Goal: Task Accomplishment & Management: Use online tool/utility

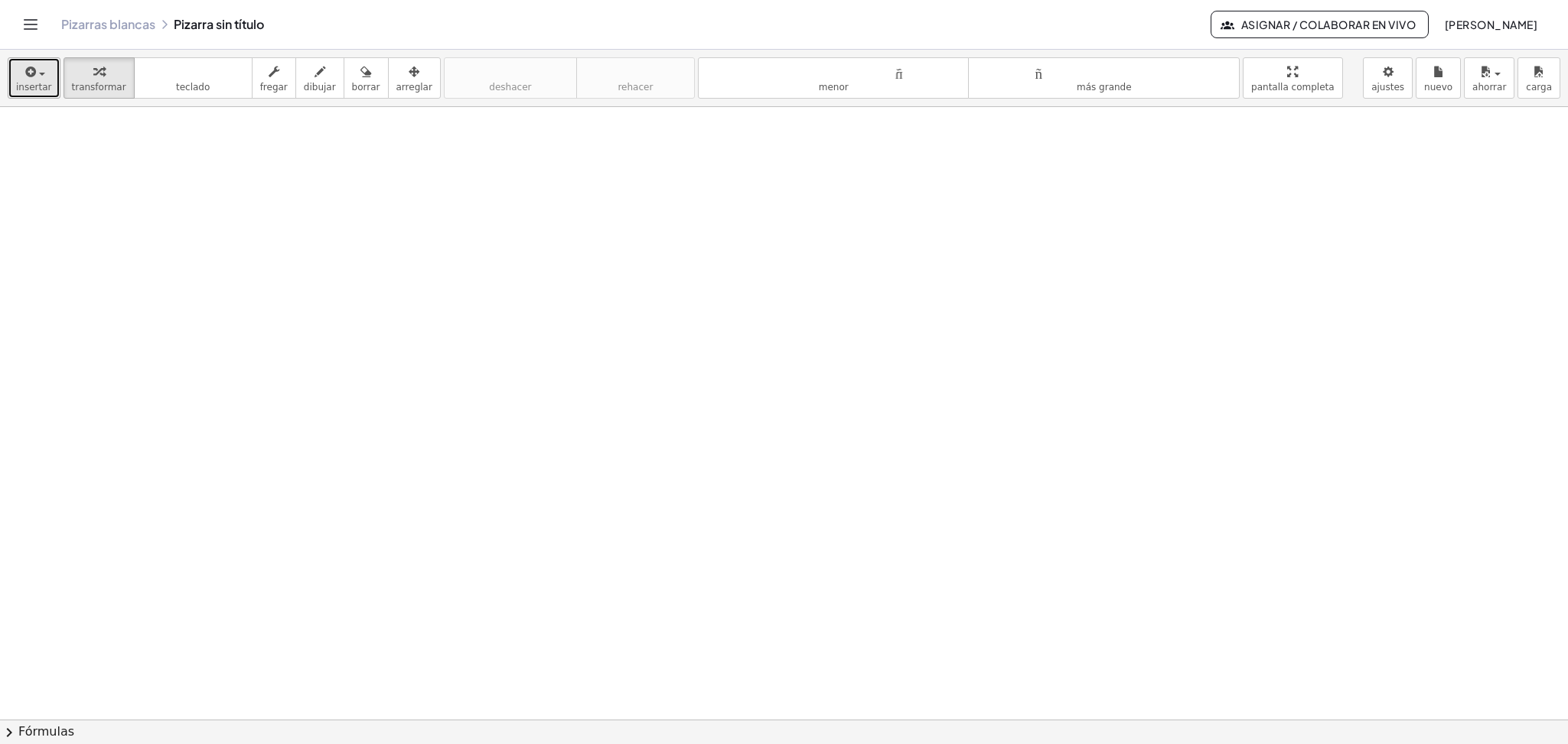
click at [30, 79] on icon "button" at bounding box center [30, 71] width 14 height 18
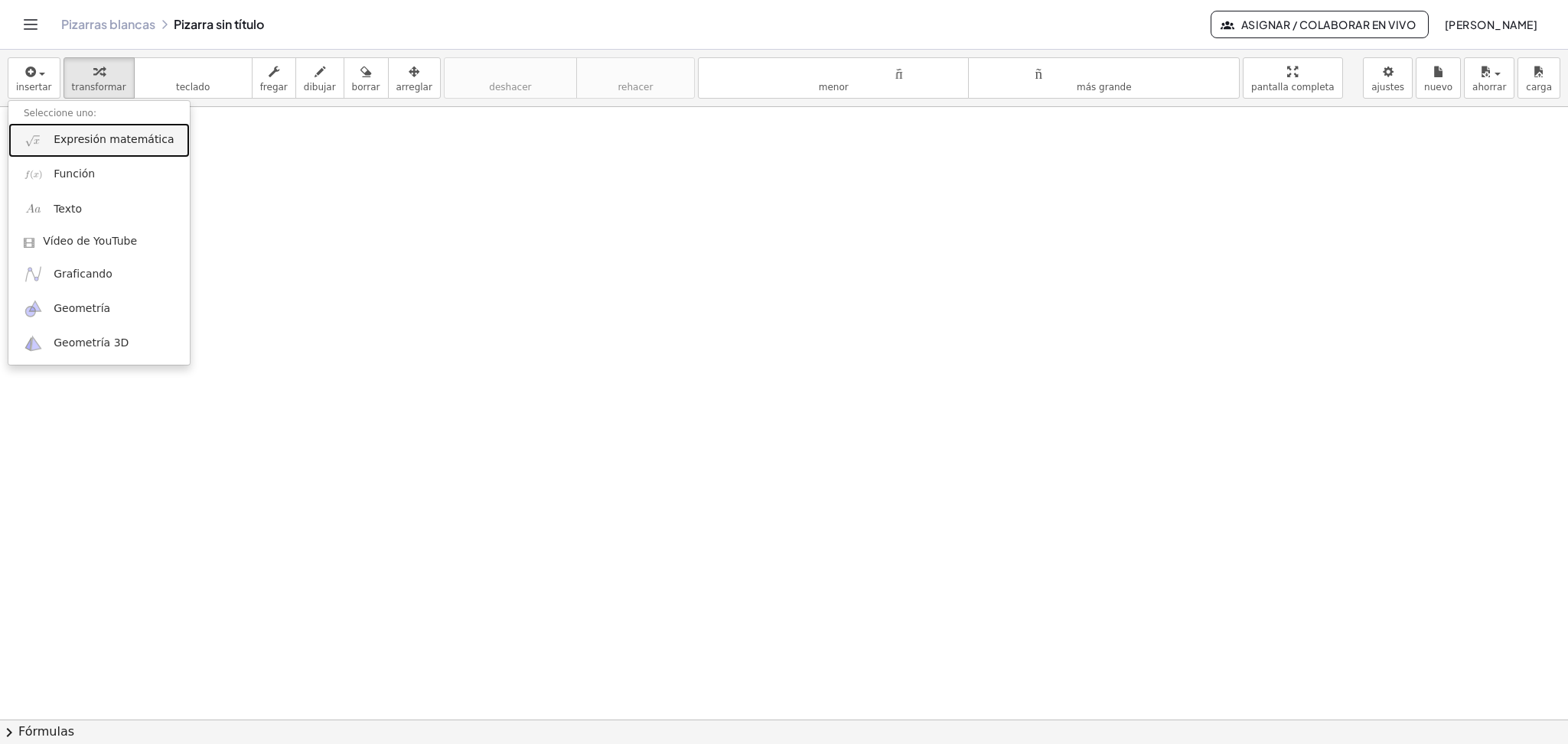
click at [73, 149] on link "Expresión matemática" at bounding box center [99, 141] width 181 height 35
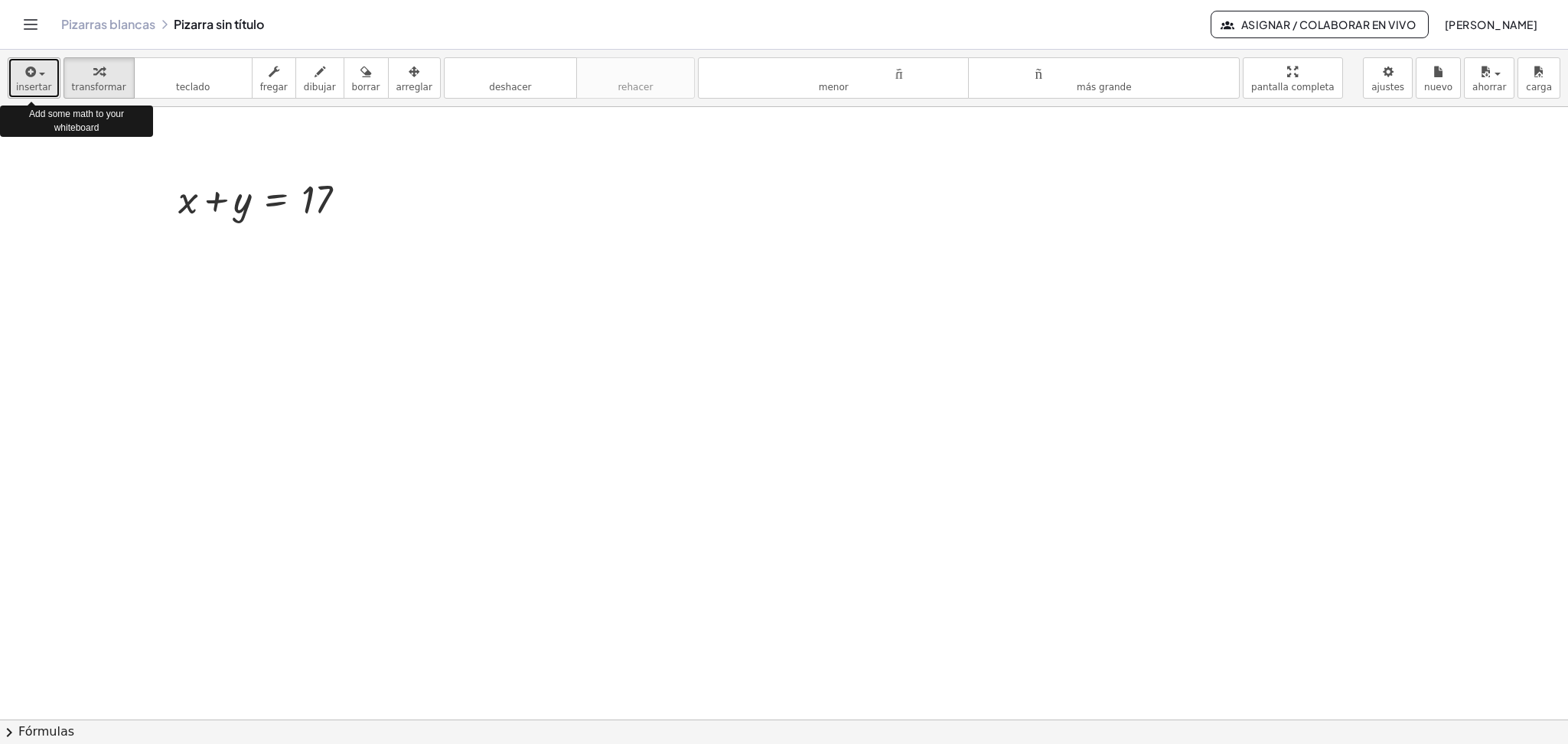
click at [28, 61] on button "insertar" at bounding box center [34, 78] width 53 height 41
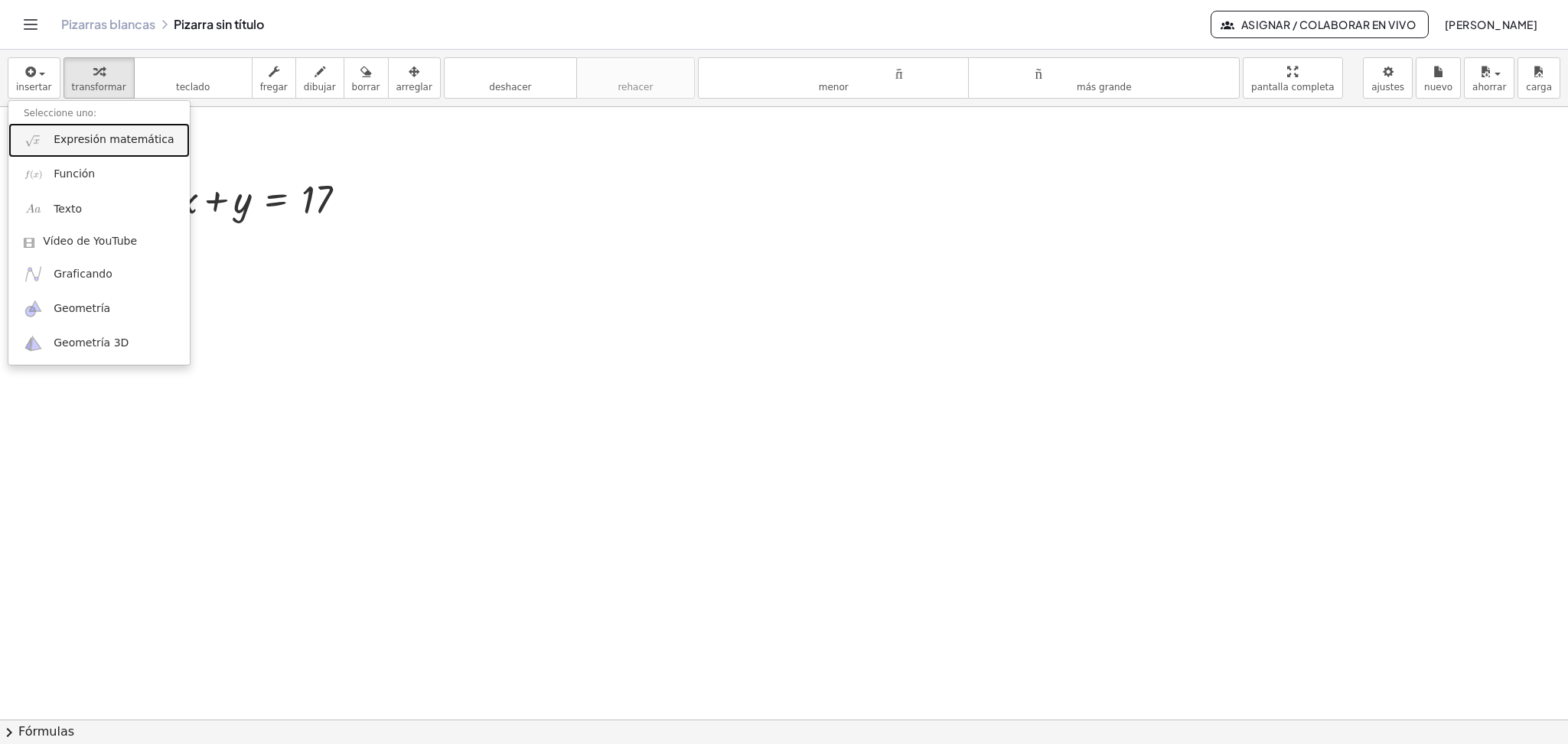
click at [98, 143] on font "Expresión matemática" at bounding box center [114, 139] width 121 height 13
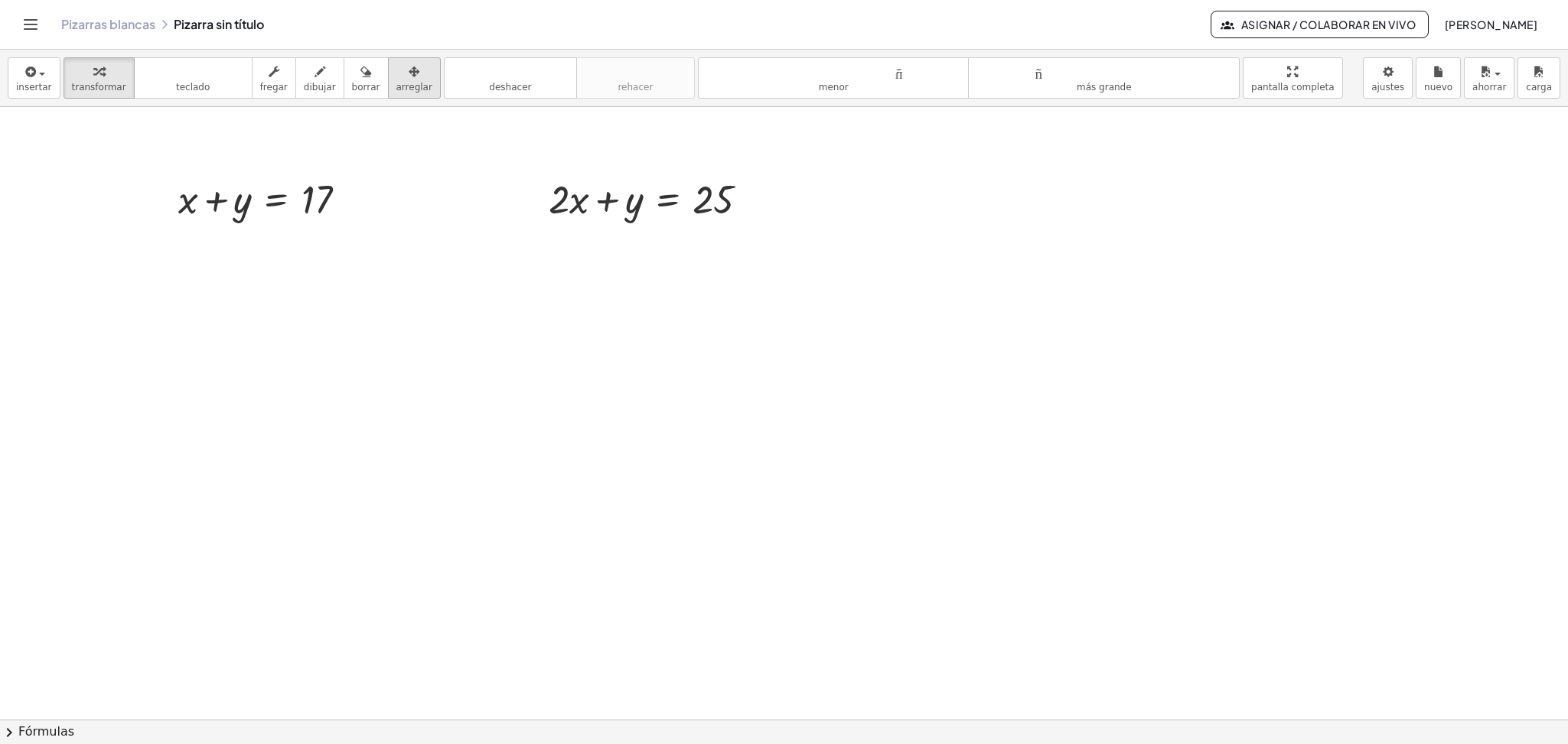
click at [409, 68] on icon "button" at bounding box center [414, 71] width 11 height 18
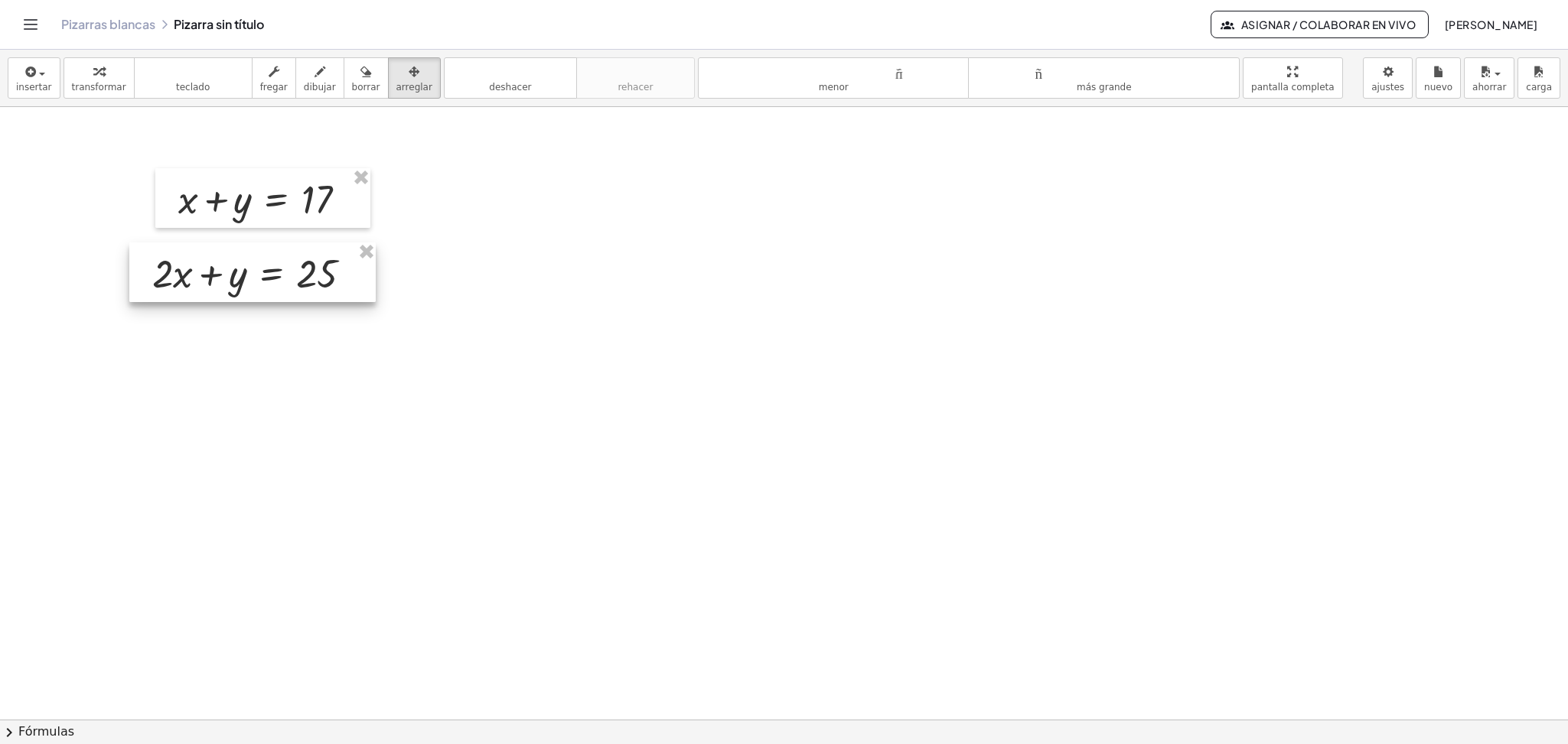
drag, startPoint x: 645, startPoint y: 218, endPoint x: 248, endPoint y: 292, distance: 403.8
click at [248, 292] on div at bounding box center [253, 273] width 247 height 60
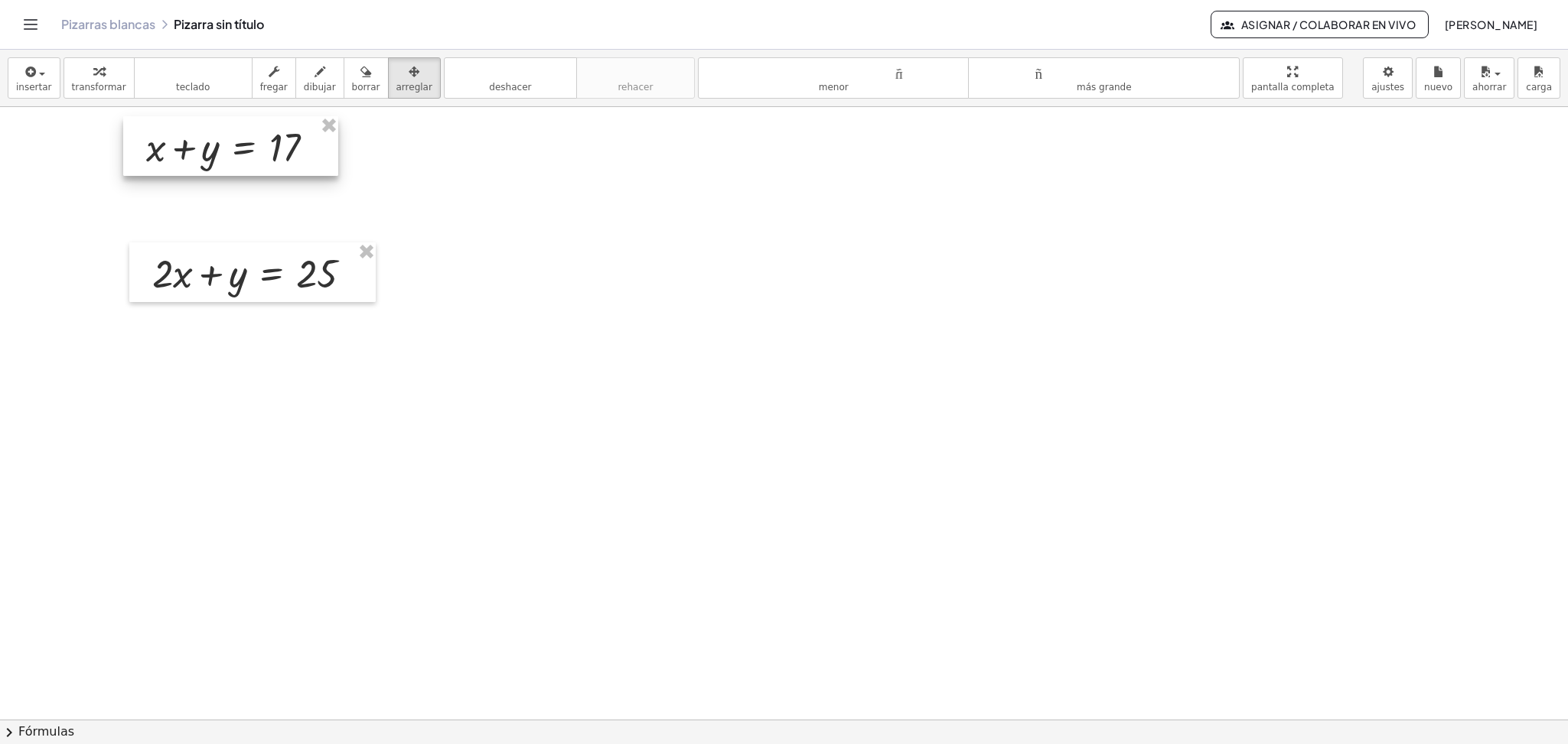
drag, startPoint x: 249, startPoint y: 216, endPoint x: 217, endPoint y: 164, distance: 61.1
click at [217, 164] on div at bounding box center [230, 146] width 215 height 60
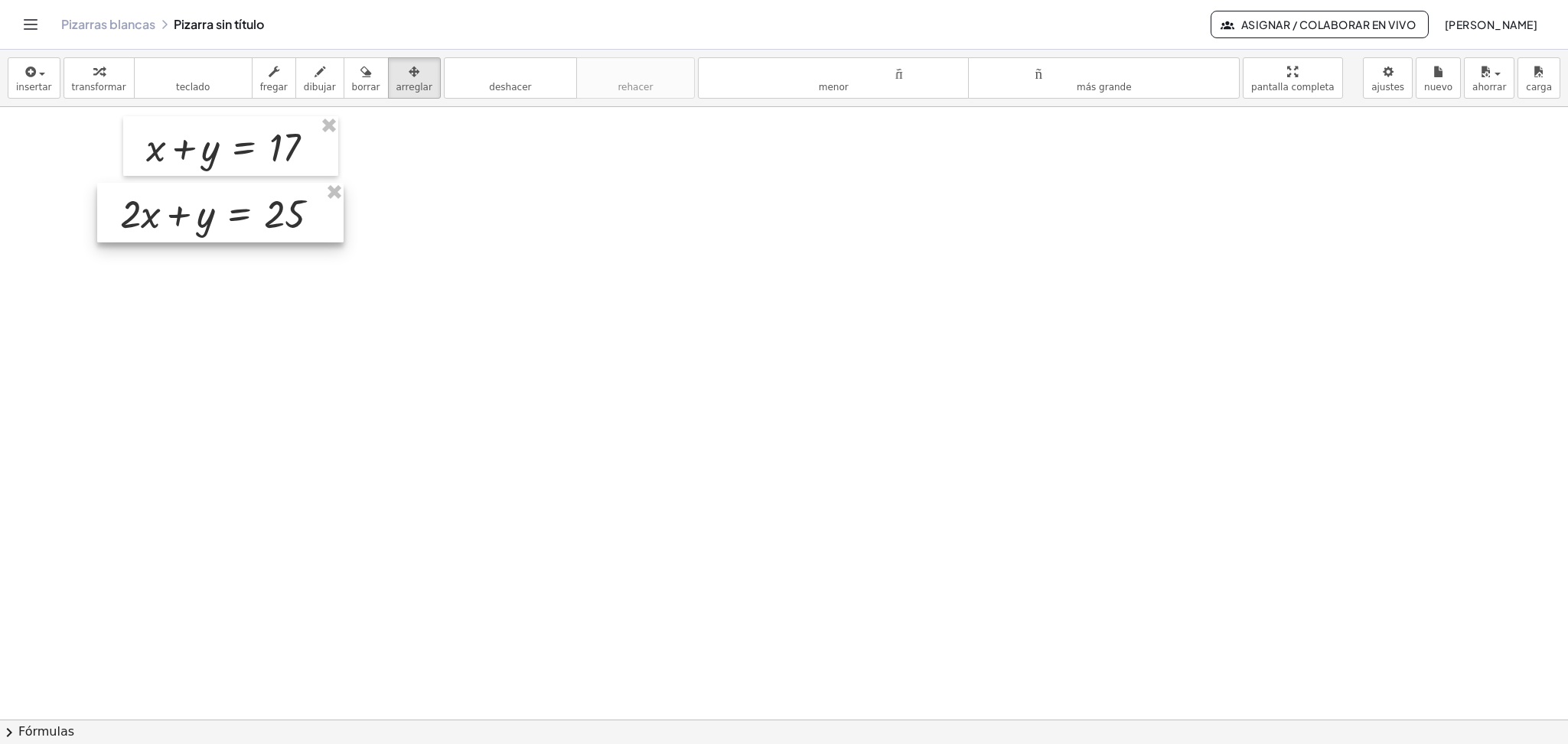
drag, startPoint x: 253, startPoint y: 284, endPoint x: 221, endPoint y: 225, distance: 67.1
click at [221, 225] on div at bounding box center [221, 213] width 247 height 60
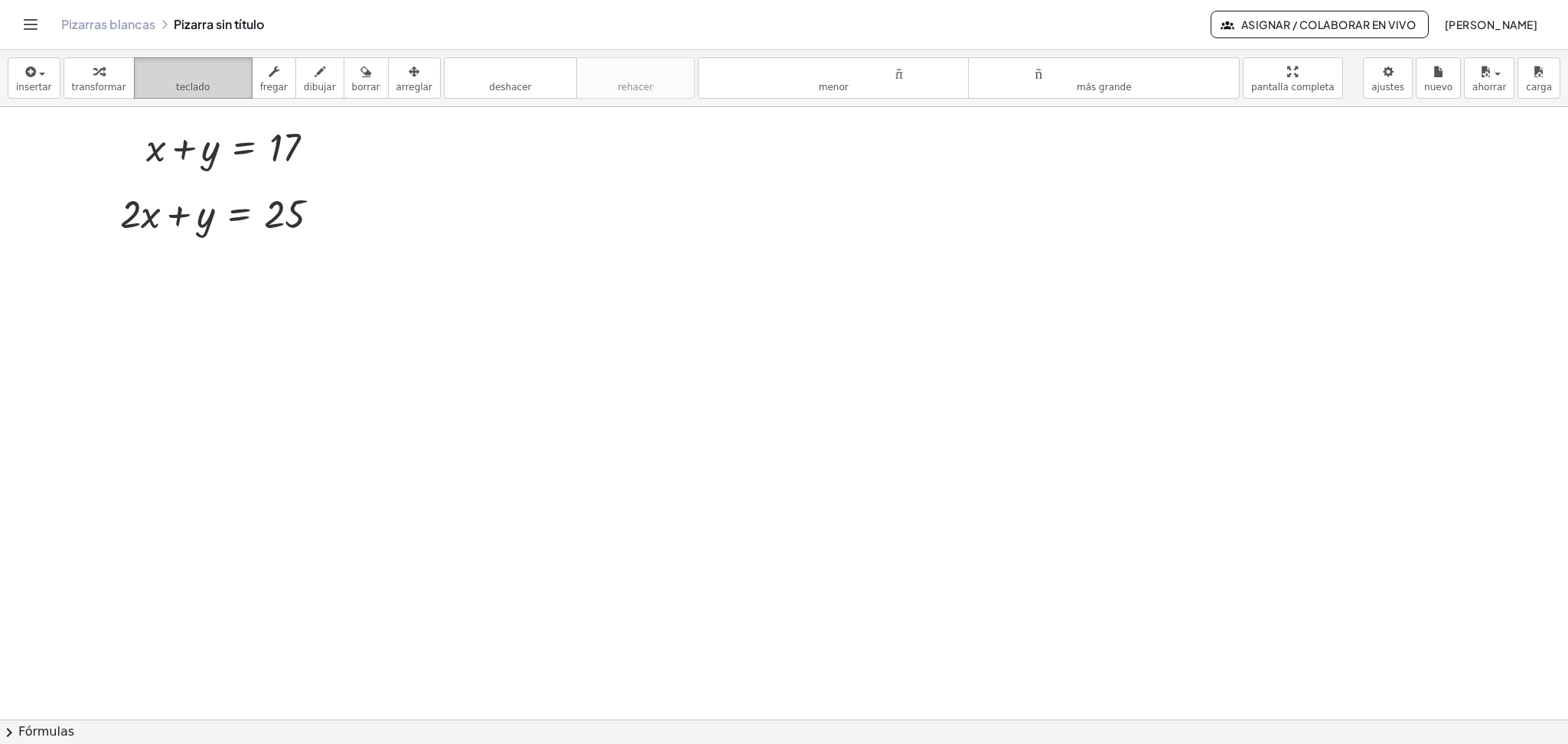
click at [204, 87] on button "teclado teclado" at bounding box center [193, 78] width 119 height 41
click at [35, 81] on icon "button" at bounding box center [30, 71] width 14 height 18
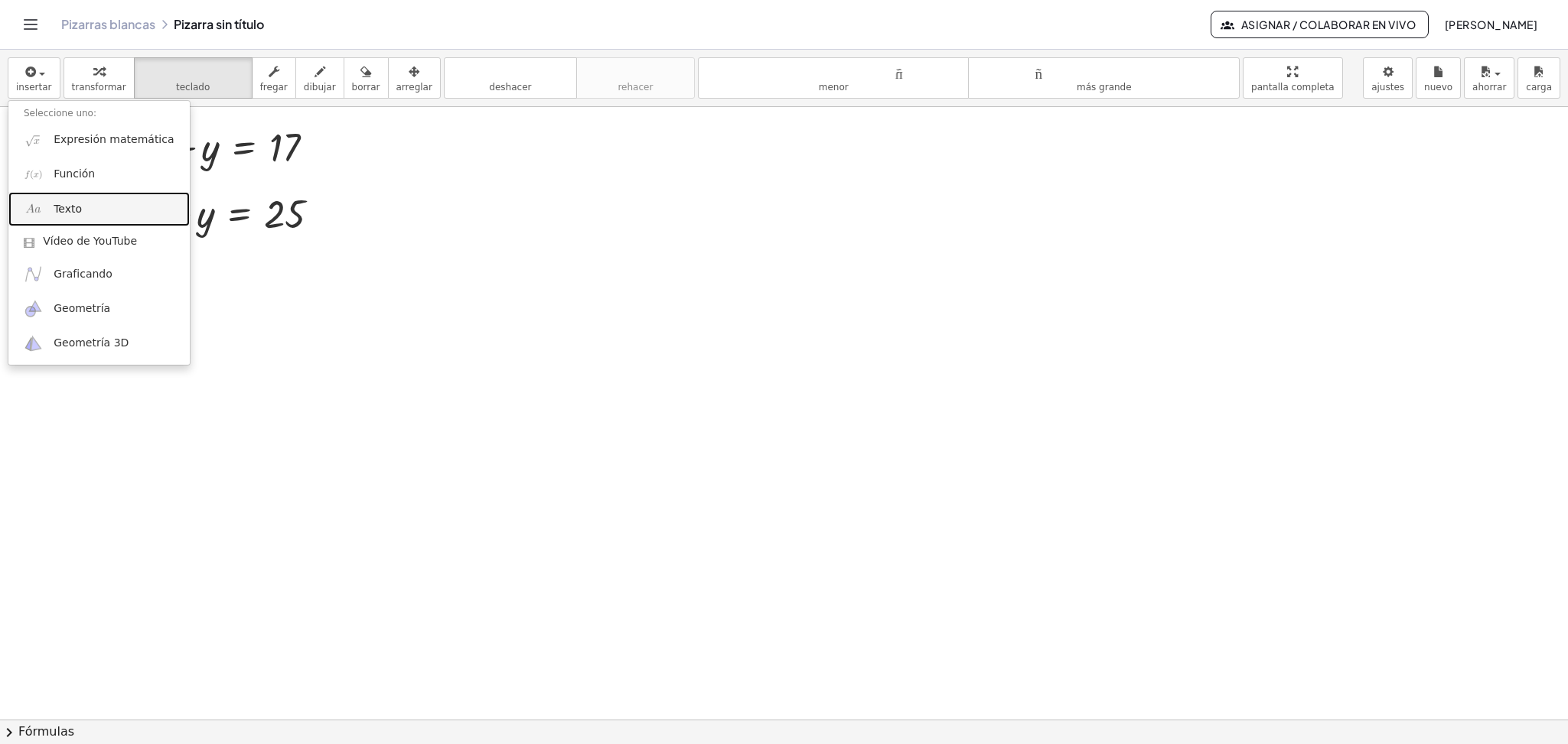
click at [50, 212] on link "Texto" at bounding box center [99, 209] width 181 height 35
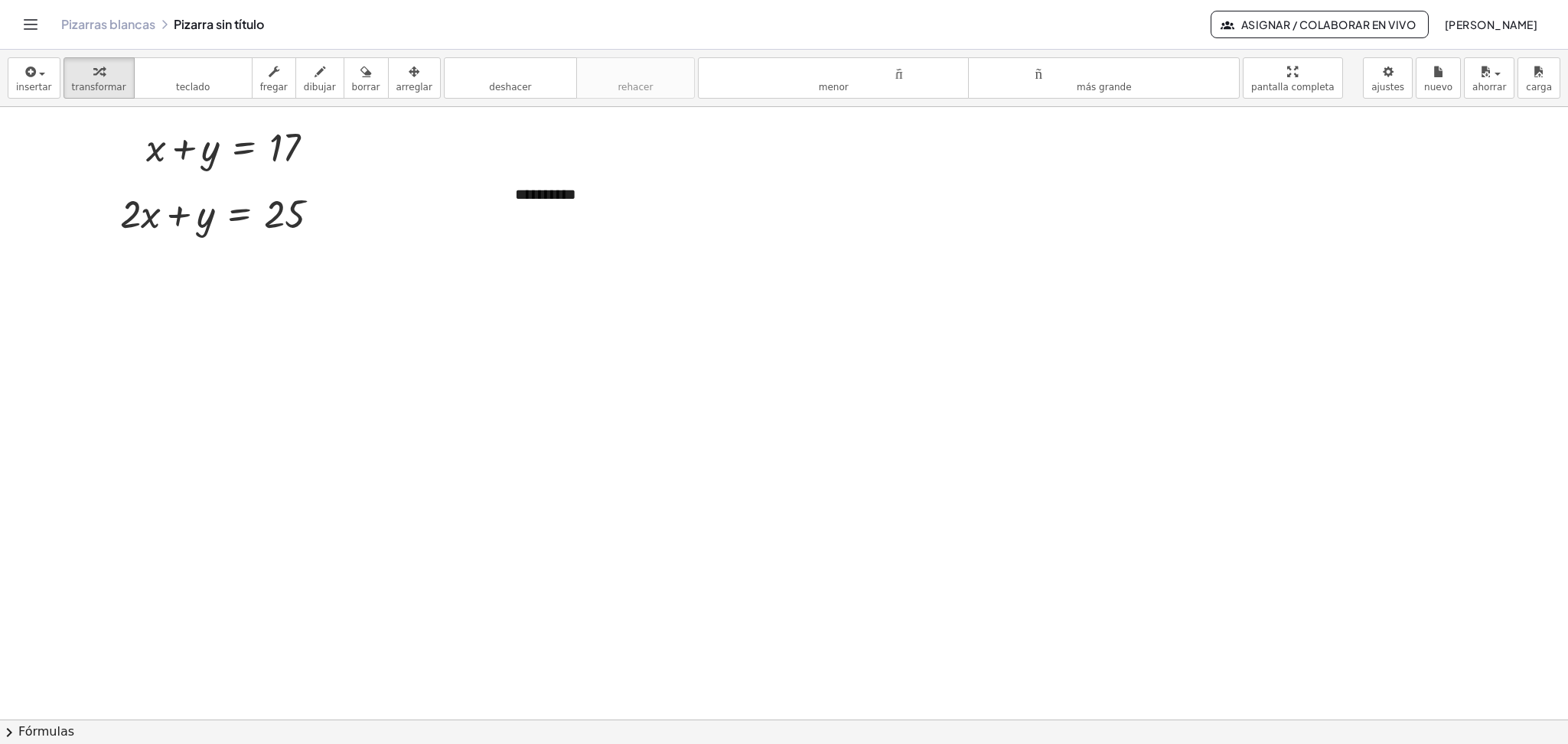
click at [399, 85] on font "arreglar" at bounding box center [414, 87] width 36 height 11
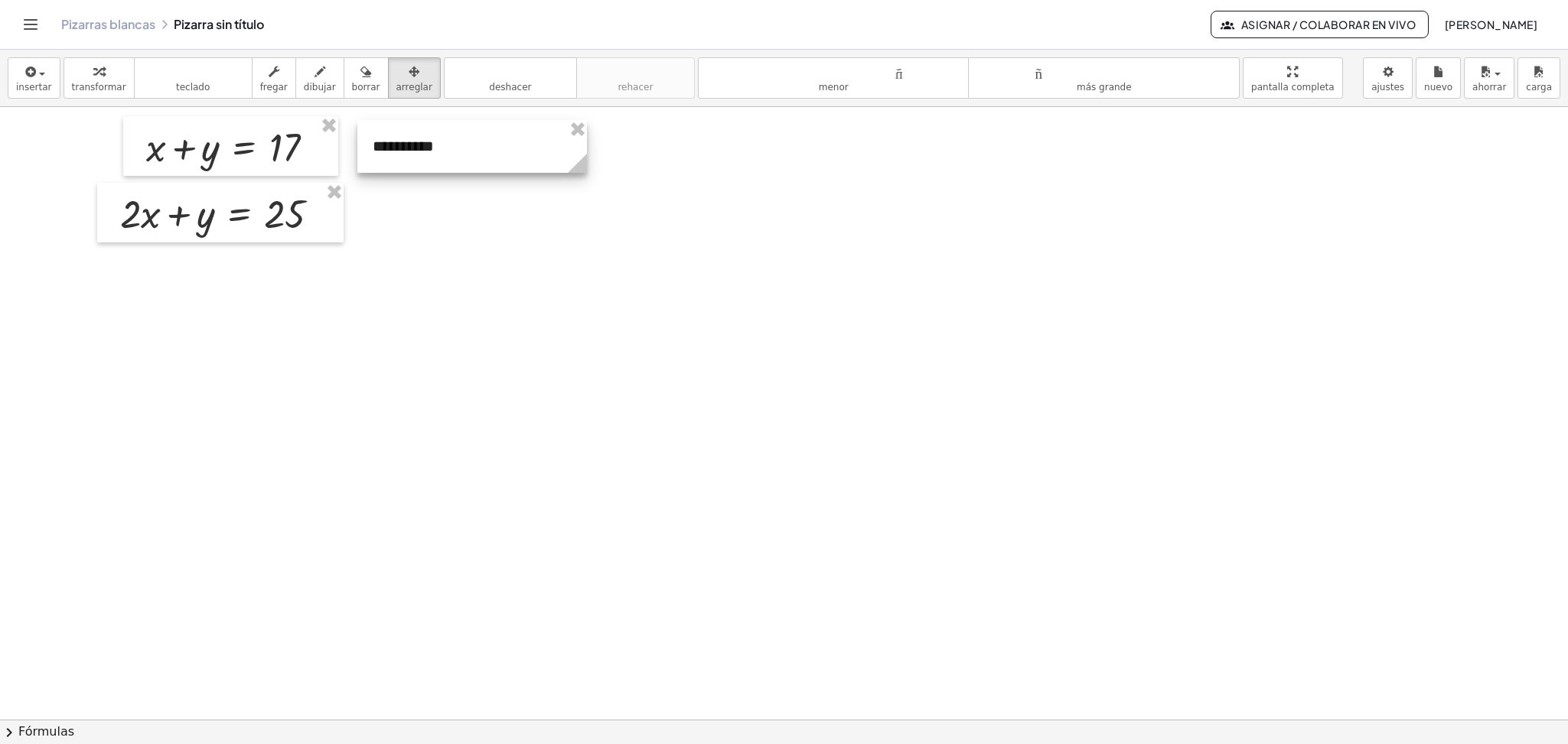
drag, startPoint x: 567, startPoint y: 194, endPoint x: 424, endPoint y: 146, distance: 150.8
click at [424, 146] on div at bounding box center [473, 146] width 230 height 53
click at [228, 74] on font "teclado" at bounding box center [194, 71] width 102 height 14
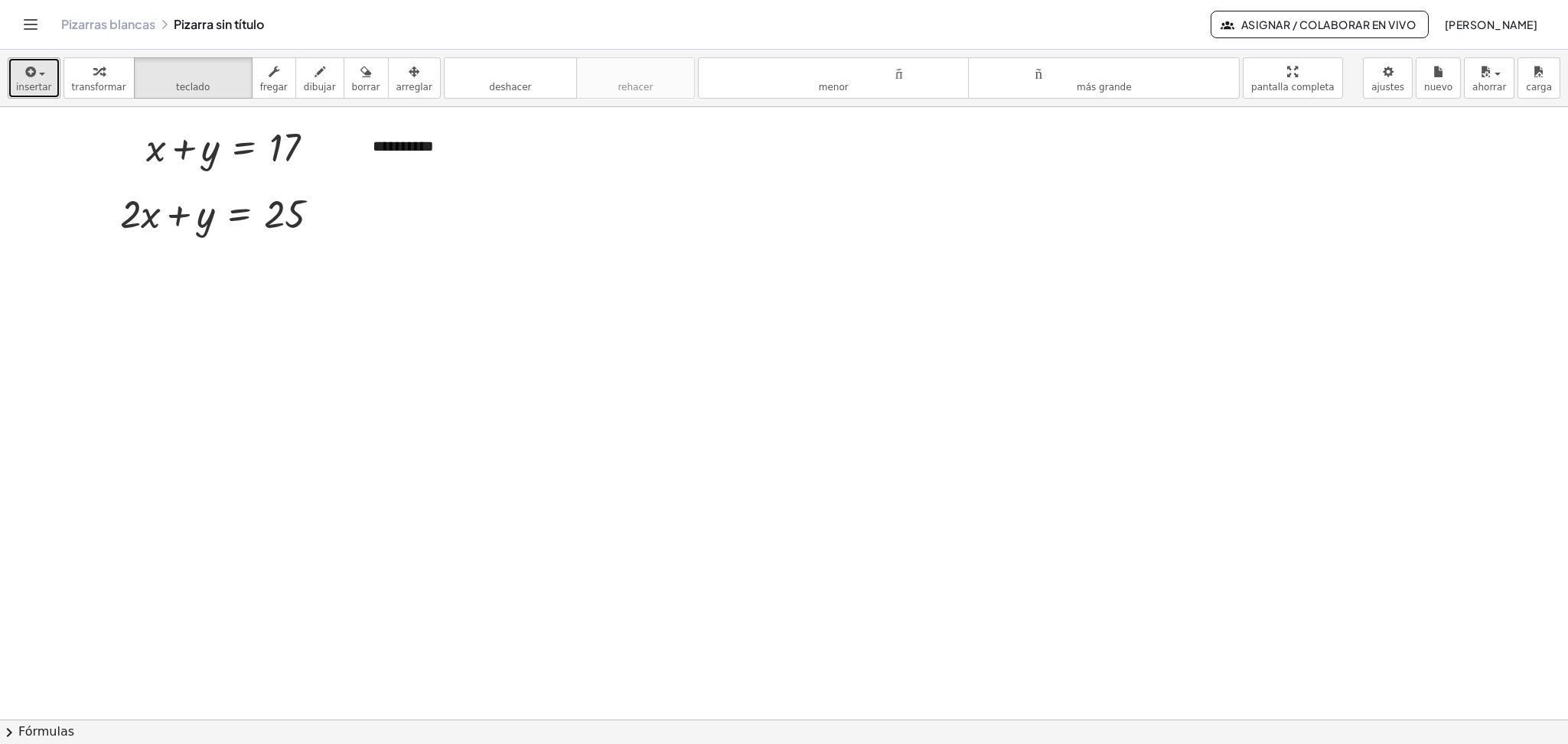
click at [21, 86] on font "insertar" at bounding box center [34, 87] width 36 height 11
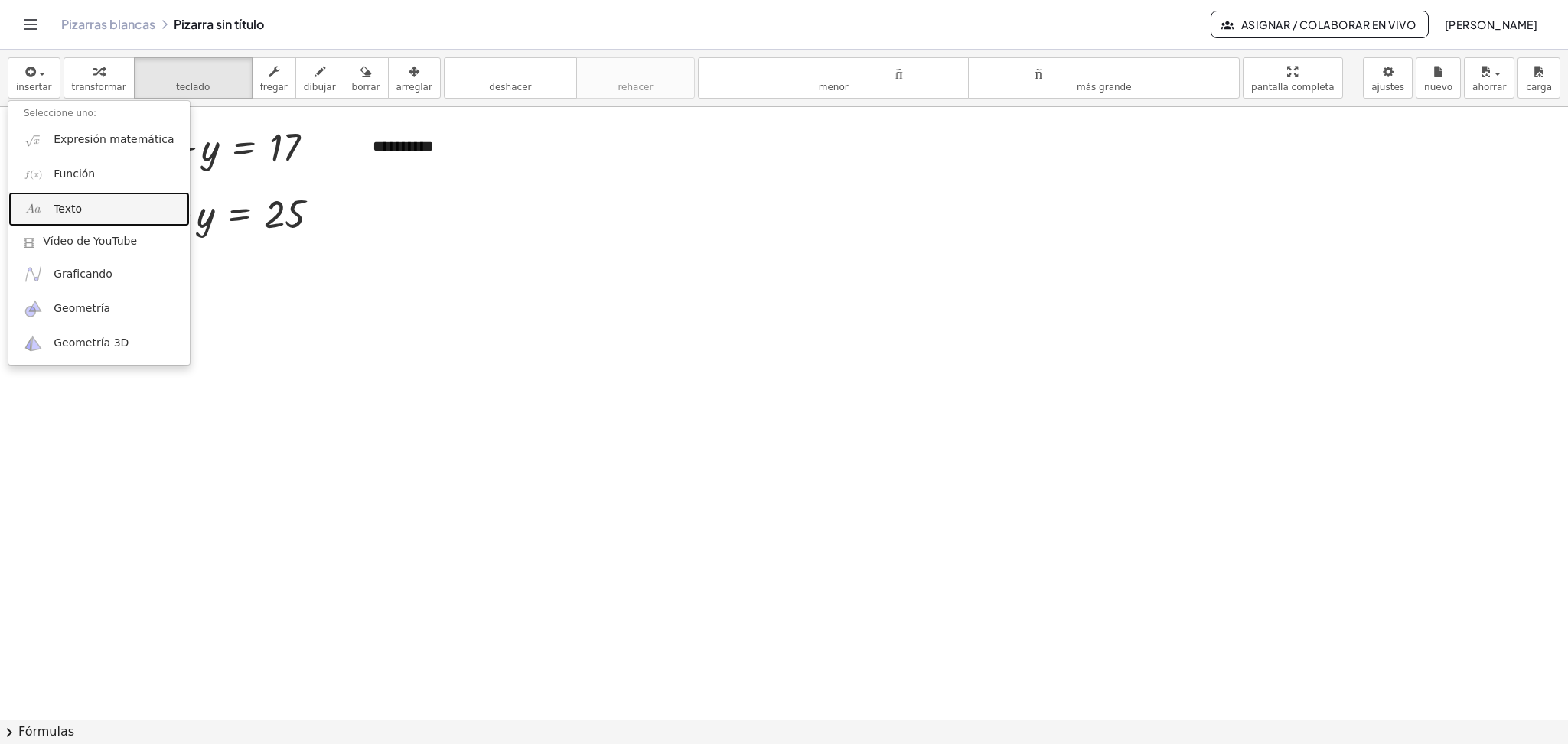
click at [61, 209] on font "Texto" at bounding box center [68, 208] width 28 height 13
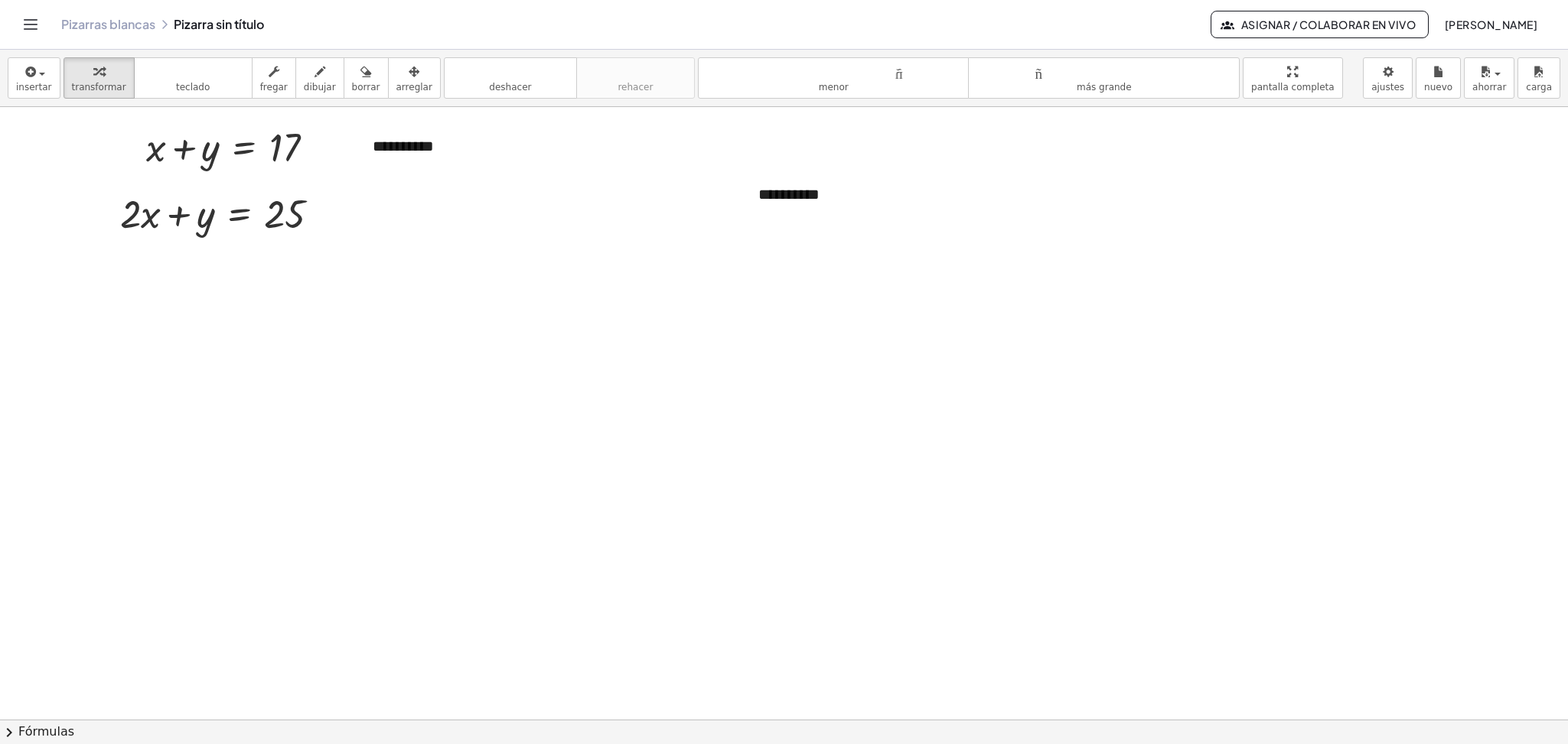
click at [396, 88] on font "arreglar" at bounding box center [414, 87] width 36 height 11
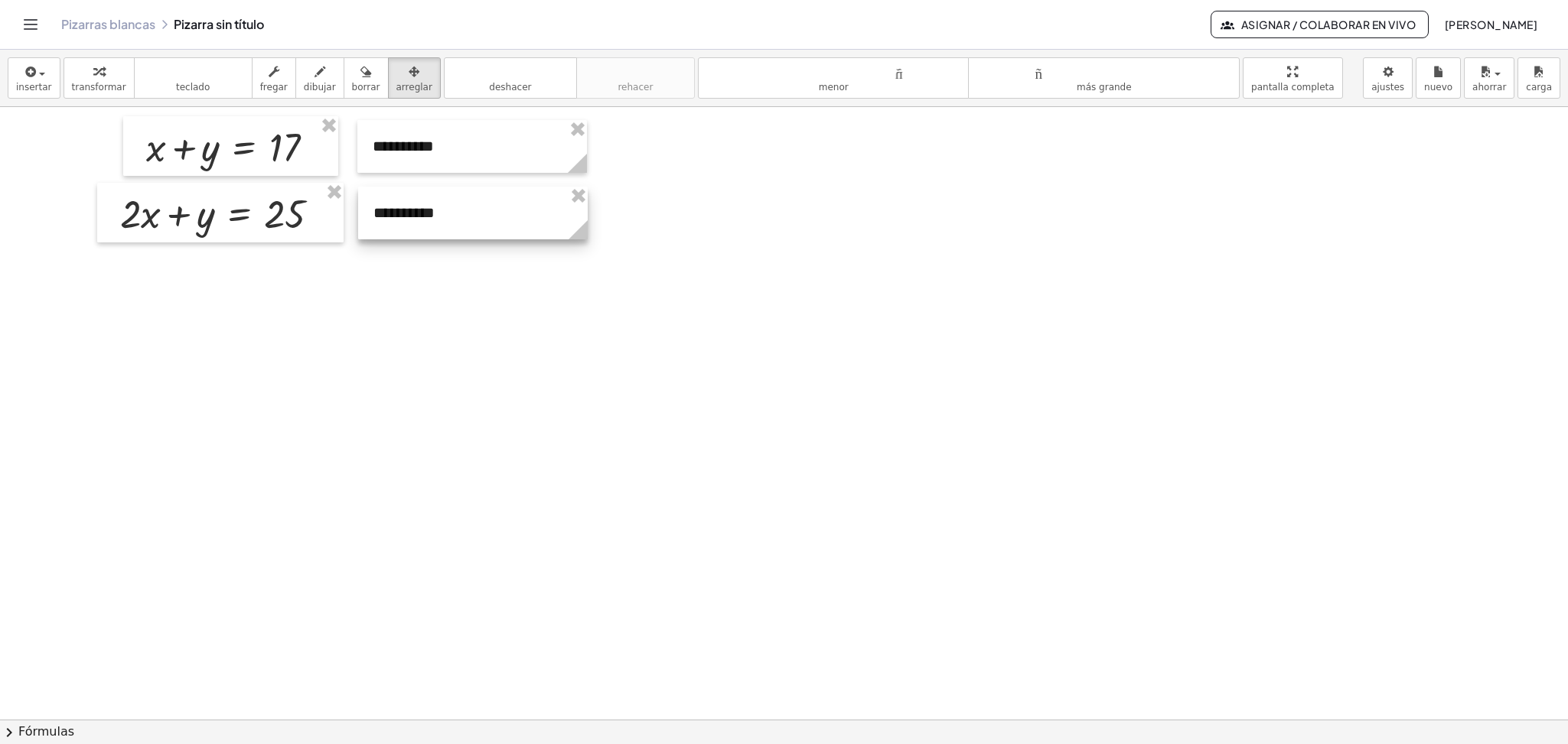
drag, startPoint x: 810, startPoint y: 189, endPoint x: 425, endPoint y: 207, distance: 385.4
click at [425, 207] on div at bounding box center [473, 213] width 230 height 53
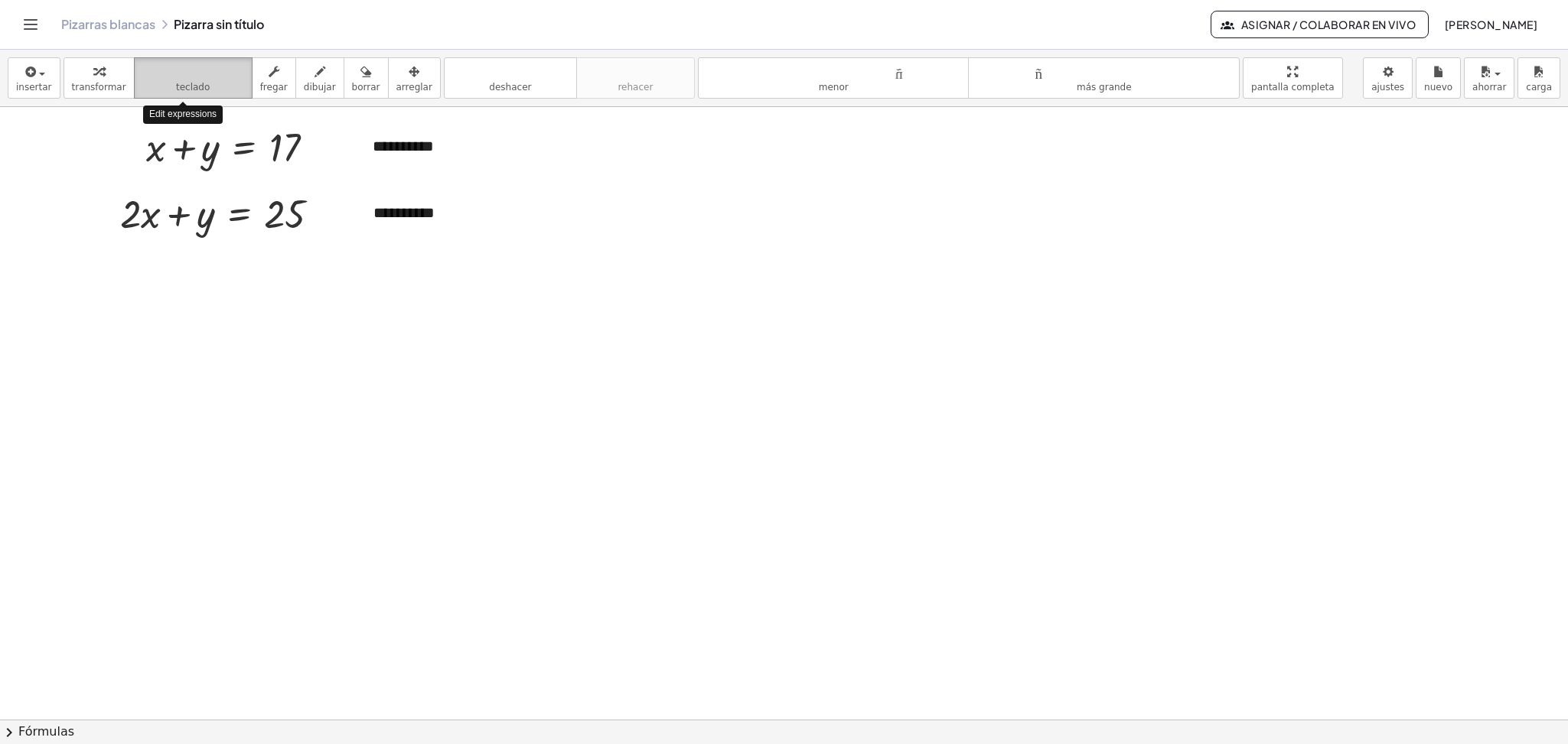
click at [191, 79] on font "teclado" at bounding box center [194, 71] width 102 height 14
click at [32, 94] on button "insertar" at bounding box center [34, 78] width 53 height 41
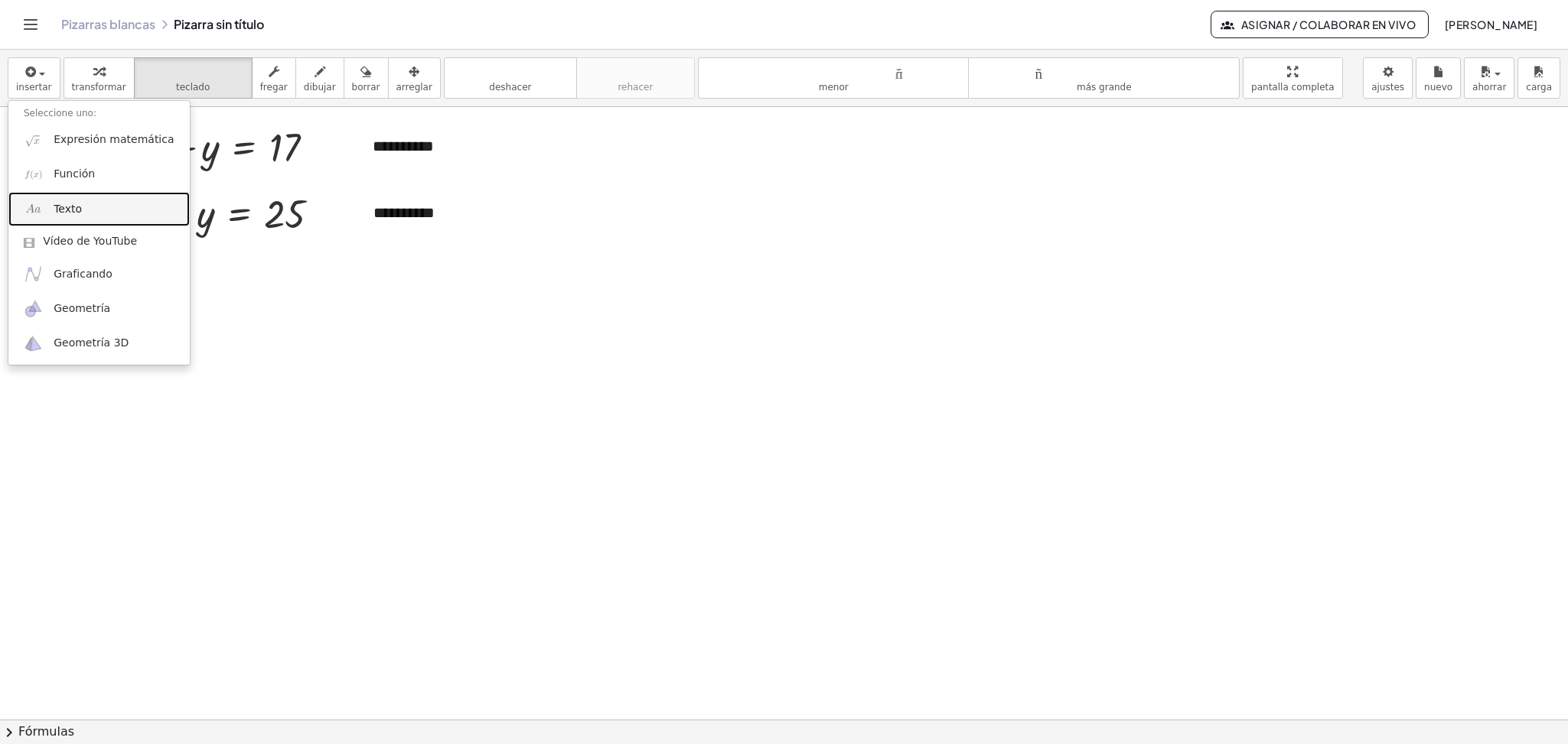
click at [88, 219] on link "Texto" at bounding box center [99, 209] width 181 height 35
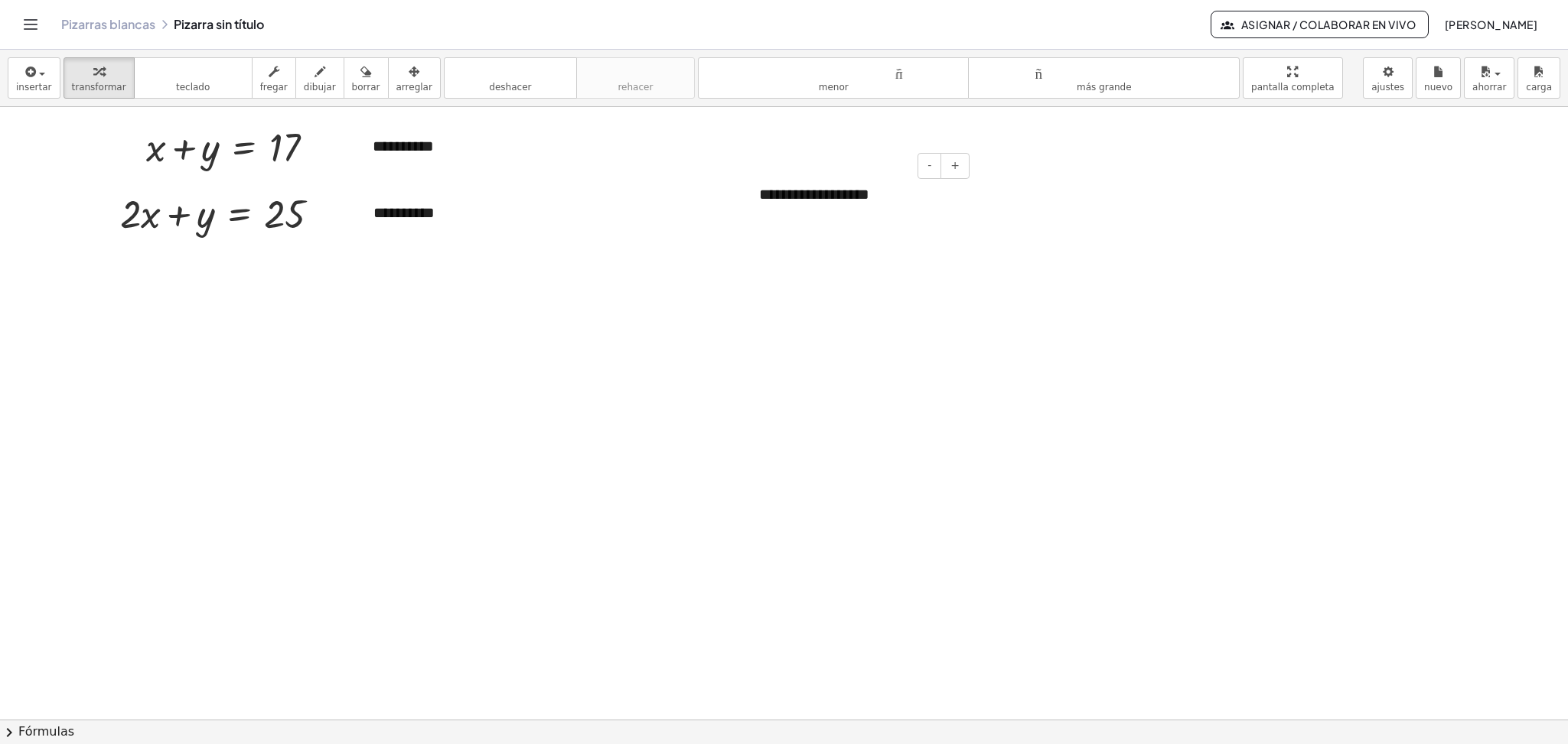
click at [808, 188] on font "**********" at bounding box center [814, 195] width 110 height 15
drag, startPoint x: 884, startPoint y: 195, endPoint x: 688, endPoint y: 213, distance: 196.8
click at [688, 213] on div "**********" at bounding box center [784, 719] width 1568 height 1225
drag, startPoint x: 903, startPoint y: 189, endPoint x: 747, endPoint y: 209, distance: 157.3
click at [747, 209] on div "**********" at bounding box center [858, 195] width 230 height 53
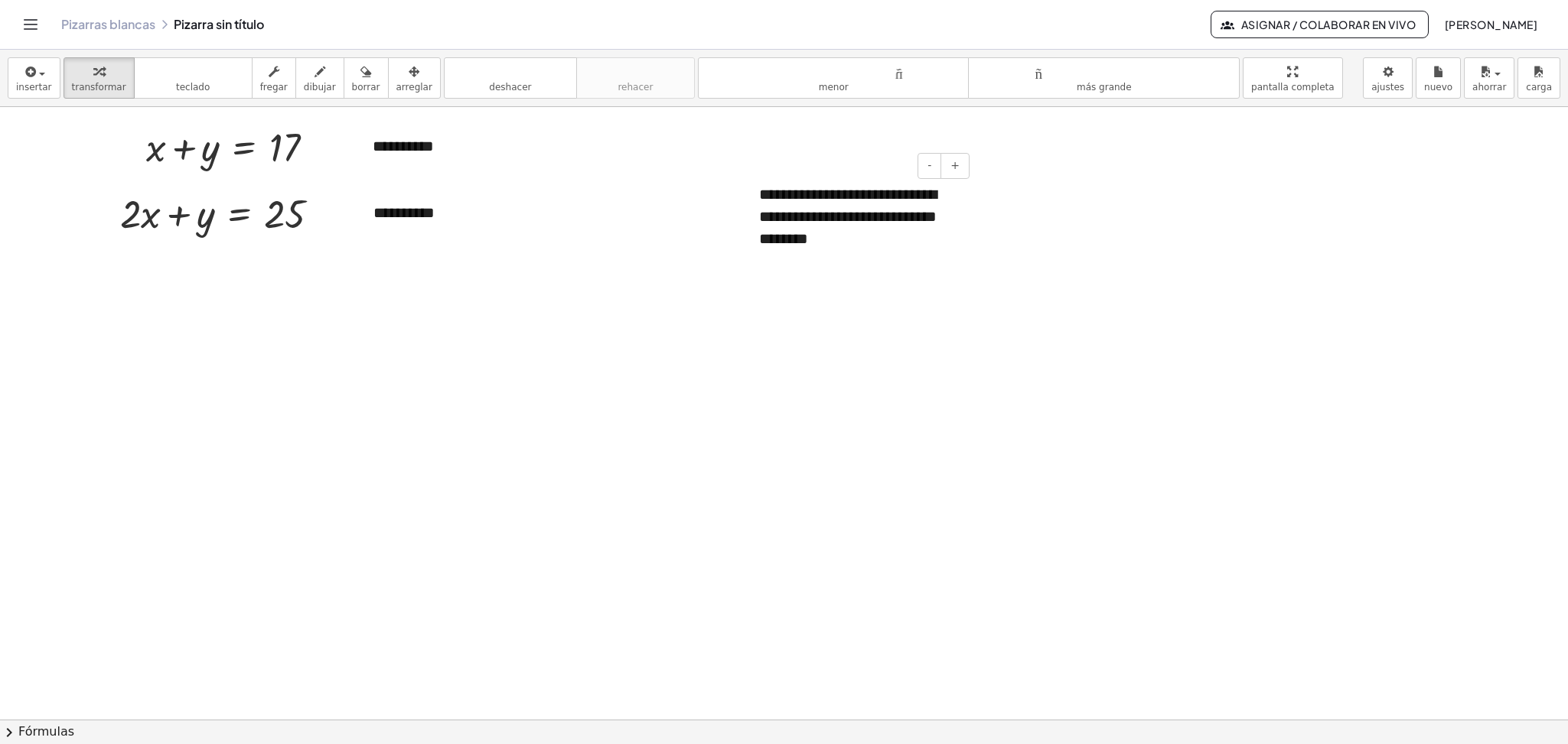
click at [882, 202] on font "**********" at bounding box center [848, 216] width 177 height 59
click at [799, 221] on font "**********" at bounding box center [848, 216] width 177 height 59
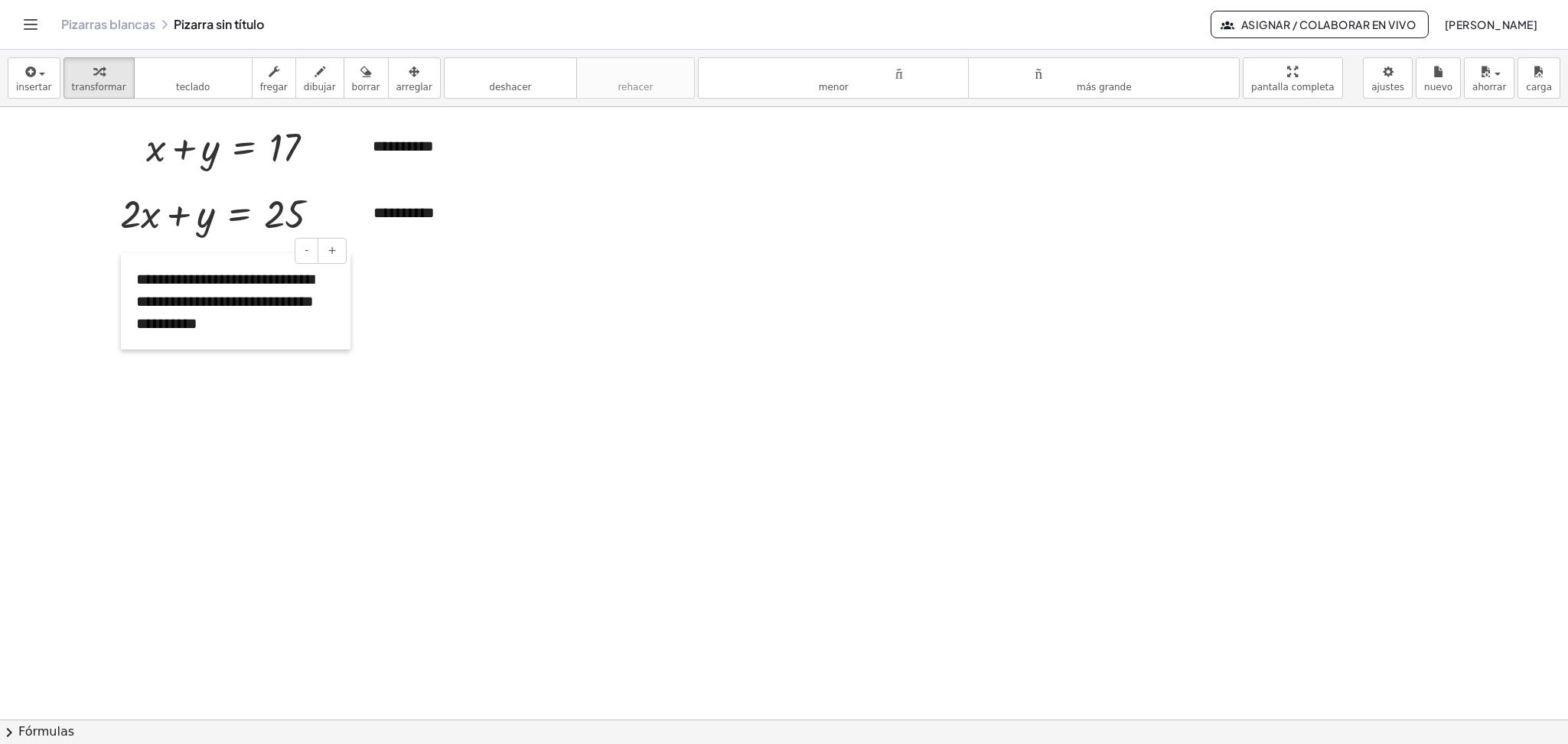
drag, startPoint x: 753, startPoint y: 198, endPoint x: 131, endPoint y: 282, distance: 627.6
click at [131, 282] on div at bounding box center [128, 302] width 15 height 96
click at [396, 76] on div "button" at bounding box center [414, 70] width 36 height 18
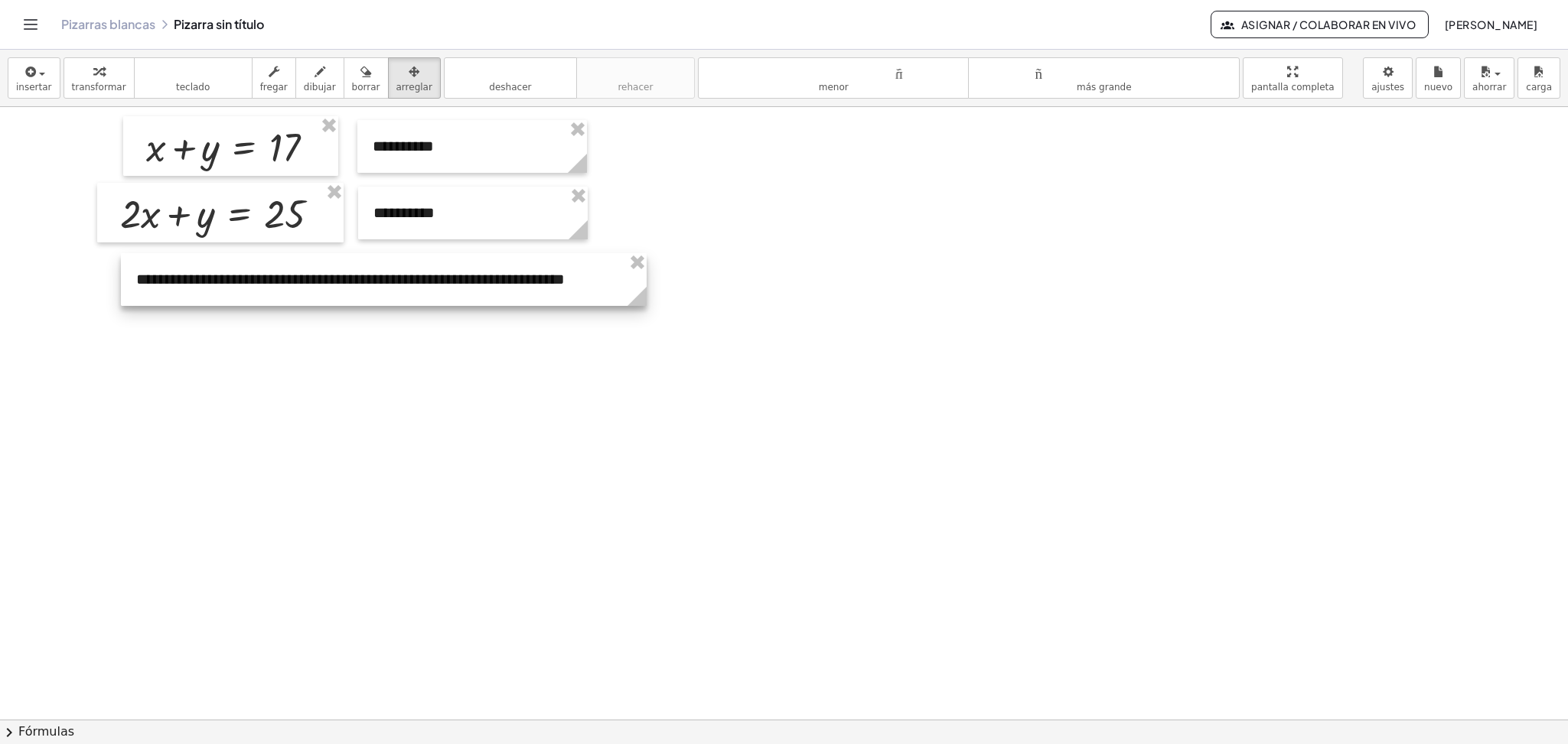
drag, startPoint x: 350, startPoint y: 343, endPoint x: 646, endPoint y: 332, distance: 296.2
click at [646, 332] on div "**********" at bounding box center [784, 719] width 1568 height 1225
drag, startPoint x: 588, startPoint y: 287, endPoint x: 566, endPoint y: 287, distance: 22.0
click at [566, 287] on div at bounding box center [360, 279] width 526 height 53
click at [551, 387] on div at bounding box center [784, 719] width 1568 height 1225
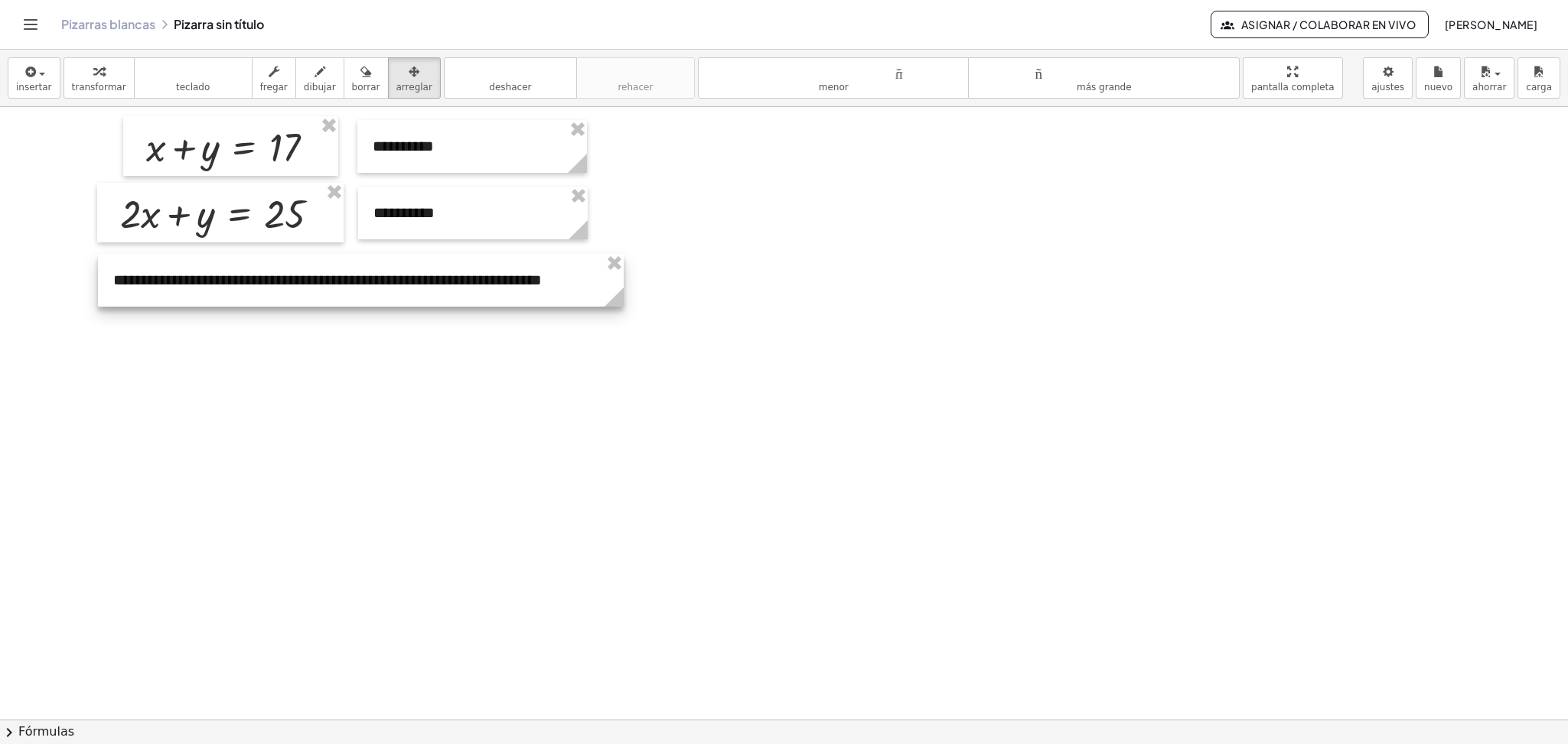
click at [454, 276] on div at bounding box center [361, 279] width 526 height 53
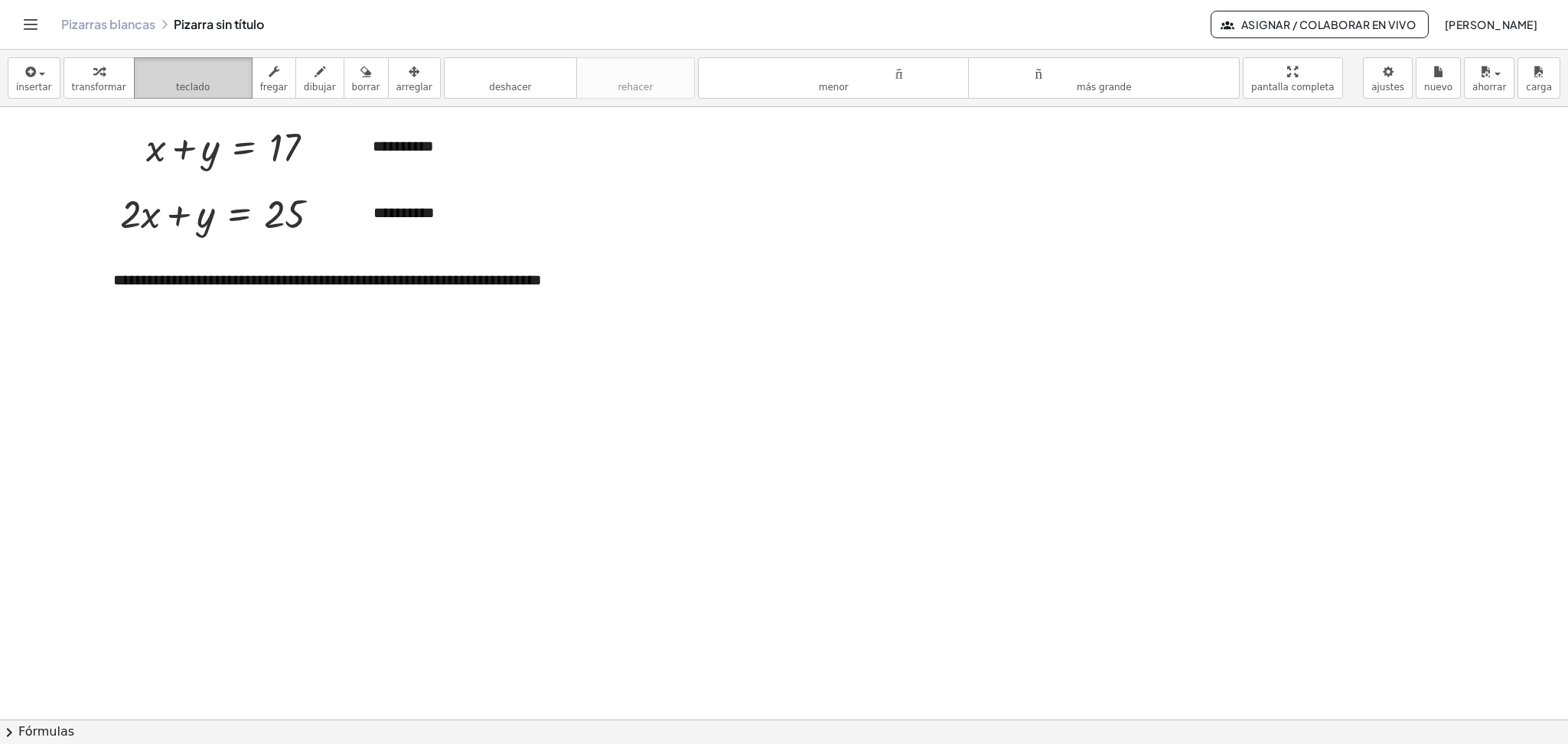
click at [225, 74] on font "teclado" at bounding box center [194, 71] width 102 height 14
click at [551, 296] on div "**********" at bounding box center [361, 279] width 526 height 53
click at [608, 283] on div "**********" at bounding box center [361, 279] width 526 height 53
click at [748, 377] on div at bounding box center [784, 719] width 1568 height 1225
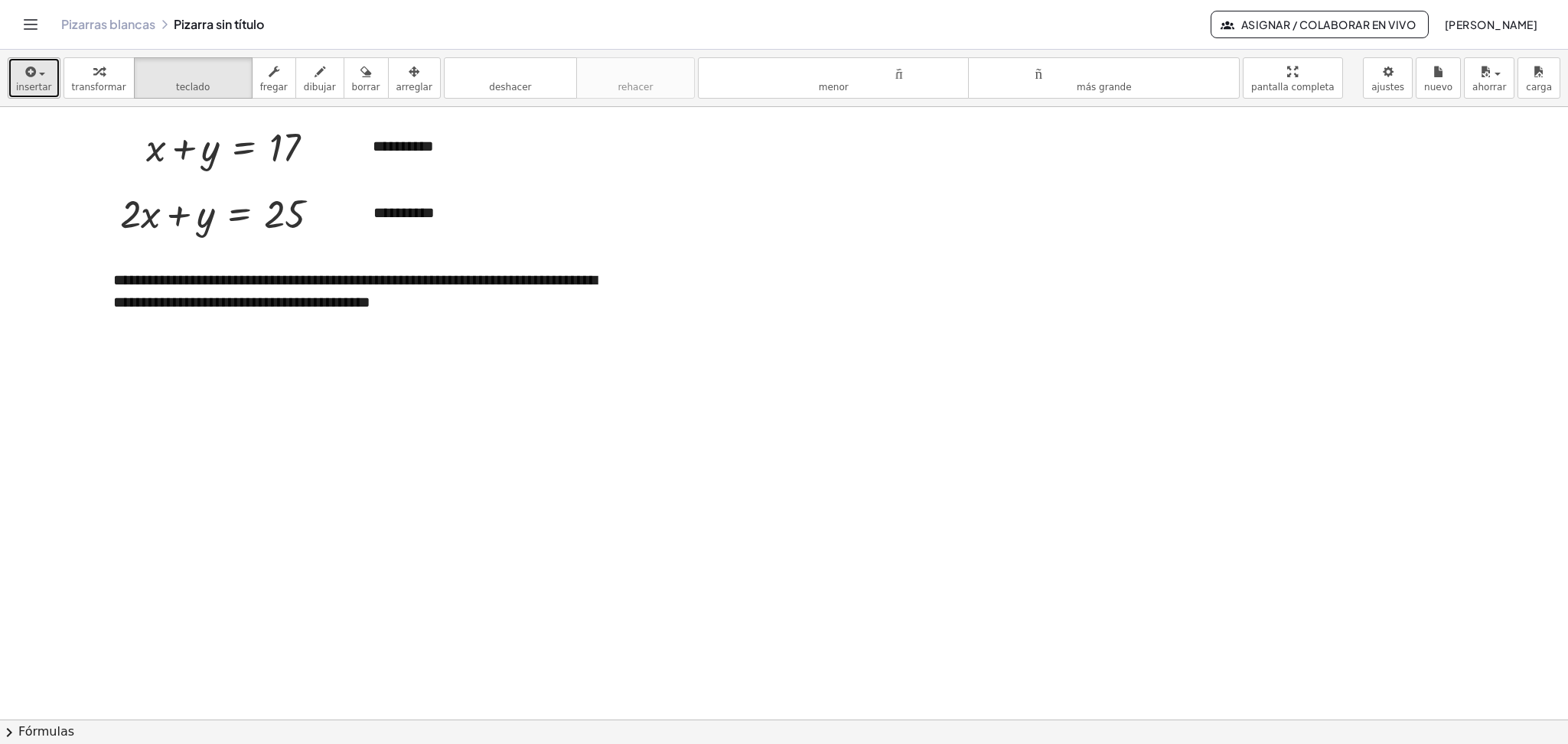
click at [33, 84] on font "insertar" at bounding box center [34, 87] width 36 height 11
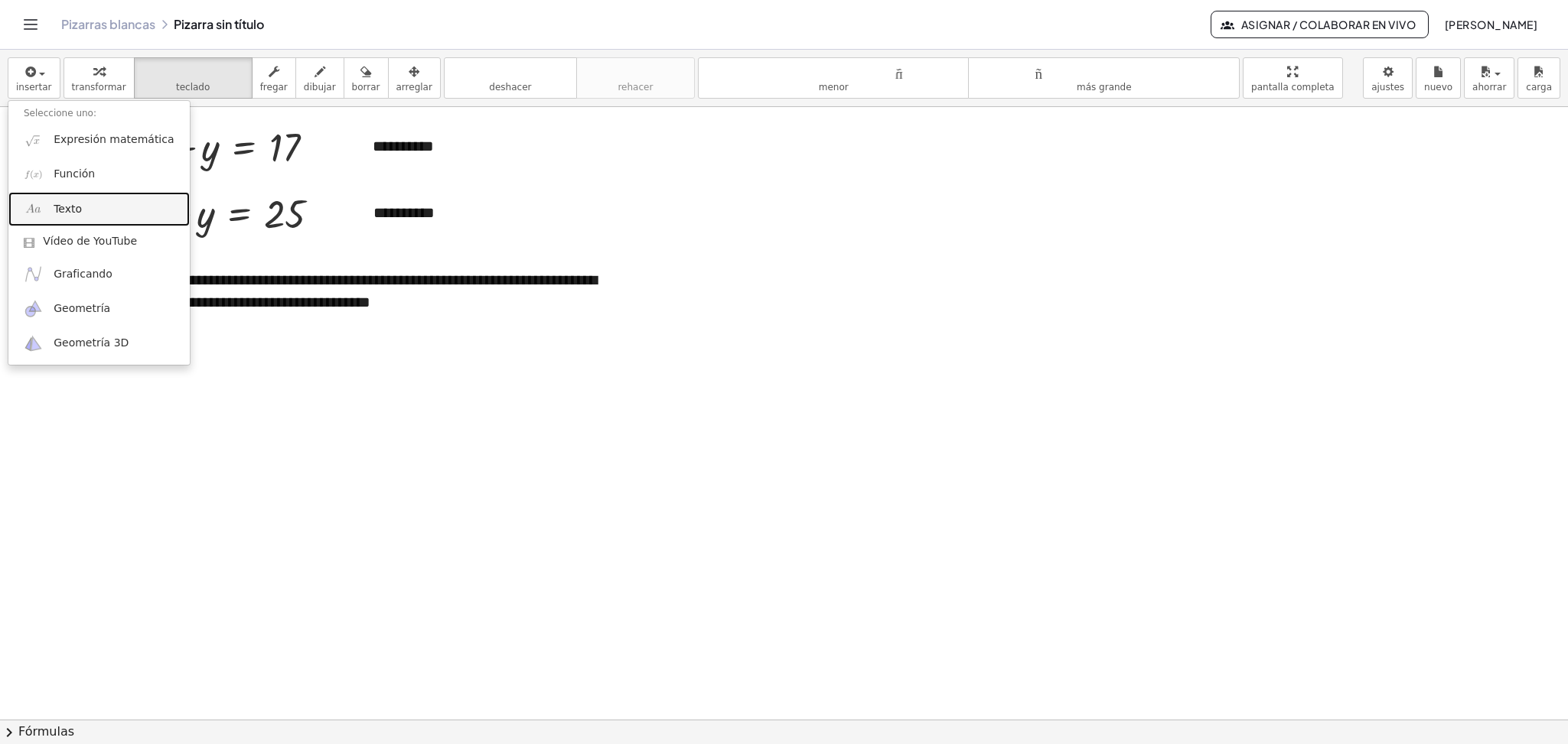
click at [68, 214] on font "Texto" at bounding box center [68, 208] width 28 height 13
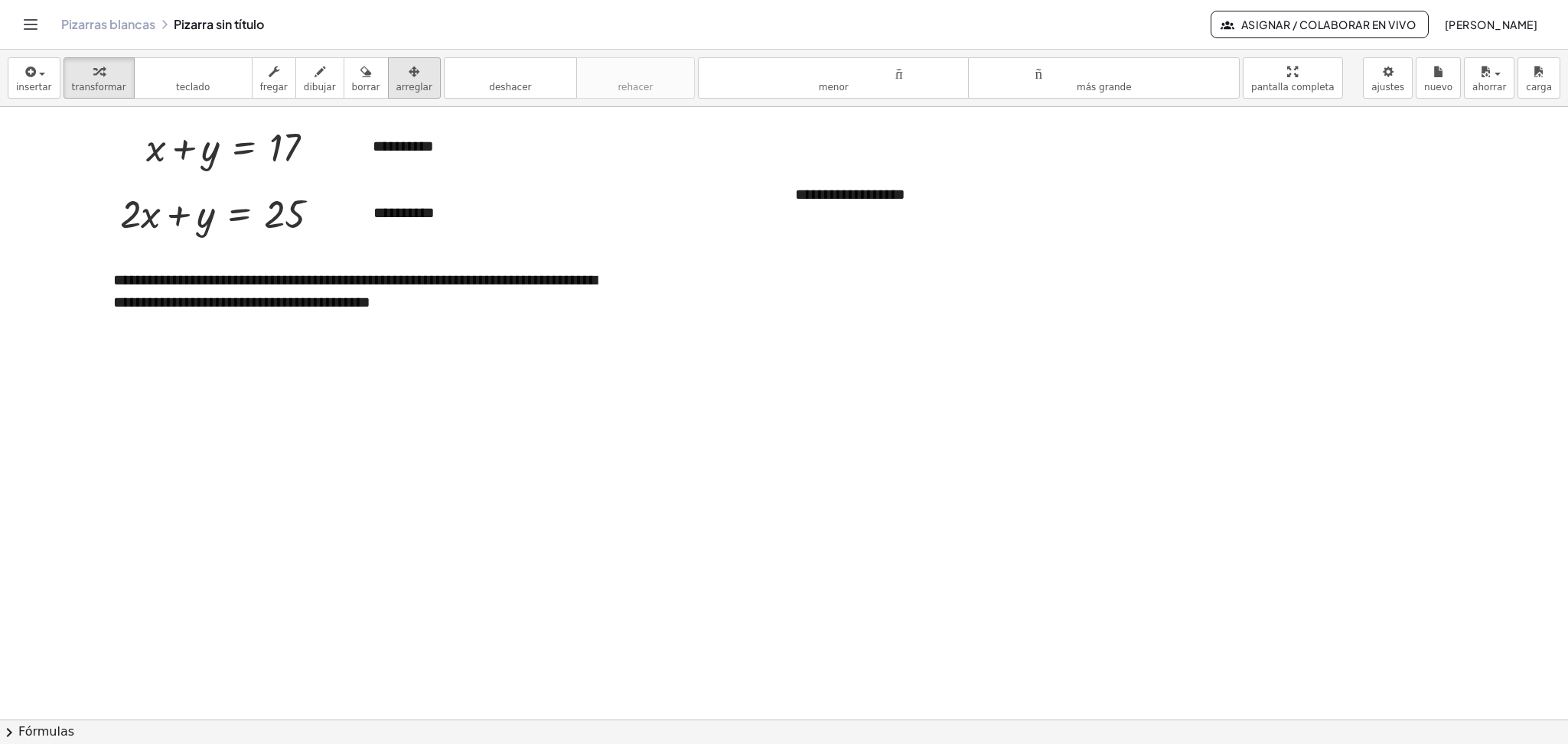
click at [409, 66] on icon "button" at bounding box center [414, 71] width 11 height 18
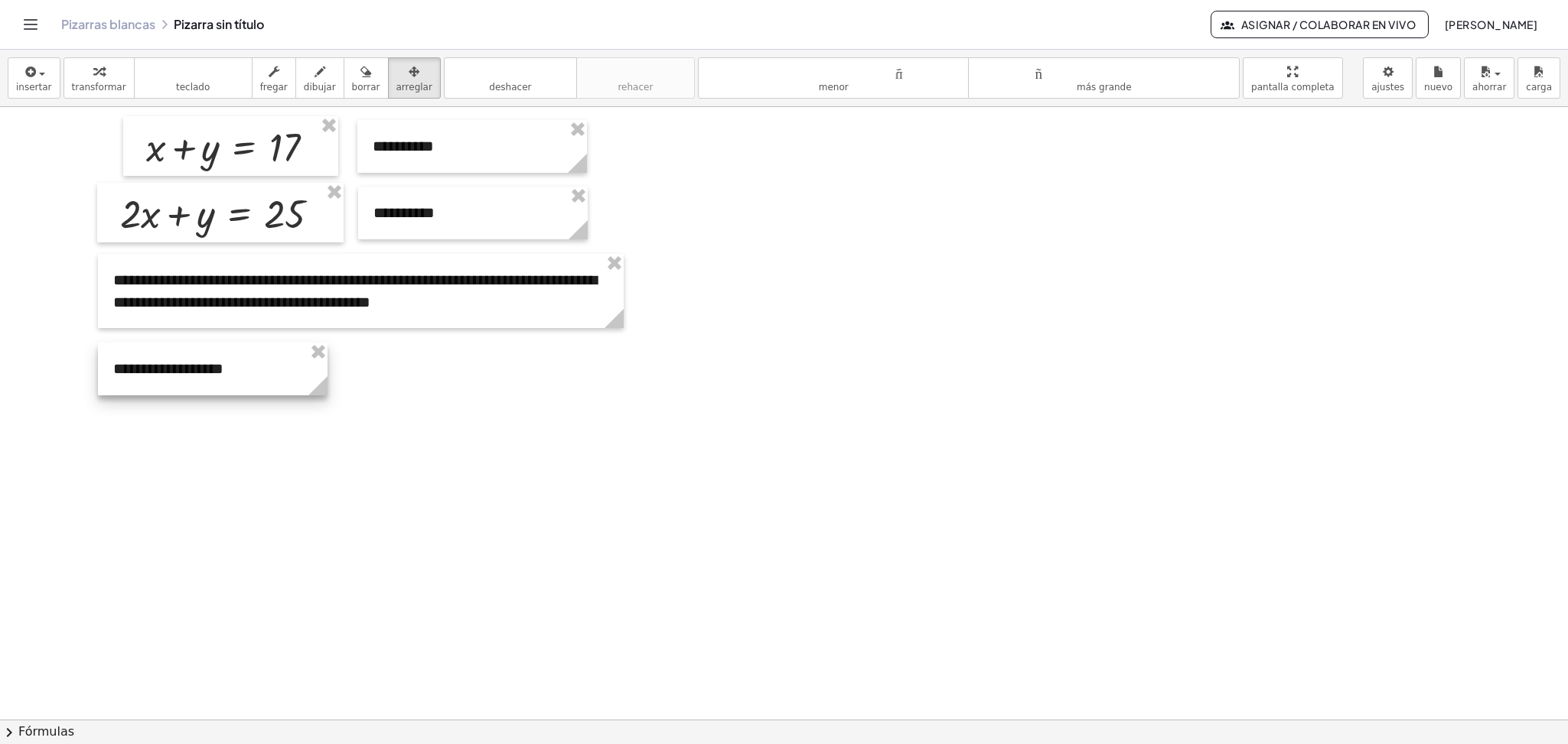
drag, startPoint x: 816, startPoint y: 207, endPoint x: 134, endPoint y: 382, distance: 704.1
click at [134, 382] on div at bounding box center [213, 369] width 230 height 53
click at [229, 457] on div at bounding box center [784, 719] width 1568 height 1225
click at [236, 448] on div at bounding box center [784, 719] width 1568 height 1225
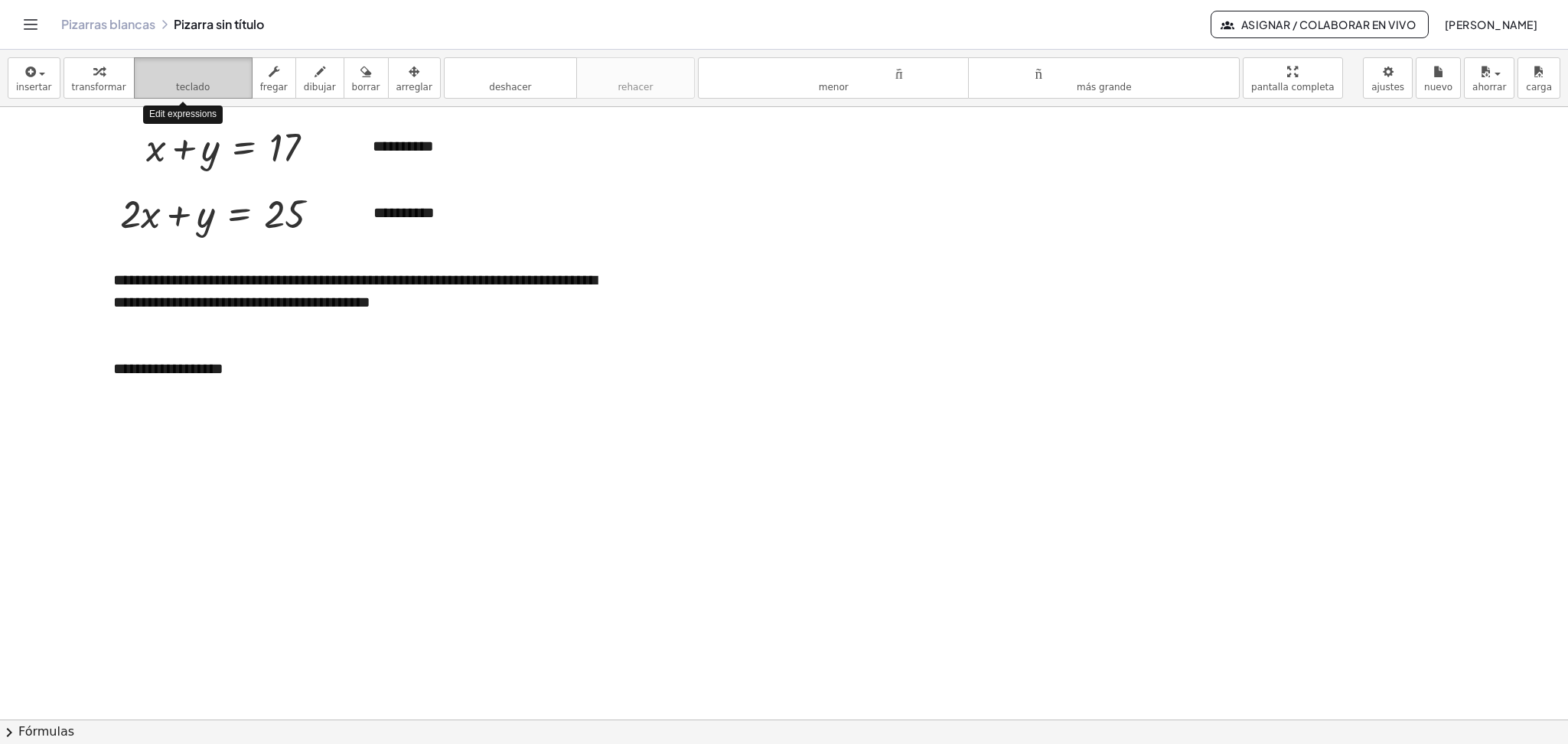
click at [176, 82] on font "teclado" at bounding box center [193, 87] width 34 height 11
click at [201, 365] on font "**********" at bounding box center [168, 369] width 110 height 15
click at [156, 372] on font "**********" at bounding box center [168, 369] width 110 height 15
click at [199, 374] on font "**********" at bounding box center [155, 369] width 86 height 15
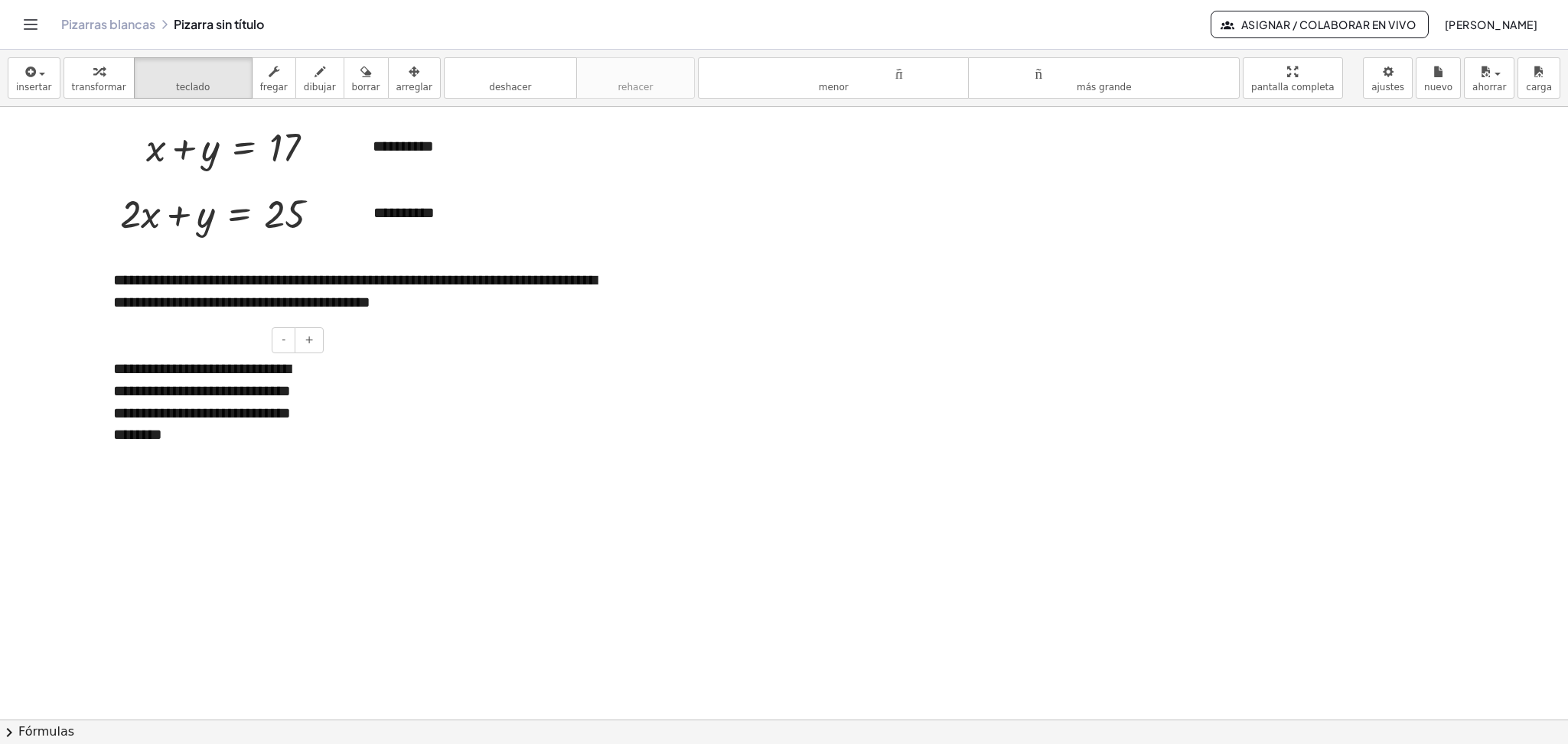
click at [237, 420] on font "**********" at bounding box center [202, 402] width 177 height 81
click at [225, 398] on font "**********" at bounding box center [202, 402] width 177 height 81
click at [175, 442] on font "**********" at bounding box center [202, 402] width 177 height 81
click at [488, 448] on div at bounding box center [784, 719] width 1568 height 1225
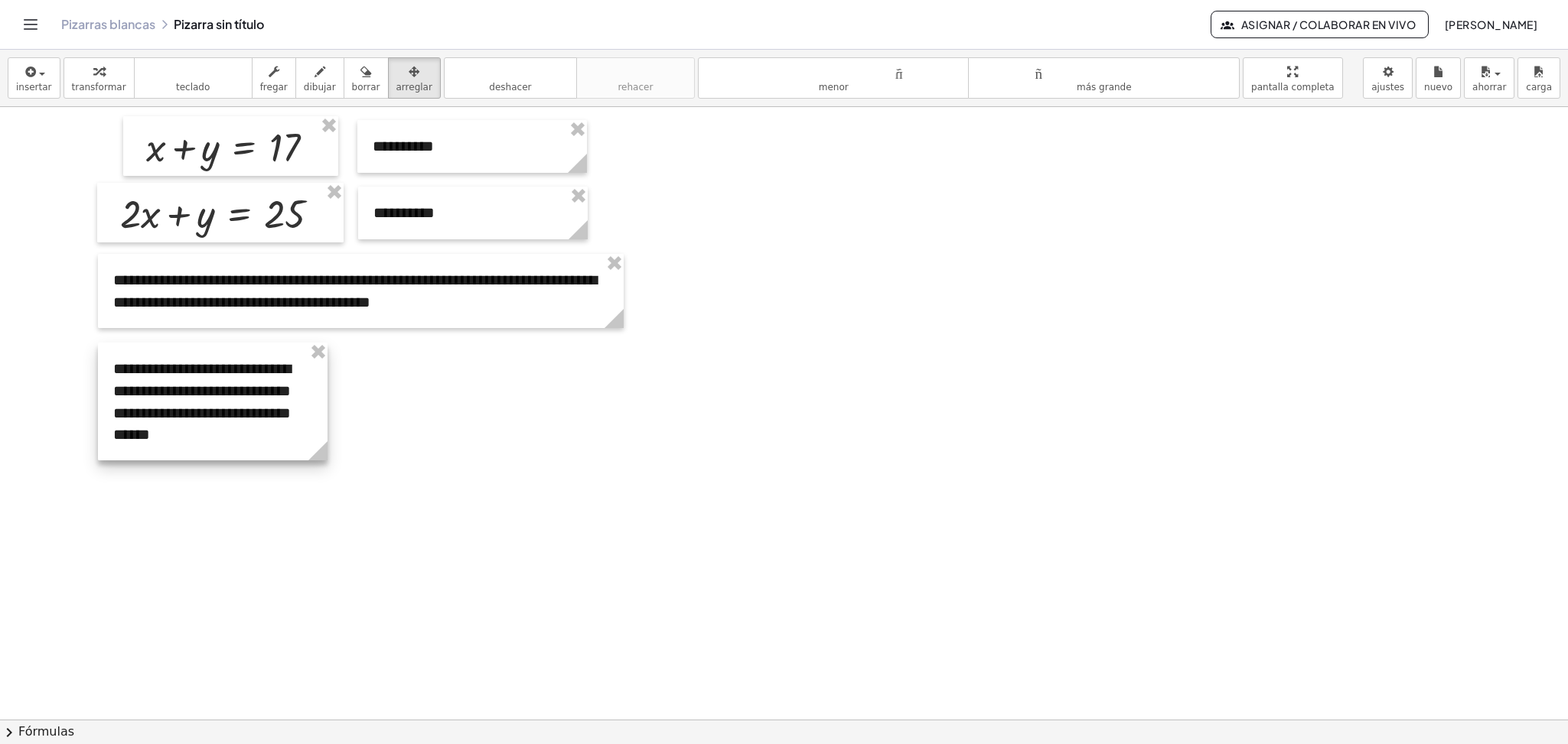
drag, startPoint x: 400, startPoint y: 80, endPoint x: 306, endPoint y: 447, distance: 378.8
click at [302, 454] on div "**********" at bounding box center [784, 397] width 1568 height 695
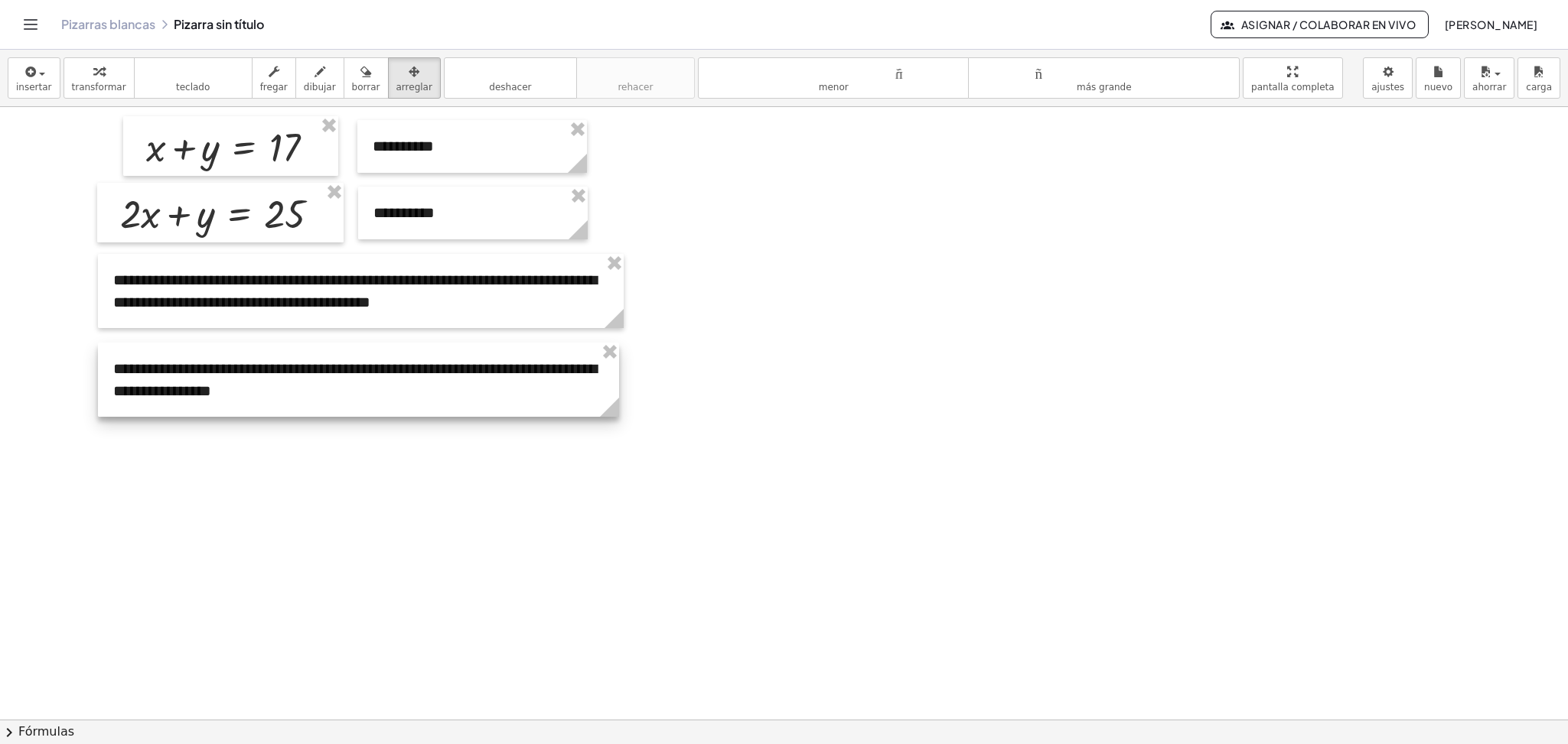
drag, startPoint x: 327, startPoint y: 450, endPoint x: 618, endPoint y: 430, distance: 291.7
click at [618, 430] on div "**********" at bounding box center [784, 719] width 1568 height 1225
click at [406, 542] on div at bounding box center [784, 719] width 1568 height 1225
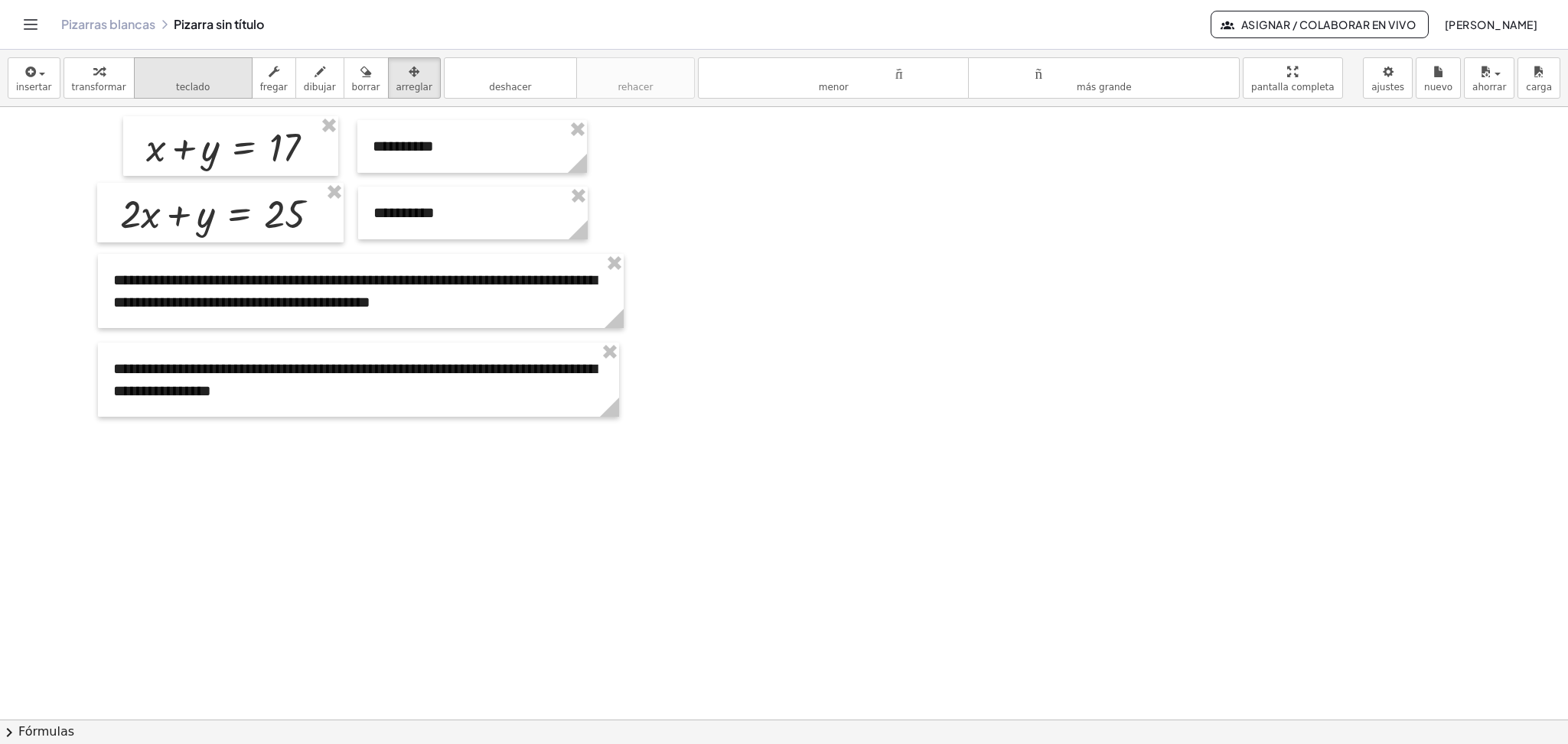
click at [187, 68] on font "teclado" at bounding box center [194, 71] width 102 height 14
click at [23, 65] on icon "button" at bounding box center [30, 71] width 14 height 18
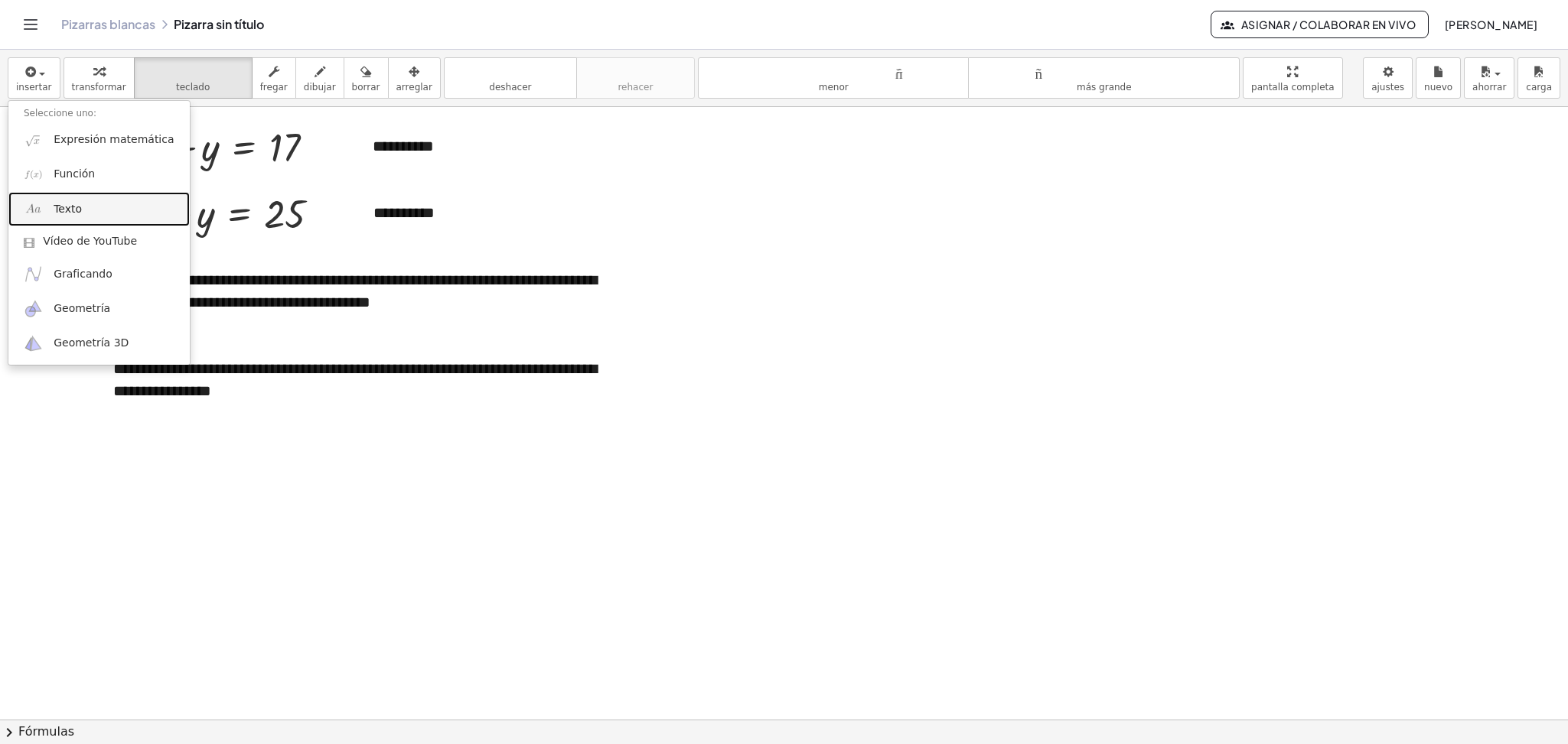
click at [63, 223] on link "Texto" at bounding box center [99, 209] width 181 height 35
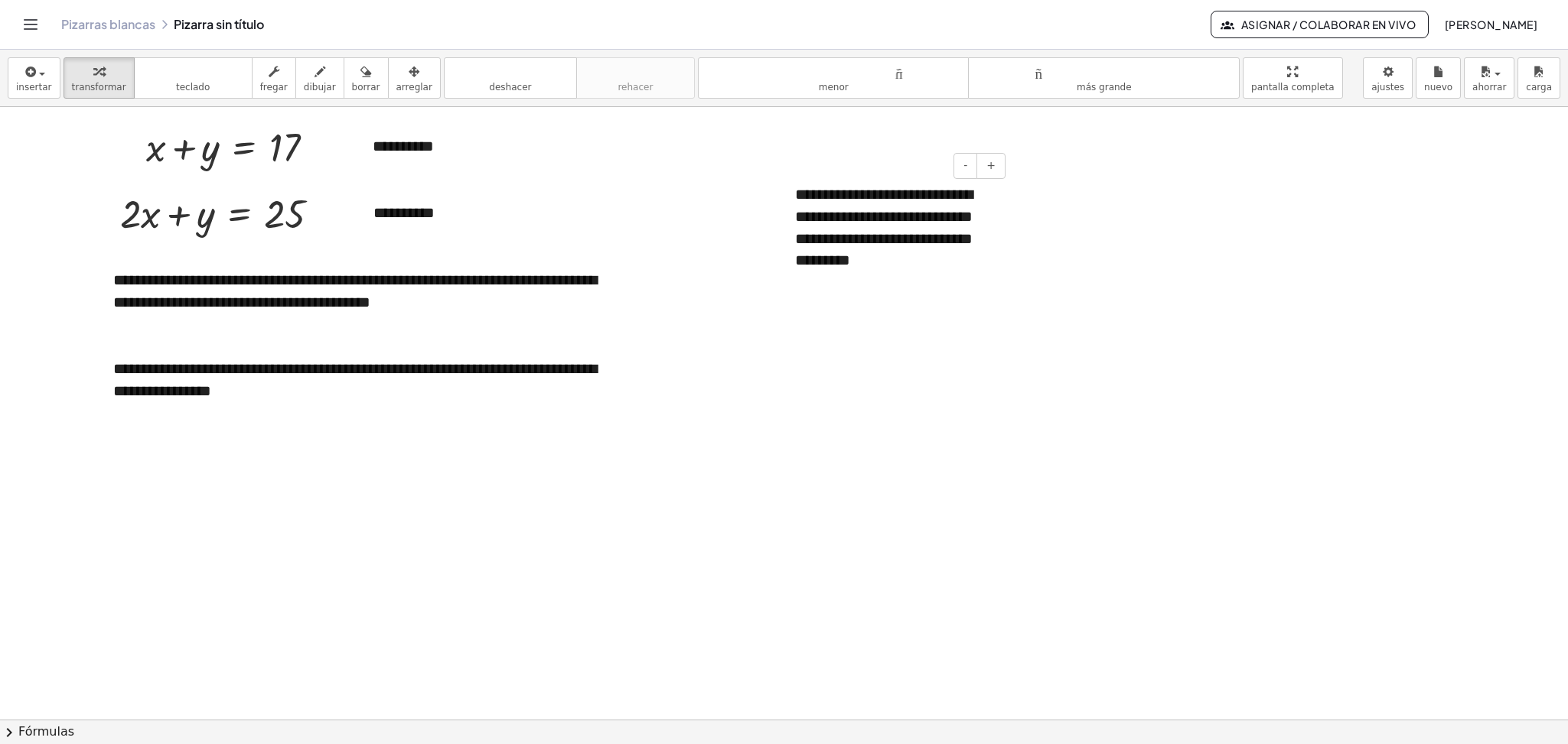
click at [859, 261] on font "**********" at bounding box center [884, 227] width 177 height 81
click at [859, 289] on div "**********" at bounding box center [895, 238] width 230 height 140
click at [869, 268] on font "**********" at bounding box center [887, 227] width 183 height 81
click at [992, 278] on div "**********" at bounding box center [895, 238] width 230 height 140
click at [409, 81] on icon "button" at bounding box center [414, 71] width 11 height 18
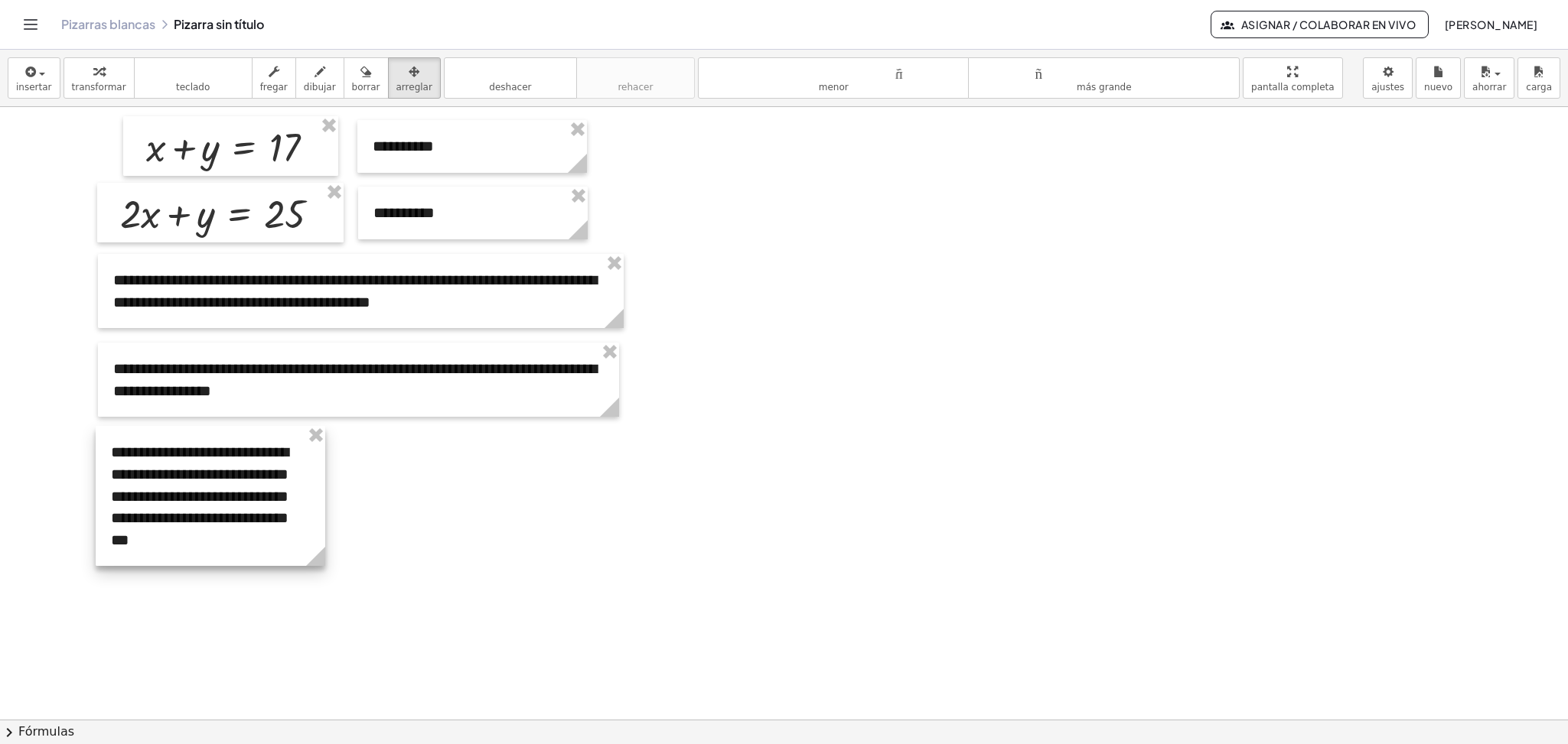
drag, startPoint x: 846, startPoint y: 223, endPoint x: 161, endPoint y: 480, distance: 731.6
click at [161, 480] on div at bounding box center [210, 495] width 230 height 140
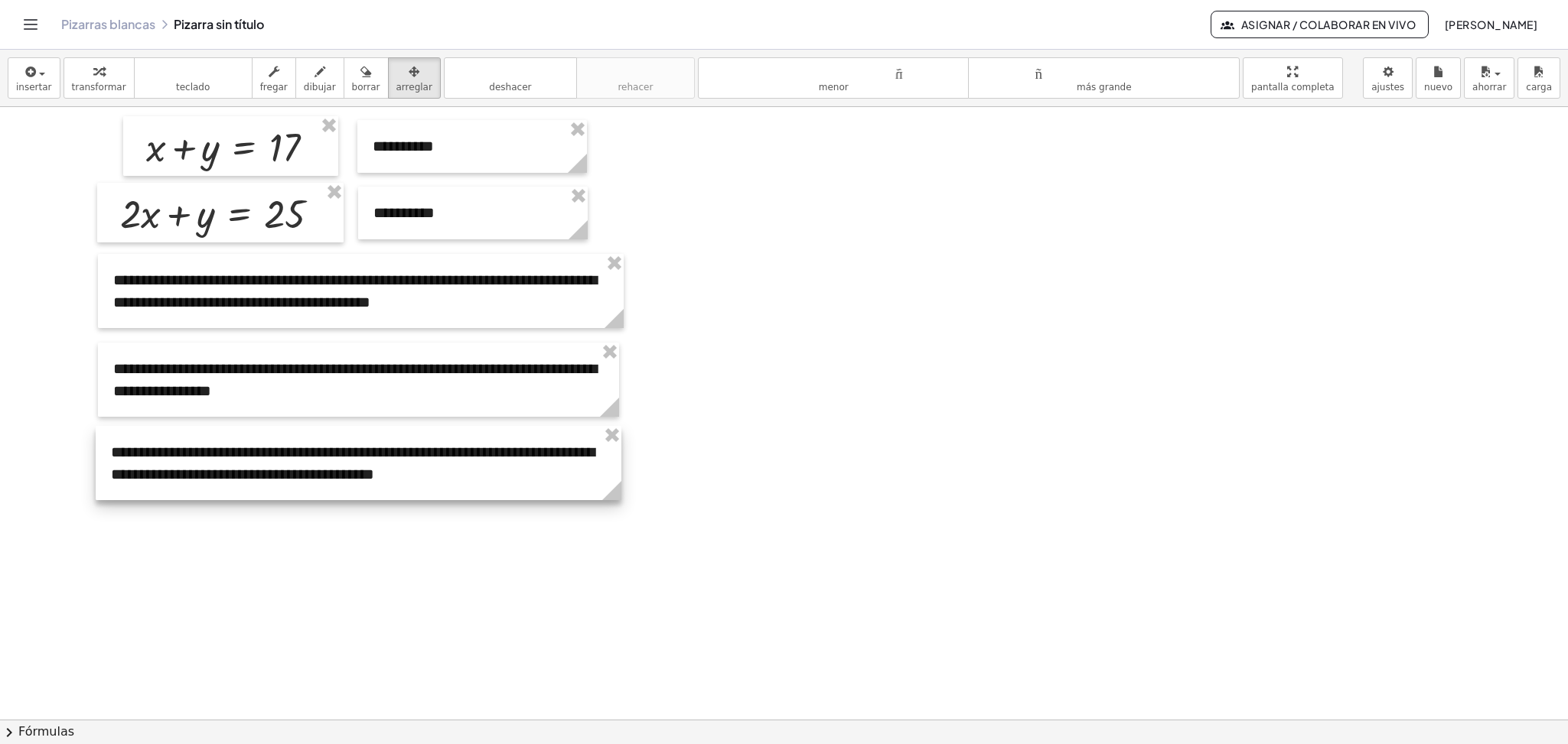
drag, startPoint x: 322, startPoint y: 556, endPoint x: 618, endPoint y: 520, distance: 298.2
click at [618, 520] on div "**********" at bounding box center [784, 719] width 1568 height 1225
click at [832, 432] on div at bounding box center [784, 719] width 1568 height 1225
click at [40, 91] on font "insertar" at bounding box center [34, 87] width 36 height 11
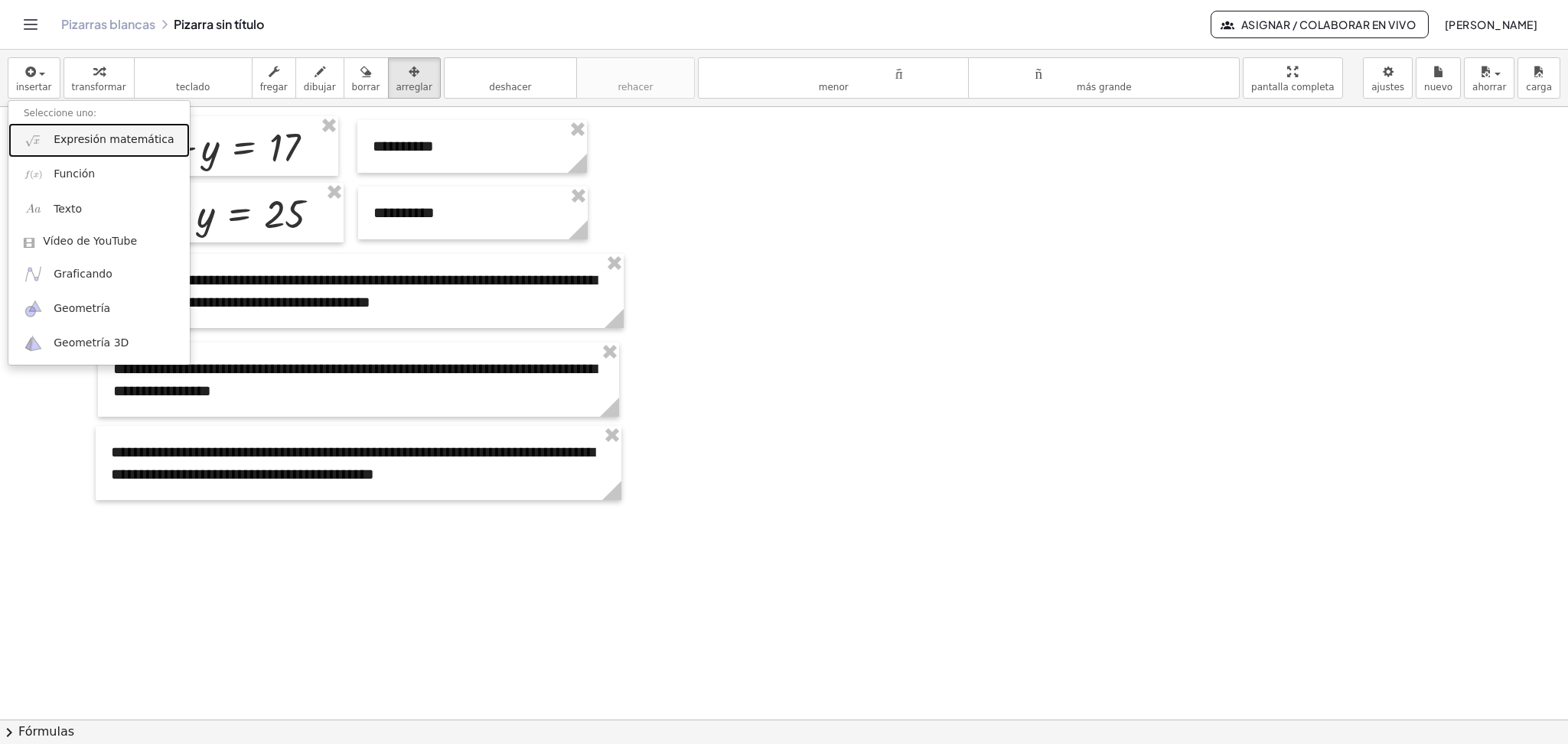
click at [84, 149] on link "Expresión matemática" at bounding box center [99, 141] width 181 height 35
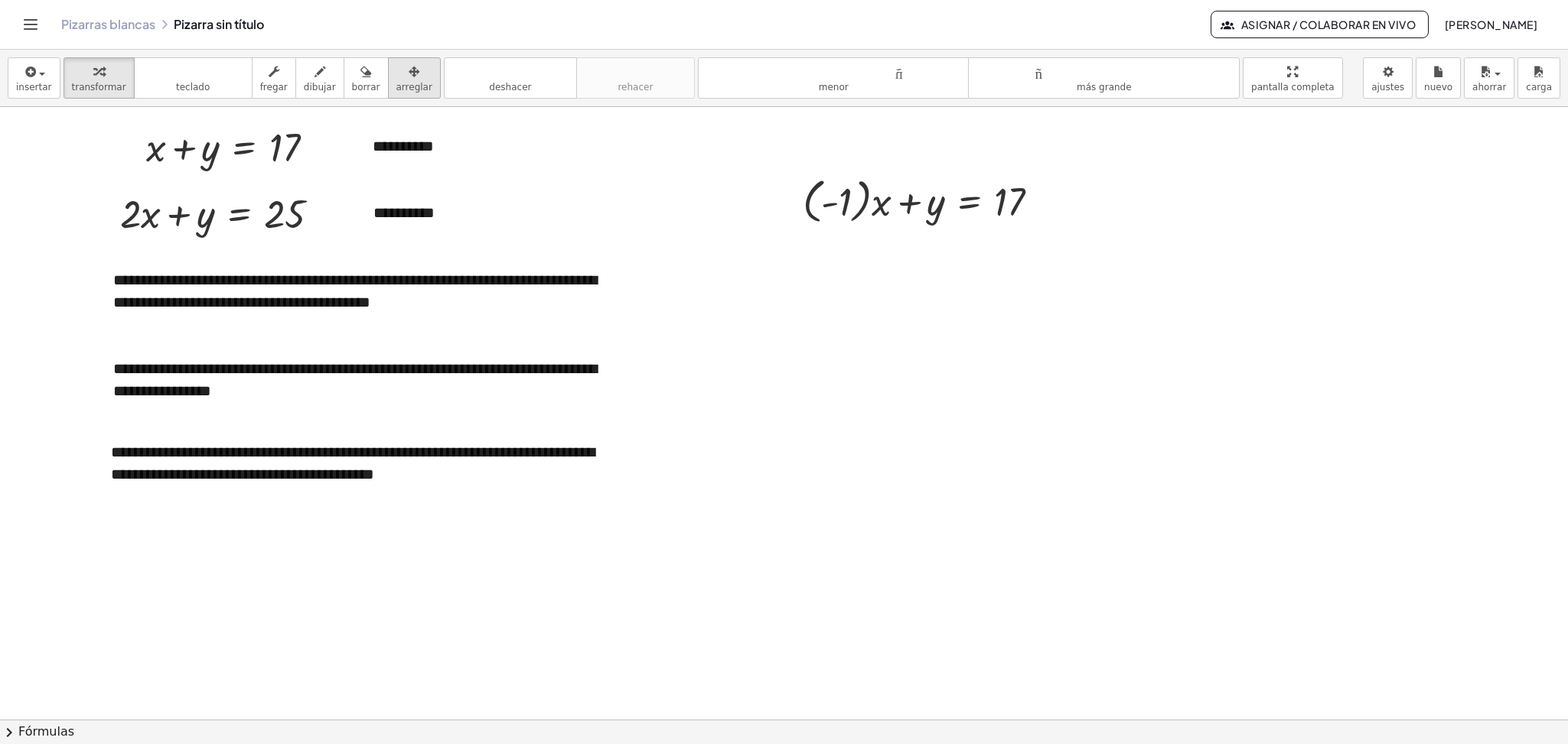
click at [396, 79] on div "button" at bounding box center [414, 70] width 36 height 18
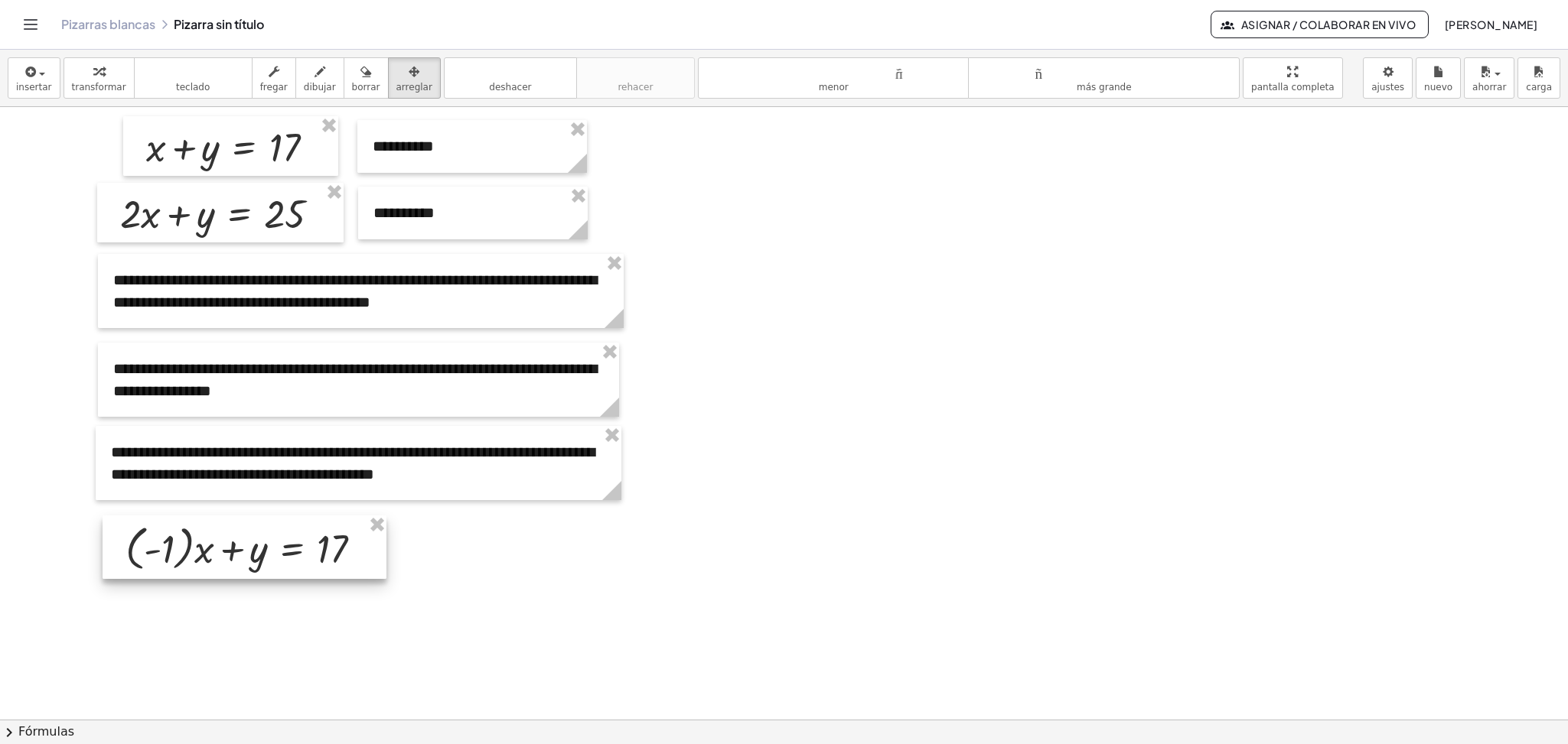
drag, startPoint x: 917, startPoint y: 209, endPoint x: 239, endPoint y: 556, distance: 761.6
click at [239, 556] on div at bounding box center [244, 547] width 284 height 64
click at [526, 576] on div at bounding box center [784, 719] width 1568 height 1225
click at [158, 83] on button "teclado teclado" at bounding box center [193, 78] width 119 height 41
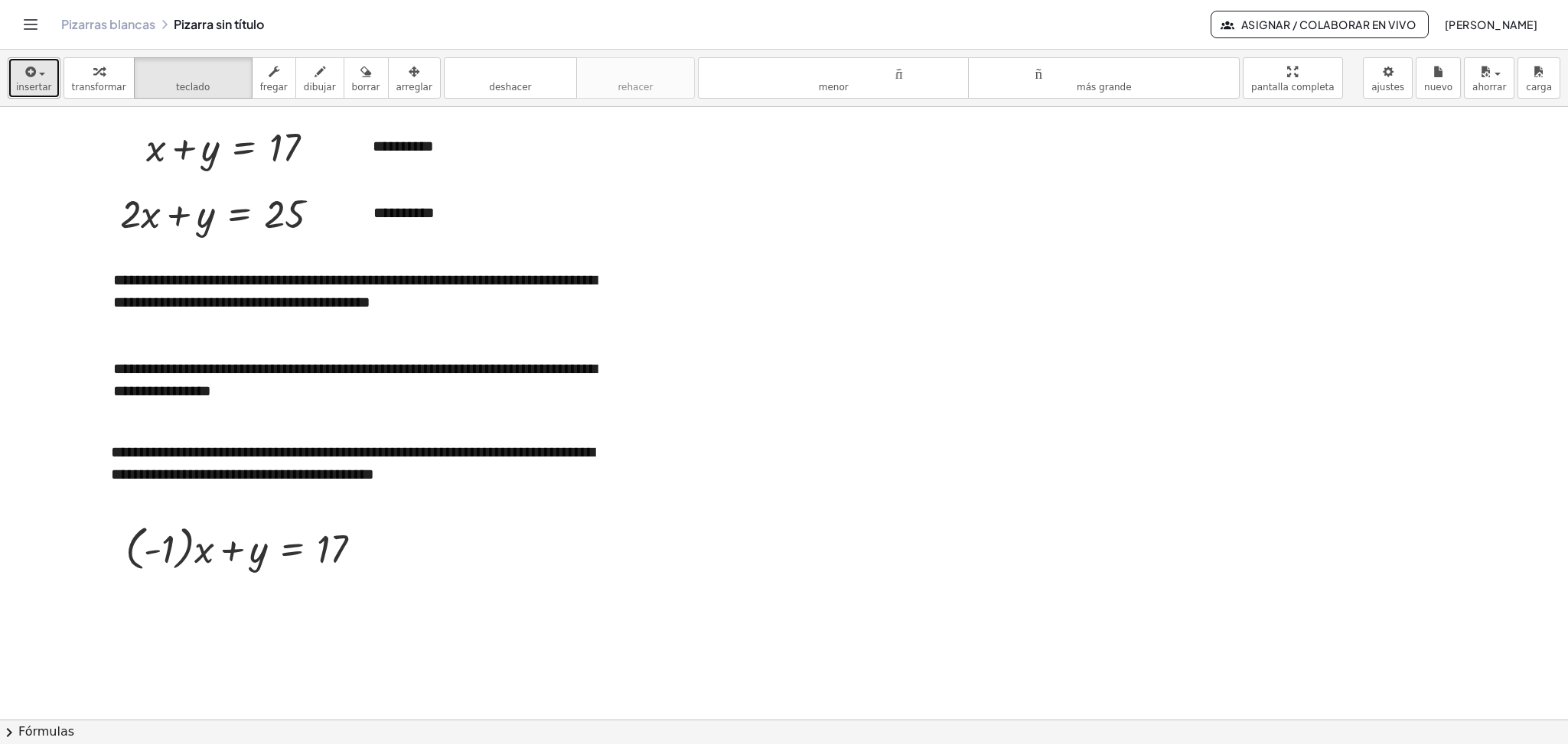
click at [23, 69] on icon "button" at bounding box center [30, 71] width 14 height 18
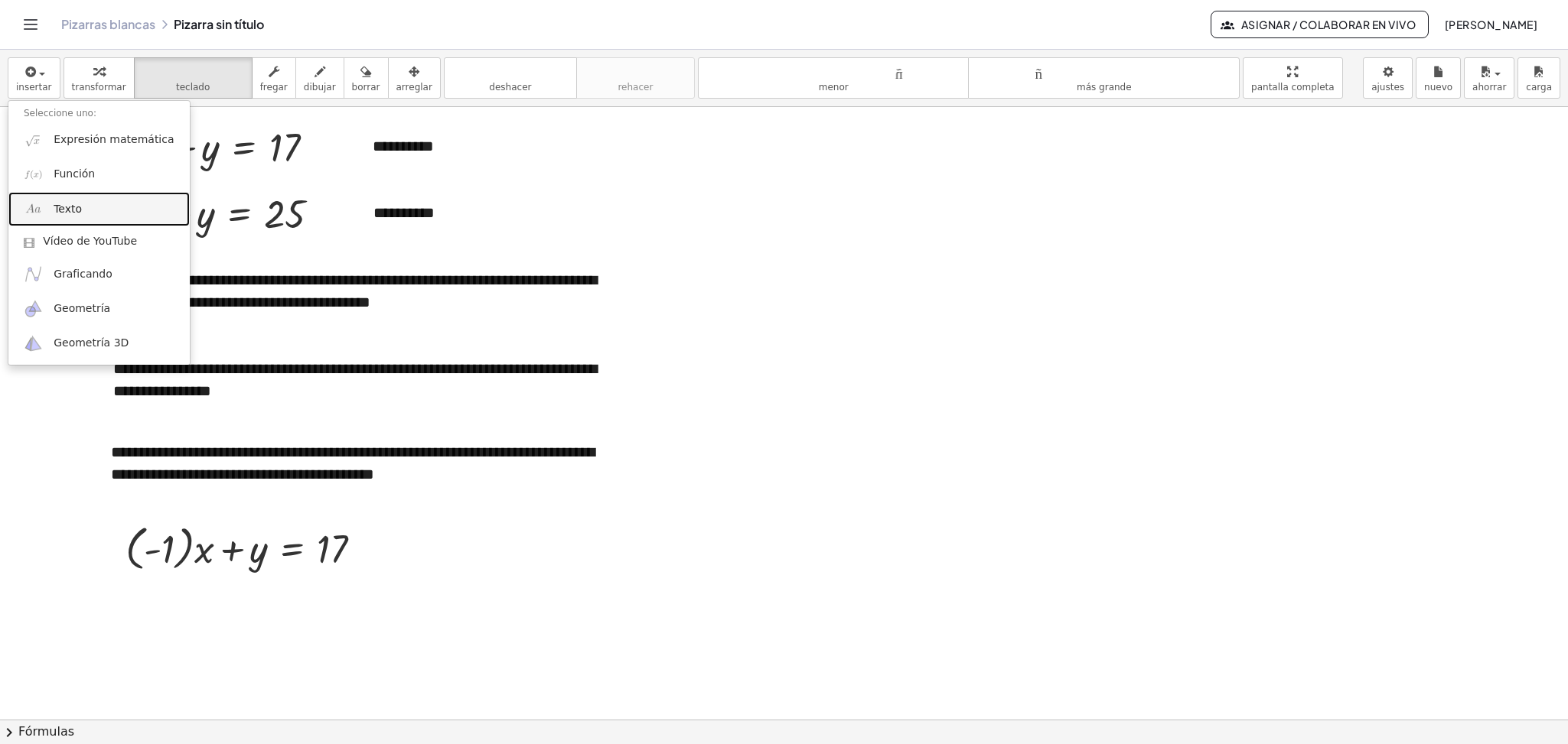
click at [76, 209] on font "Texto" at bounding box center [68, 208] width 28 height 13
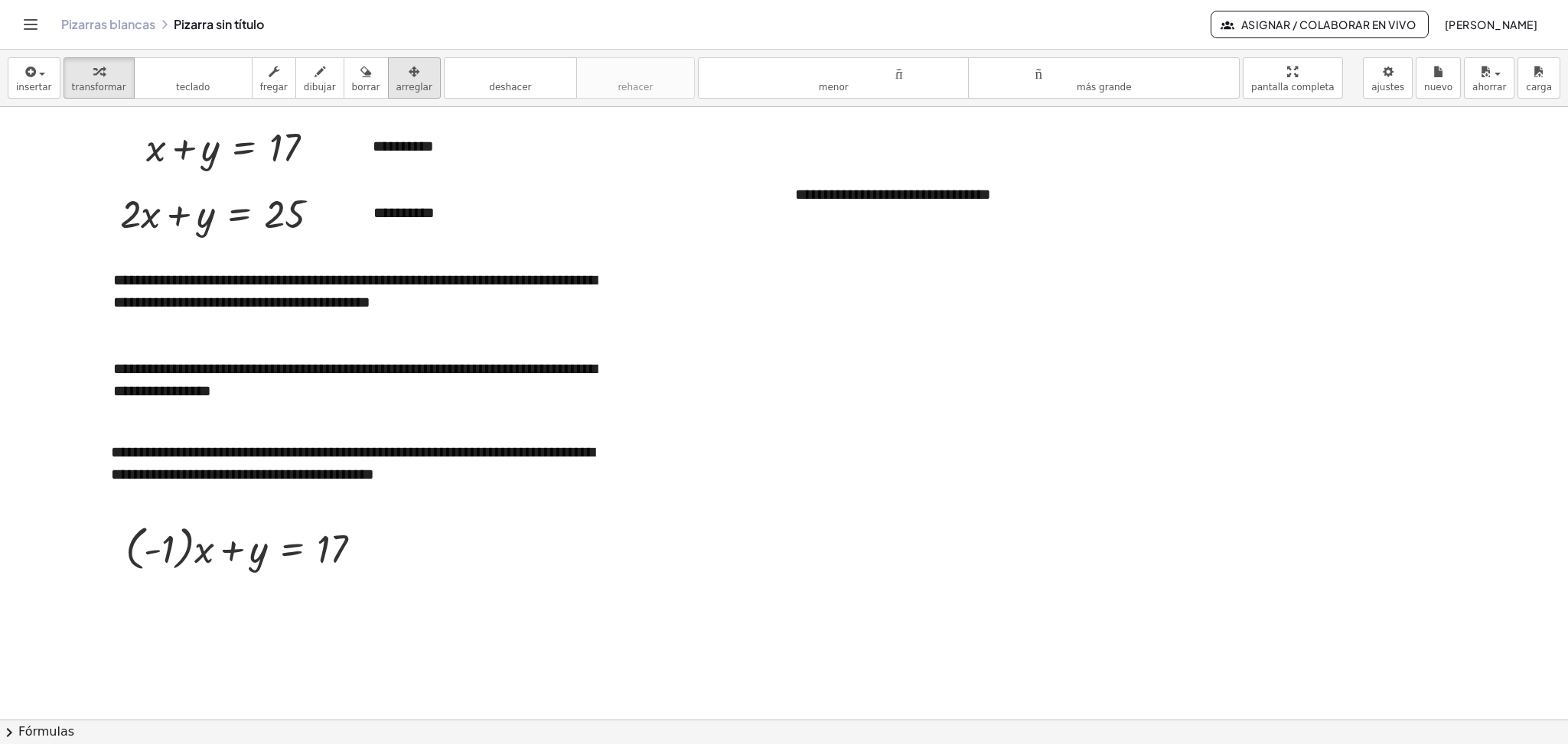
click at [409, 73] on div "button" at bounding box center [414, 70] width 36 height 18
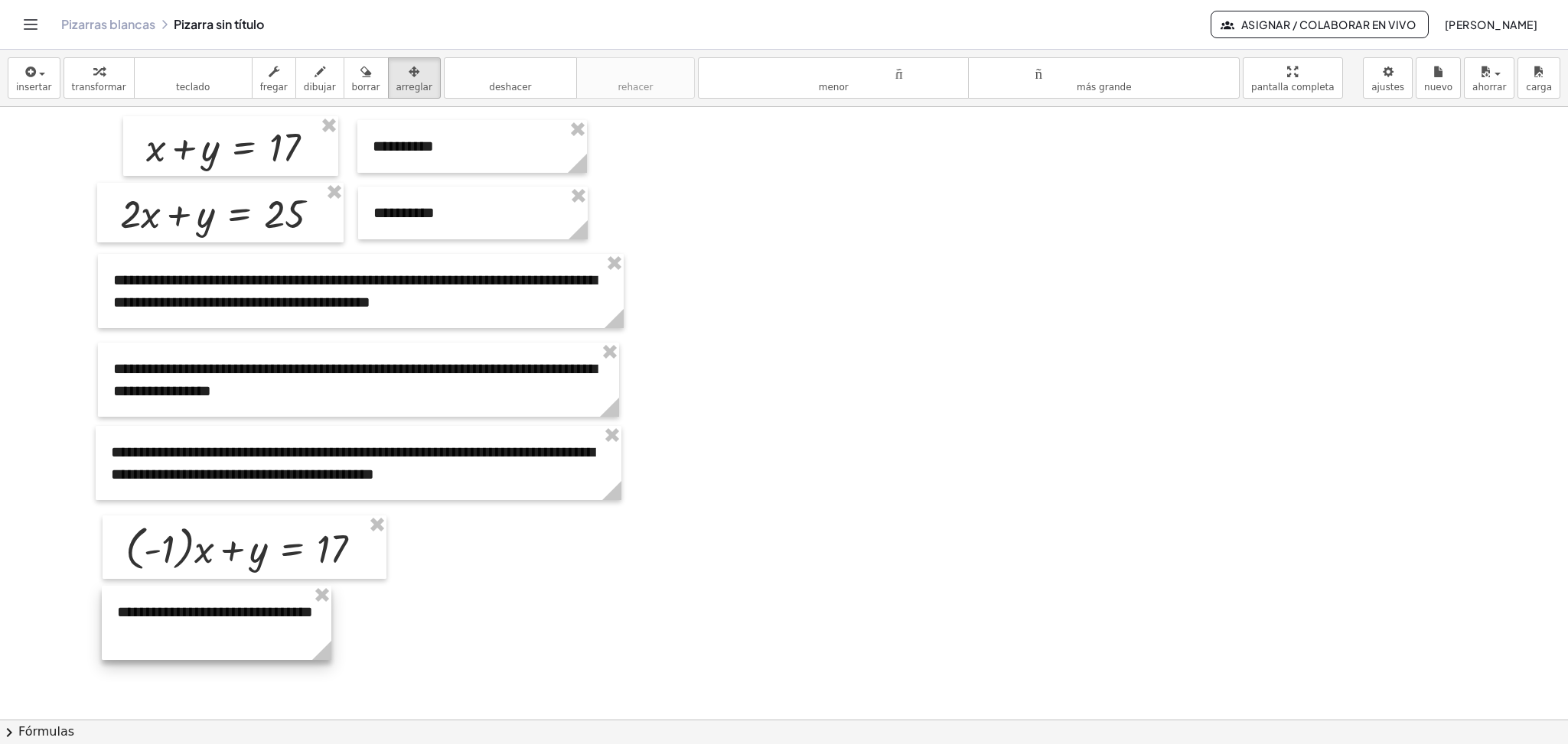
drag, startPoint x: 906, startPoint y: 219, endPoint x: 228, endPoint y: 636, distance: 796.0
click at [228, 636] on div at bounding box center [217, 623] width 230 height 74
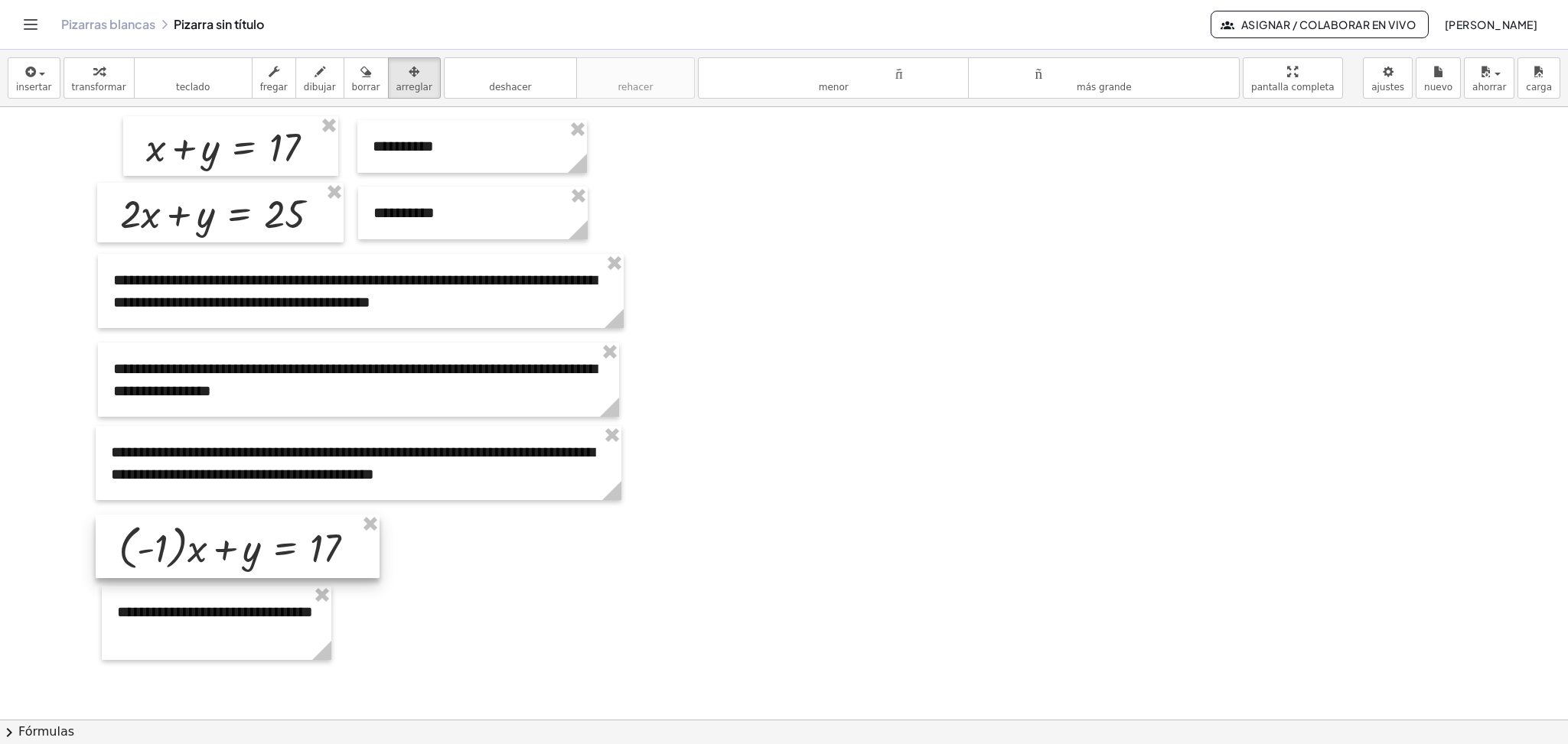
click at [221, 562] on div at bounding box center [237, 546] width 284 height 64
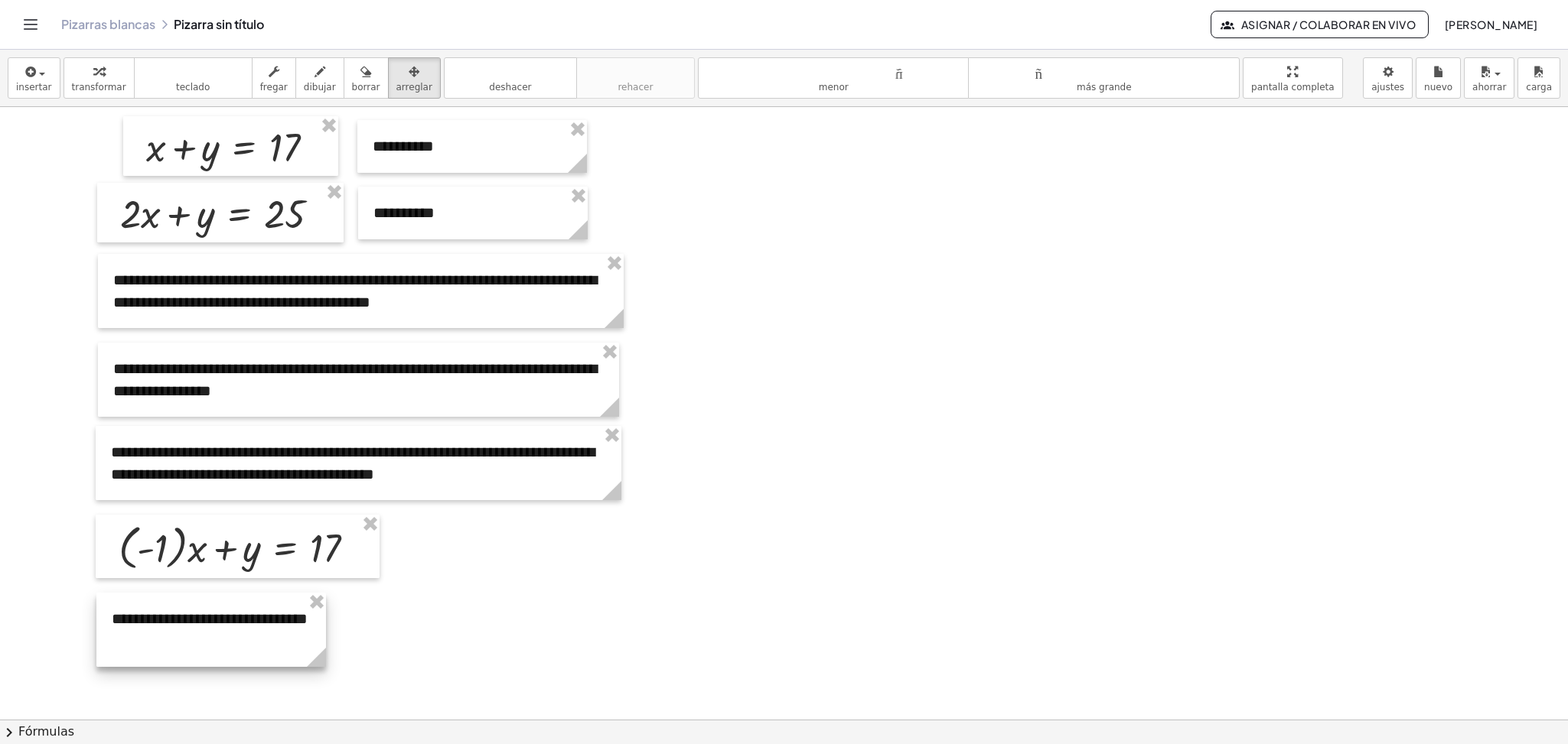
drag, startPoint x: 224, startPoint y: 616, endPoint x: 218, endPoint y: 623, distance: 9.2
click at [218, 623] on div at bounding box center [211, 629] width 230 height 74
drag, startPoint x: 322, startPoint y: 658, endPoint x: 395, endPoint y: 611, distance: 86.8
click at [395, 611] on div "**********" at bounding box center [247, 619] width 302 height 53
click at [595, 540] on div at bounding box center [784, 719] width 1568 height 1225
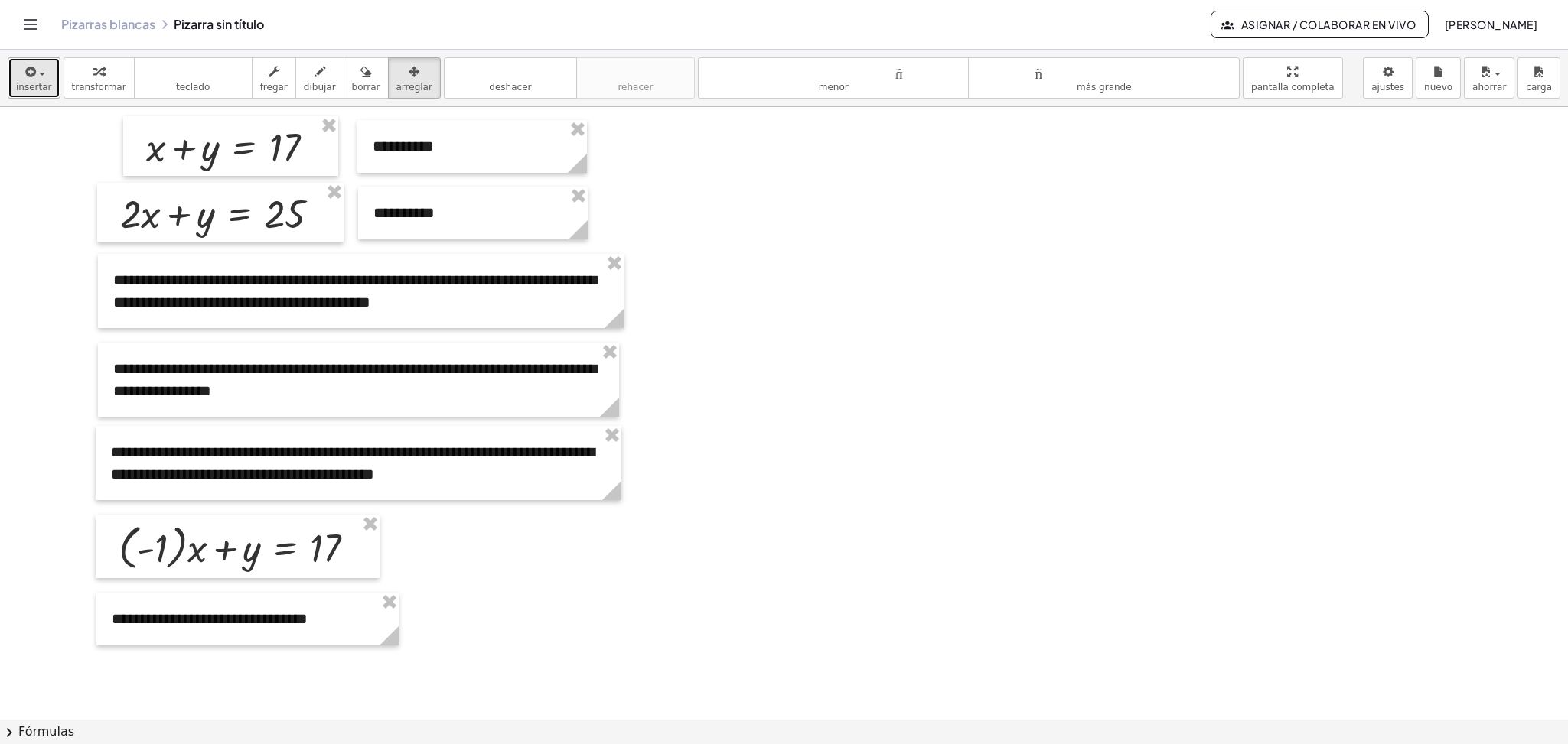
click at [39, 73] on span "button" at bounding box center [41, 73] width 6 height 3
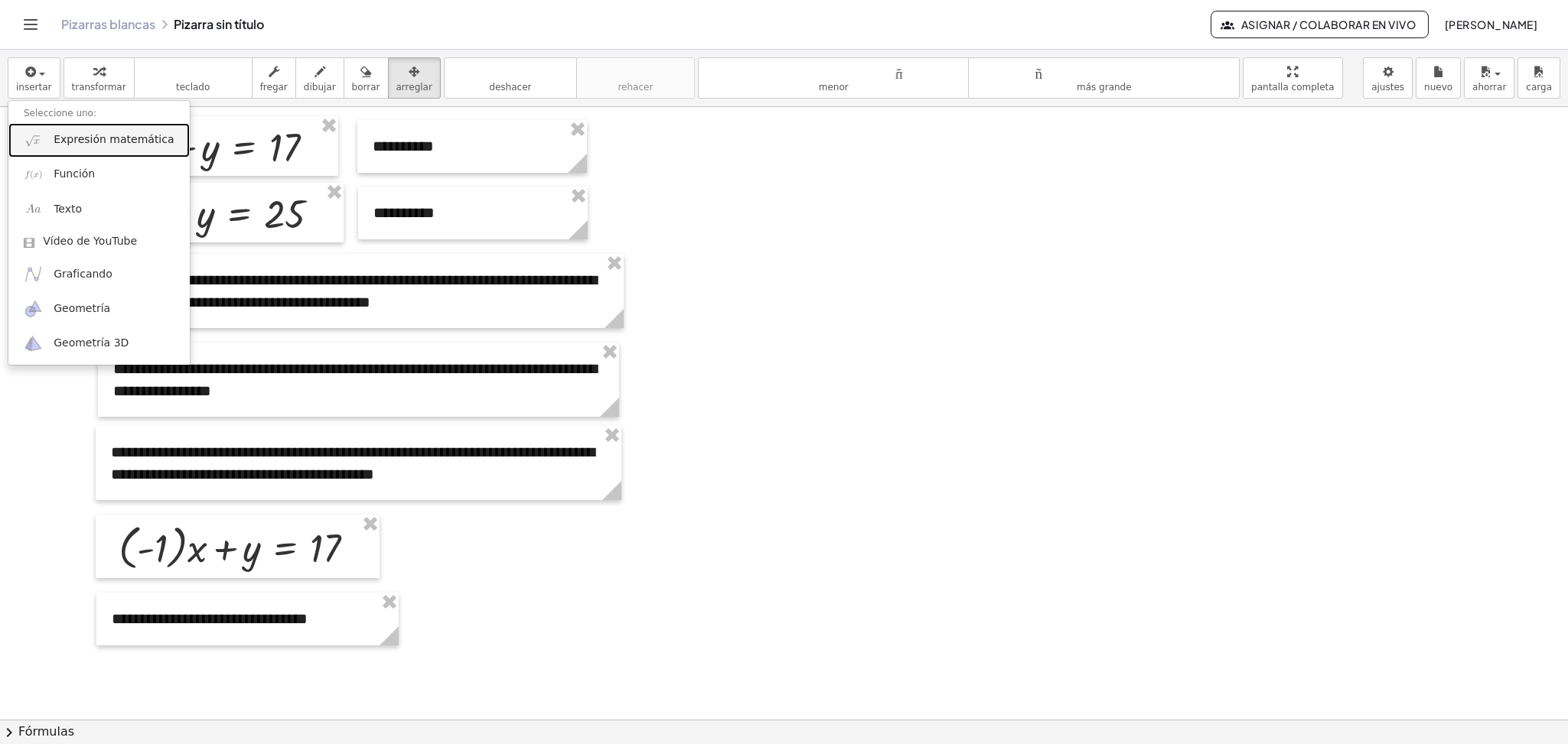
click at [104, 141] on font "Expresión matemática" at bounding box center [114, 139] width 121 height 13
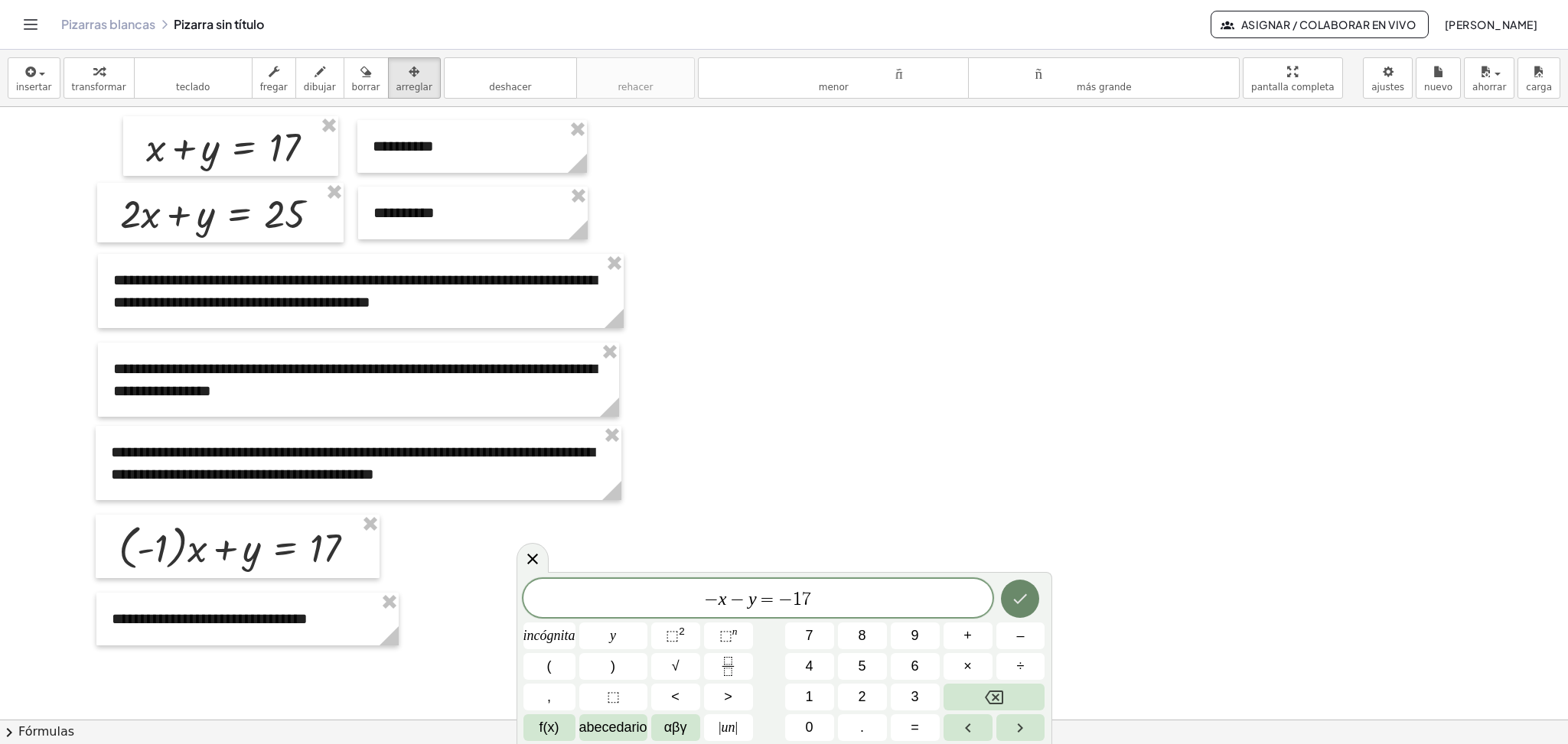
click at [1025, 610] on button "Hecho" at bounding box center [1020, 599] width 39 height 39
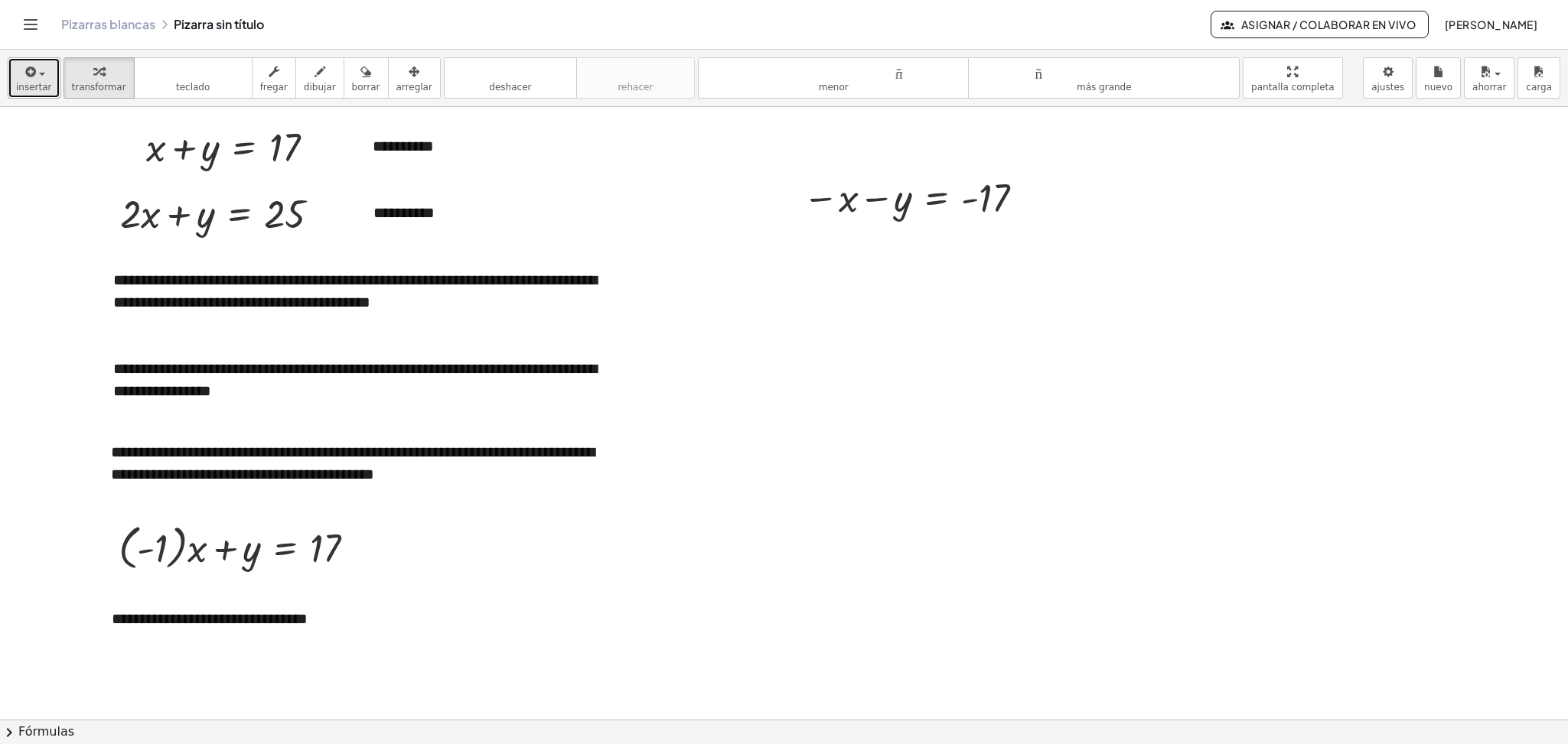
click at [26, 72] on icon "button" at bounding box center [30, 71] width 14 height 18
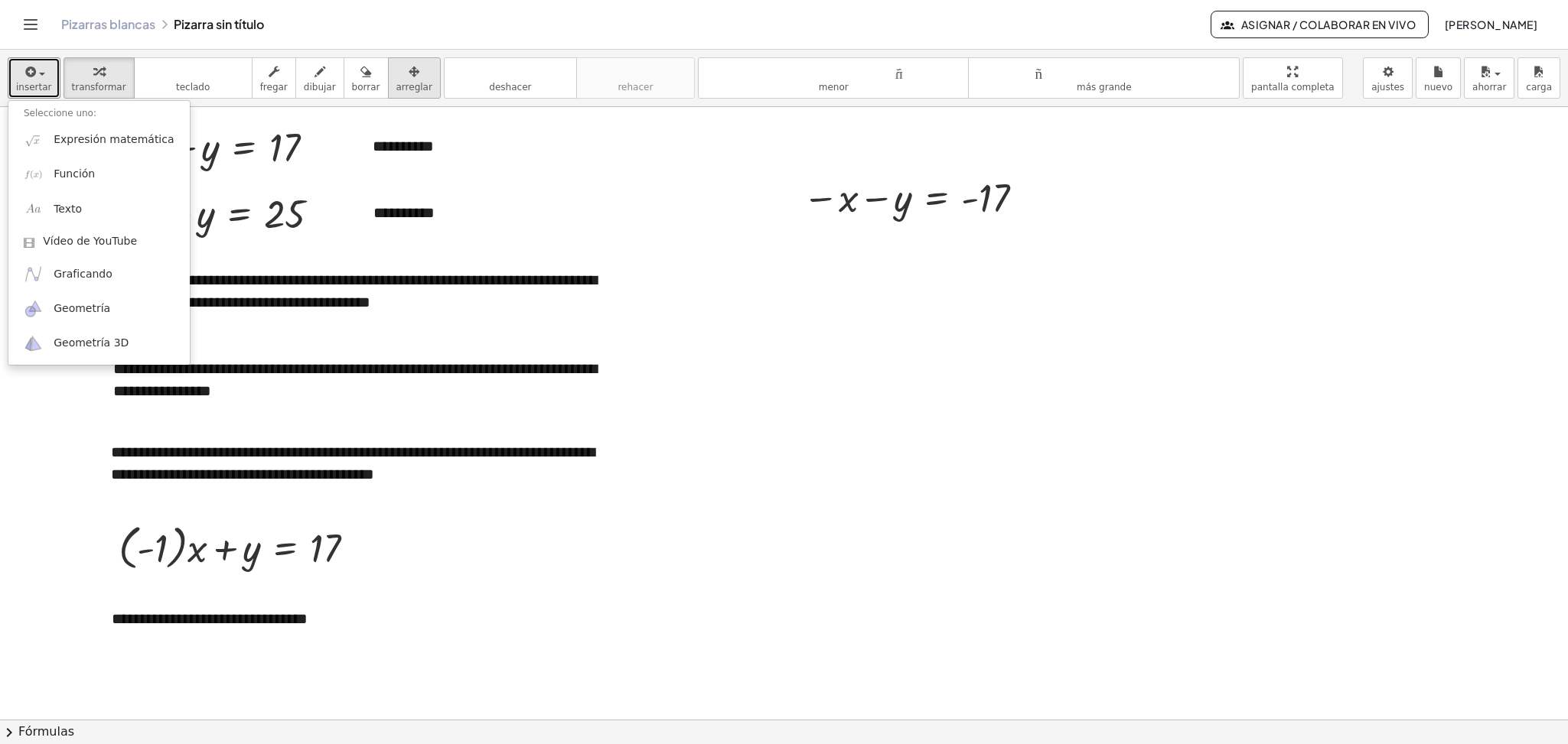
click at [419, 92] on button "arreglar" at bounding box center [414, 78] width 53 height 41
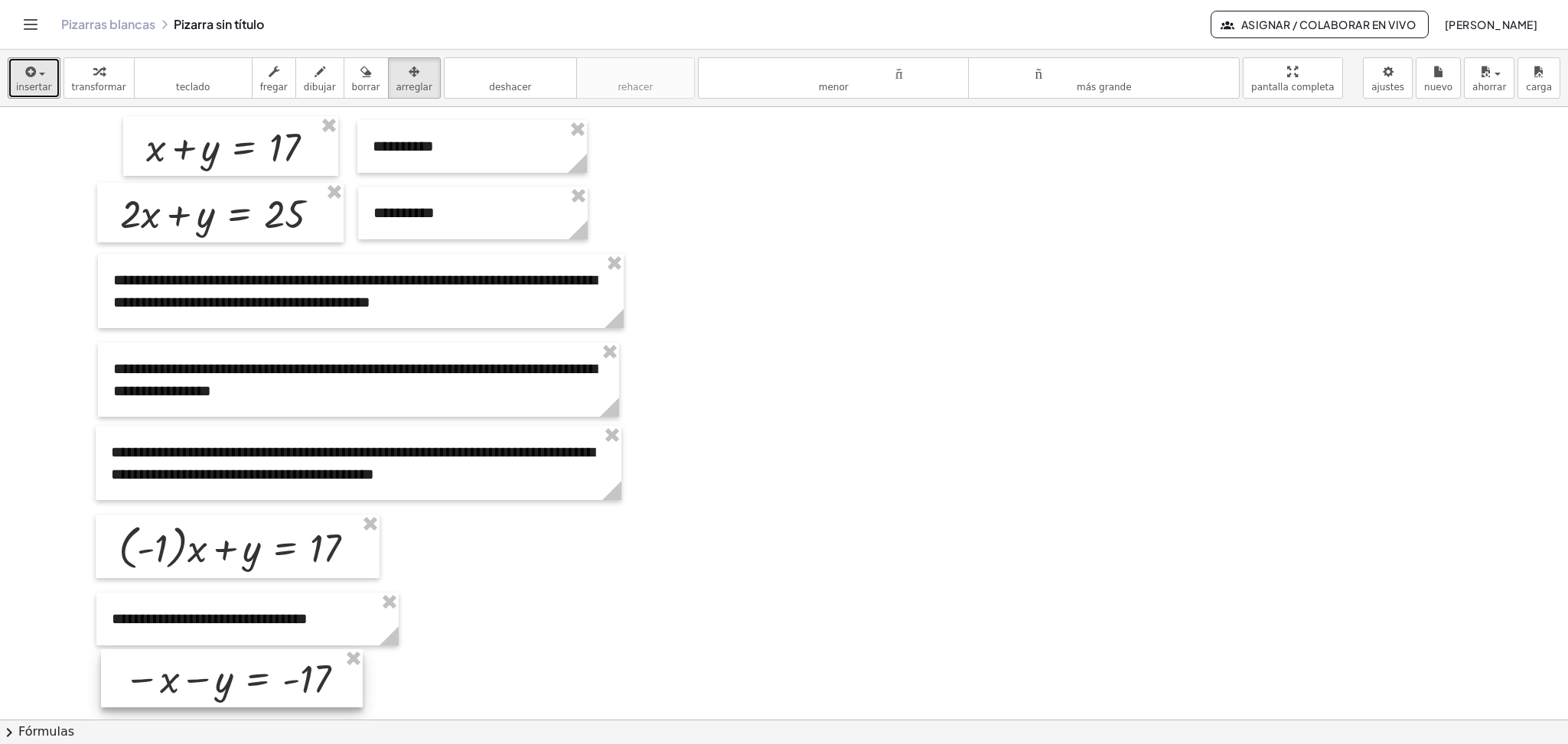
drag, startPoint x: 951, startPoint y: 219, endPoint x: 271, endPoint y: 701, distance: 833.5
click at [271, 701] on div at bounding box center [231, 678] width 261 height 58
click at [685, 618] on div at bounding box center [784, 719] width 1568 height 1225
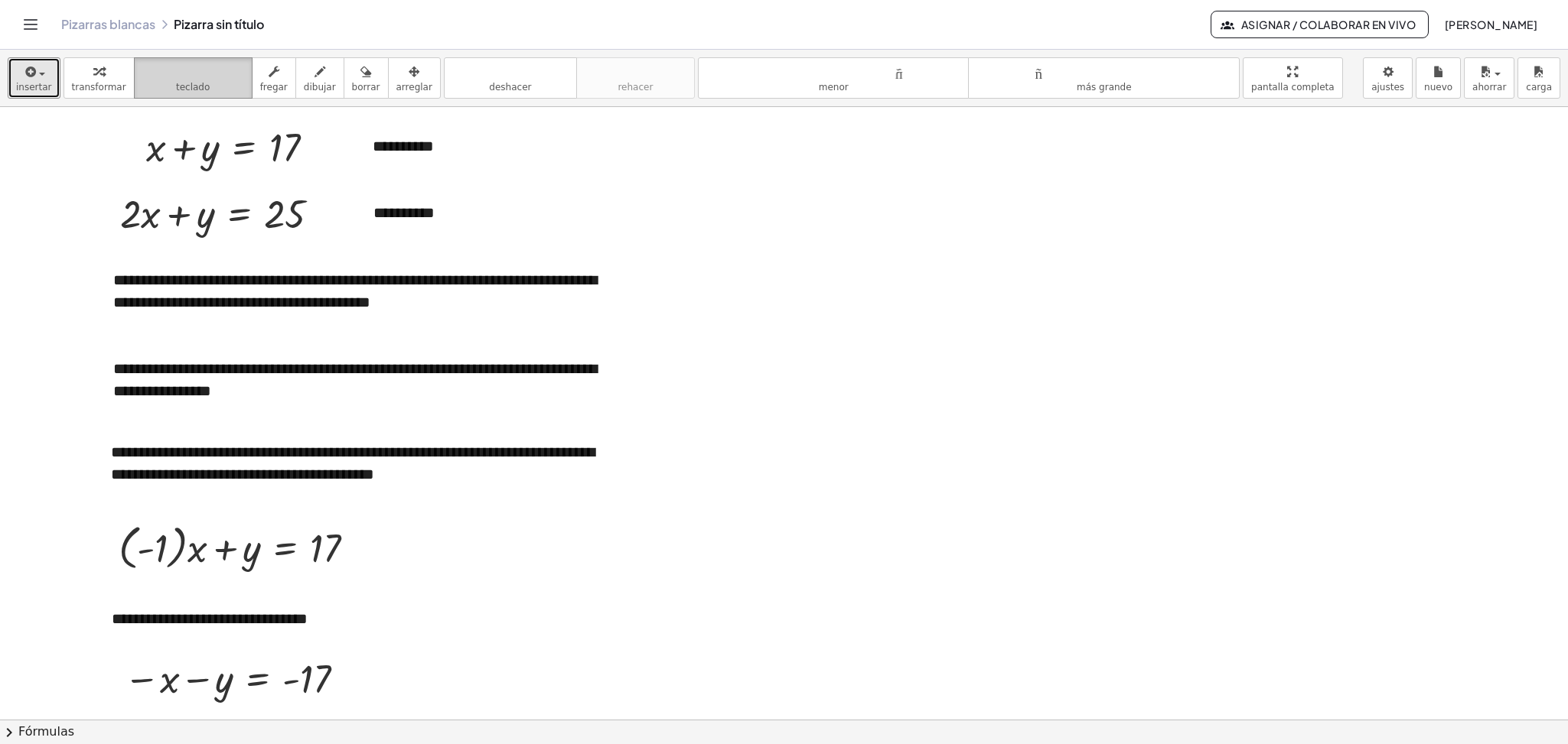
click at [196, 86] on font "teclado" at bounding box center [193, 87] width 34 height 11
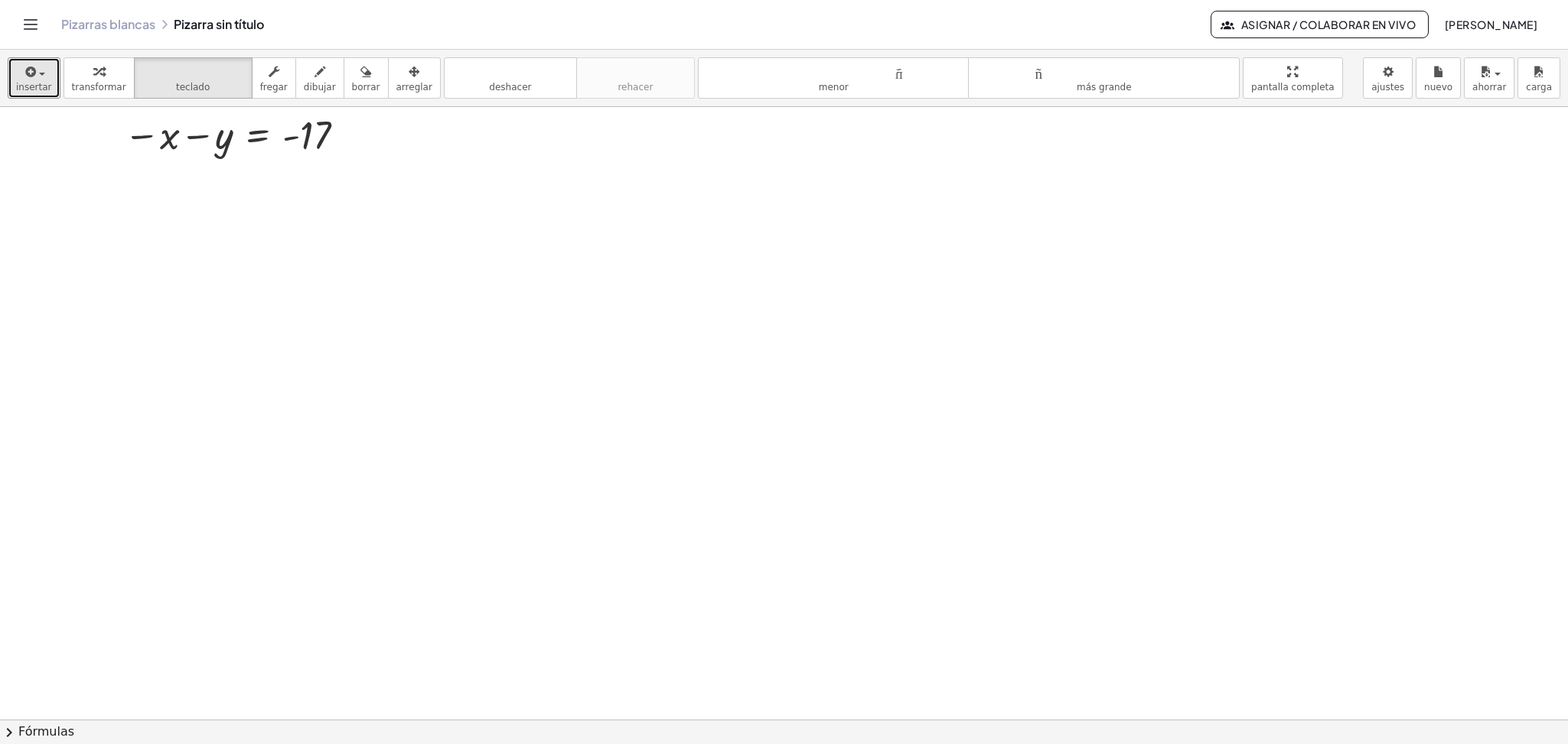
scroll to position [550, 0]
click at [28, 80] on icon "button" at bounding box center [30, 71] width 14 height 18
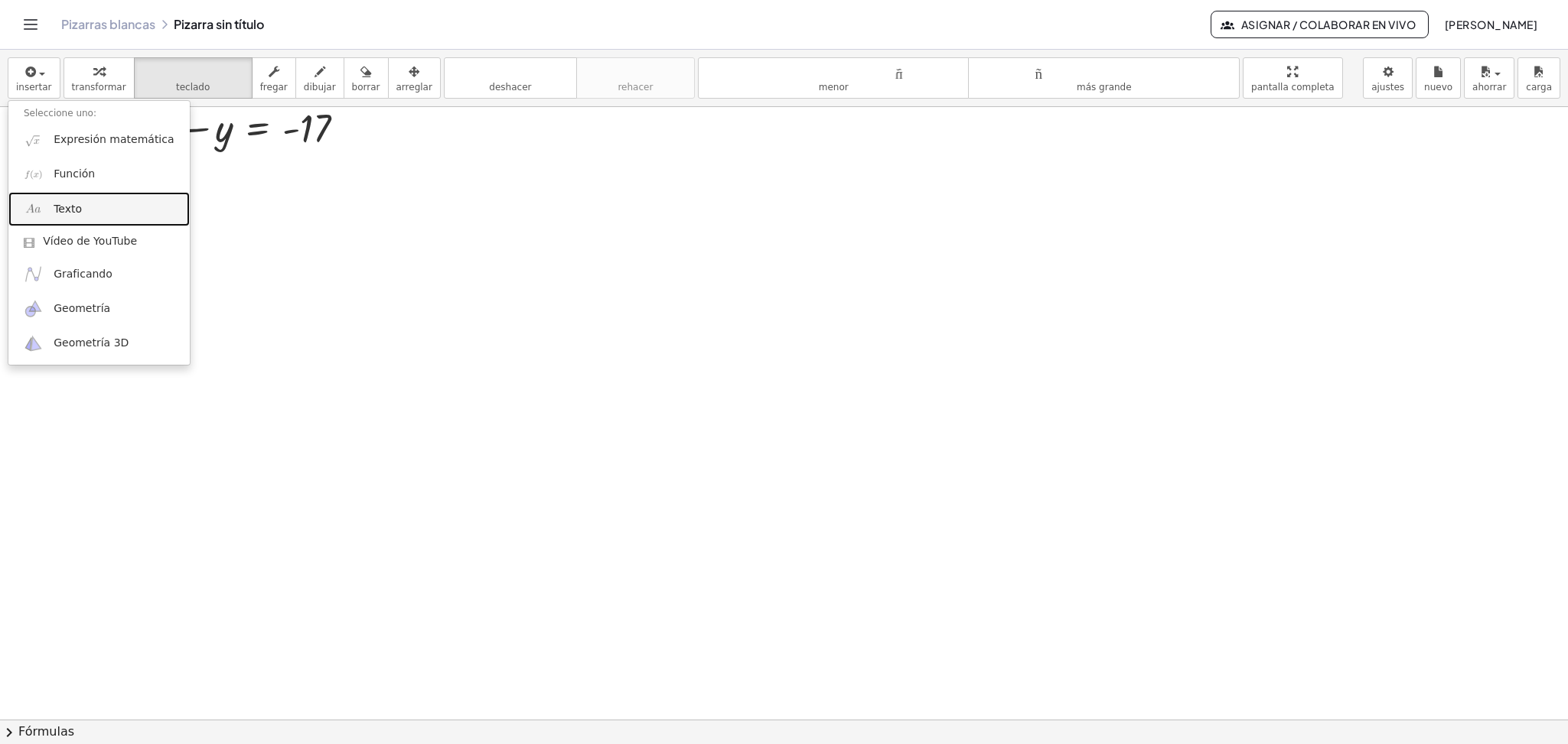
click at [72, 209] on font "Texto" at bounding box center [68, 208] width 28 height 13
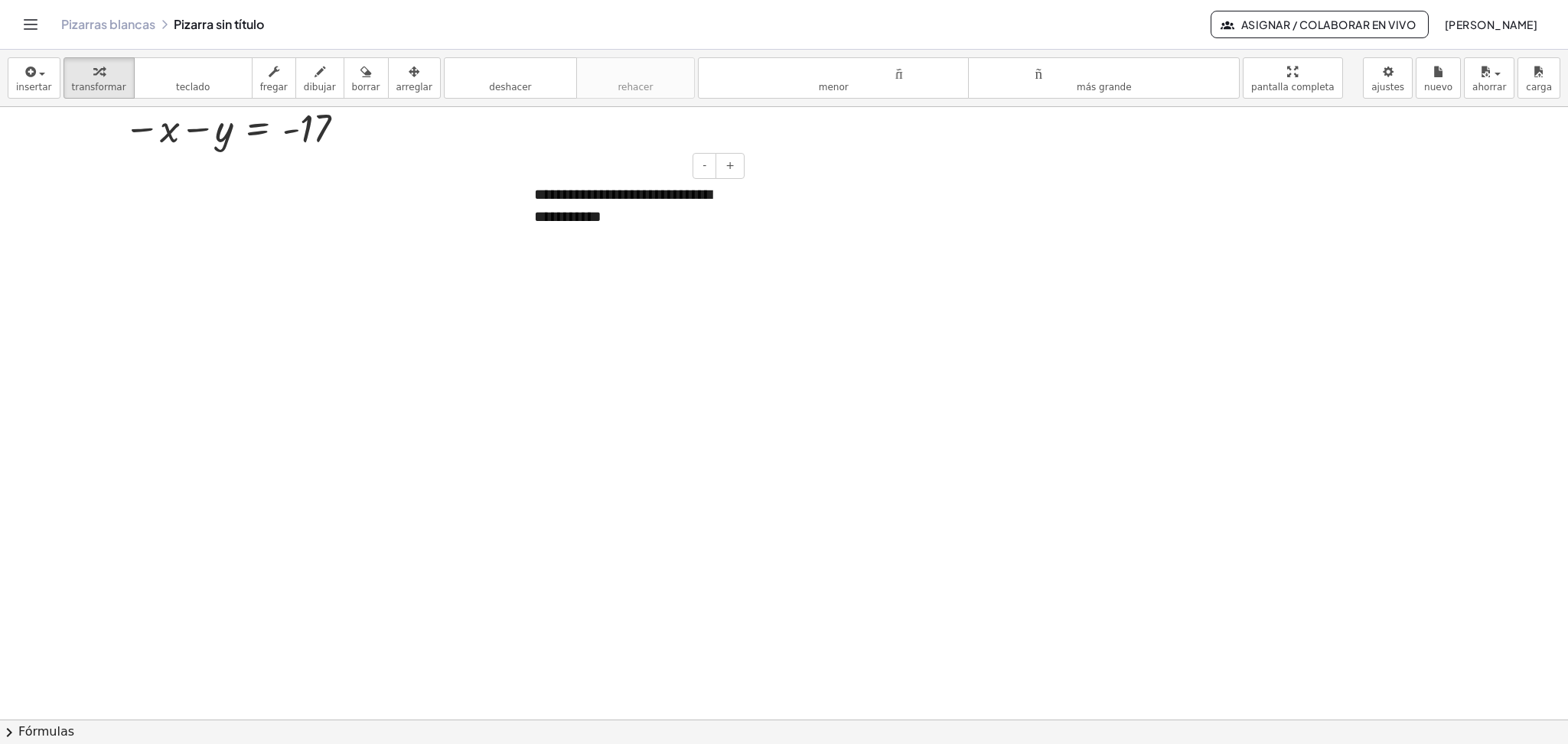
click at [598, 221] on font "**********" at bounding box center [623, 205] width 177 height 38
click at [410, 98] on button "arreglar" at bounding box center [414, 78] width 53 height 41
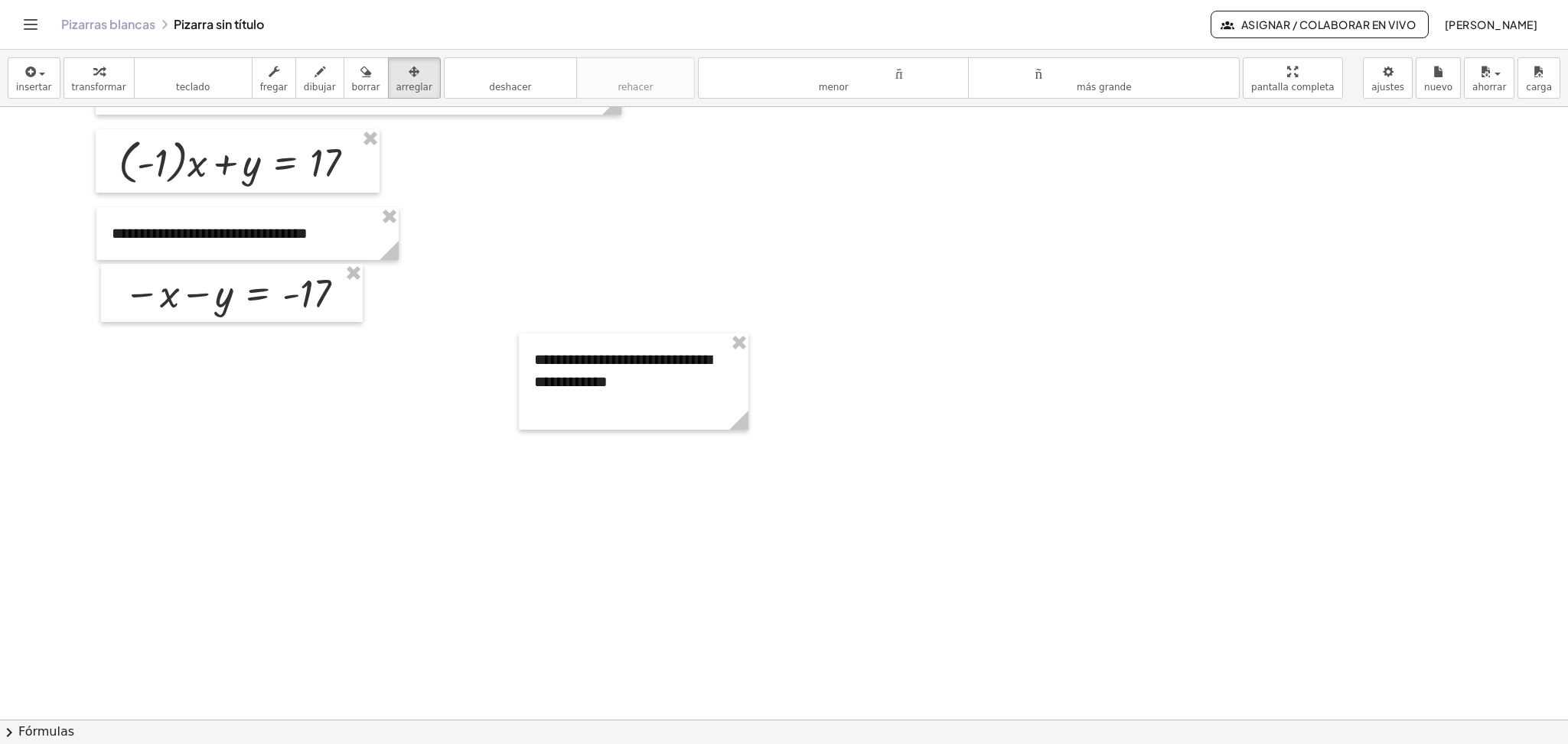
scroll to position [417, 0]
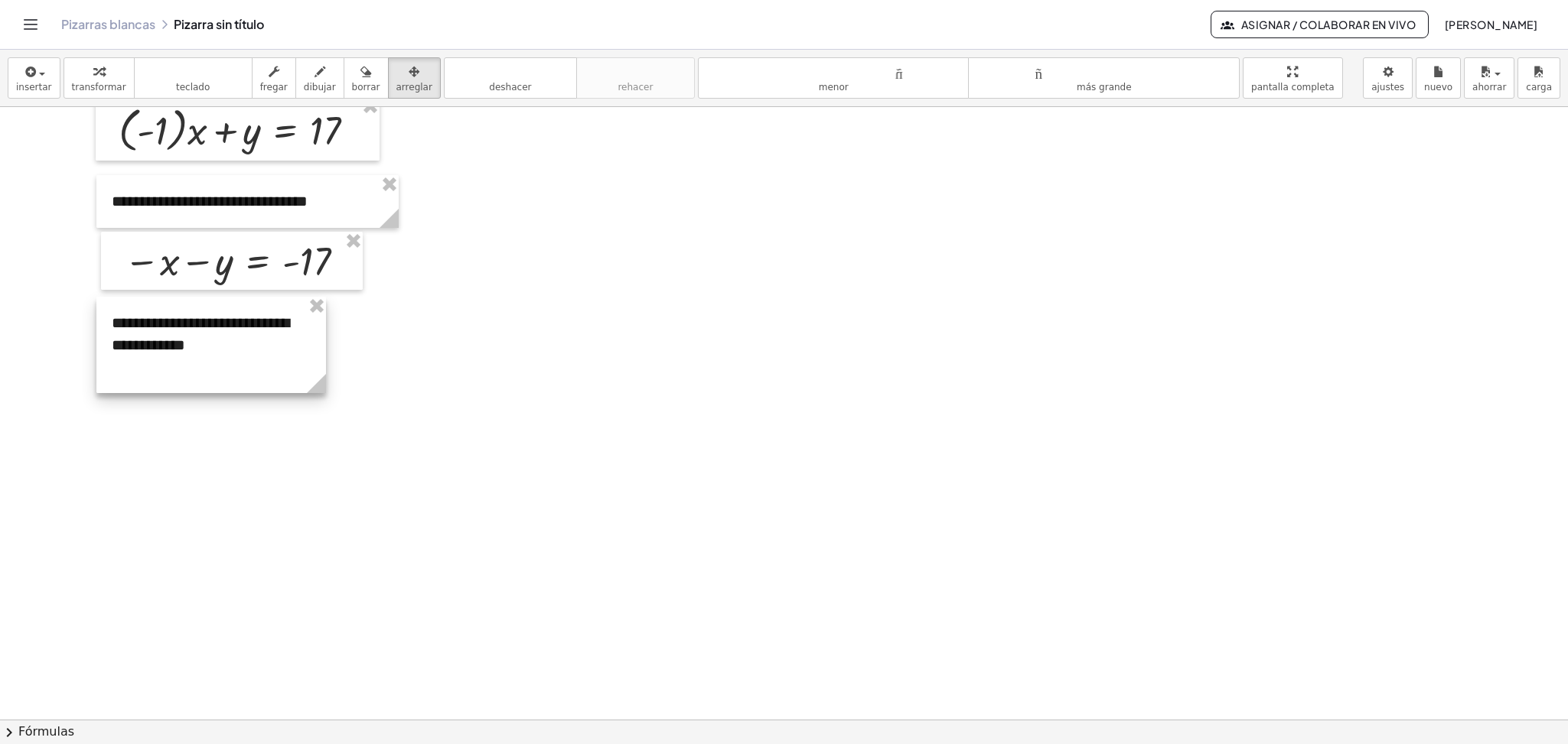
drag, startPoint x: 653, startPoint y: 367, endPoint x: 230, endPoint y: 363, distance: 423.0
click at [230, 363] on div at bounding box center [211, 345] width 230 height 96
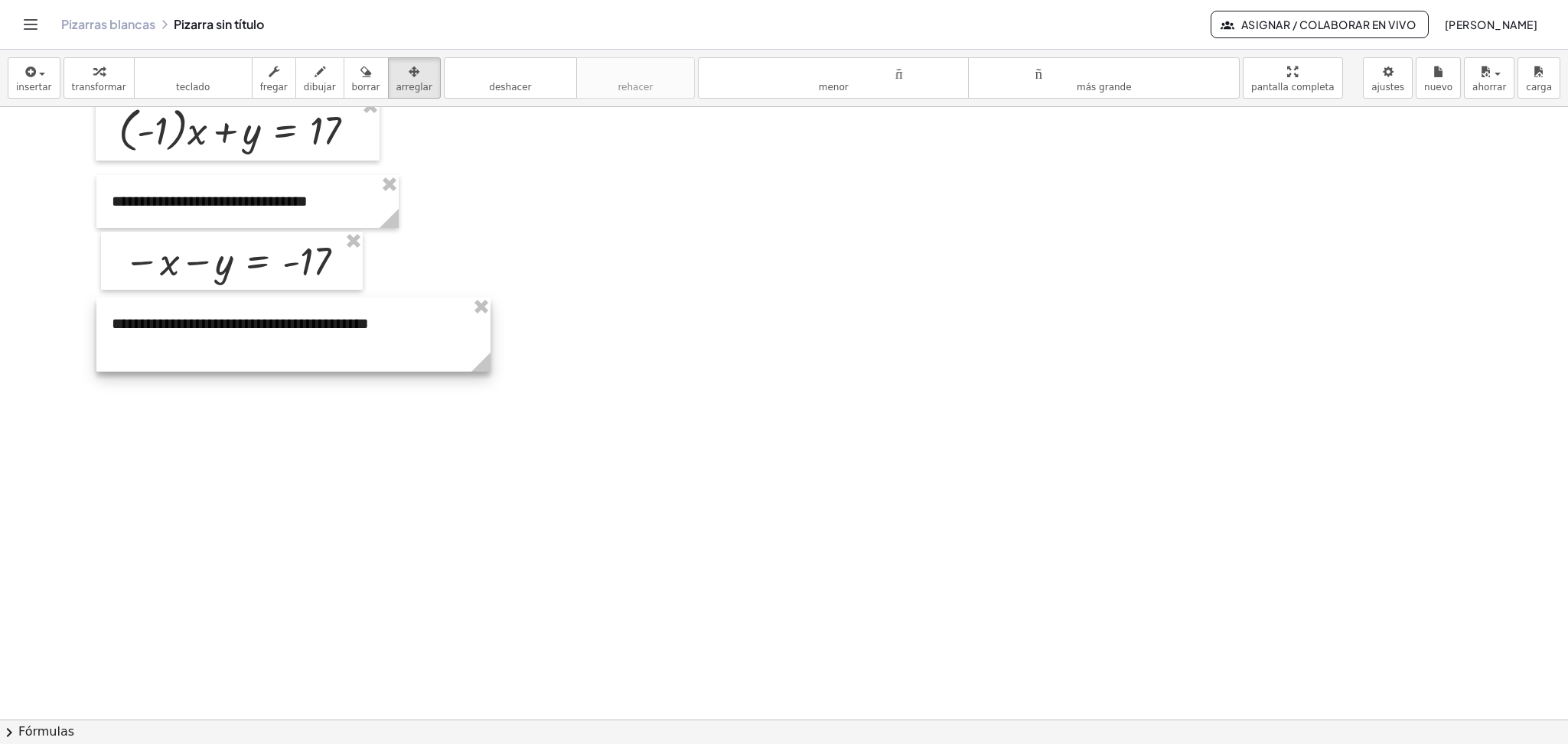
drag, startPoint x: 329, startPoint y: 395, endPoint x: 494, endPoint y: 380, distance: 165.7
click at [494, 380] on div "**********" at bounding box center [784, 302] width 1568 height 1225
click at [701, 391] on div at bounding box center [784, 302] width 1568 height 1225
click at [409, 71] on icon "button" at bounding box center [414, 71] width 11 height 18
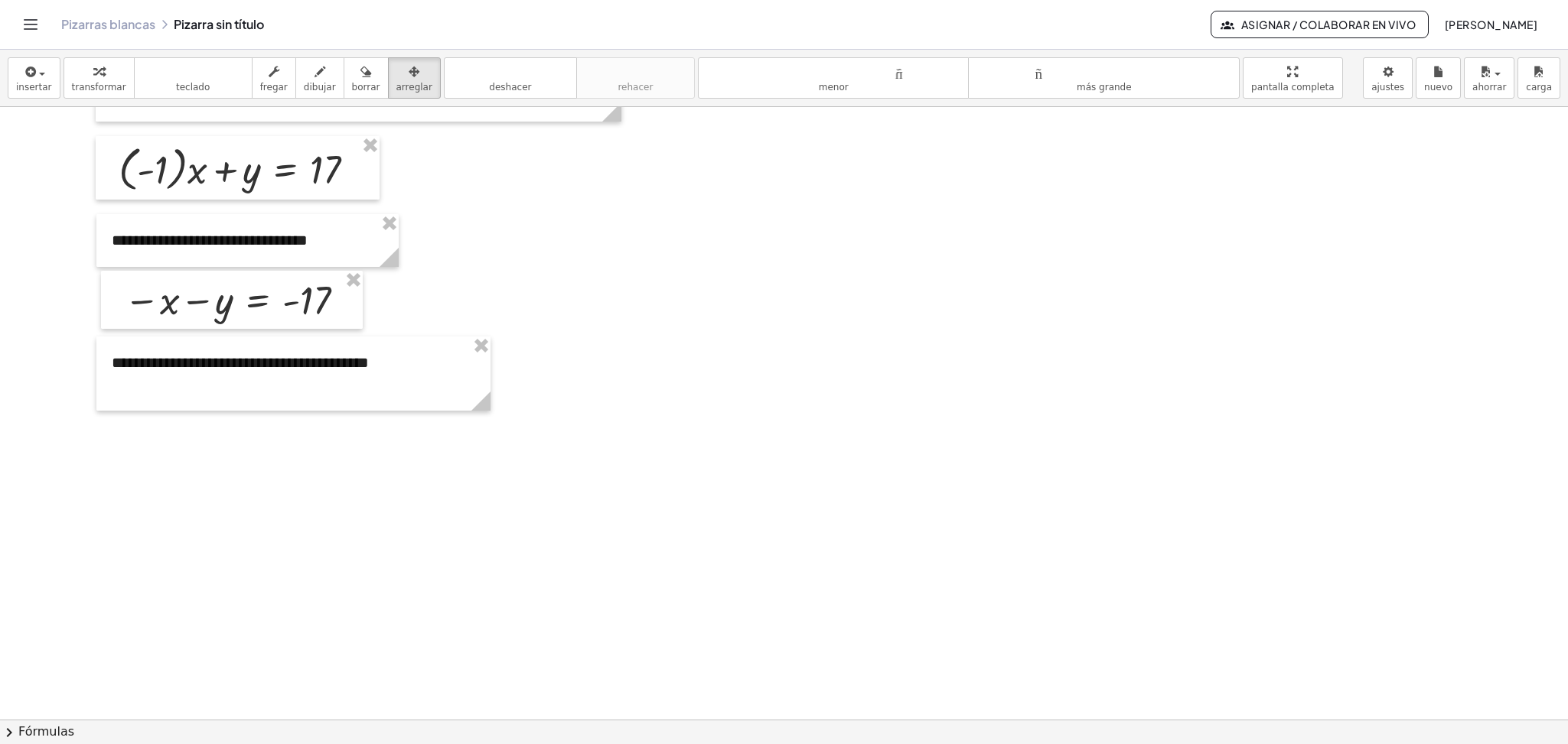
scroll to position [415, 0]
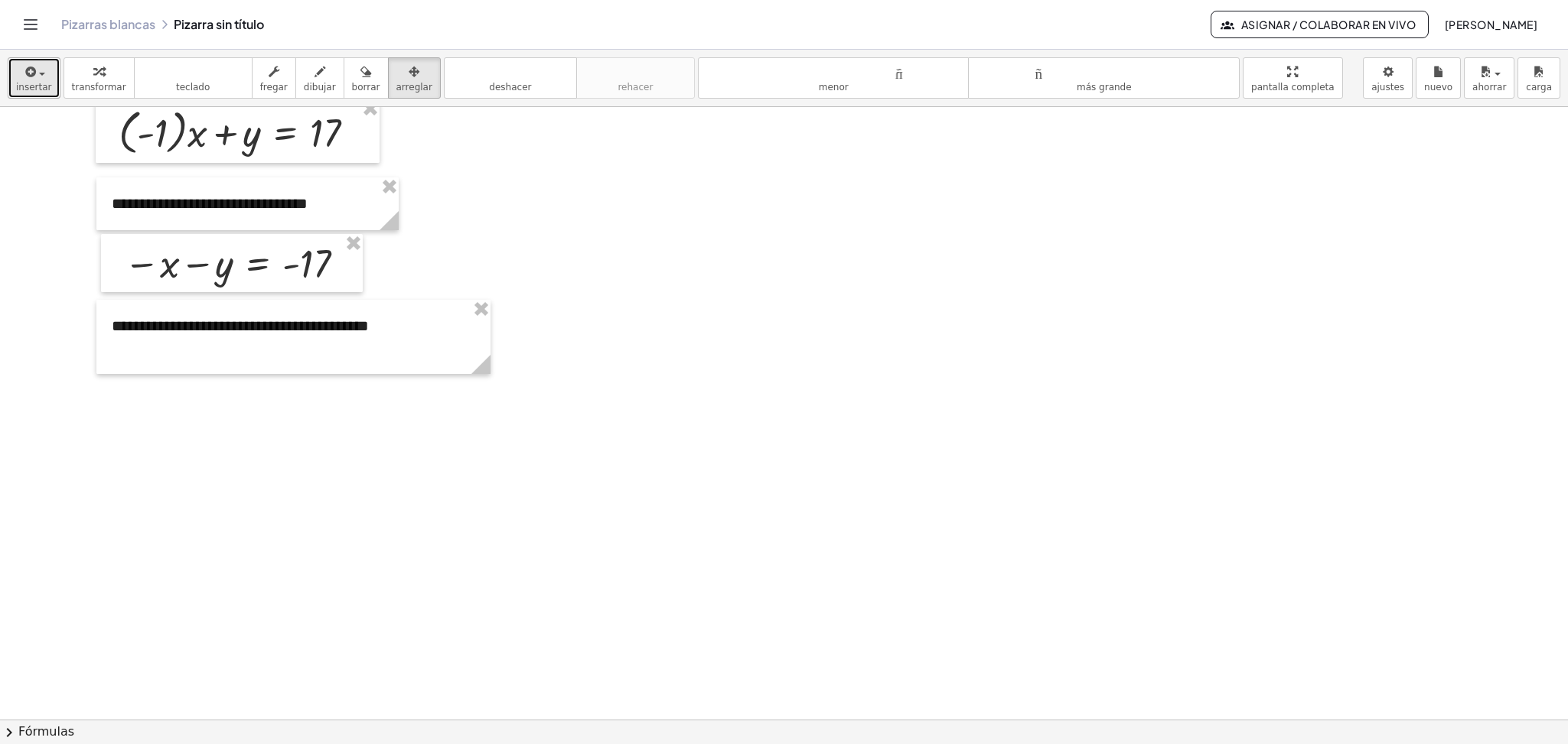
click at [28, 81] on icon "button" at bounding box center [30, 71] width 14 height 18
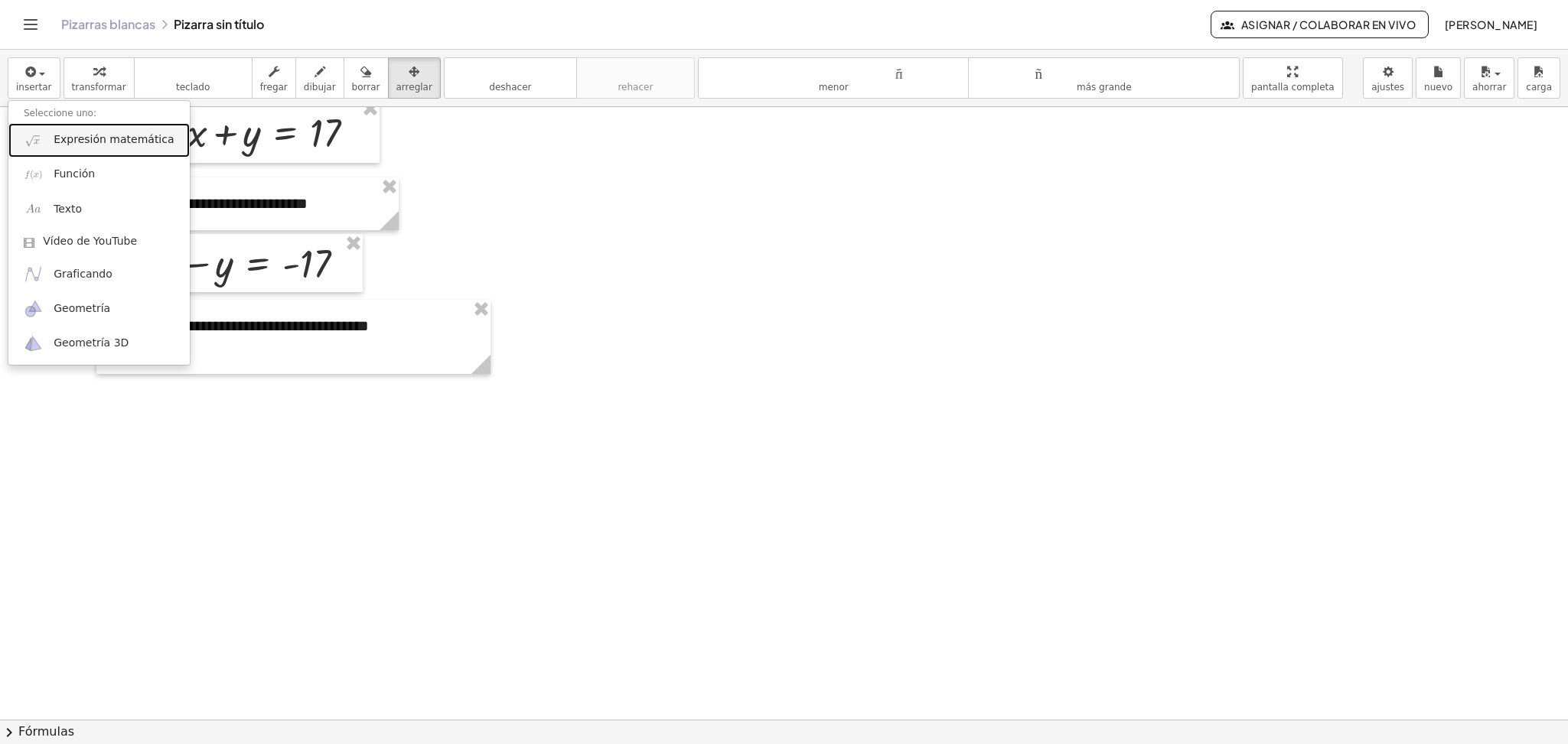
click at [55, 143] on font "Expresión matemática" at bounding box center [114, 139] width 121 height 13
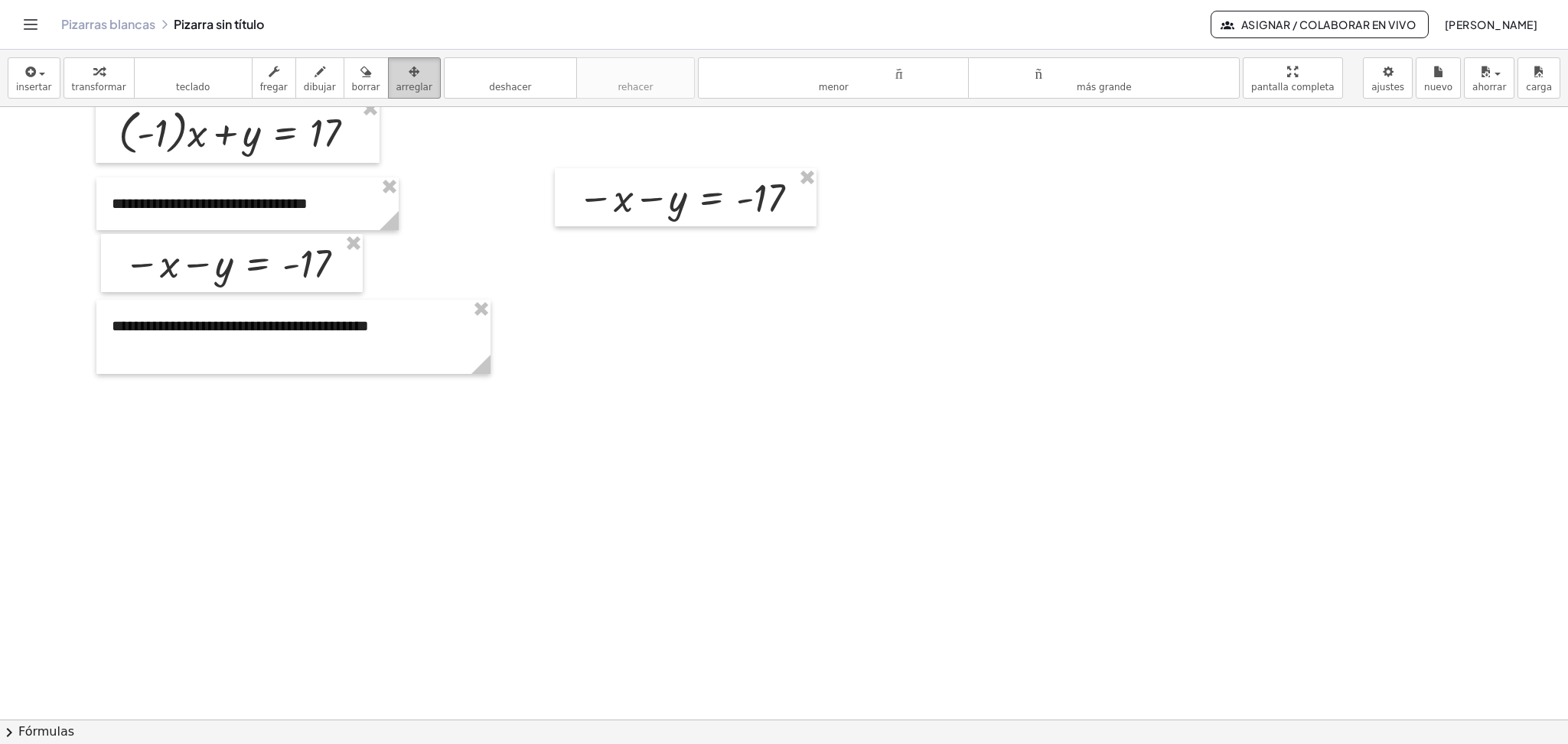
click at [396, 90] on font "arreglar" at bounding box center [414, 87] width 36 height 11
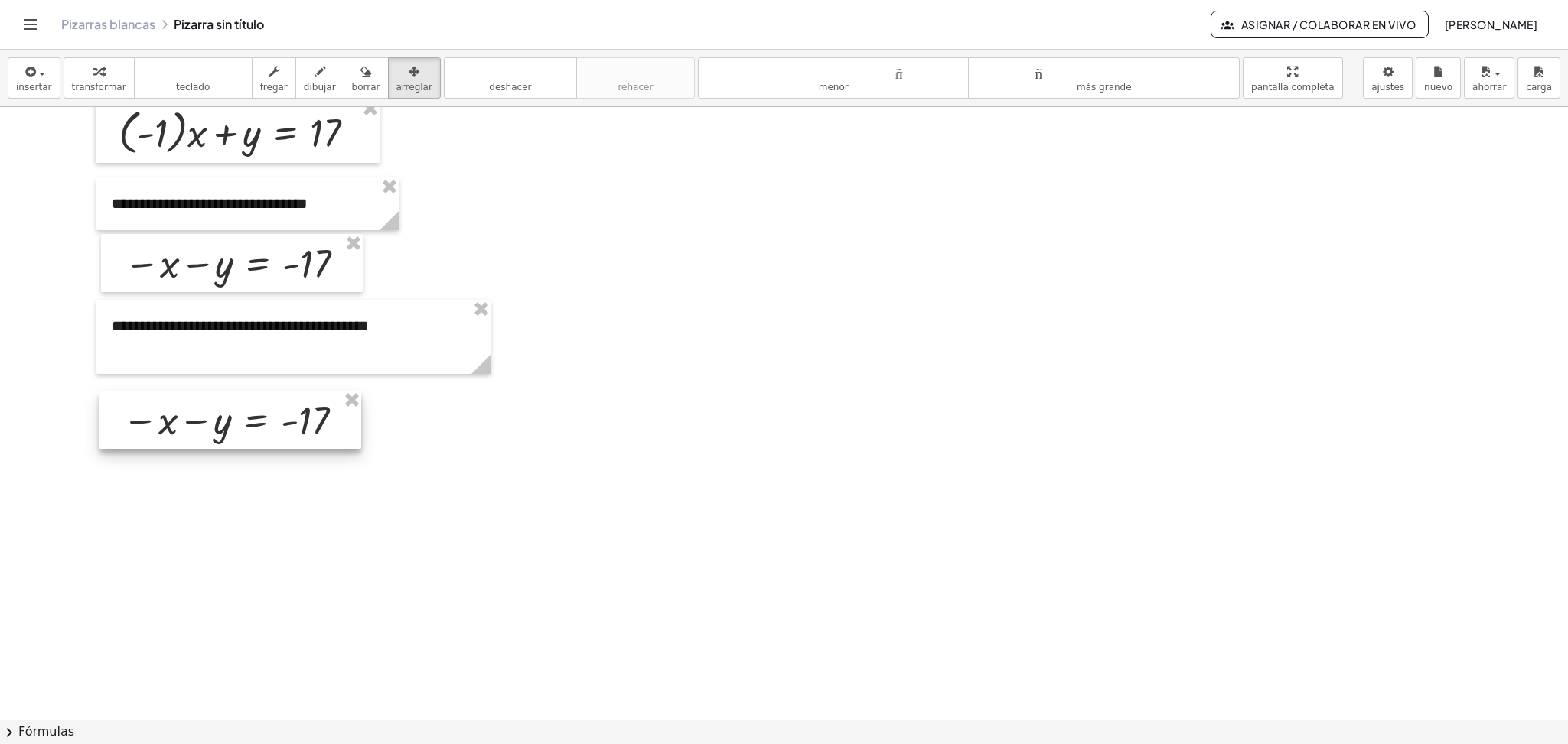
drag, startPoint x: 711, startPoint y: 206, endPoint x: 255, endPoint y: 429, distance: 507.6
click at [255, 429] on div at bounding box center [230, 420] width 261 height 58
click at [48, 83] on button "insertar" at bounding box center [34, 78] width 53 height 41
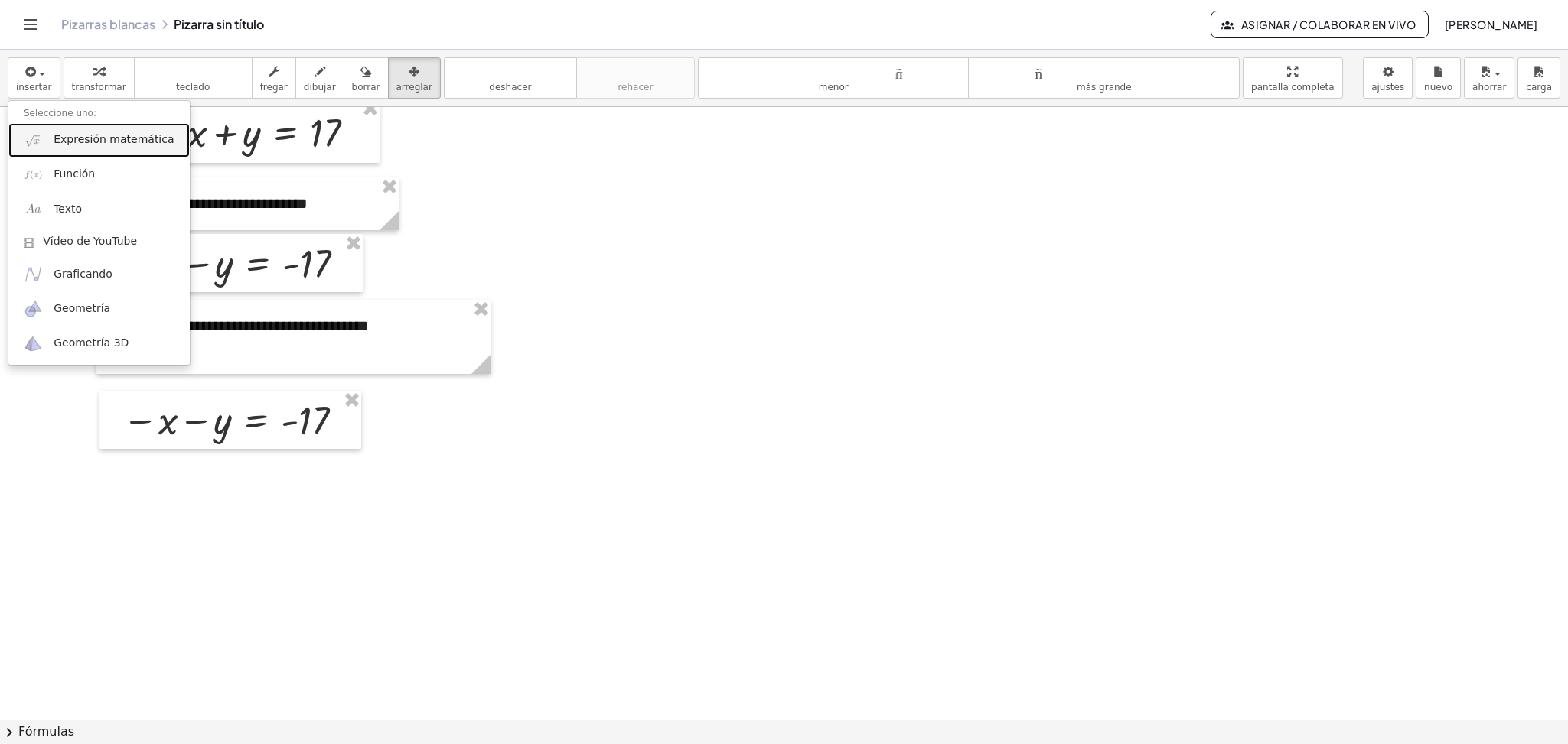
click at [69, 143] on font "Expresión matemática" at bounding box center [114, 139] width 121 height 13
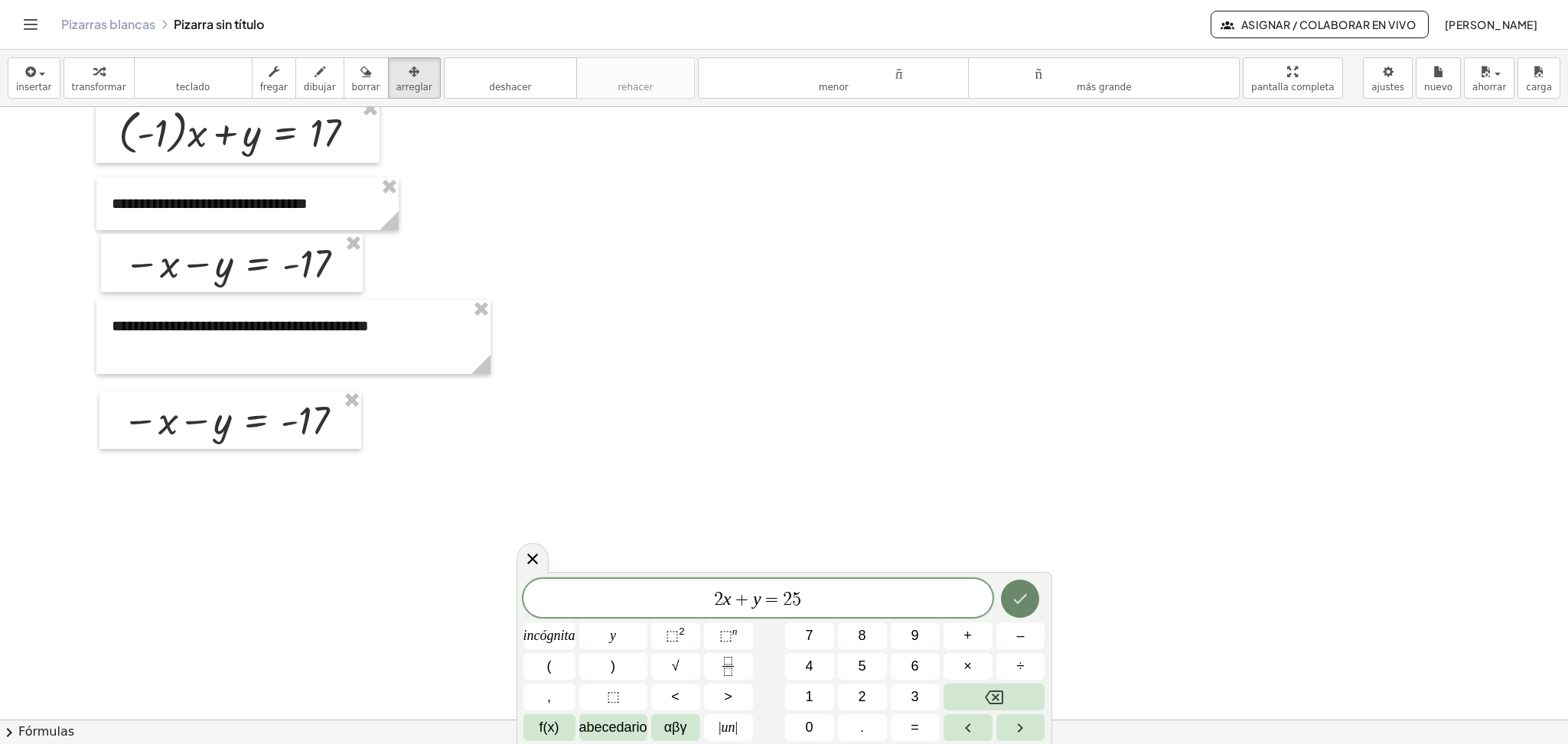
click at [1025, 599] on icon "Hecho" at bounding box center [1019, 598] width 18 height 18
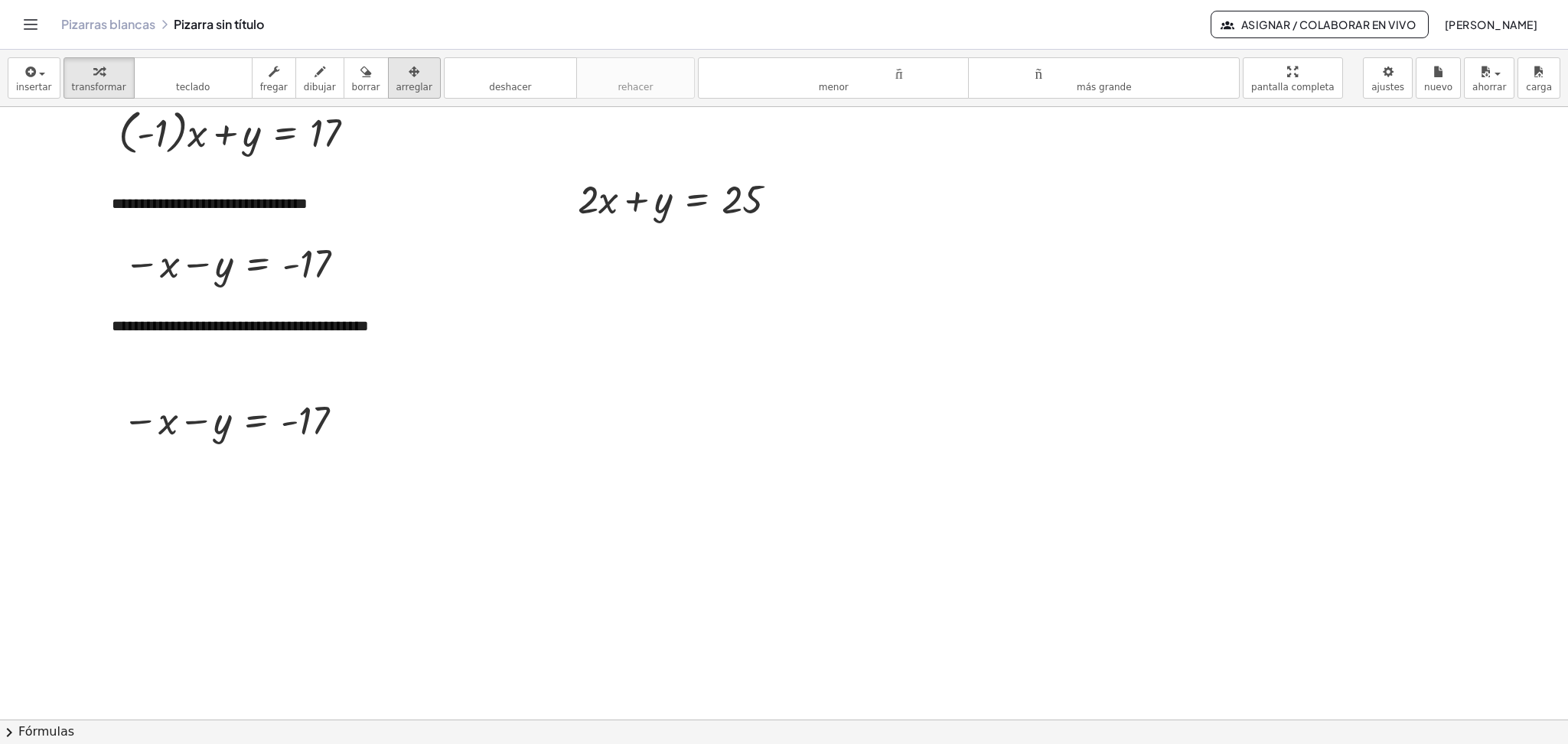
click at [409, 76] on icon "button" at bounding box center [414, 71] width 11 height 18
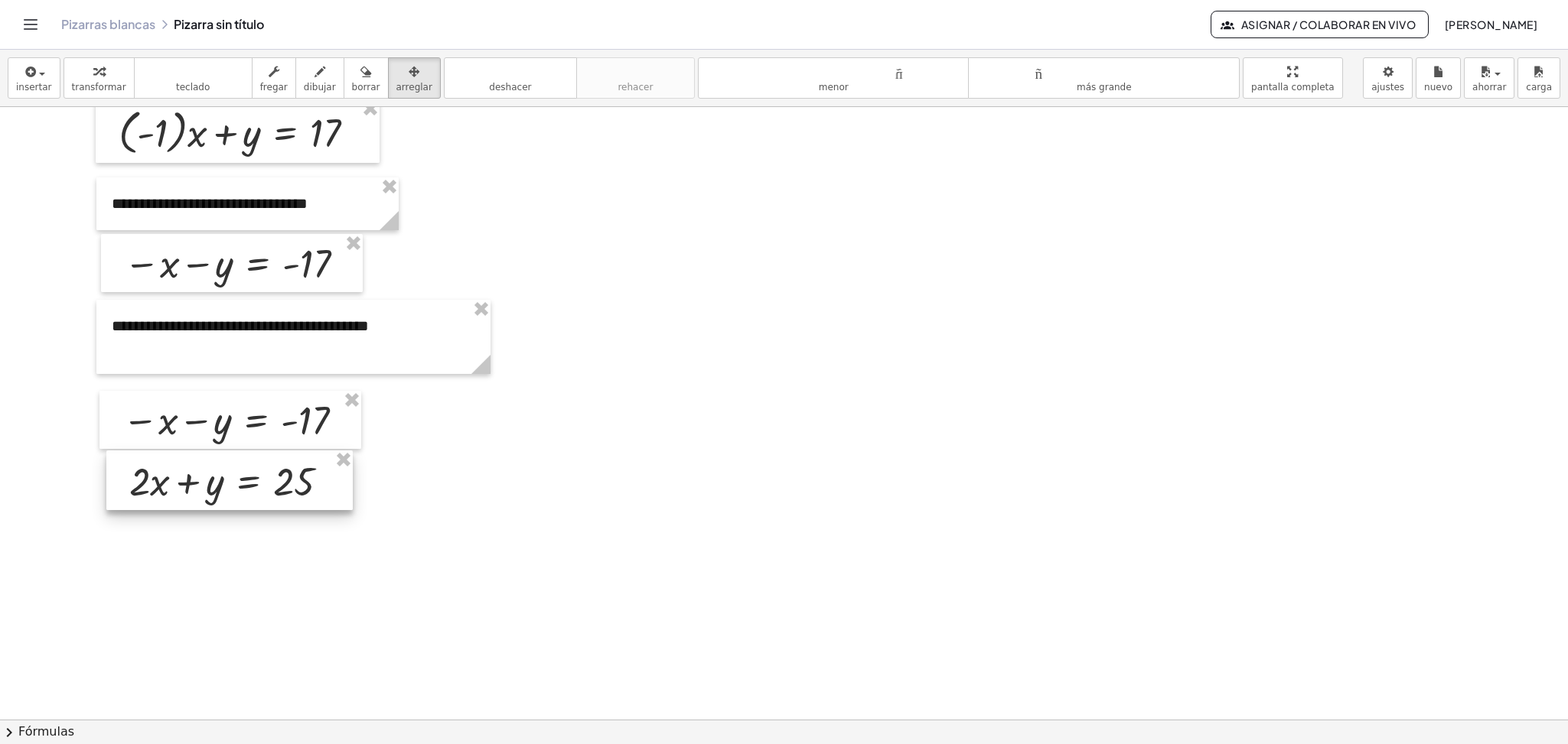
drag, startPoint x: 643, startPoint y: 204, endPoint x: 194, endPoint y: 488, distance: 531.3
click at [194, 488] on div at bounding box center [230, 480] width 247 height 60
click at [585, 489] on div at bounding box center [784, 304] width 1568 height 1225
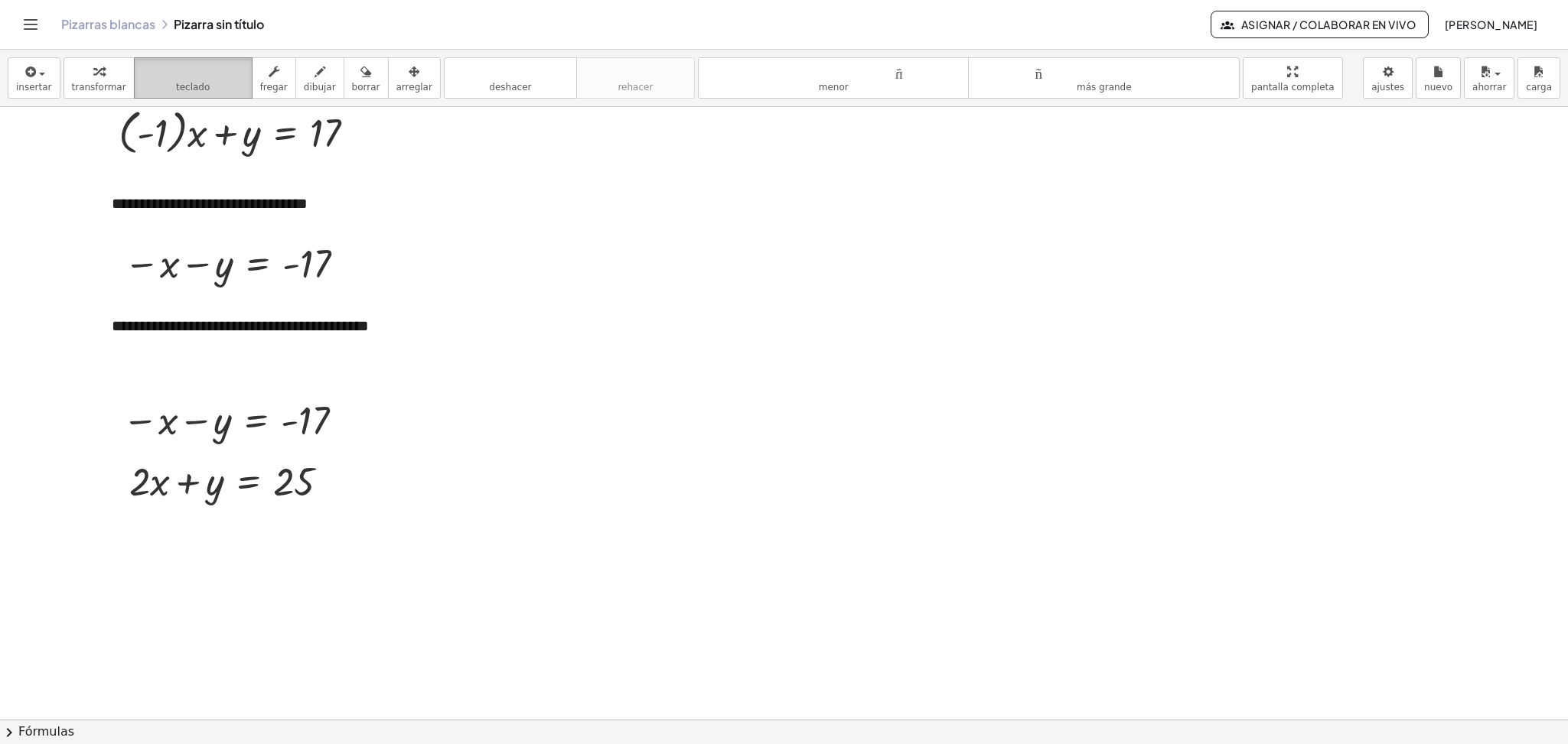
click at [195, 96] on button "teclado teclado" at bounding box center [193, 78] width 119 height 41
click at [315, 84] on font "dibujar" at bounding box center [319, 87] width 32 height 11
click at [37, 68] on span "button" at bounding box center [37, 73] width 3 height 11
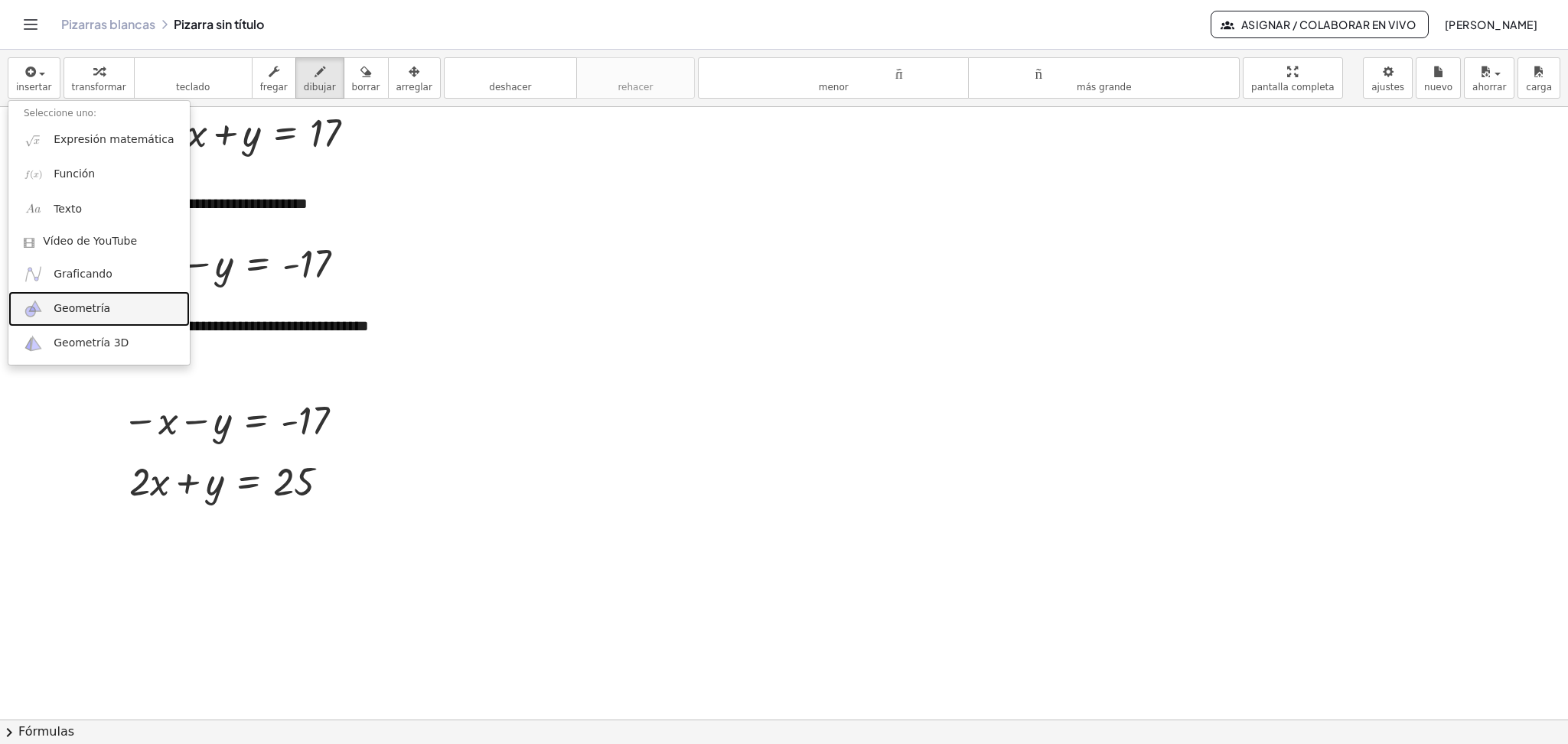
click at [56, 312] on font "Geometría" at bounding box center [82, 307] width 57 height 13
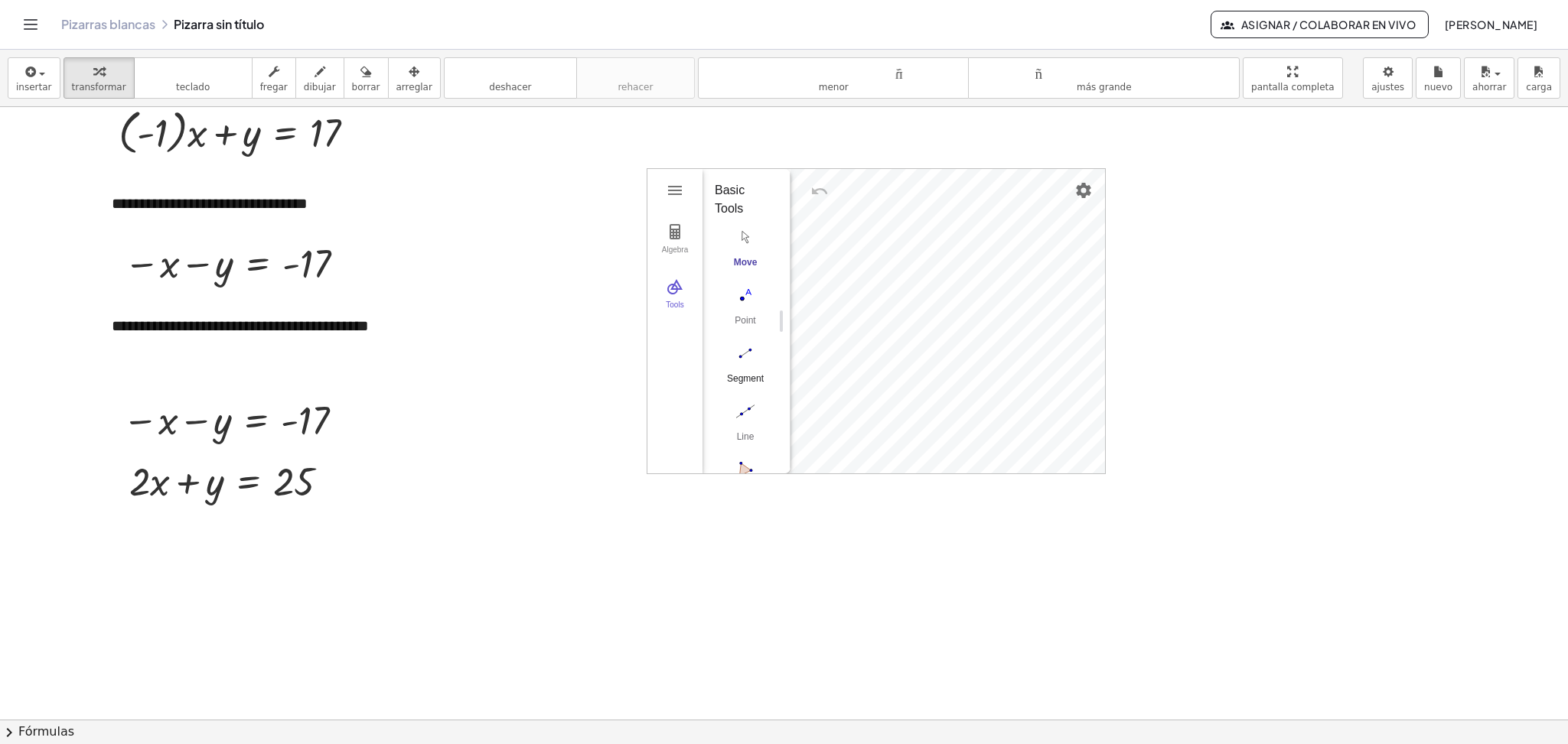
click at [747, 358] on img "Segment. Select two points or positions" at bounding box center [744, 353] width 61 height 24
drag, startPoint x: 116, startPoint y: 512, endPoint x: 358, endPoint y: 515, distance: 242.0
click at [358, 515] on div at bounding box center [784, 304] width 1568 height 1225
click at [820, 191] on img "Undo" at bounding box center [819, 191] width 18 height 18
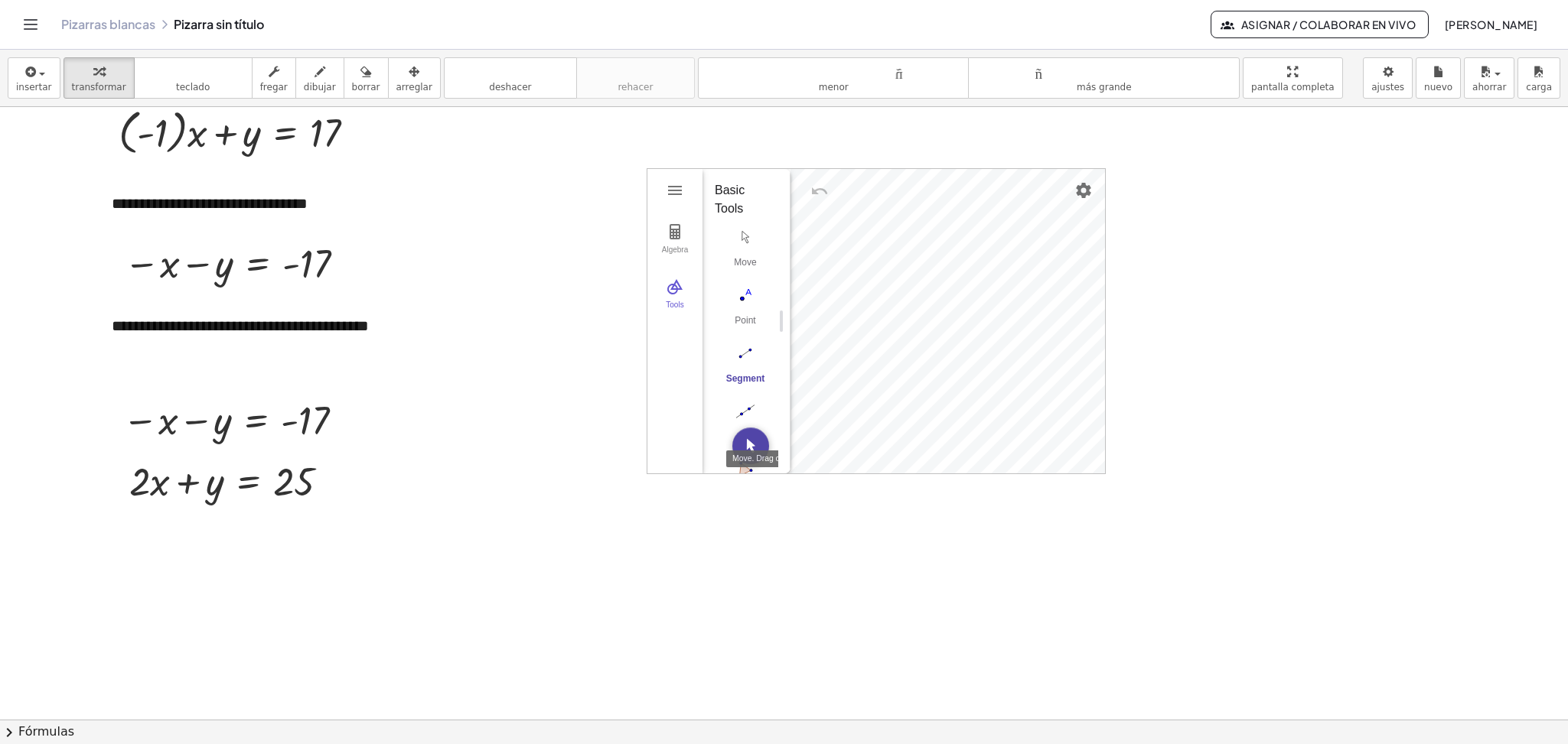
click at [755, 443] on img "Move. Drag or select object" at bounding box center [751, 446] width 37 height 37
click at [678, 187] on img "Geometry" at bounding box center [674, 190] width 18 height 18
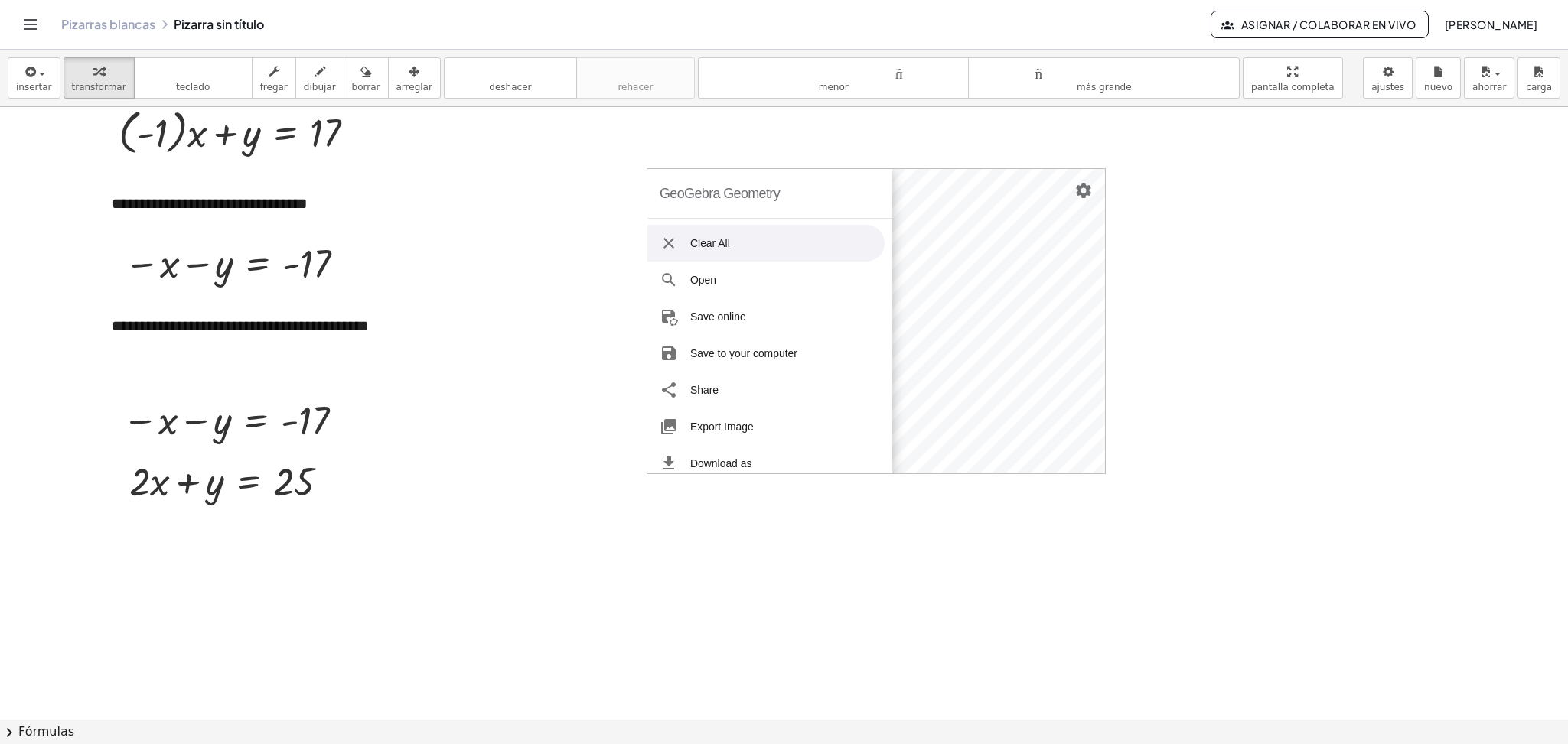
click at [665, 246] on img "Geometry" at bounding box center [668, 243] width 18 height 18
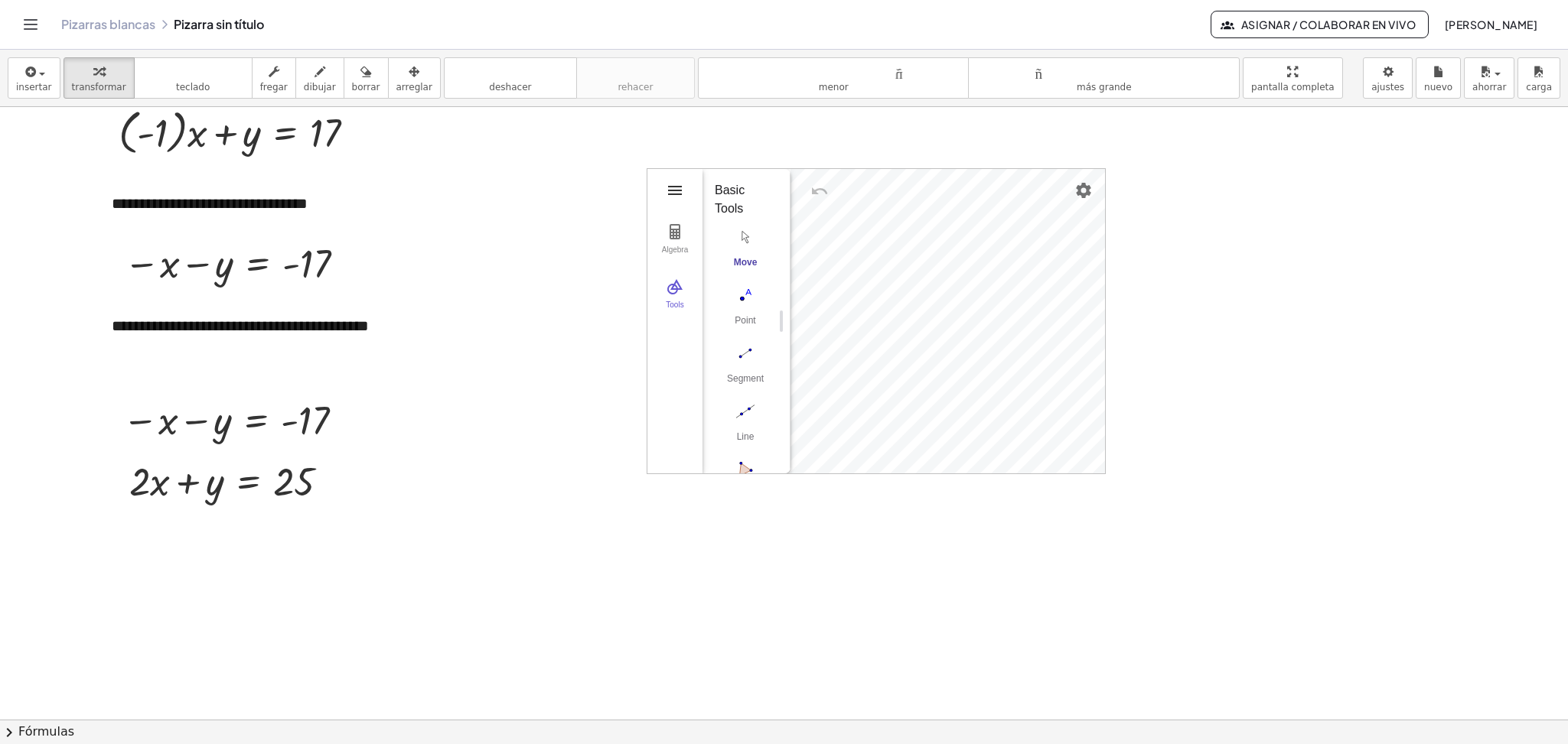
click at [678, 196] on img "Geometry" at bounding box center [674, 190] width 18 height 18
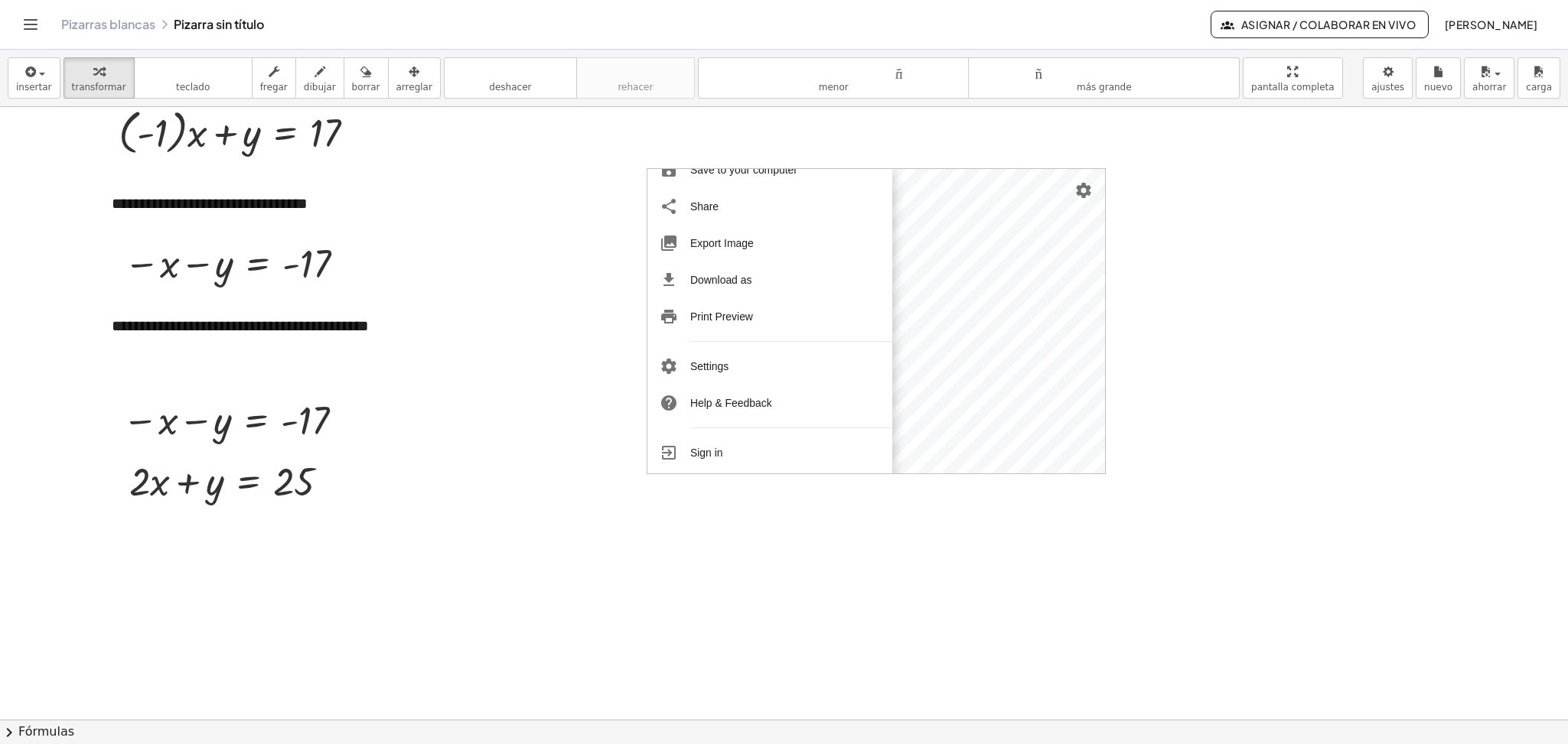
scroll to position [188, 0]
click at [696, 446] on li "Sign in" at bounding box center [766, 449] width 237 height 37
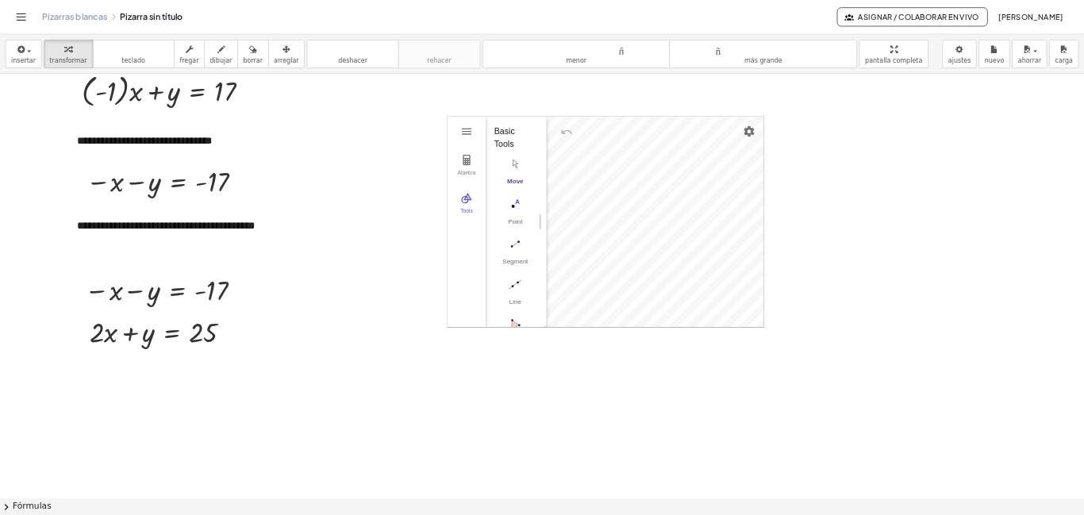
scroll to position [167, 0]
click at [852, 203] on img "Undo" at bounding box center [849, 198] width 19 height 19
click at [851, 198] on img "Undo" at bounding box center [849, 198] width 19 height 19
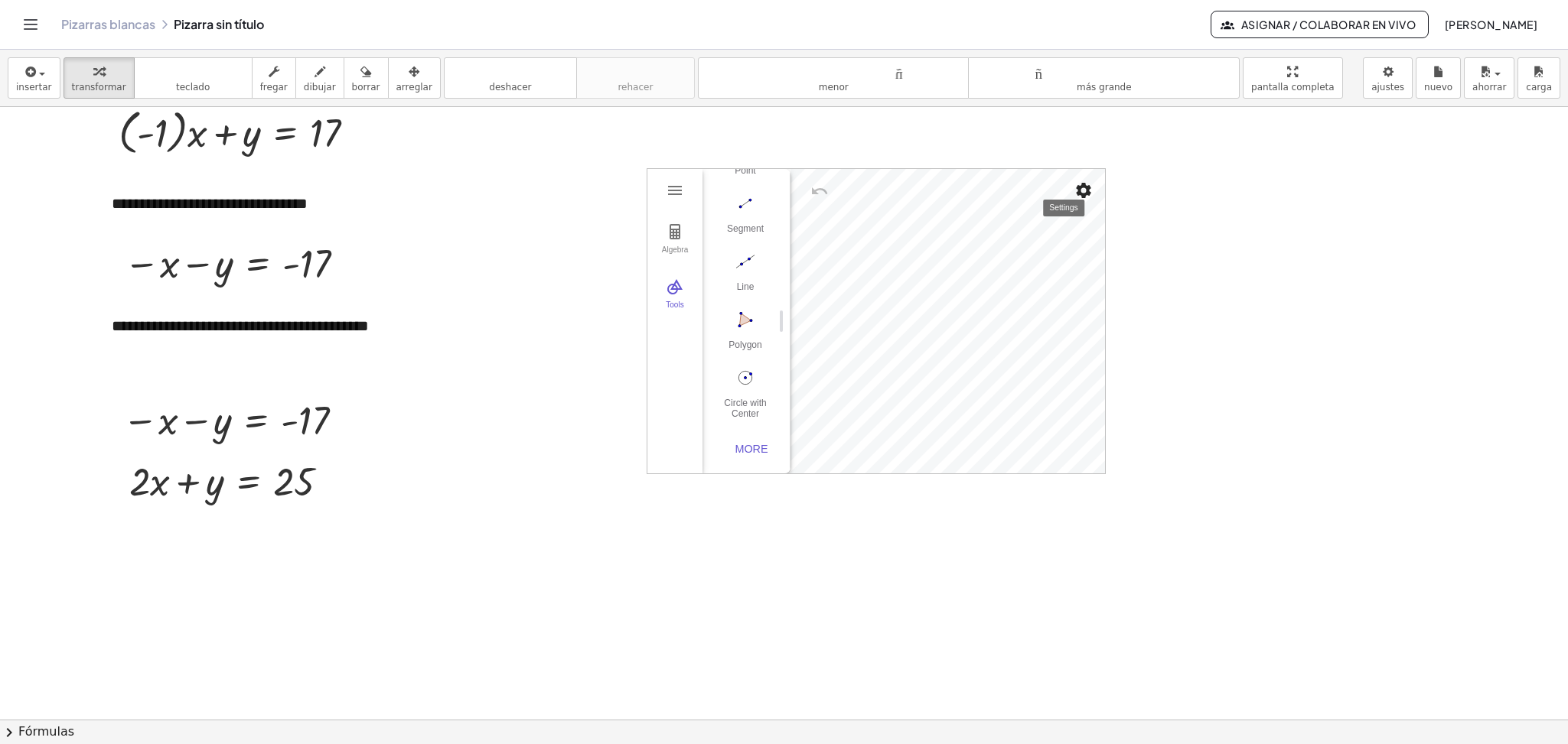
click at [1082, 195] on img "Settings" at bounding box center [1083, 190] width 18 height 18
click at [1311, 373] on div at bounding box center [784, 304] width 1568 height 1225
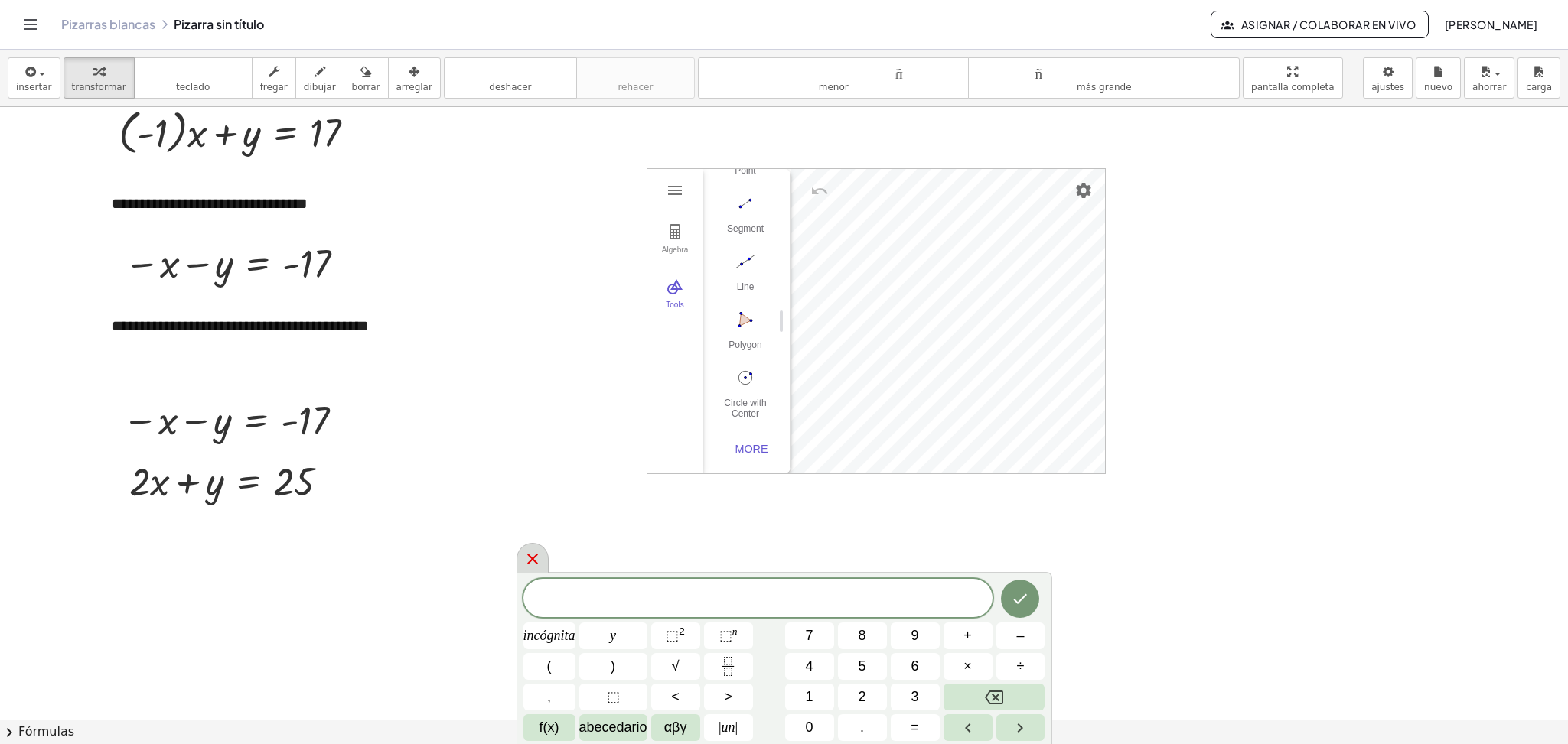
click at [540, 561] on icon at bounding box center [532, 559] width 18 height 18
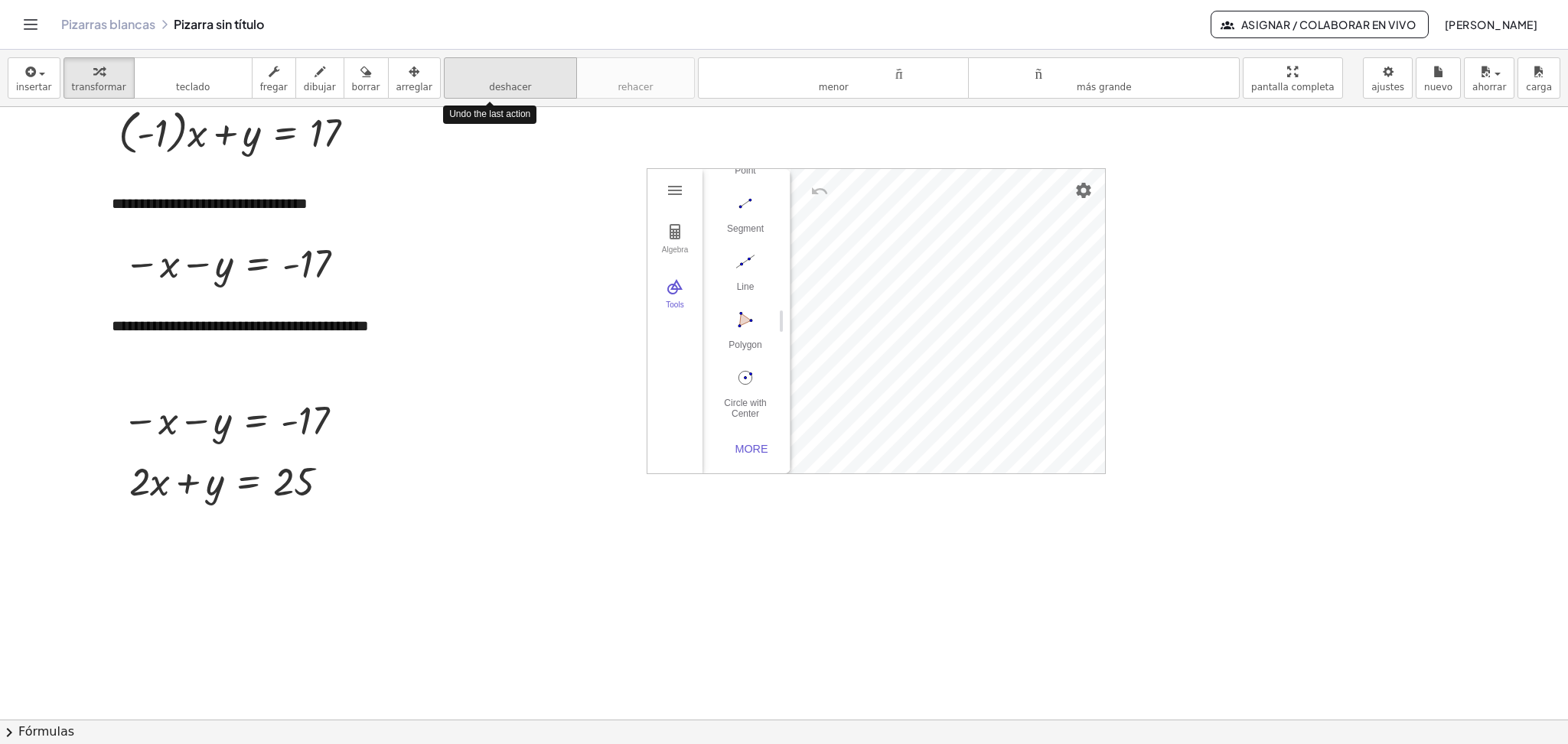
click at [467, 79] on font "deshacer" at bounding box center [510, 71] width 117 height 14
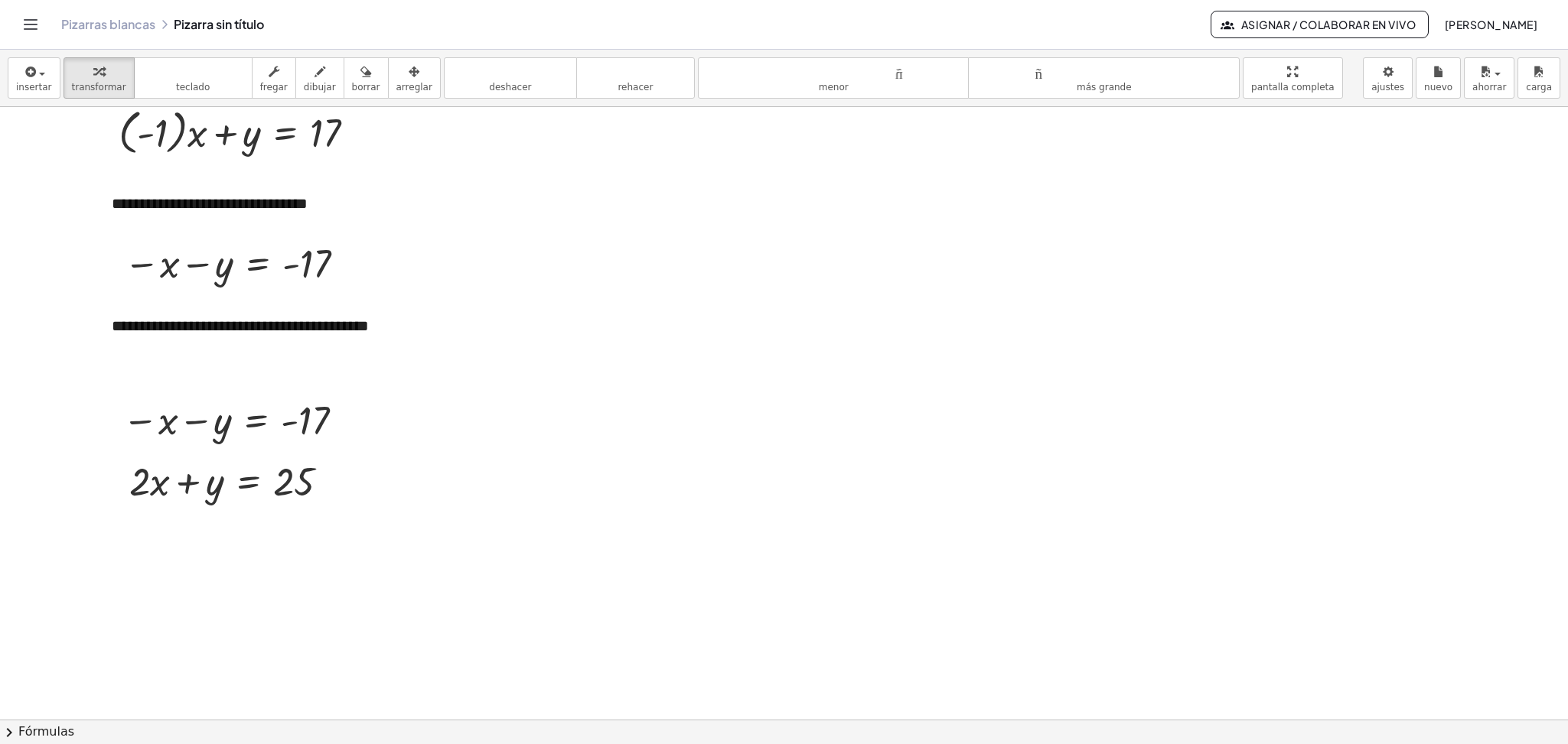
click at [625, 400] on div at bounding box center [784, 304] width 1568 height 1225
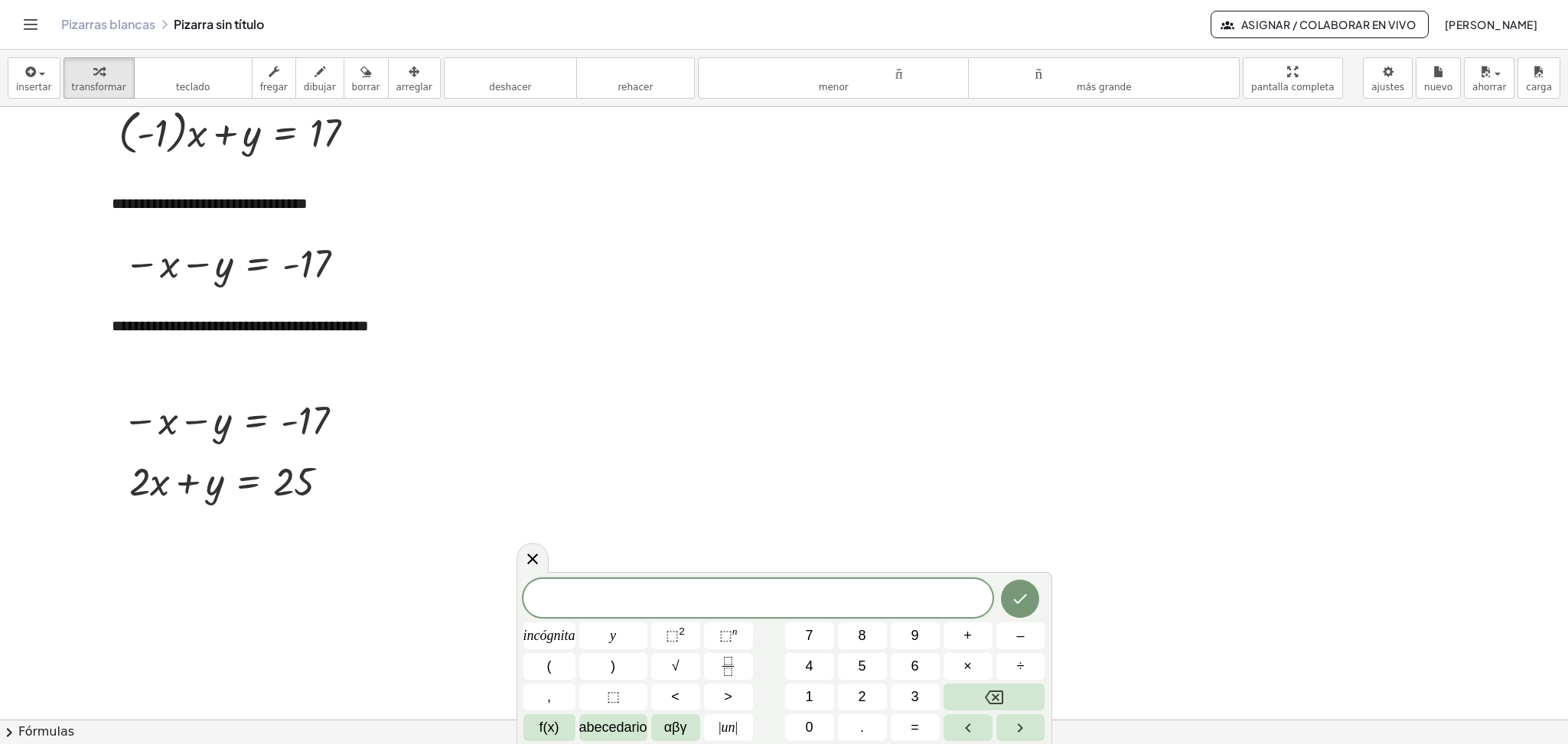
click at [625, 402] on div at bounding box center [784, 304] width 1568 height 1225
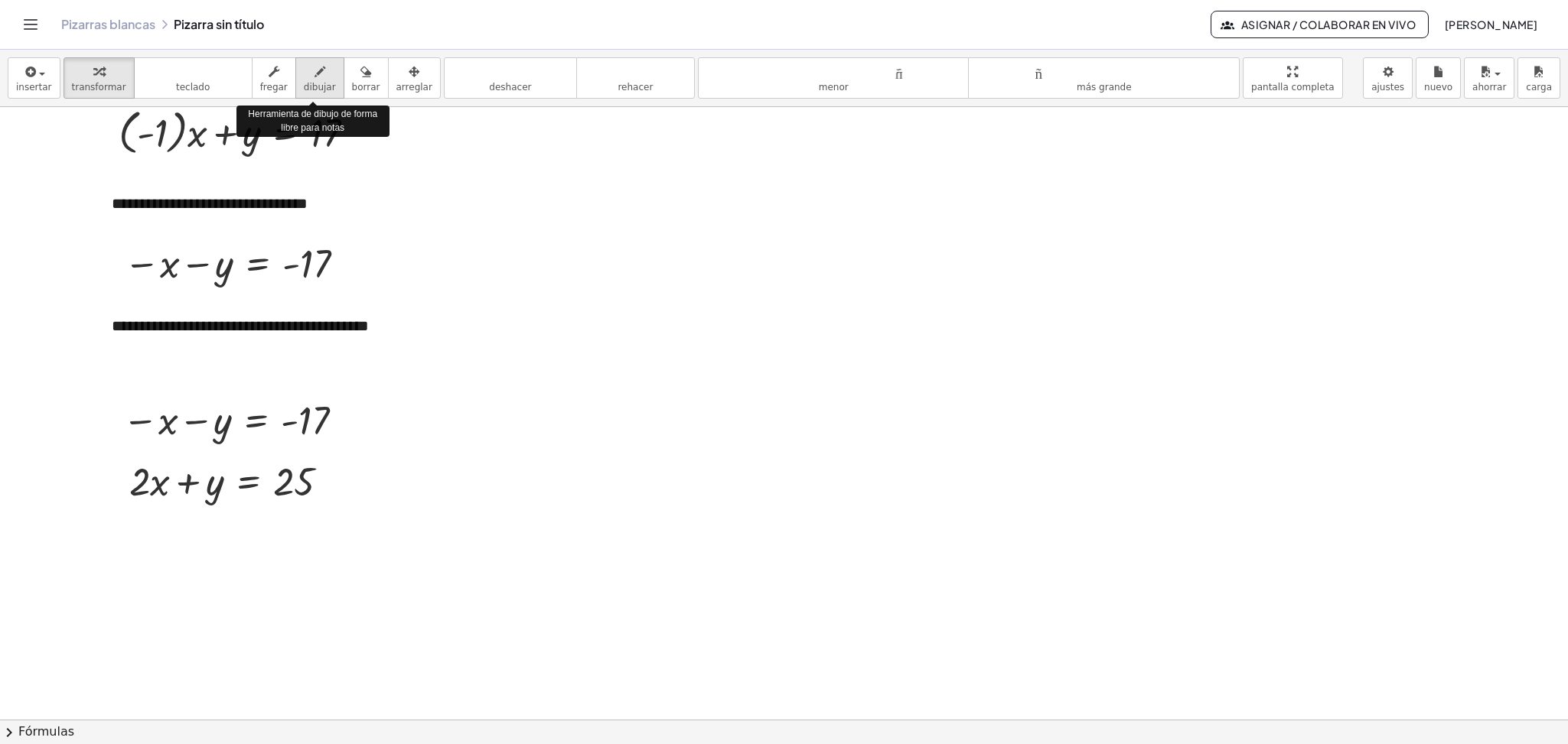
click at [304, 83] on font "dibujar" at bounding box center [319, 87] width 32 height 11
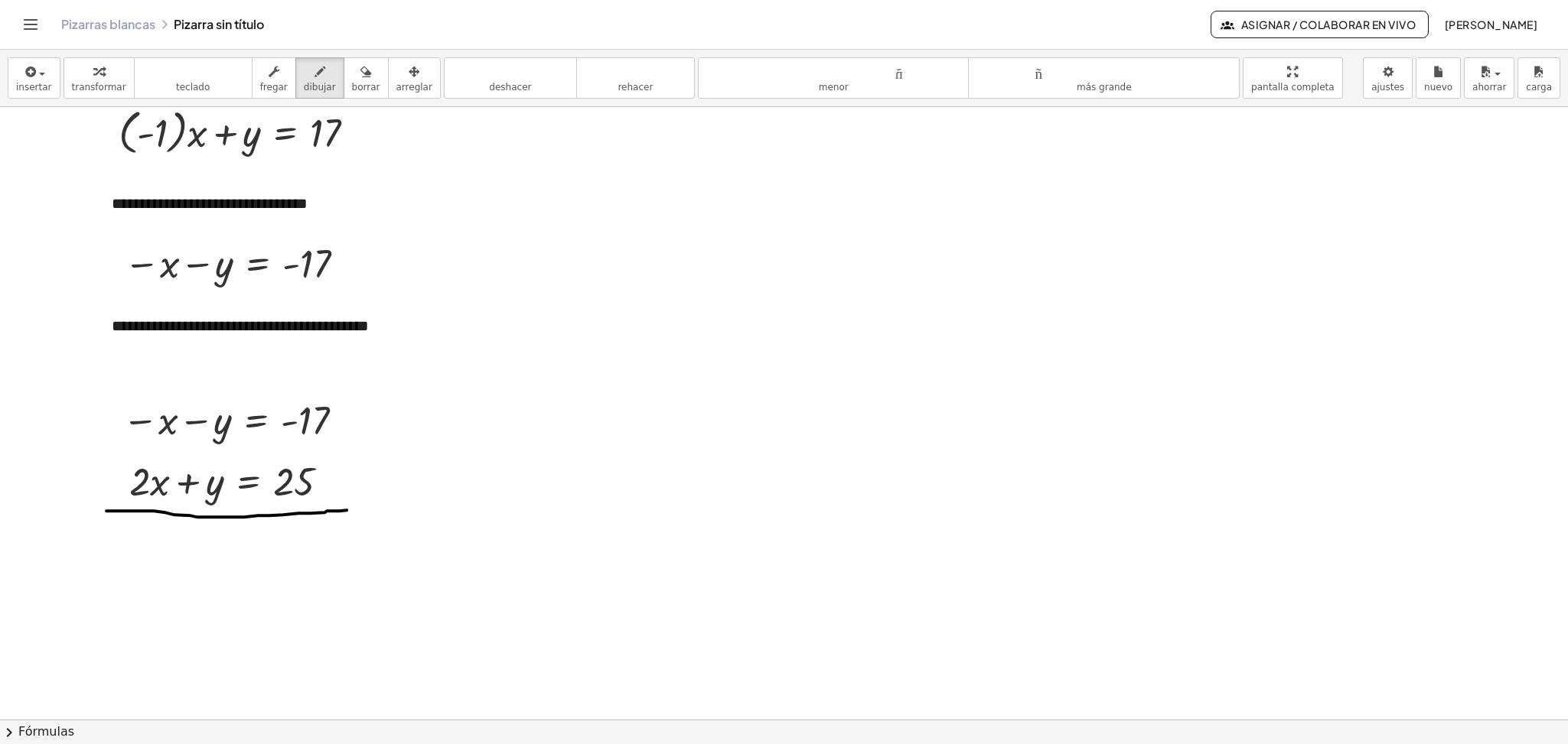
drag, startPoint x: 106, startPoint y: 513, endPoint x: 347, endPoint y: 512, distance: 241.0
click at [347, 512] on div at bounding box center [784, 304] width 1568 height 1225
drag, startPoint x: 102, startPoint y: 520, endPoint x: 382, endPoint y: 503, distance: 280.5
click at [382, 503] on div at bounding box center [784, 304] width 1568 height 1225
drag, startPoint x: 92, startPoint y: 526, endPoint x: 319, endPoint y: 528, distance: 227.0
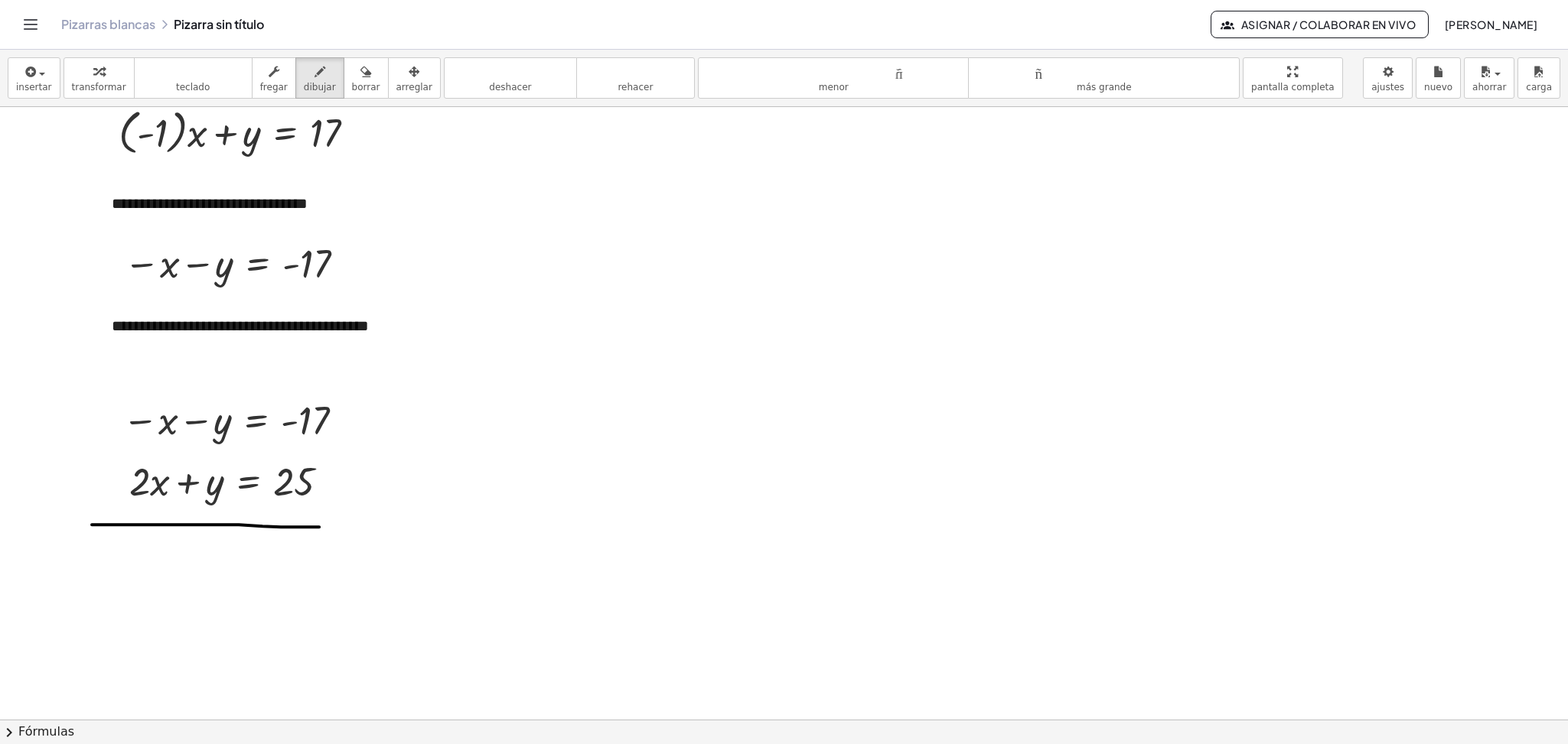
click at [319, 528] on div at bounding box center [784, 304] width 1568 height 1225
drag, startPoint x: 88, startPoint y: 514, endPoint x: 427, endPoint y: 492, distance: 339.7
click at [427, 492] on div at bounding box center [784, 304] width 1568 height 1225
drag, startPoint x: 106, startPoint y: 514, endPoint x: 338, endPoint y: 526, distance: 232.3
click at [338, 526] on div at bounding box center [784, 304] width 1568 height 1225
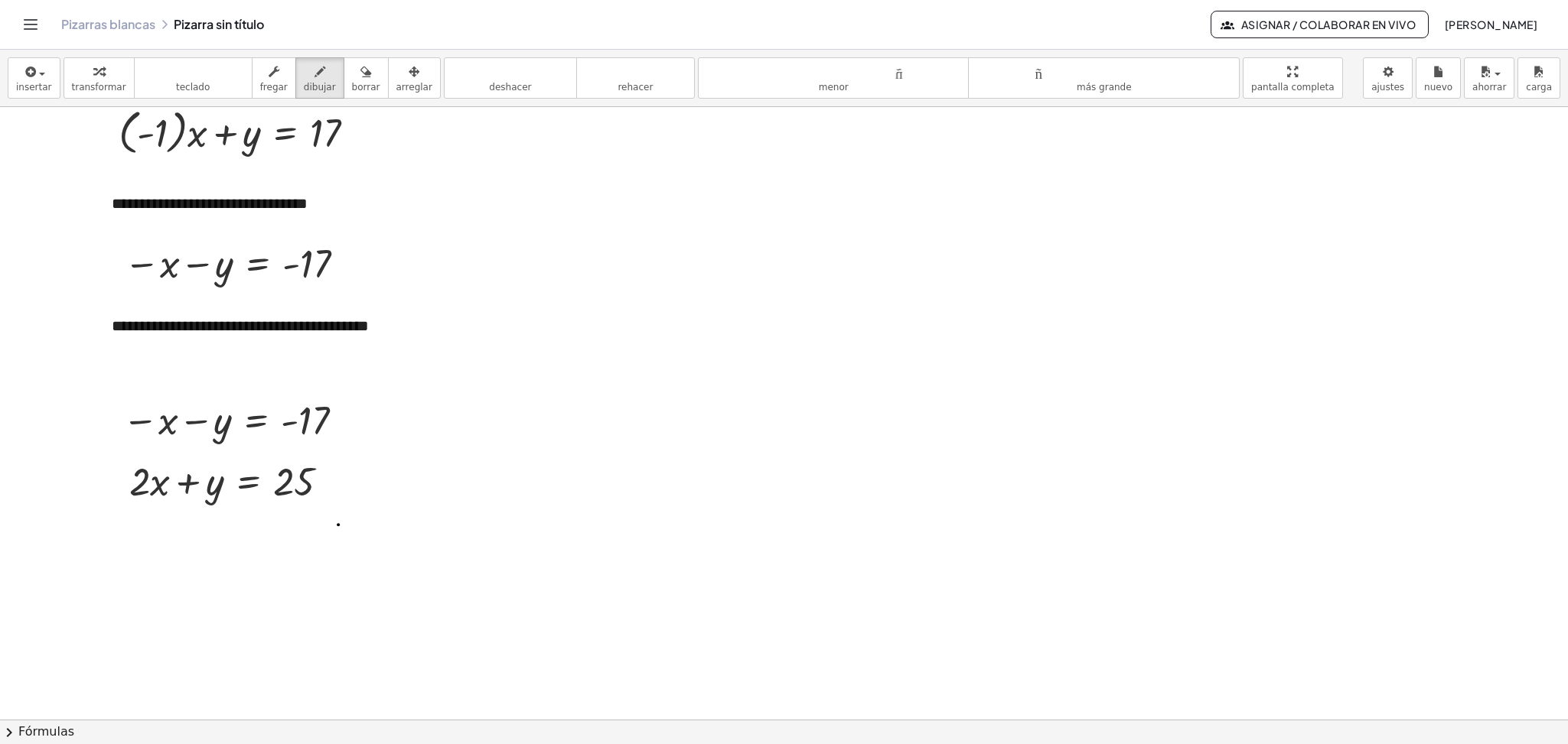
click at [338, 526] on div at bounding box center [784, 304] width 1568 height 1225
drag, startPoint x: 111, startPoint y: 518, endPoint x: 340, endPoint y: 524, distance: 229.1
click at [340, 524] on div at bounding box center [784, 304] width 1568 height 1225
drag, startPoint x: 235, startPoint y: 388, endPoint x: 188, endPoint y: 530, distance: 149.6
click at [188, 530] on div at bounding box center [784, 304] width 1568 height 1225
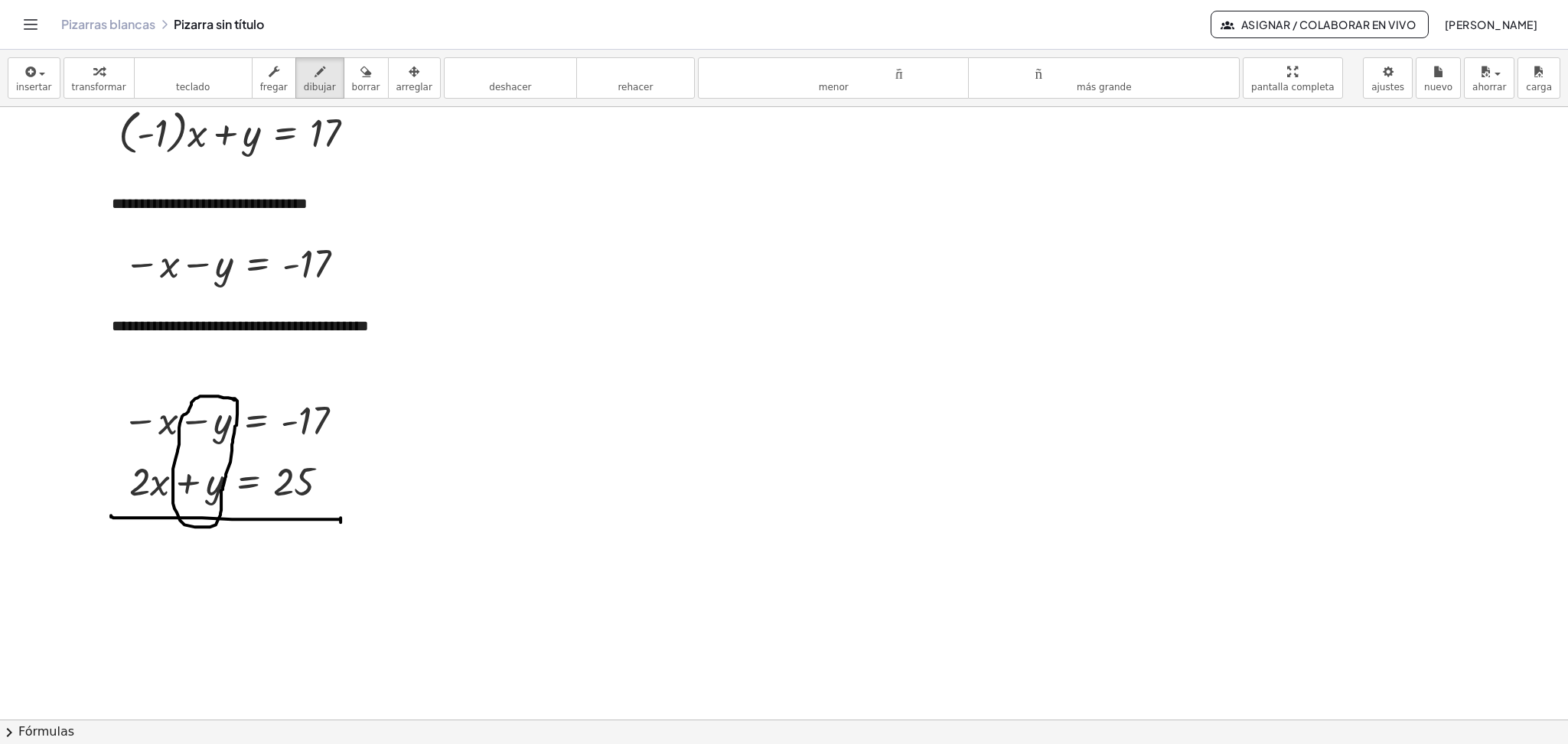
click at [231, 400] on div at bounding box center [784, 304] width 1568 height 1225
click at [31, 73] on icon "button" at bounding box center [30, 71] width 14 height 18
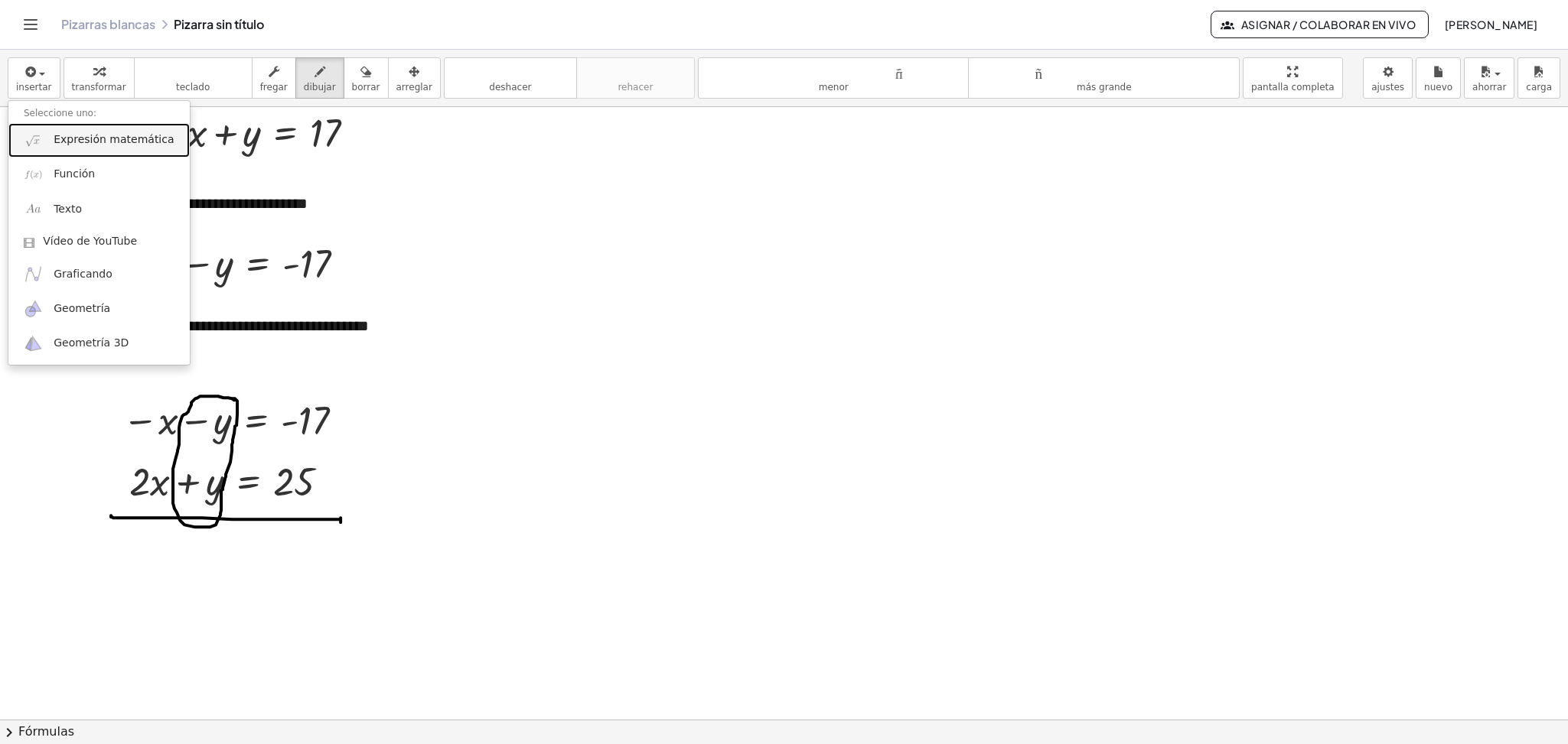
click at [69, 138] on font "Expresión matemática" at bounding box center [114, 139] width 121 height 13
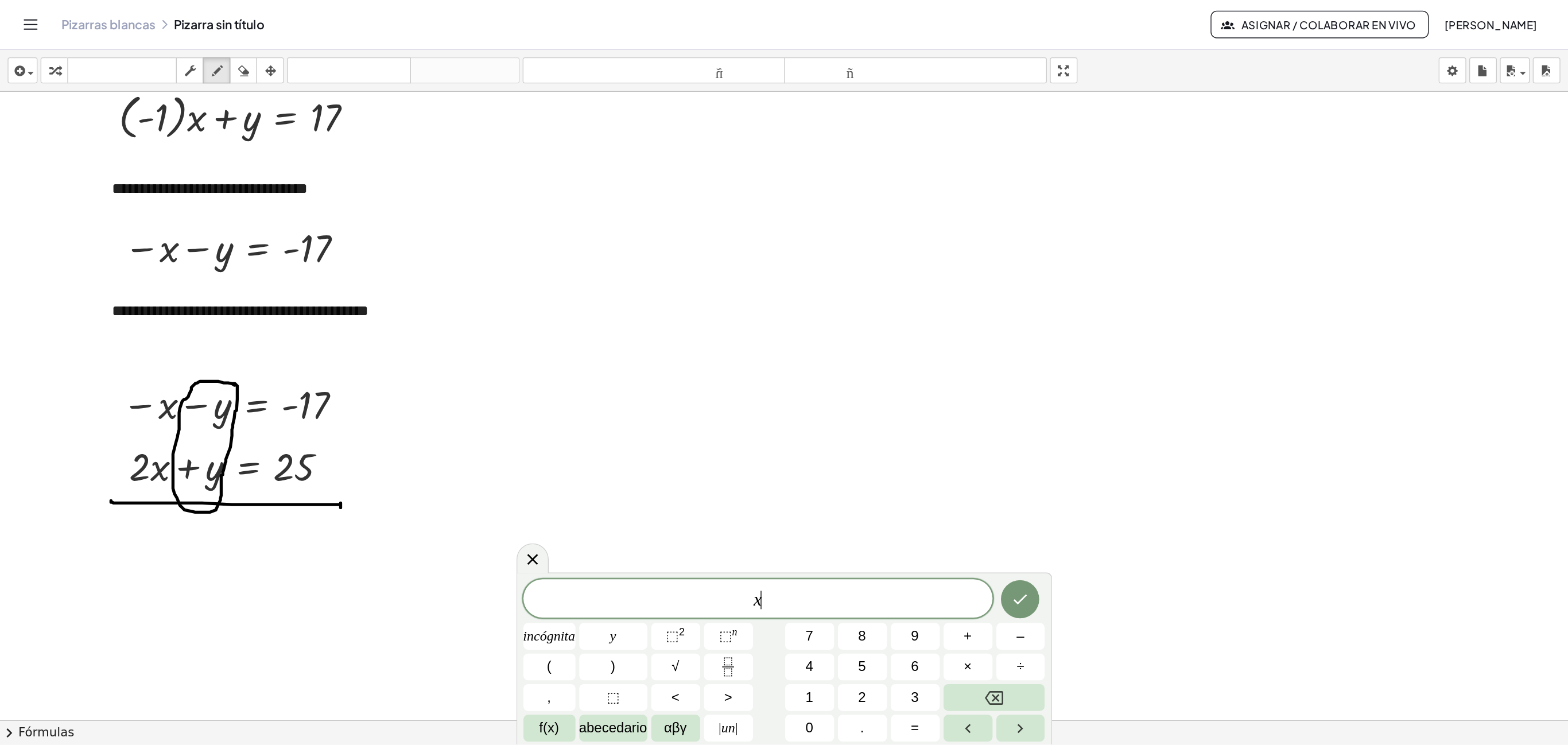
scroll to position [312, 0]
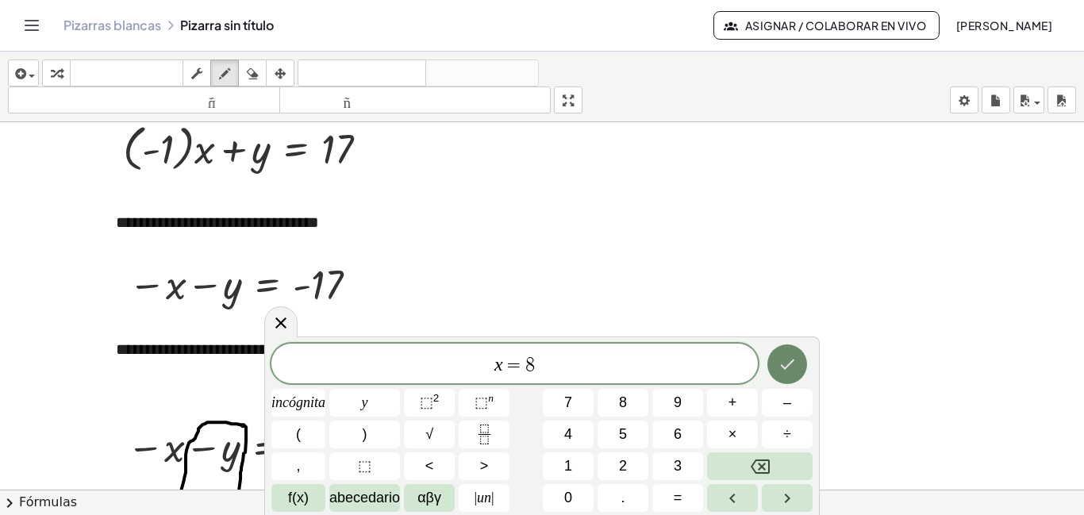
click at [793, 363] on icon "Hecho" at bounding box center [787, 364] width 19 height 19
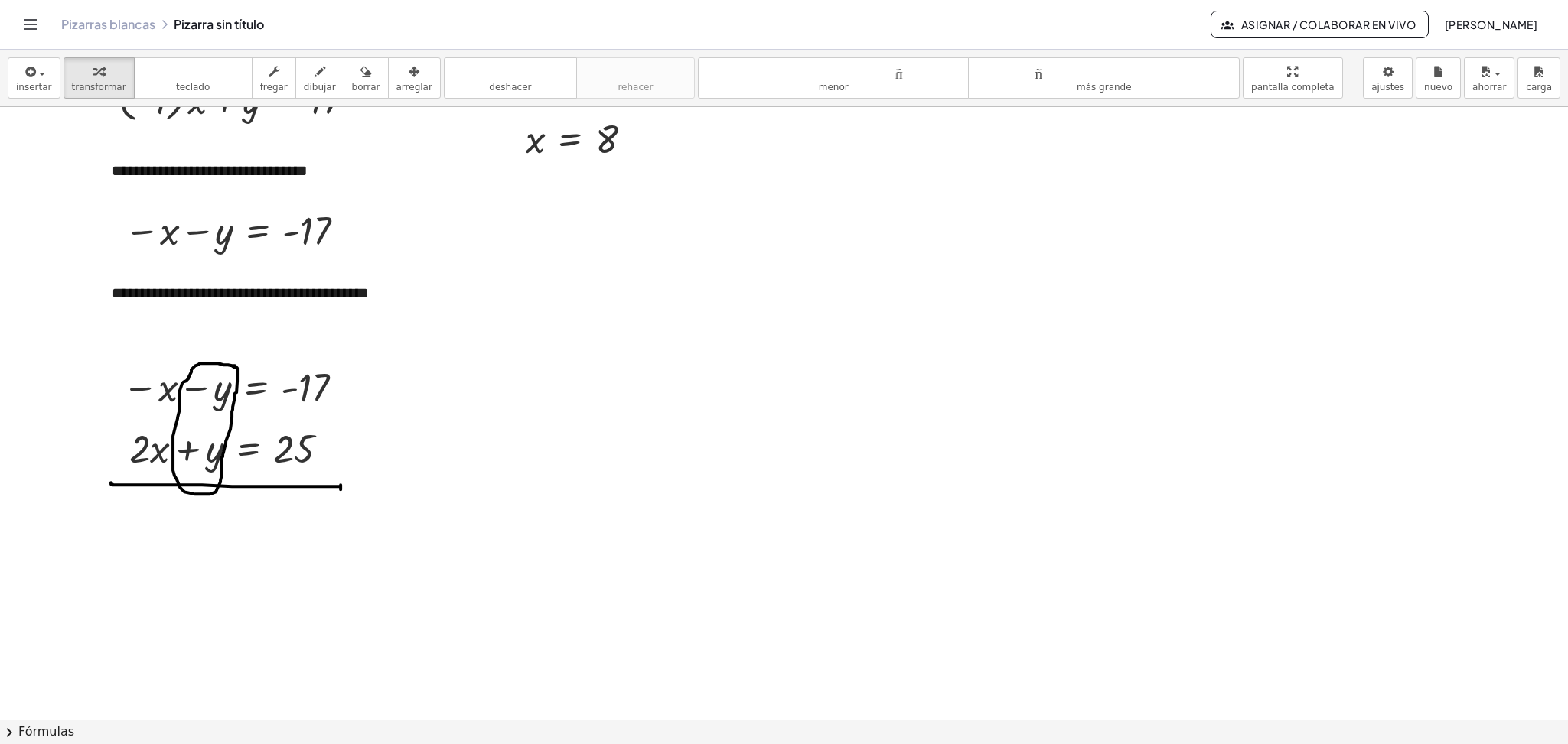
scroll to position [428, 0]
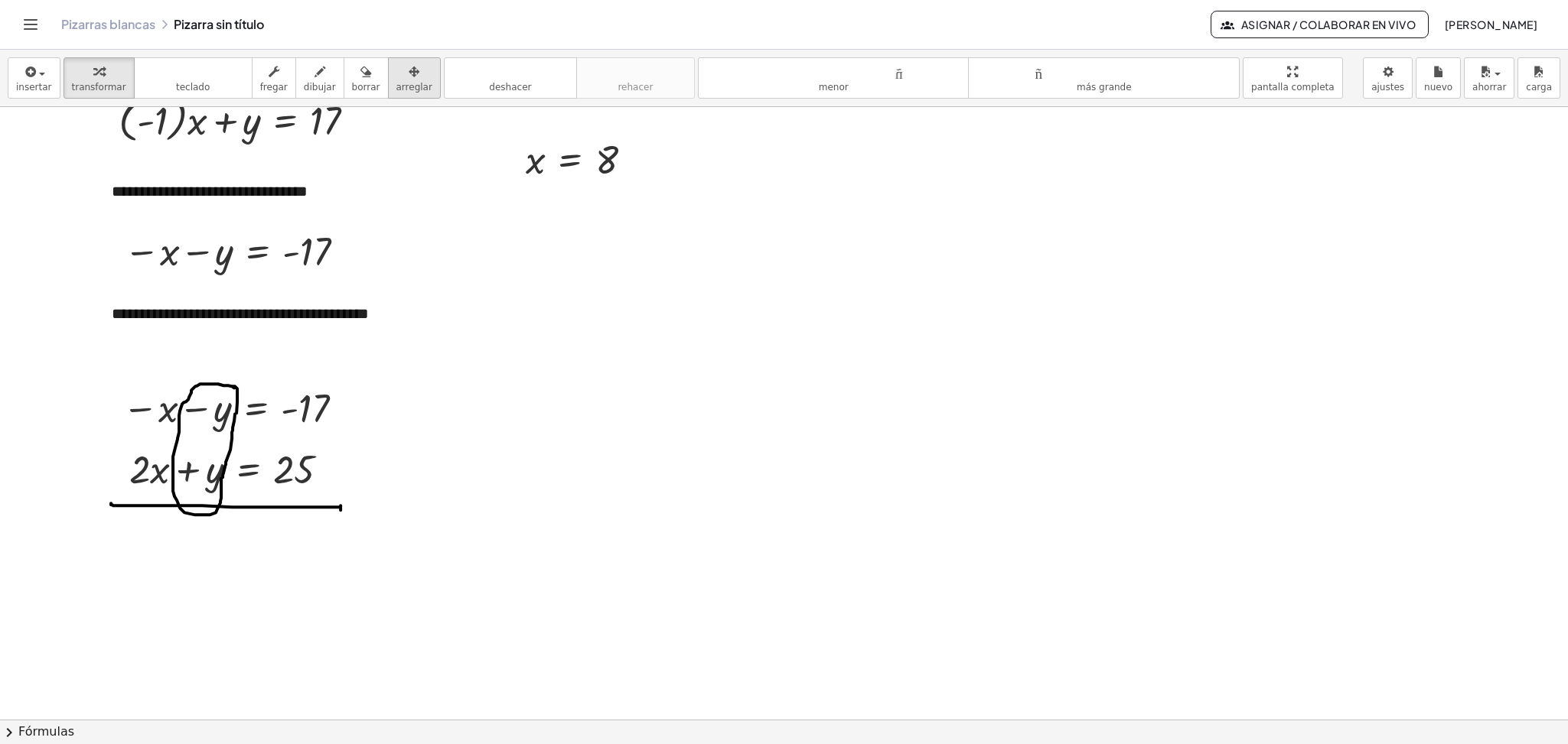
click at [409, 78] on icon "button" at bounding box center [414, 71] width 11 height 18
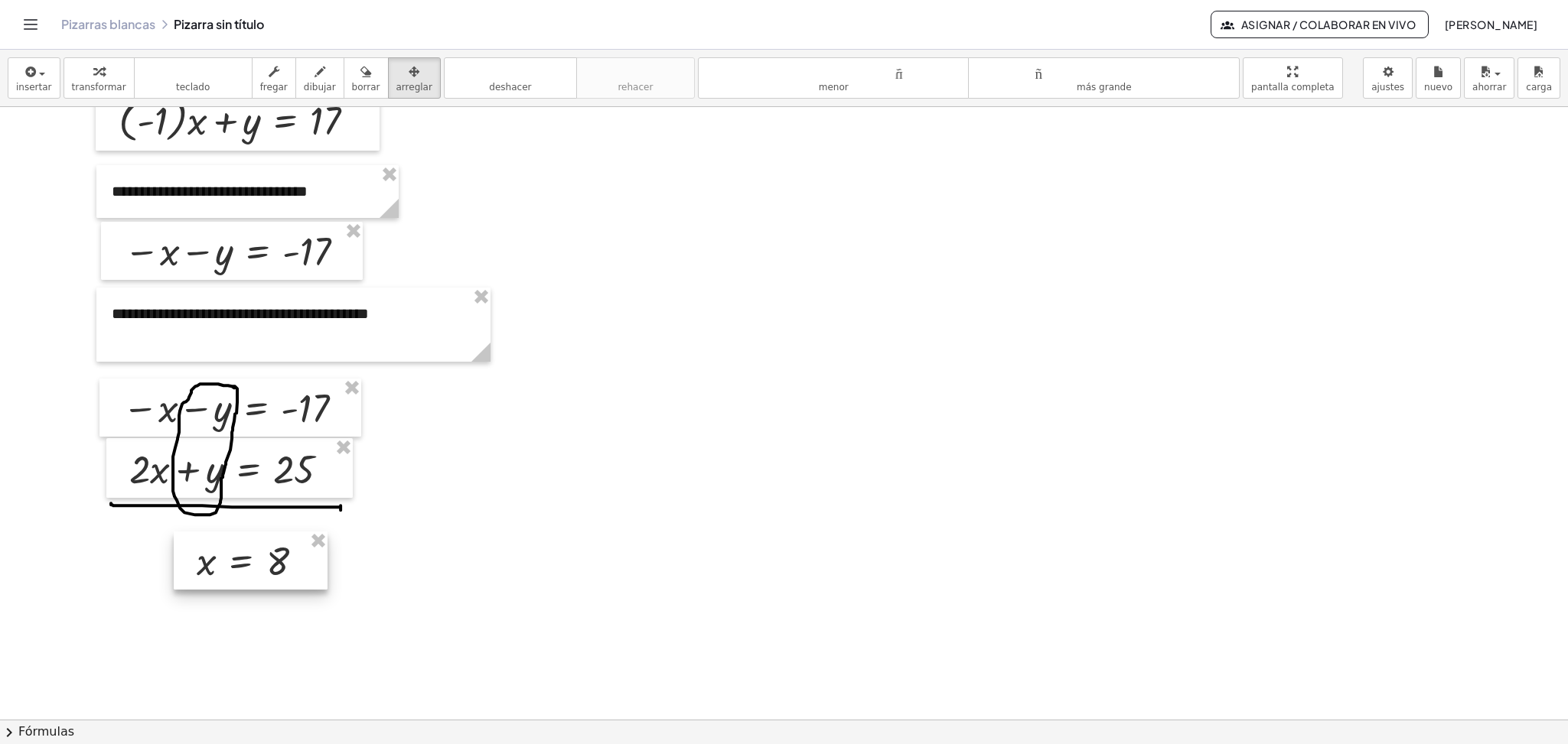
drag, startPoint x: 591, startPoint y: 180, endPoint x: 261, endPoint y: 580, distance: 518.6
click at [261, 580] on div at bounding box center [251, 561] width 154 height 58
click at [613, 507] on div at bounding box center [784, 597] width 1568 height 1835
click at [195, 94] on button "teclado teclado" at bounding box center [193, 78] width 119 height 41
click at [409, 65] on icon "button" at bounding box center [414, 71] width 11 height 18
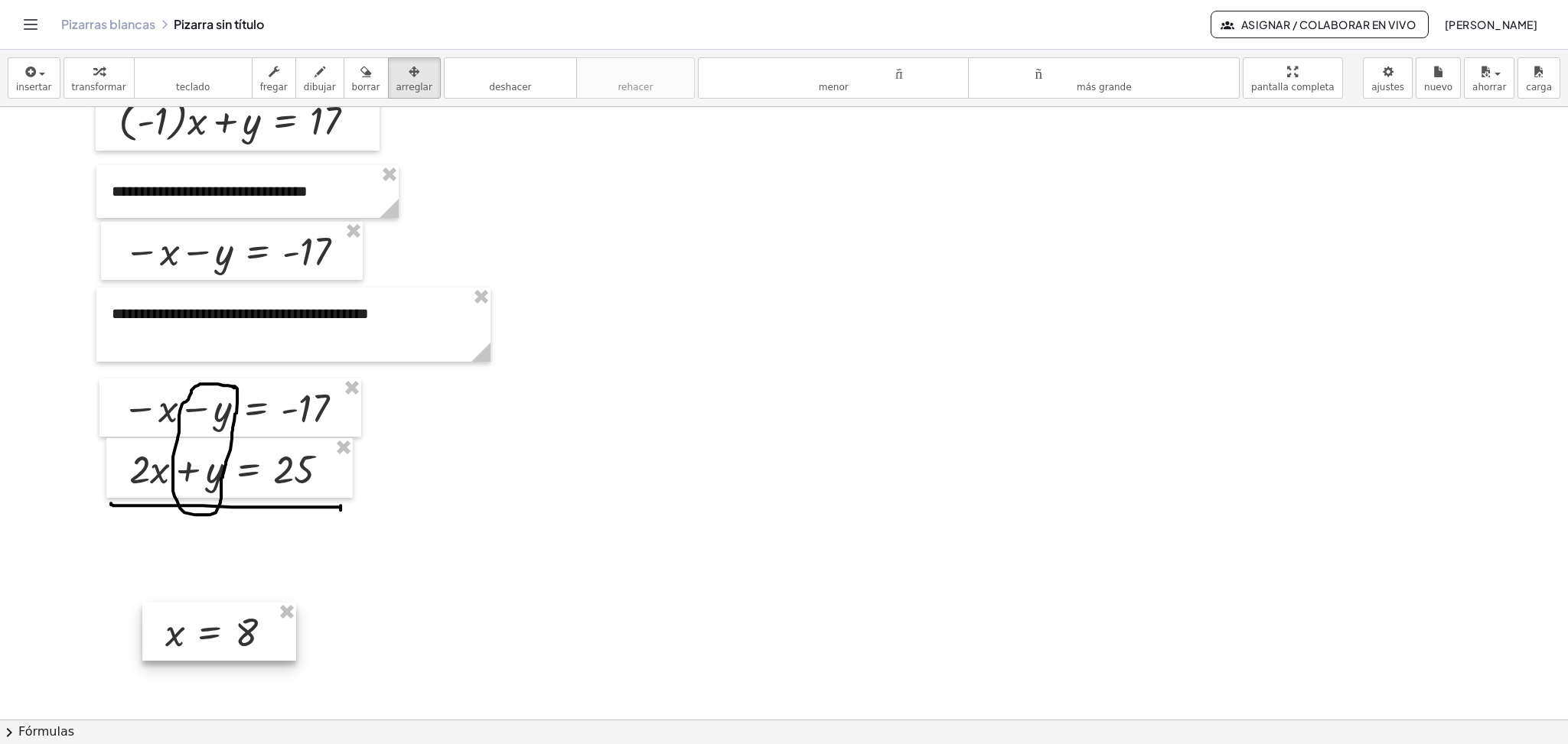
drag, startPoint x: 248, startPoint y: 567, endPoint x: 217, endPoint y: 638, distance: 77.5
click at [217, 638] on div at bounding box center [220, 631] width 154 height 58
click at [36, 82] on font "insertar" at bounding box center [34, 87] width 36 height 11
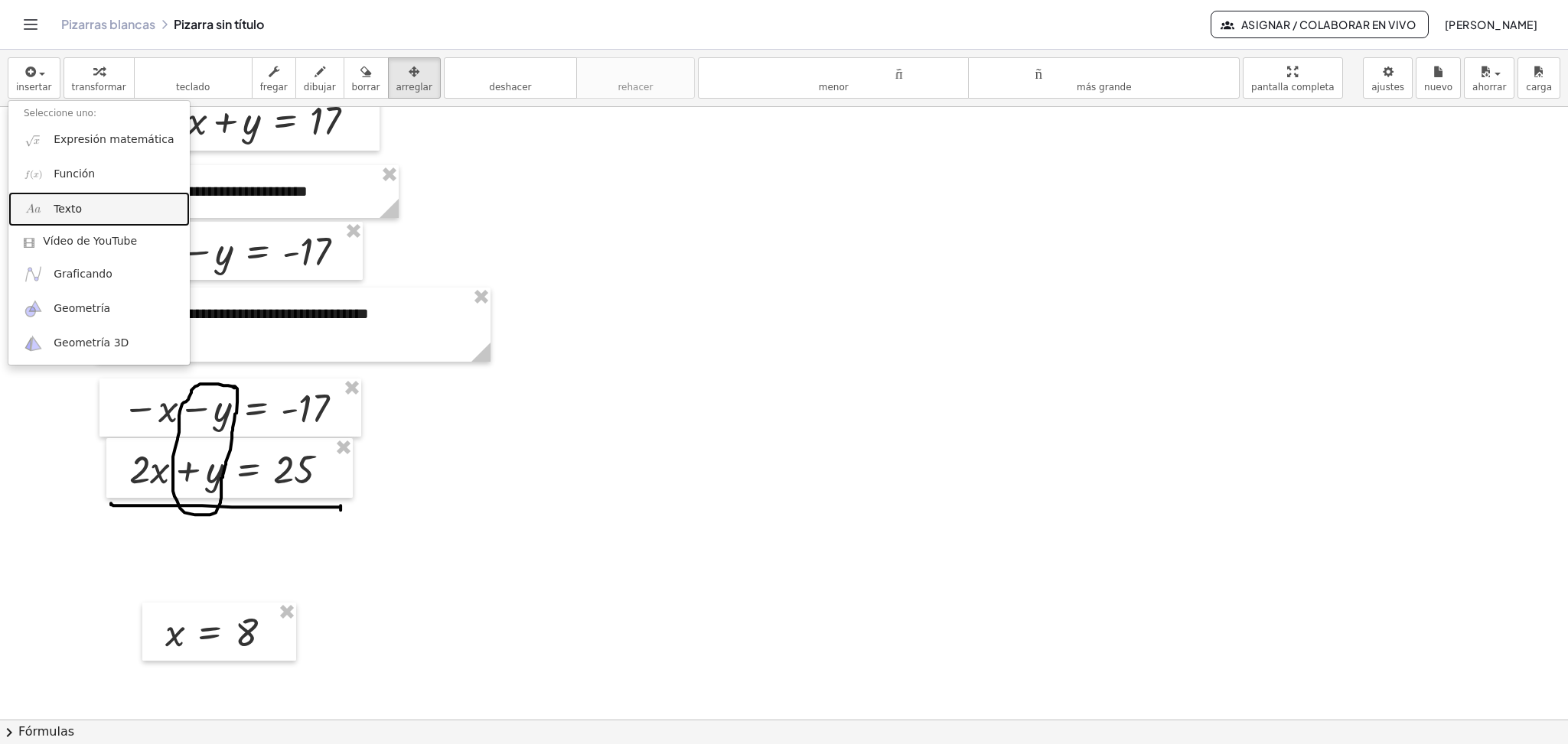
click at [65, 212] on font "Texto" at bounding box center [68, 208] width 28 height 13
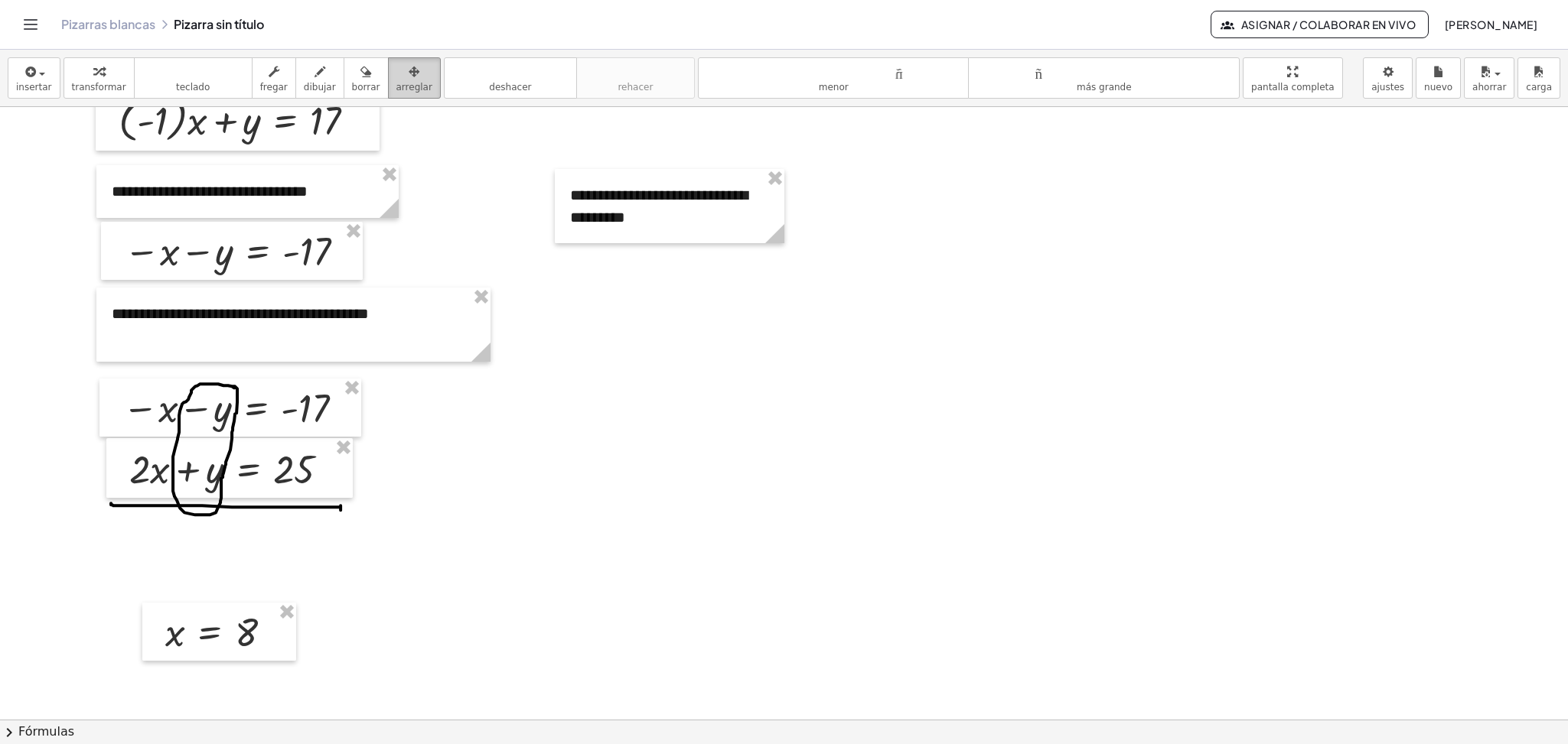
click at [396, 76] on div "button" at bounding box center [414, 70] width 36 height 18
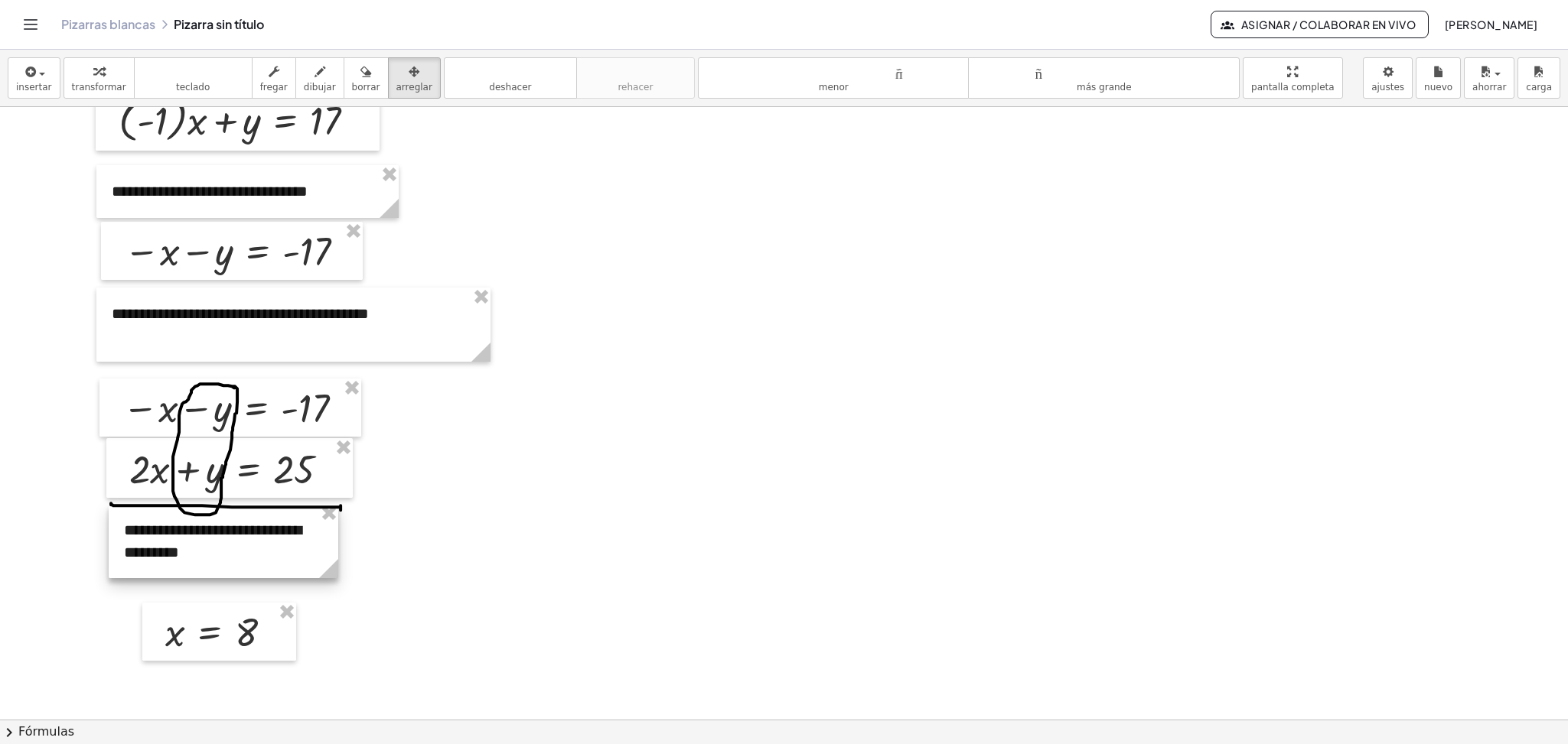
drag, startPoint x: 681, startPoint y: 202, endPoint x: 234, endPoint y: 538, distance: 559.2
click at [234, 538] on div at bounding box center [224, 541] width 230 height 74
drag, startPoint x: 334, startPoint y: 563, endPoint x: 446, endPoint y: 546, distance: 113.3
click at [446, 546] on g at bounding box center [445, 551] width 27 height 27
click at [658, 490] on div at bounding box center [784, 597] width 1568 height 1835
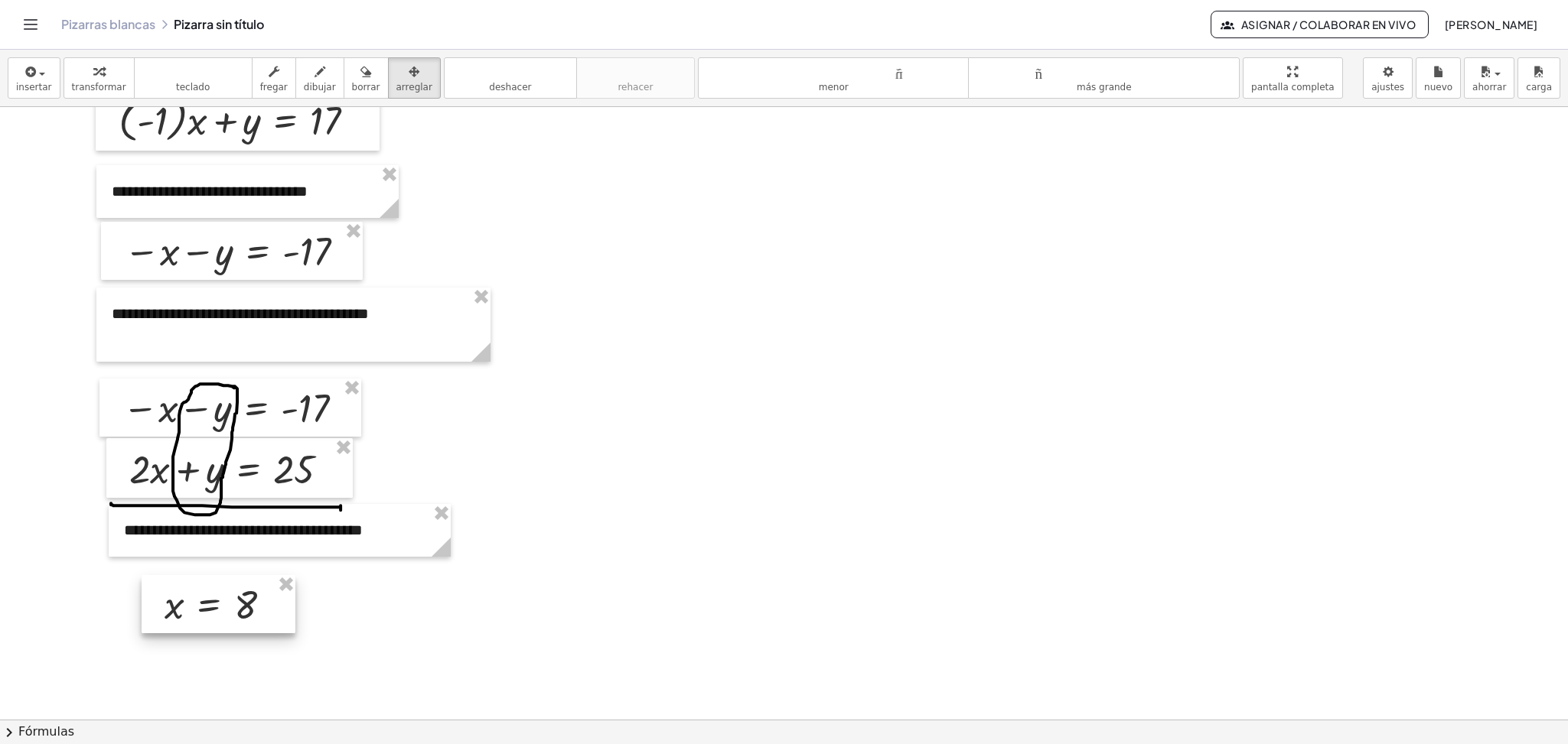
drag, startPoint x: 237, startPoint y: 633, endPoint x: 236, endPoint y: 606, distance: 27.0
click at [236, 606] on div at bounding box center [219, 604] width 154 height 58
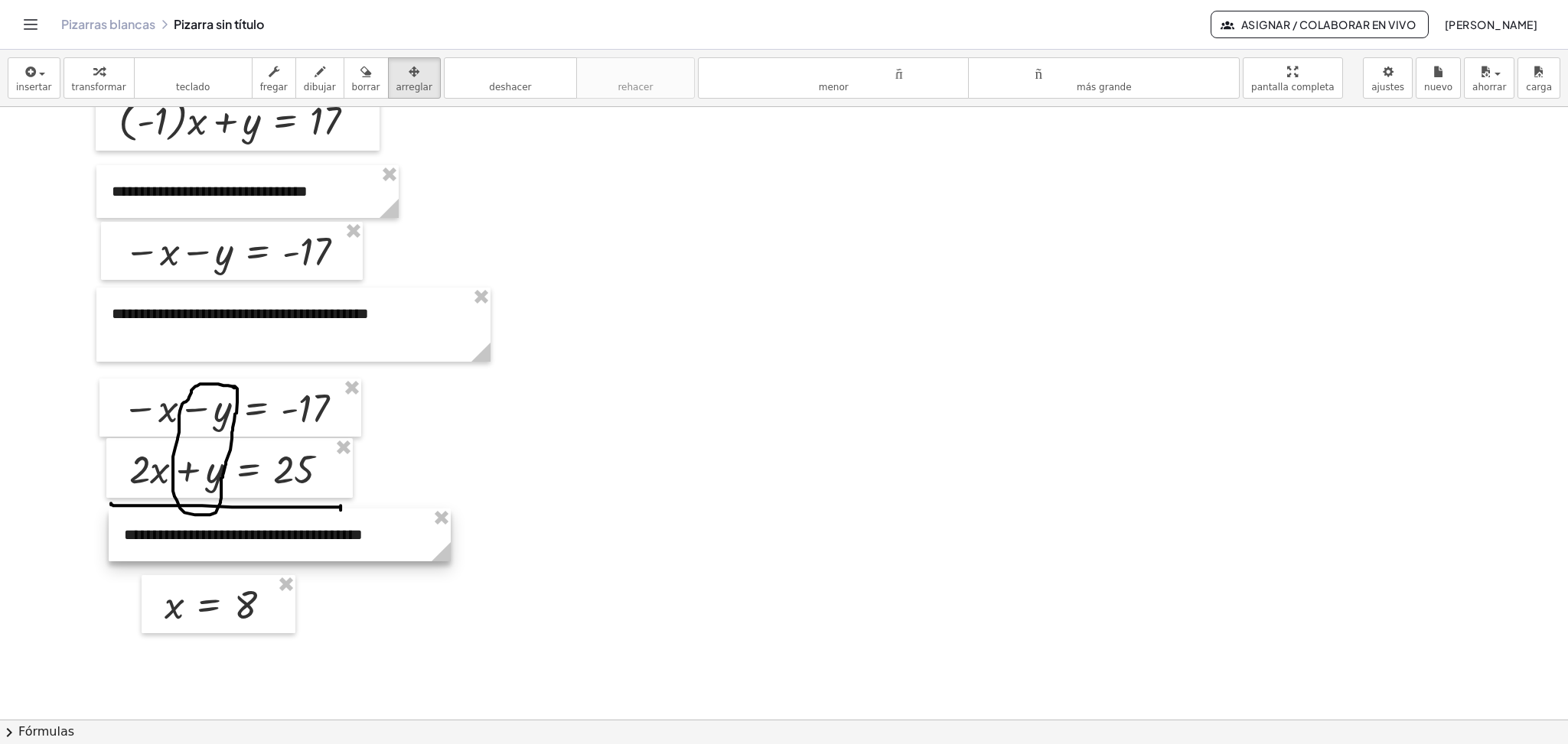
click at [287, 535] on div at bounding box center [280, 535] width 342 height 53
click at [687, 480] on div at bounding box center [784, 597] width 1568 height 1835
click at [207, 79] on font "teclado" at bounding box center [194, 71] width 102 height 14
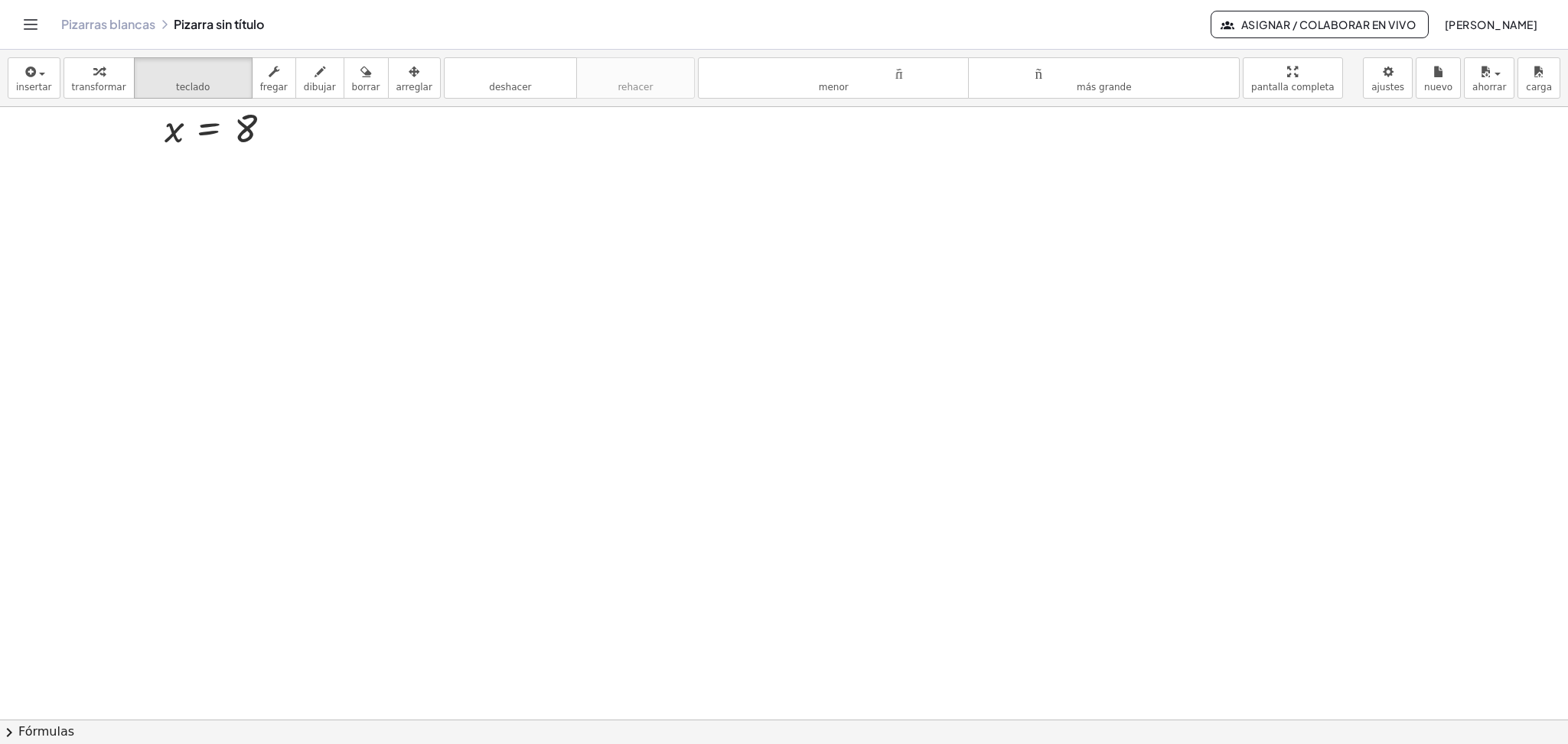
scroll to position [893, 0]
click at [28, 84] on font "insertar" at bounding box center [34, 87] width 36 height 11
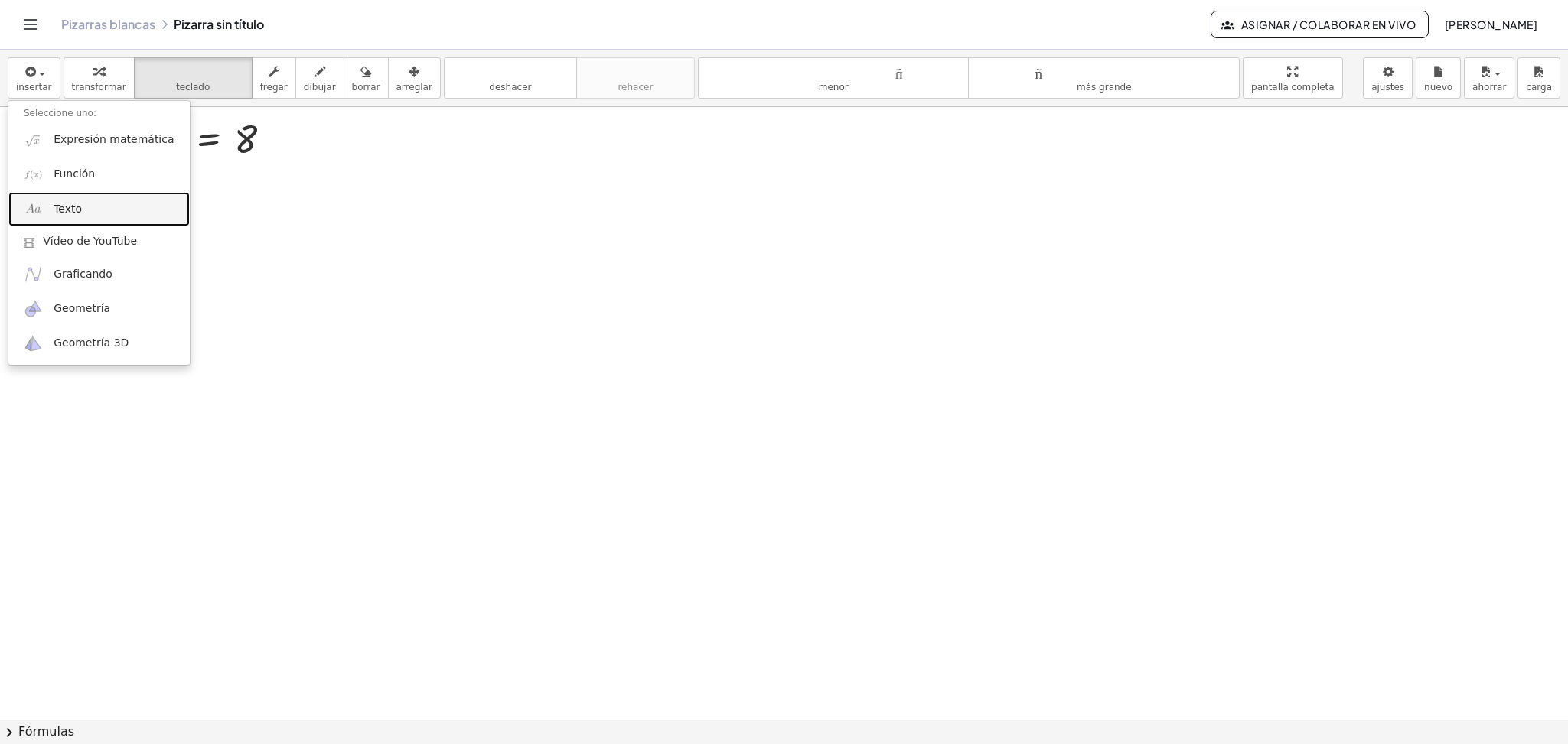
click at [65, 209] on font "Texto" at bounding box center [68, 208] width 28 height 13
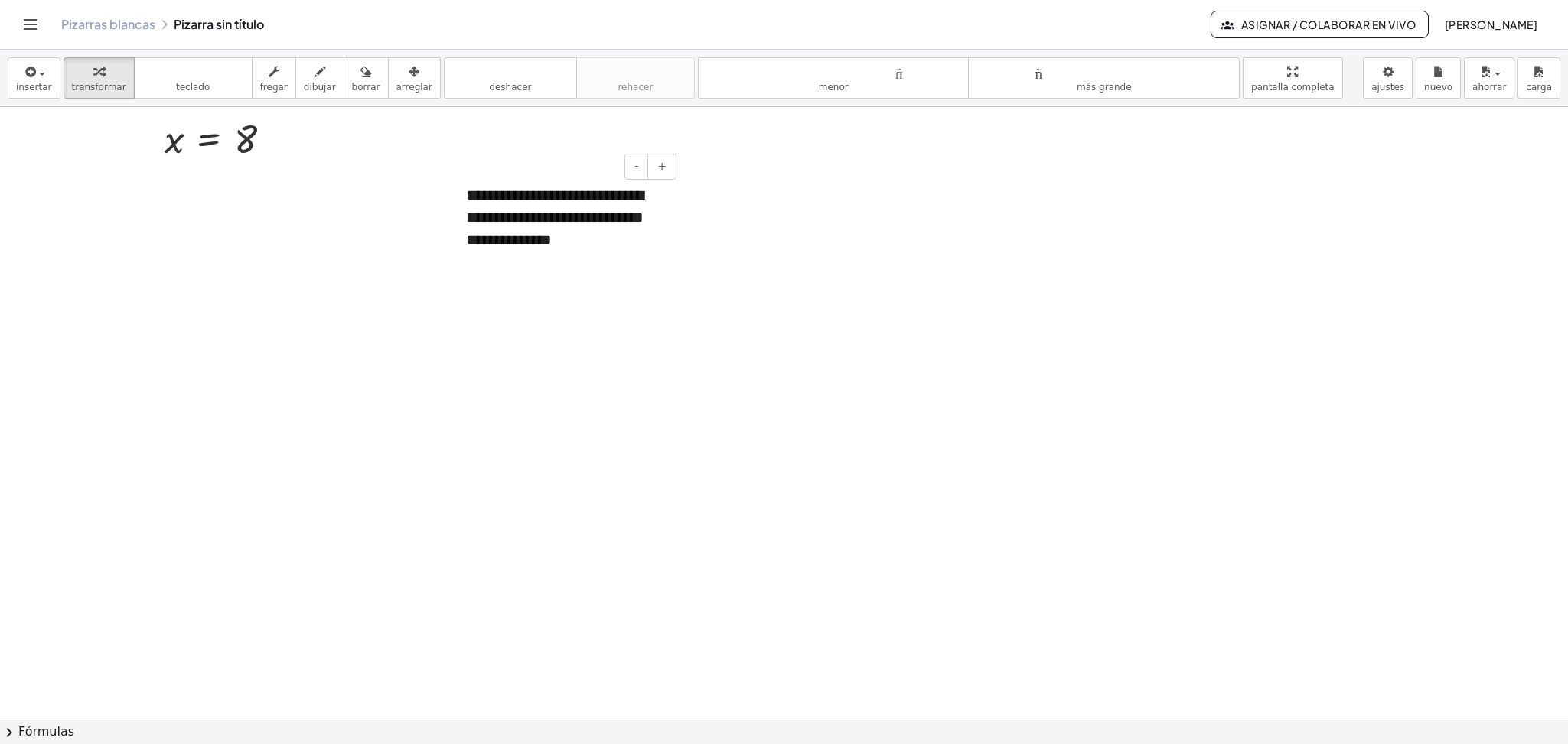
click at [598, 221] on font "**********" at bounding box center [554, 216] width 177 height 59
click at [402, 76] on div "button" at bounding box center [414, 70] width 36 height 18
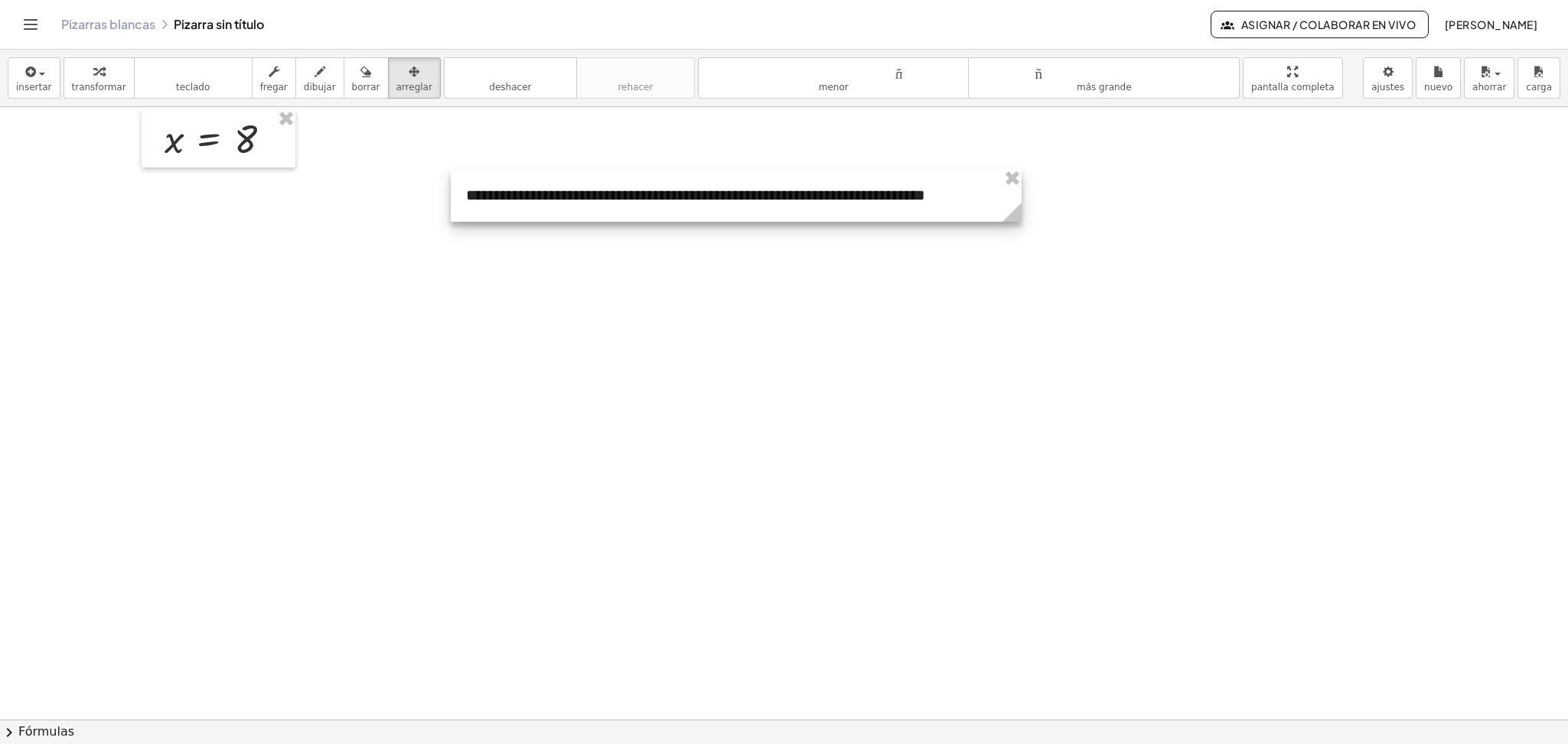
drag, startPoint x: 678, startPoint y: 264, endPoint x: 1019, endPoint y: 232, distance: 342.5
click at [1019, 232] on div "**********" at bounding box center [784, 131] width 1568 height 1835
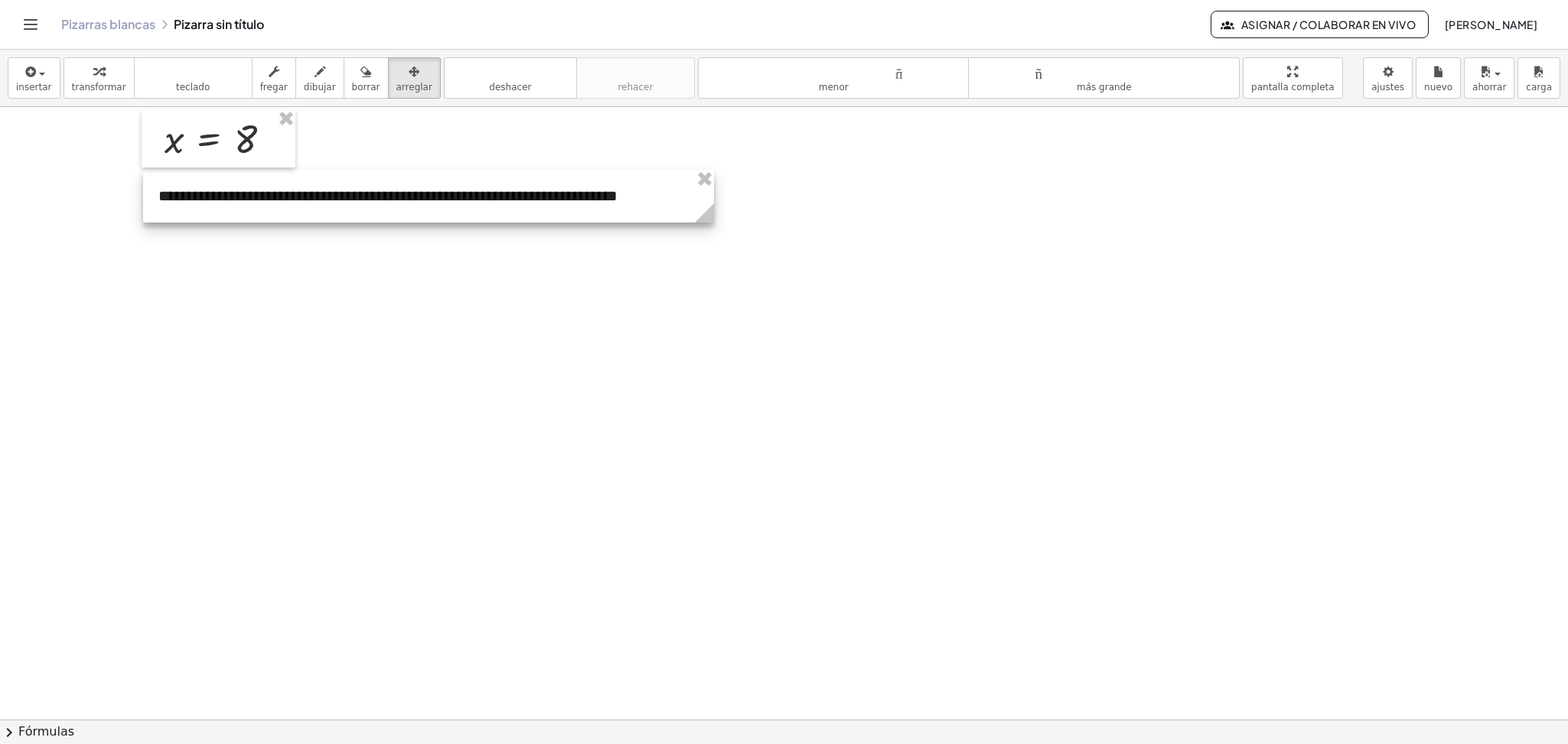
drag, startPoint x: 788, startPoint y: 204, endPoint x: 480, endPoint y: 205, distance: 308.0
click at [480, 205] on div at bounding box center [428, 196] width 571 height 53
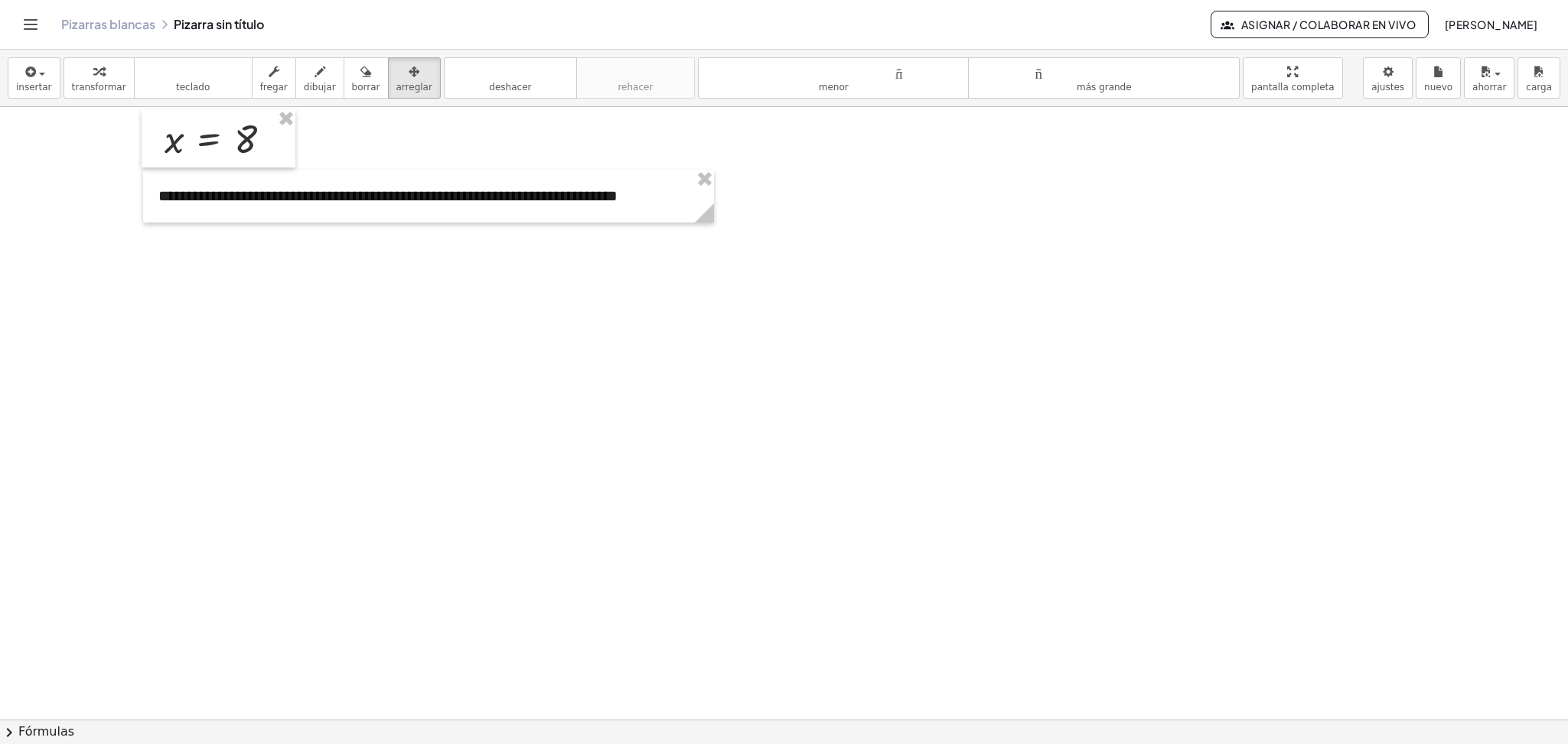
click at [555, 344] on div at bounding box center [784, 131] width 1568 height 1835
click at [177, 82] on font "teclado" at bounding box center [193, 87] width 34 height 11
click at [44, 85] on font "insertar" at bounding box center [34, 87] width 36 height 11
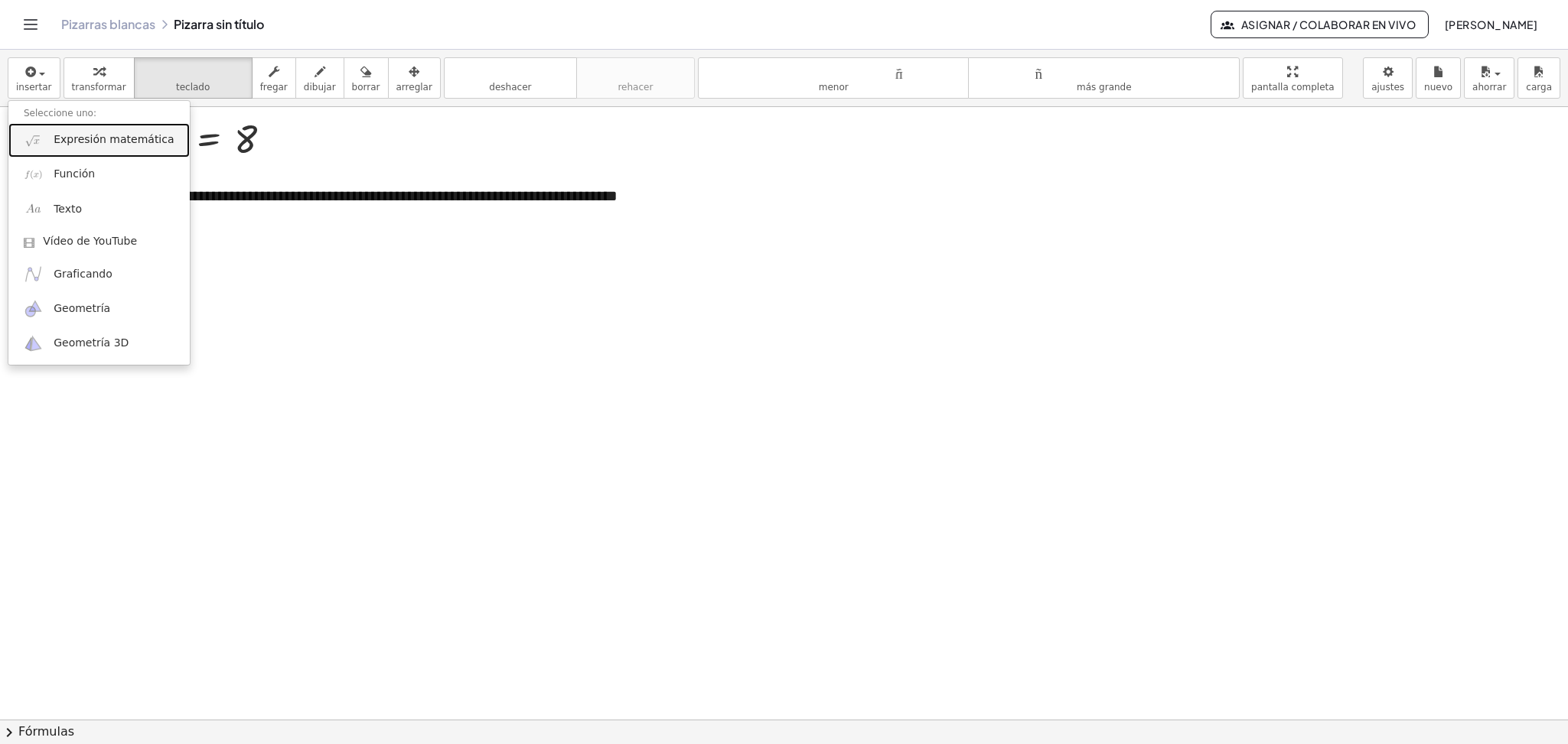
click at [67, 143] on font "Expresión matemática" at bounding box center [114, 139] width 121 height 13
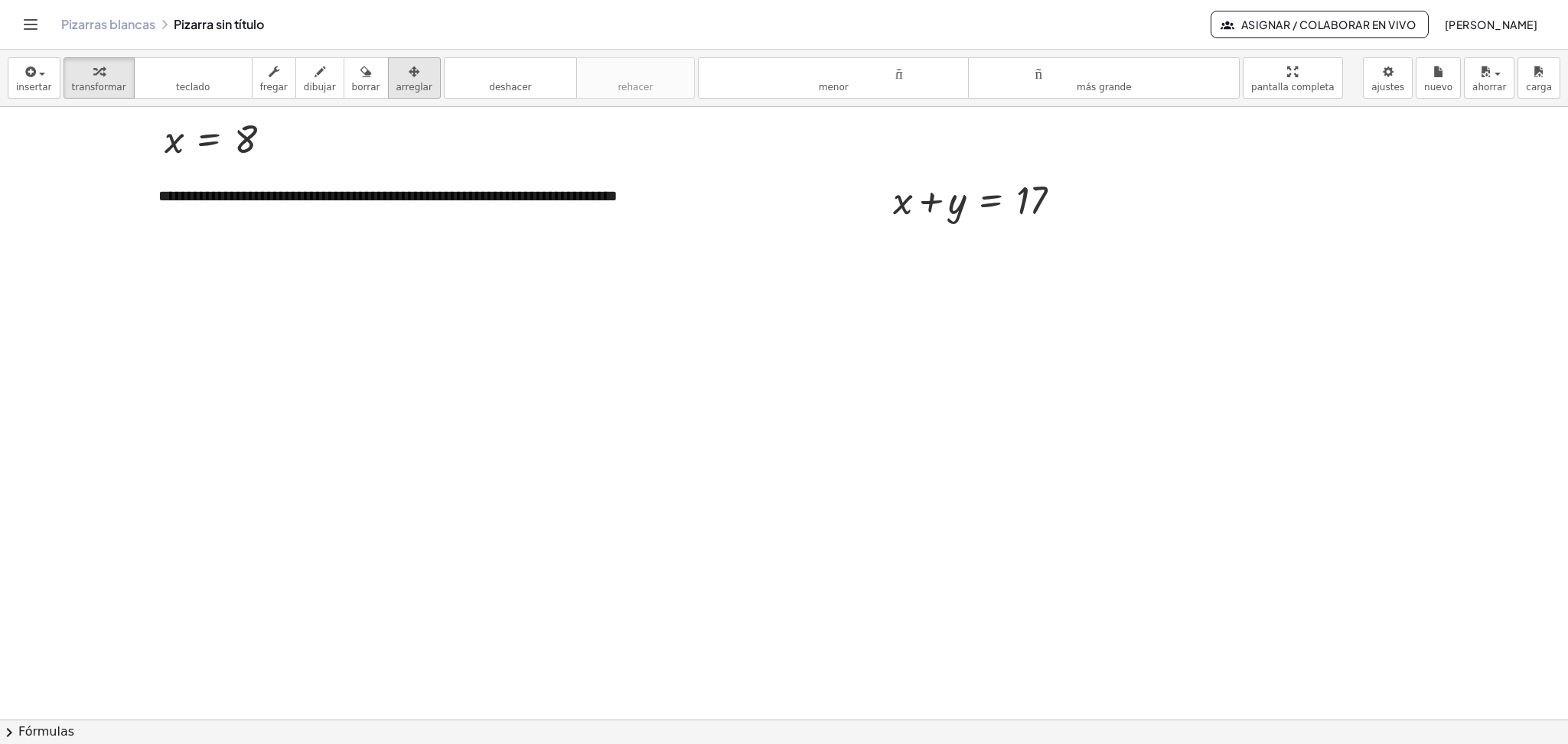
click at [414, 92] on button "arreglar" at bounding box center [414, 78] width 53 height 41
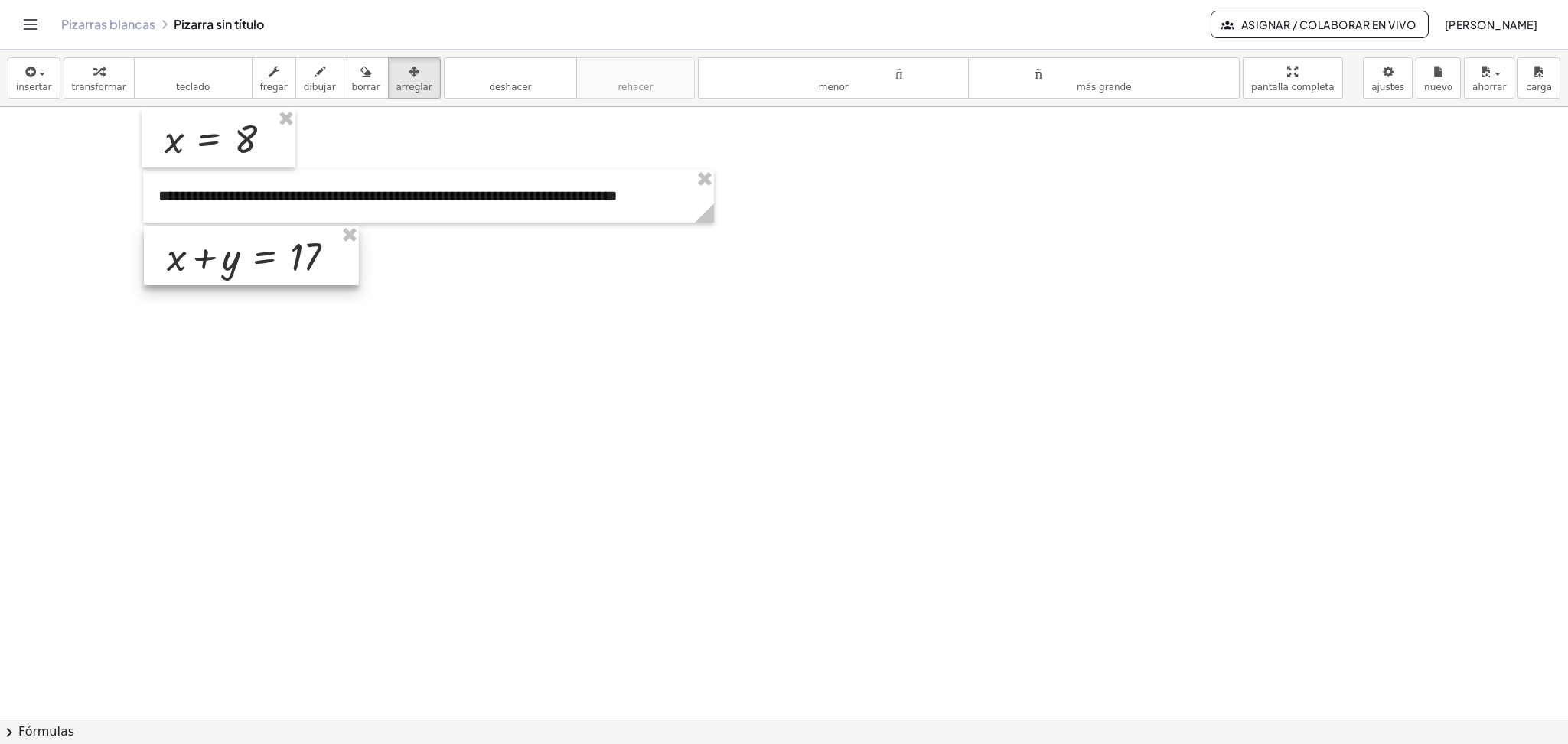
drag, startPoint x: 1009, startPoint y: 205, endPoint x: 283, endPoint y: 262, distance: 728.2
click at [283, 262] on div at bounding box center [251, 255] width 215 height 60
click at [575, 339] on div at bounding box center [784, 131] width 1568 height 1835
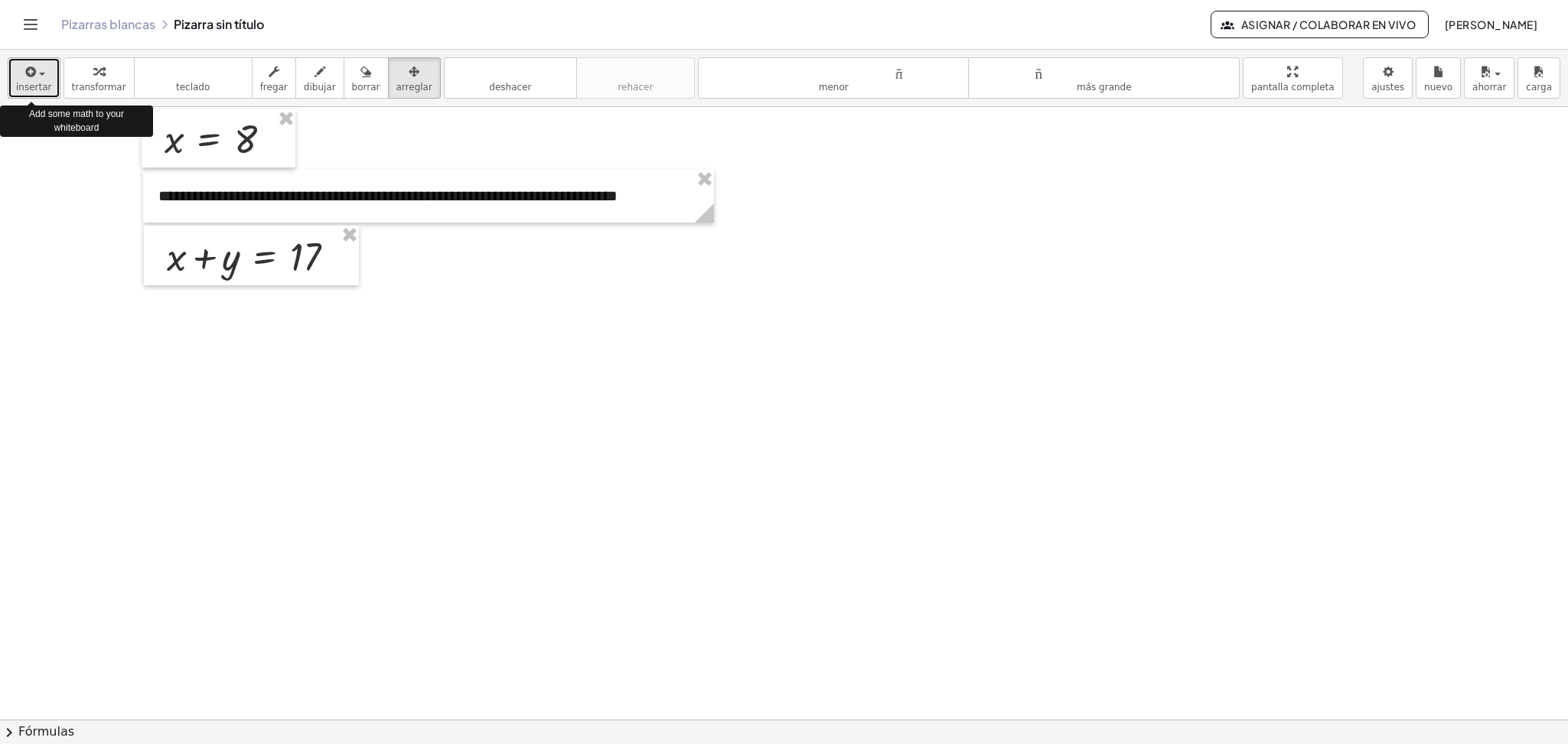
click at [38, 78] on div "button" at bounding box center [34, 70] width 36 height 18
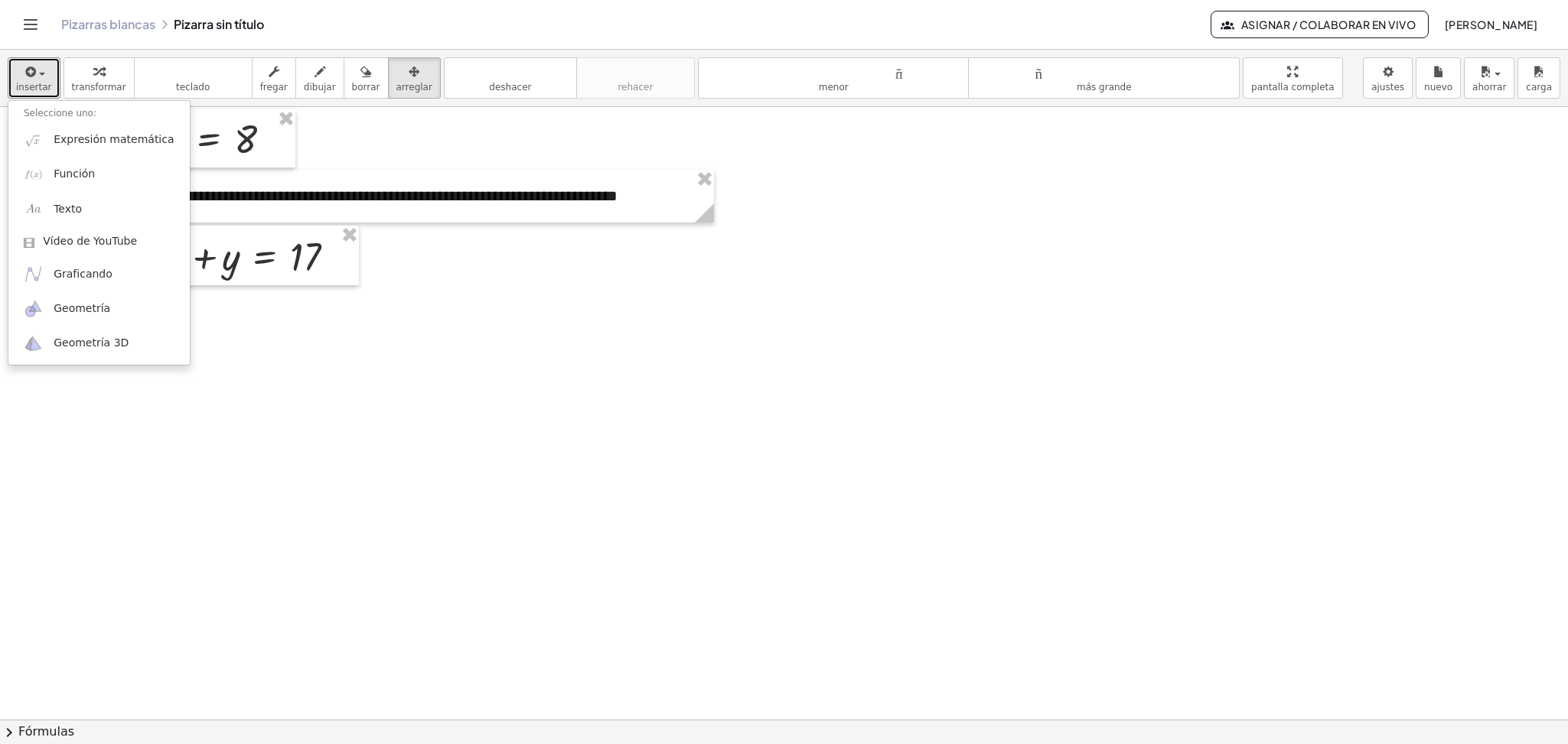
click at [375, 459] on div at bounding box center [784, 131] width 1568 height 1835
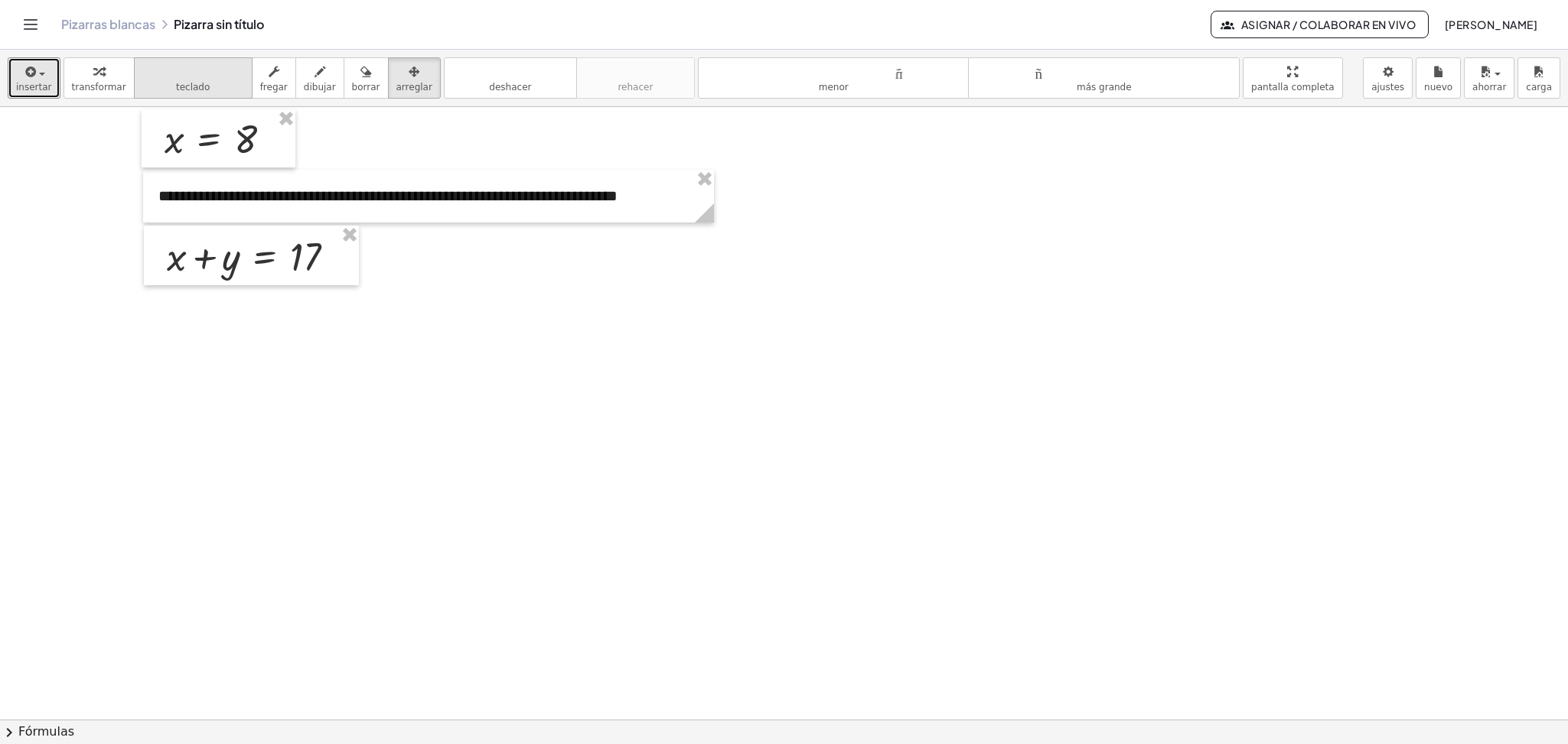
click at [195, 82] on font "teclado" at bounding box center [193, 87] width 34 height 11
click at [28, 69] on icon "button" at bounding box center [30, 71] width 14 height 18
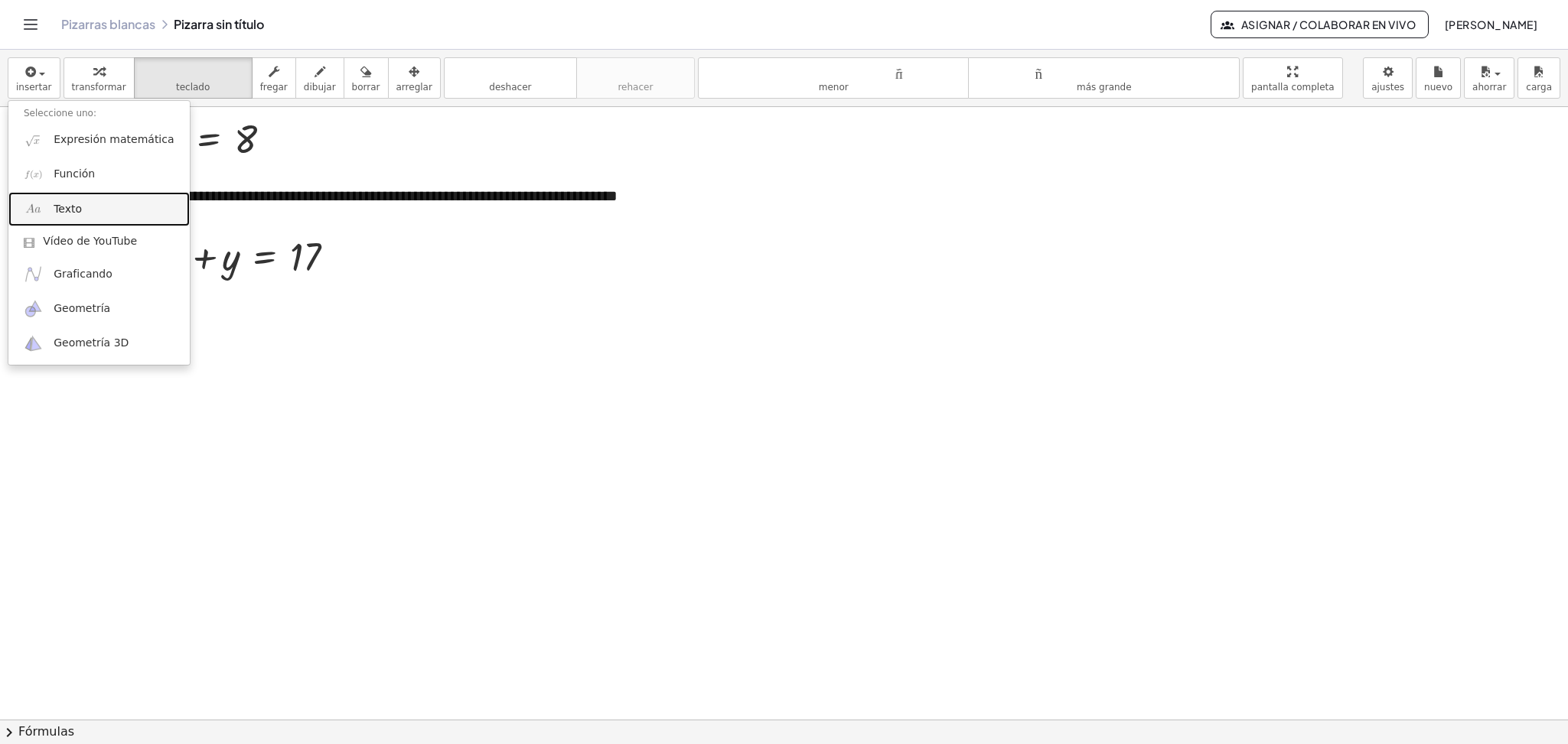
click at [79, 217] on link "Texto" at bounding box center [99, 209] width 181 height 35
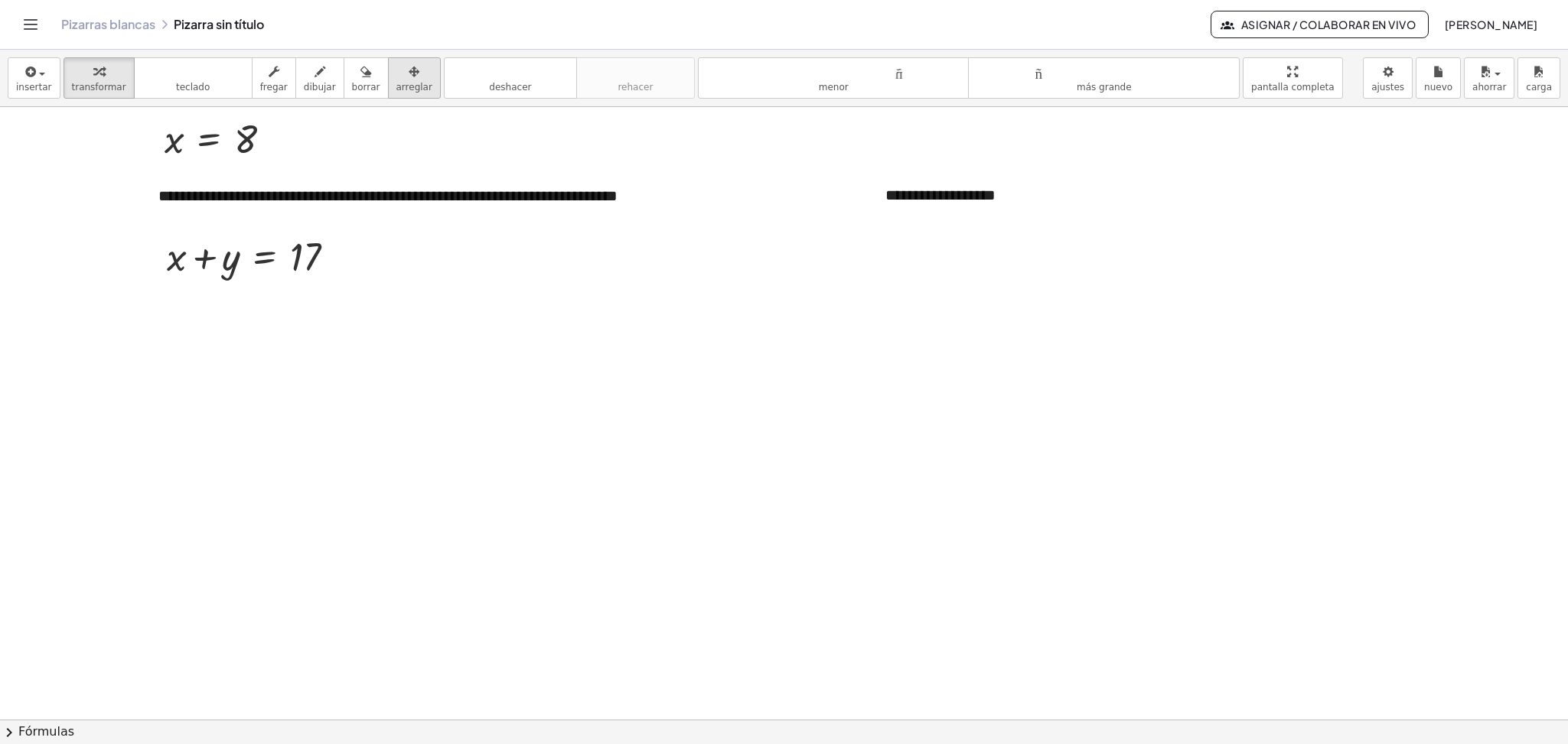
click at [396, 76] on div "button" at bounding box center [414, 70] width 36 height 18
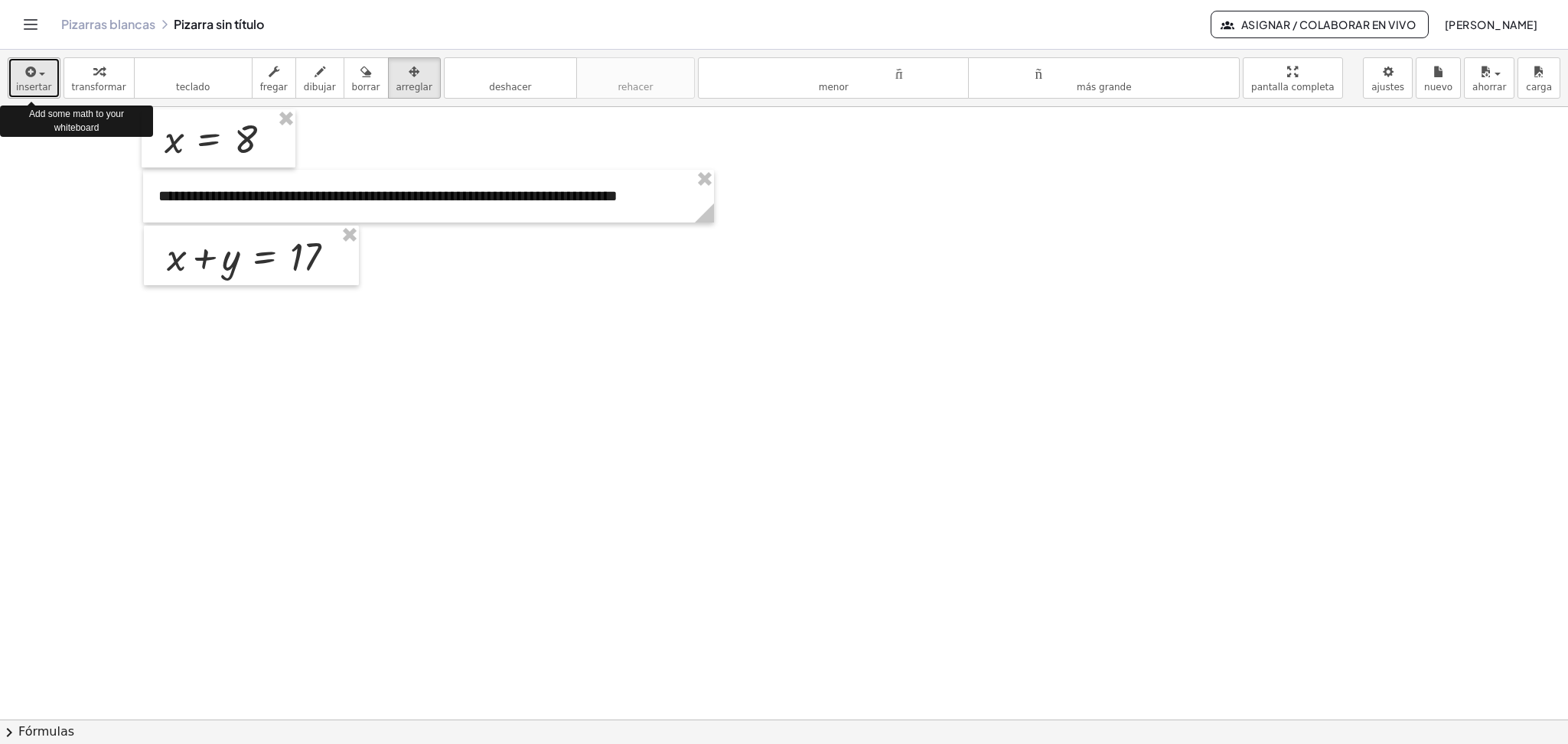
click at [32, 84] on font "insertar" at bounding box center [34, 87] width 36 height 11
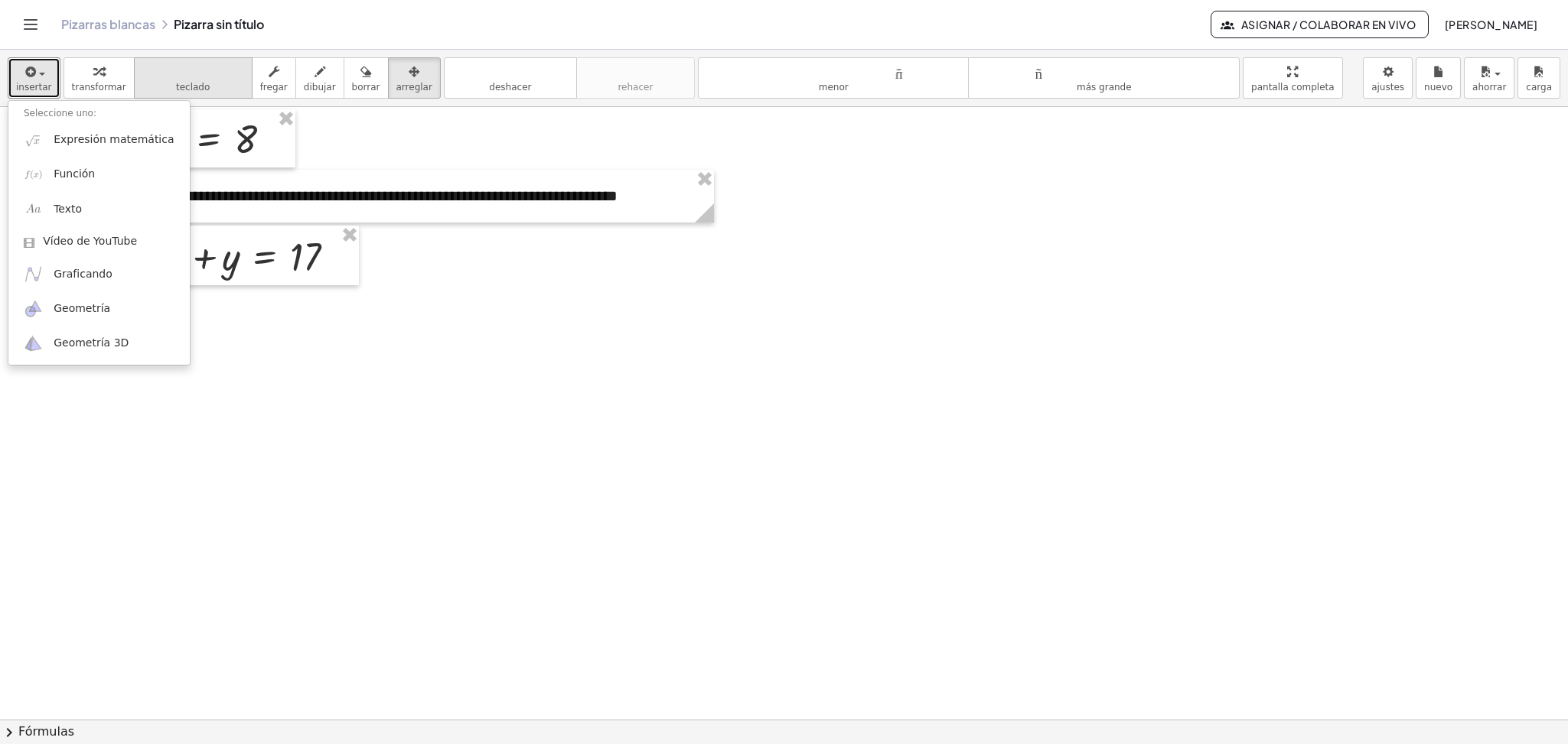
click at [187, 68] on font "teclado" at bounding box center [194, 71] width 102 height 14
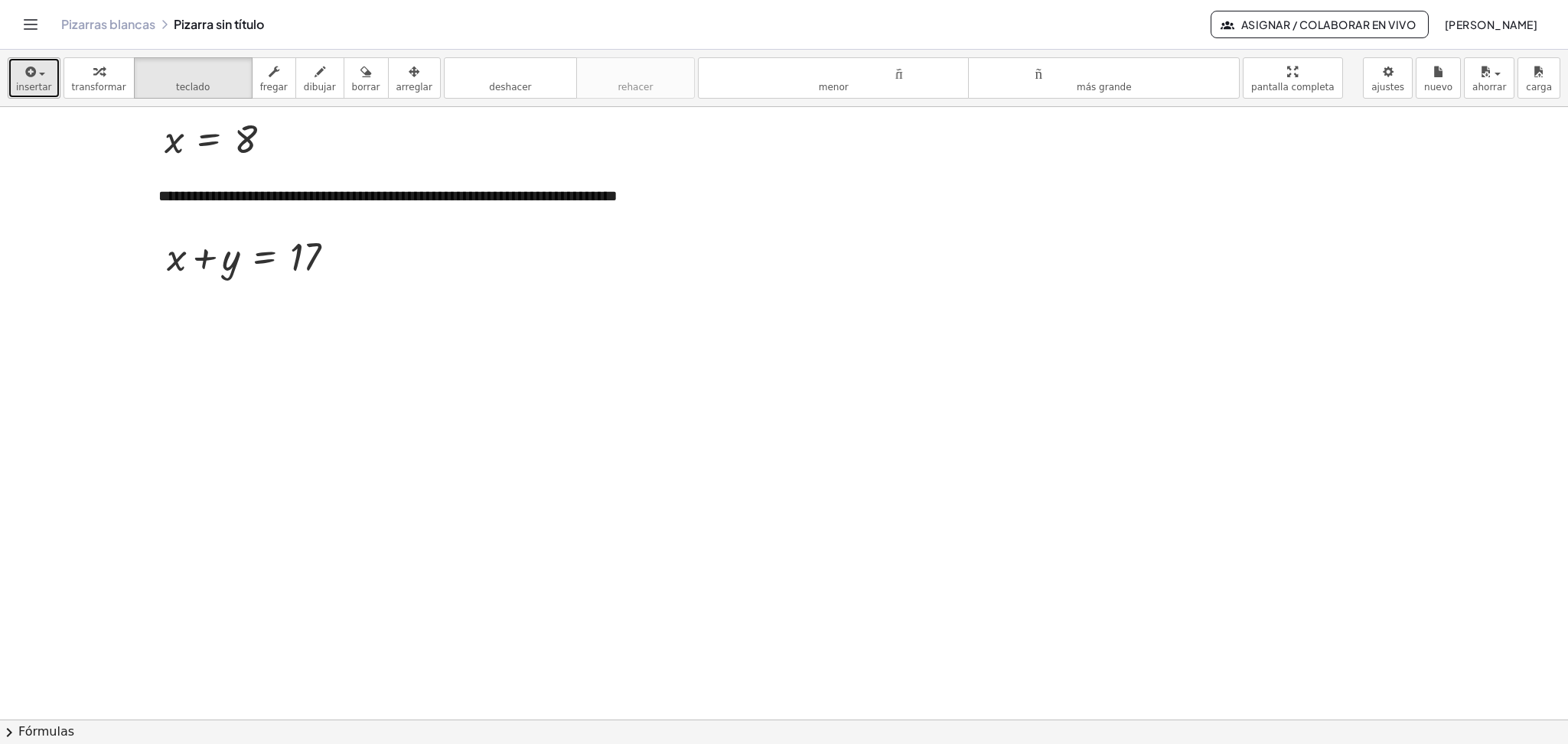
click at [16, 90] on font "insertar" at bounding box center [34, 87] width 36 height 11
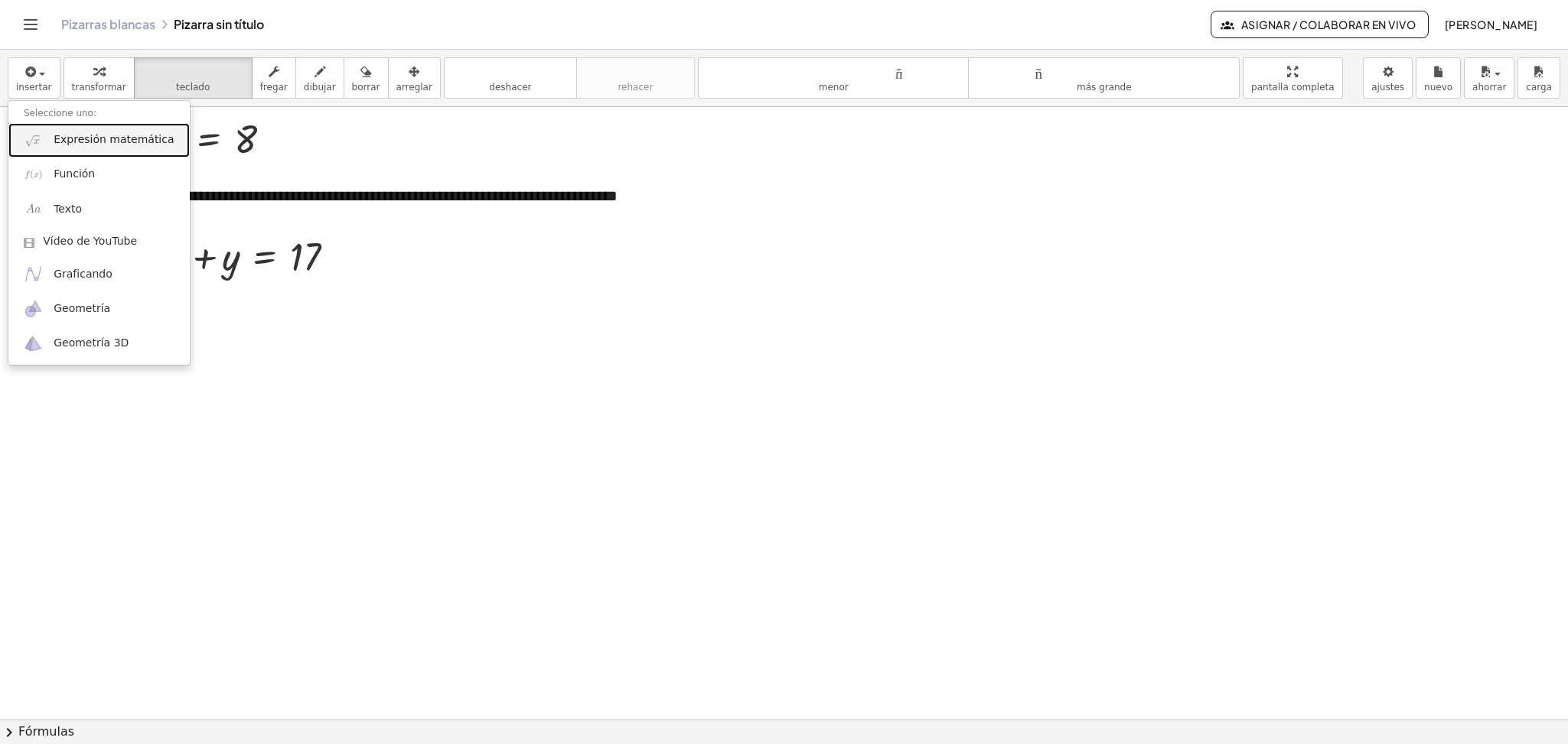
click at [68, 139] on font "Expresión matemática" at bounding box center [114, 139] width 121 height 13
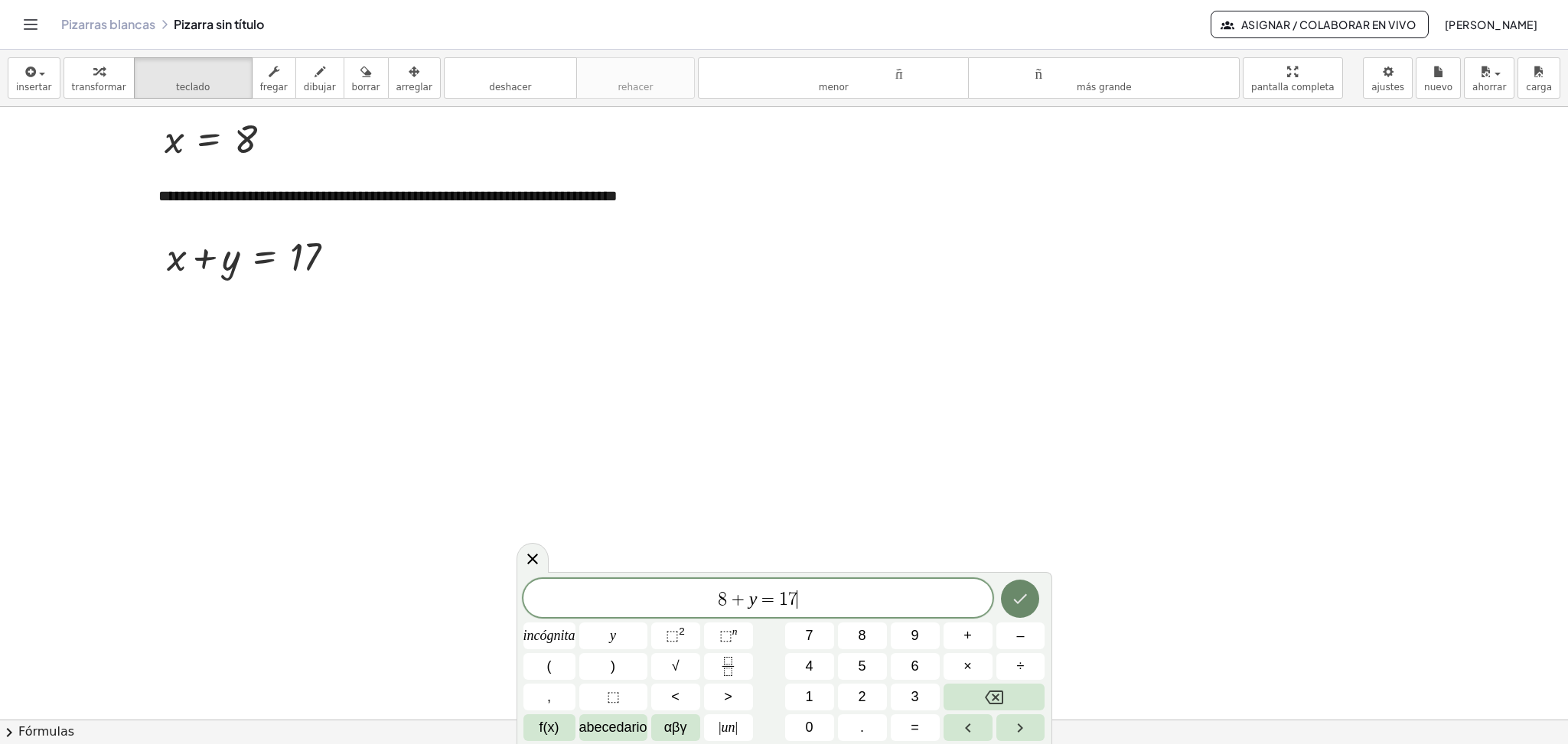
click at [1015, 599] on icon "Hecho" at bounding box center [1019, 598] width 18 height 18
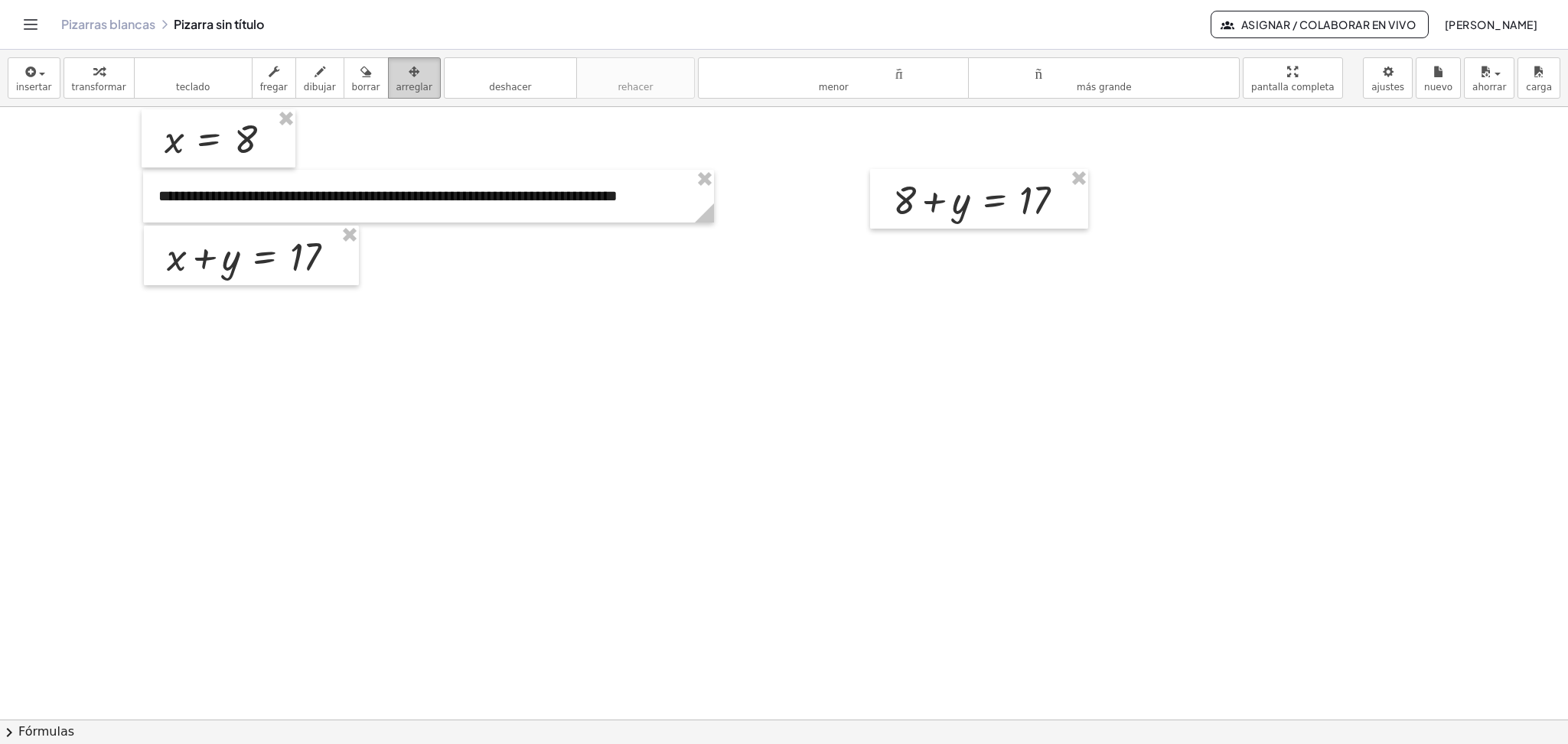
click at [396, 84] on font "arreglar" at bounding box center [414, 87] width 36 height 11
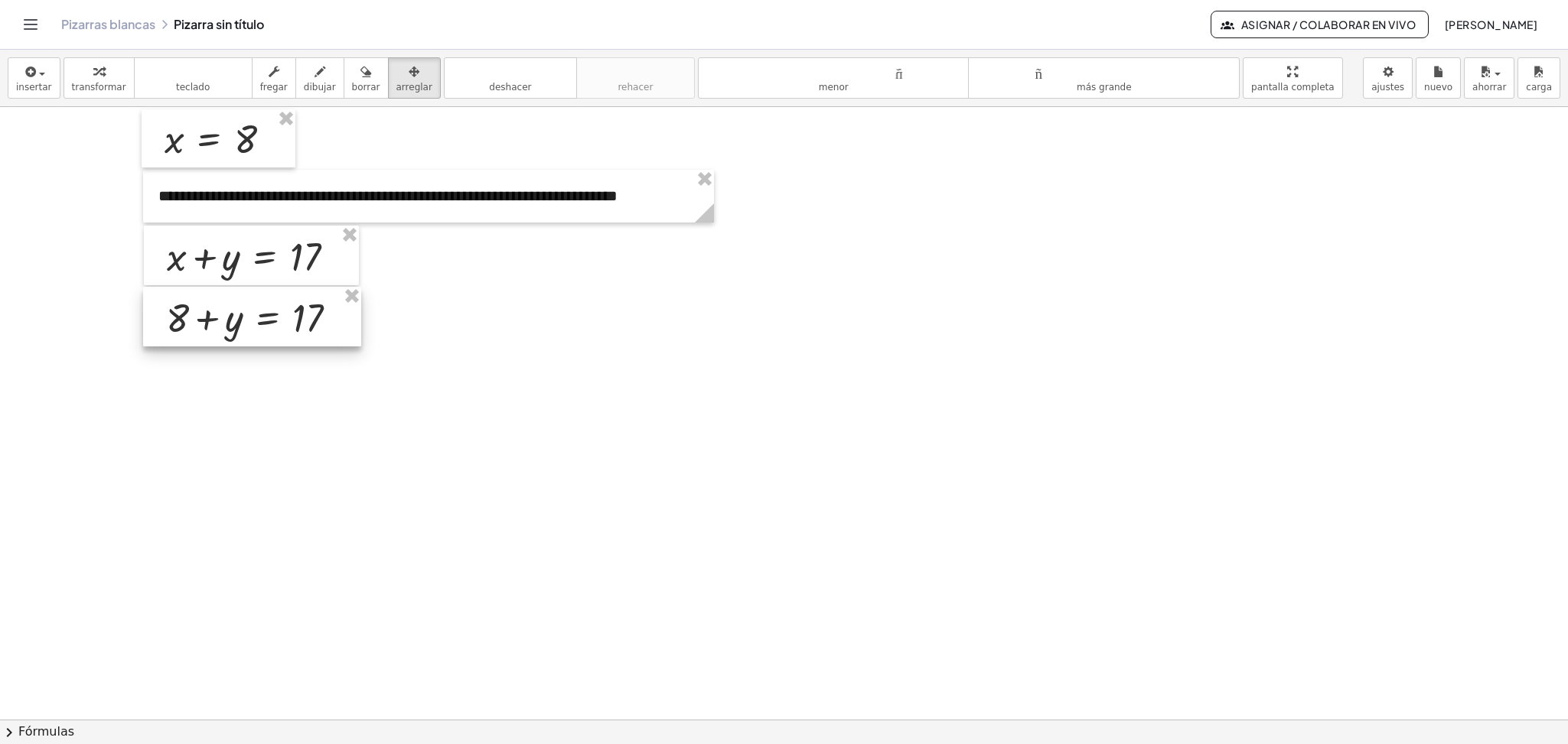
drag, startPoint x: 940, startPoint y: 209, endPoint x: 212, endPoint y: 328, distance: 737.7
click at [212, 328] on div at bounding box center [252, 317] width 218 height 60
click at [332, 409] on div at bounding box center [784, 131] width 1568 height 1835
click at [39, 67] on div "button" at bounding box center [34, 70] width 36 height 18
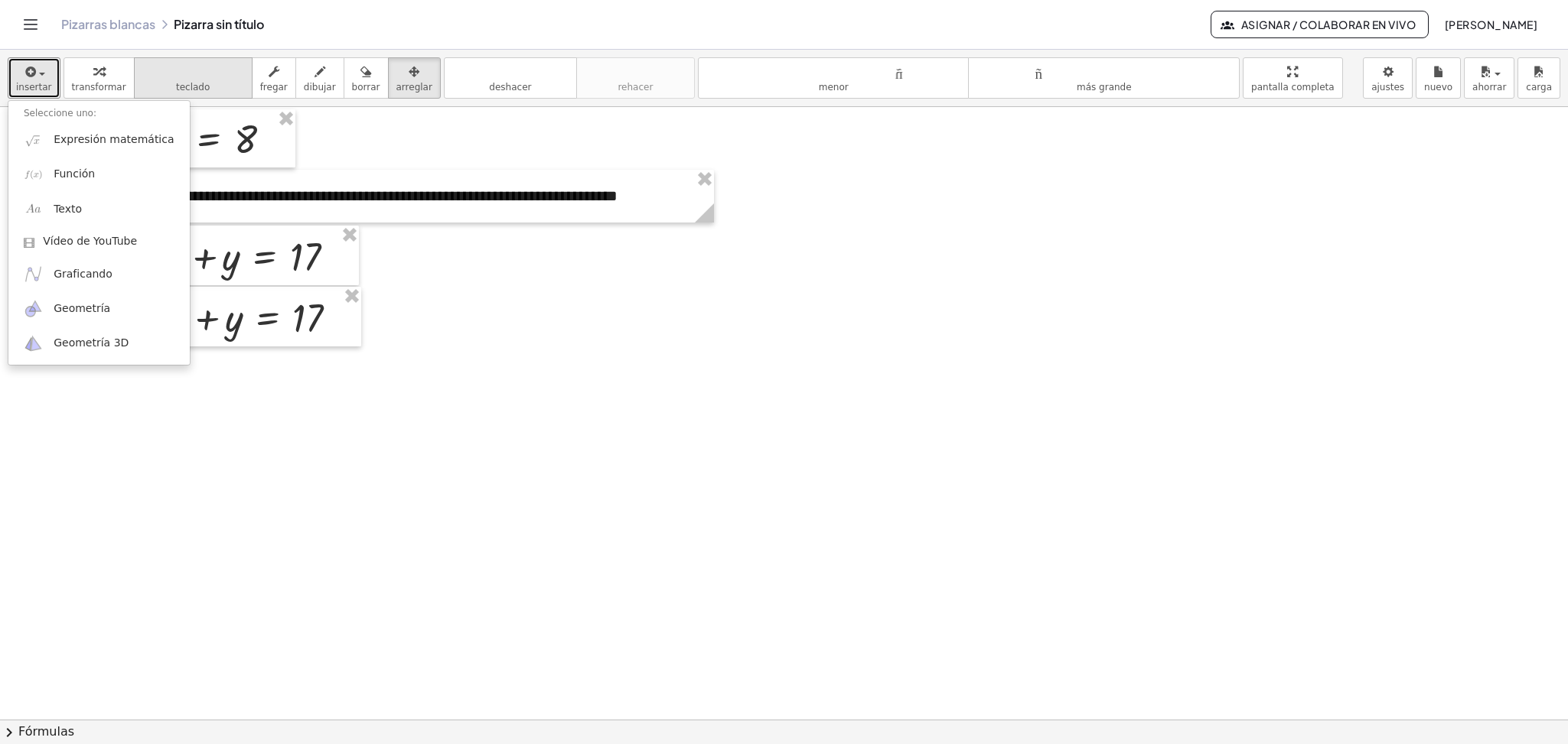
click at [182, 73] on font "teclado" at bounding box center [194, 71] width 102 height 14
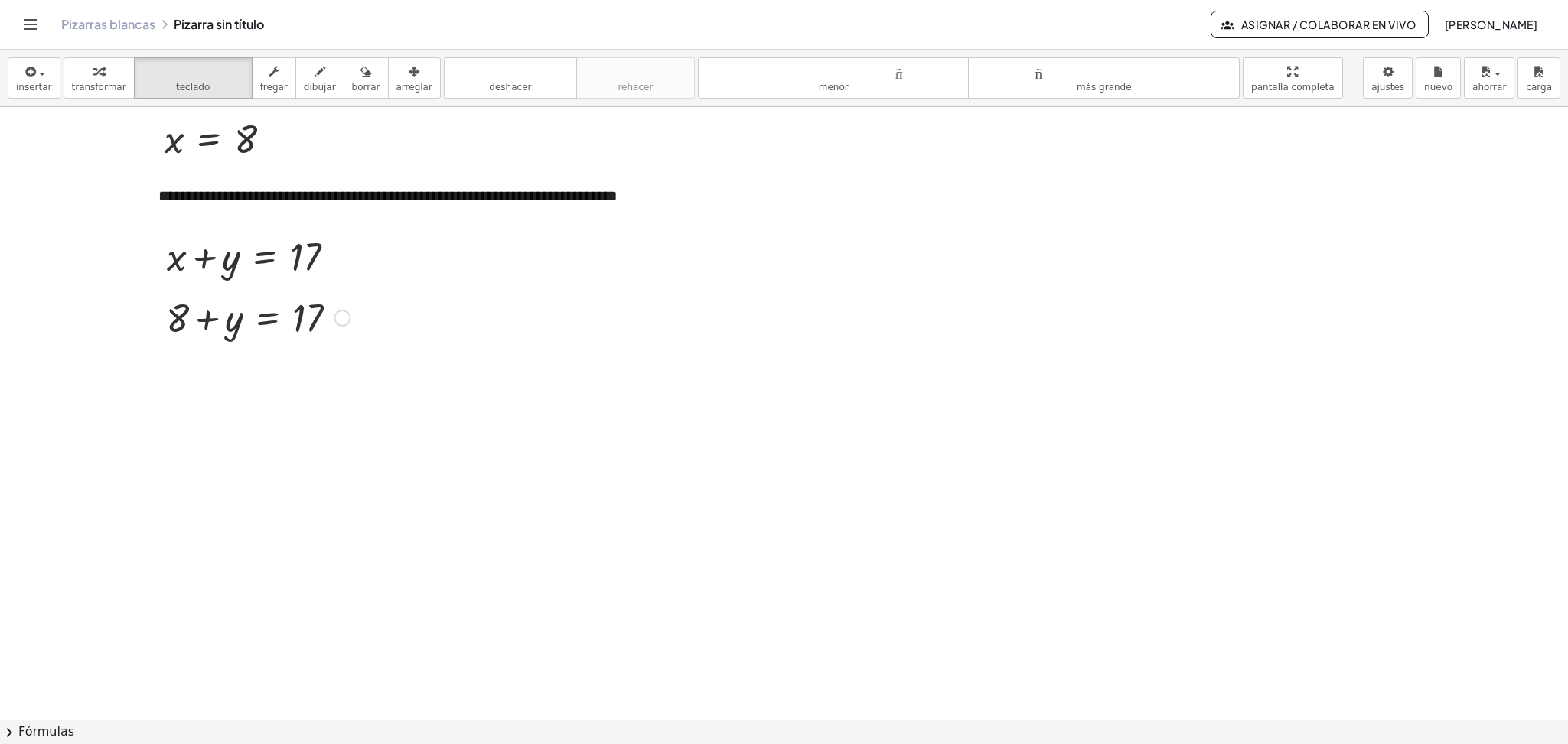
drag, startPoint x: 176, startPoint y: 324, endPoint x: 336, endPoint y: 321, distance: 160.0
click at [191, 402] on div at bounding box center [784, 131] width 1568 height 1835
drag, startPoint x: 183, startPoint y: 340, endPoint x: 339, endPoint y: 335, distance: 156.1
click at [259, 443] on div at bounding box center [784, 131] width 1568 height 1835
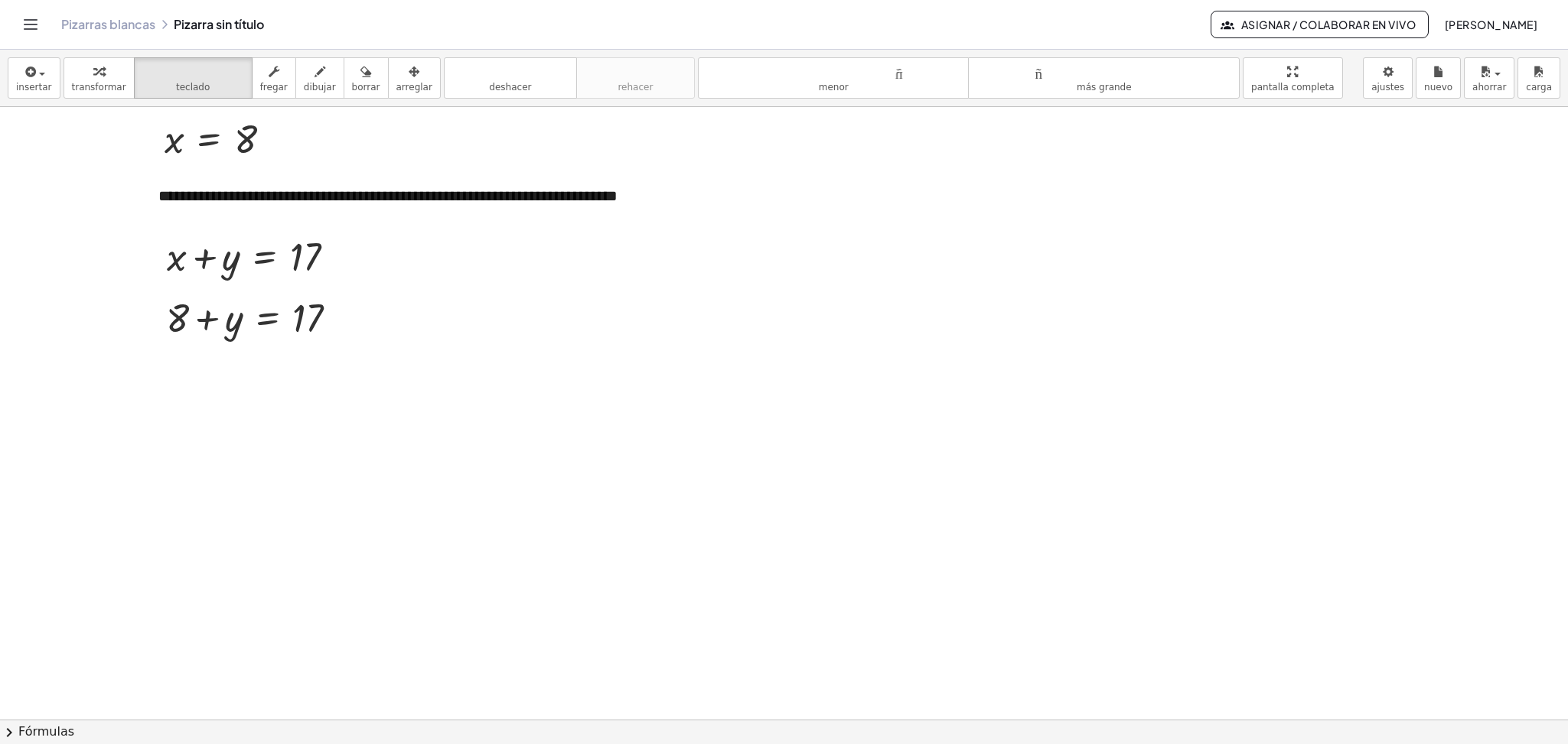
click at [259, 443] on div at bounding box center [784, 131] width 1568 height 1835
click at [265, 83] on font "fregar" at bounding box center [274, 87] width 28 height 11
click at [200, 83] on button "teclado teclado" at bounding box center [193, 78] width 119 height 41
click at [94, 80] on icon "button" at bounding box center [98, 71] width 11 height 18
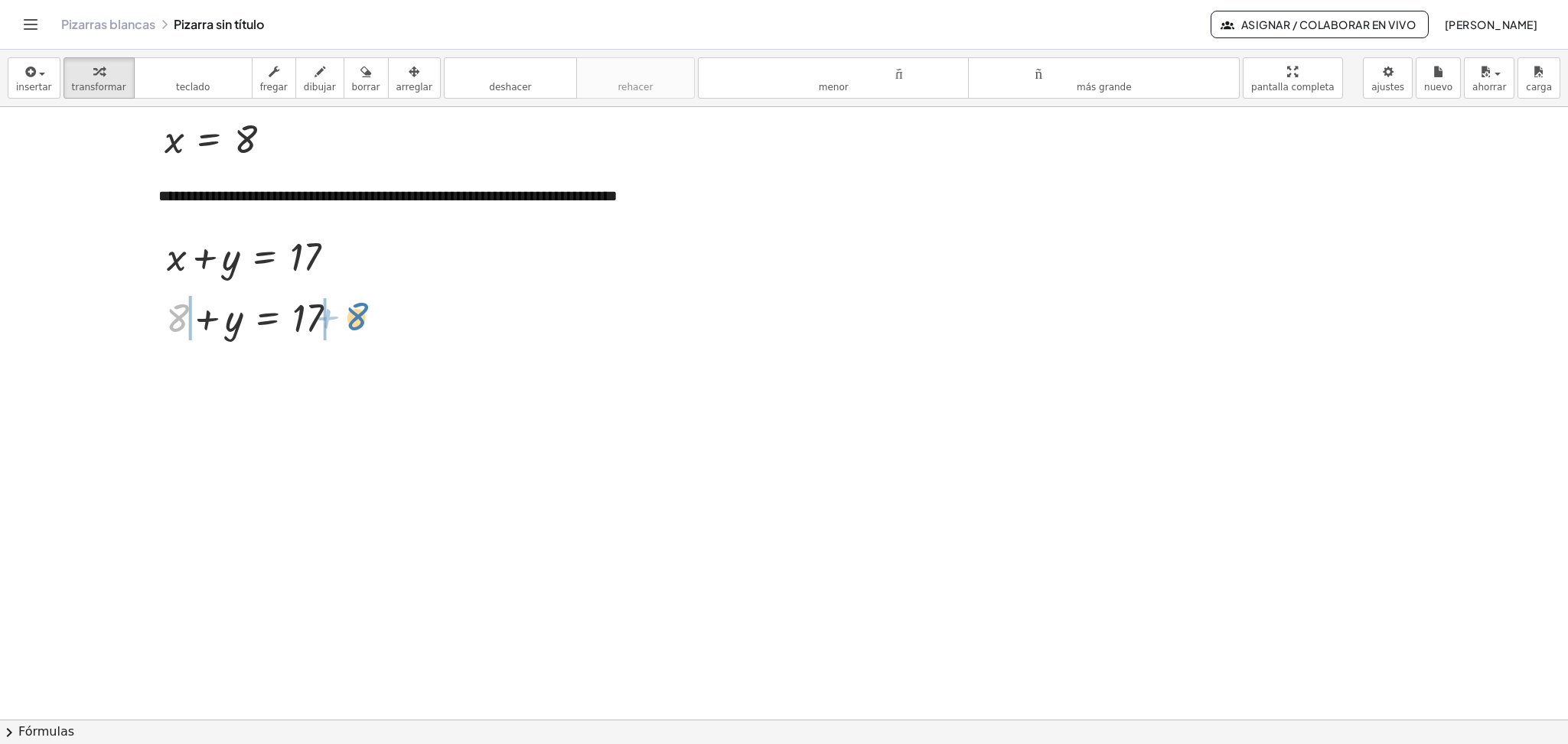
drag, startPoint x: 179, startPoint y: 325, endPoint x: 359, endPoint y: 322, distance: 180.0
click at [147, 375] on div at bounding box center [257, 369] width 317 height 52
drag, startPoint x: 404, startPoint y: 424, endPoint x: 404, endPoint y: 372, distance: 52.0
click at [404, 372] on div at bounding box center [396, 375] width 16 height 16
click at [345, 368] on div at bounding box center [286, 369] width 257 height 52
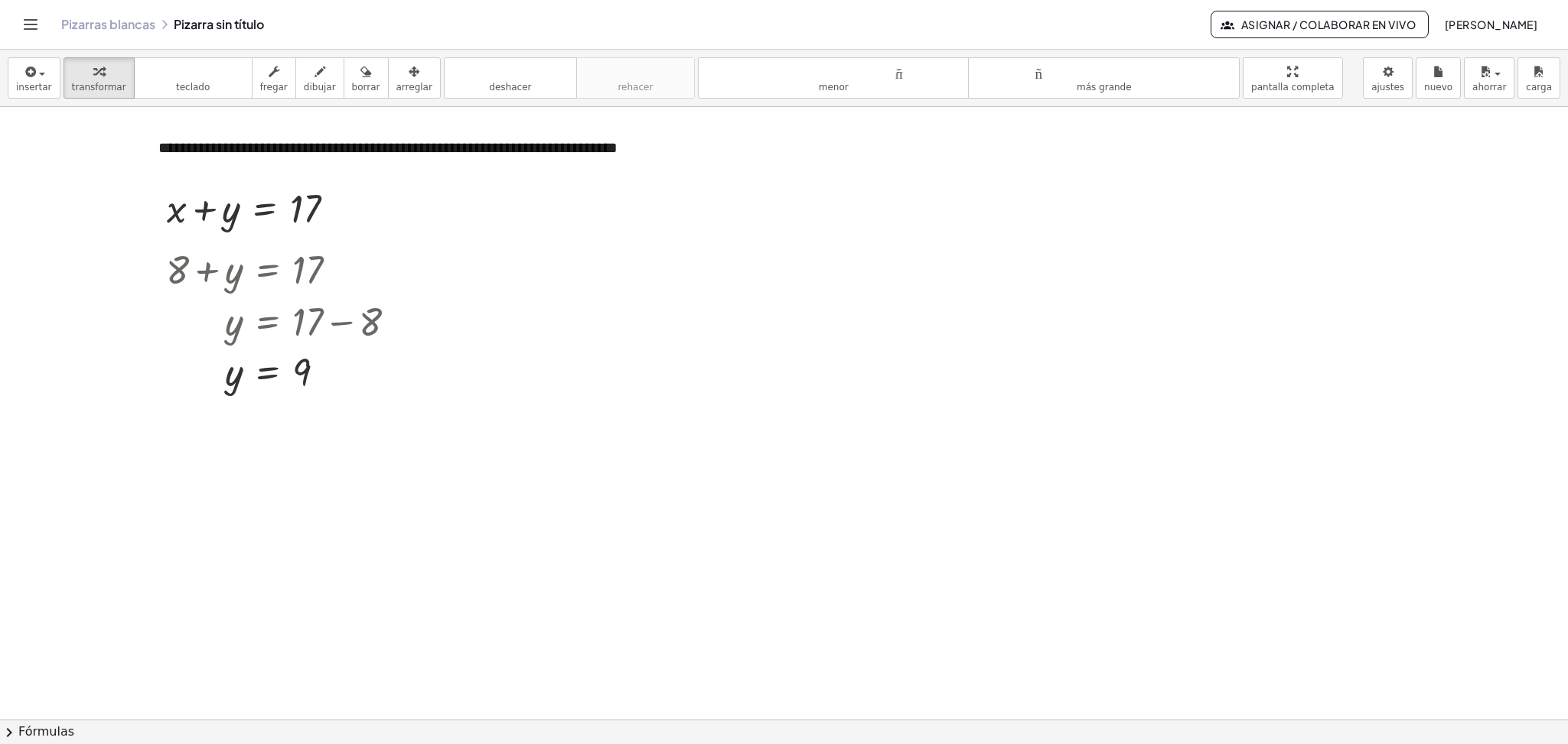
scroll to position [952, 0]
